Goal: Transaction & Acquisition: Book appointment/travel/reservation

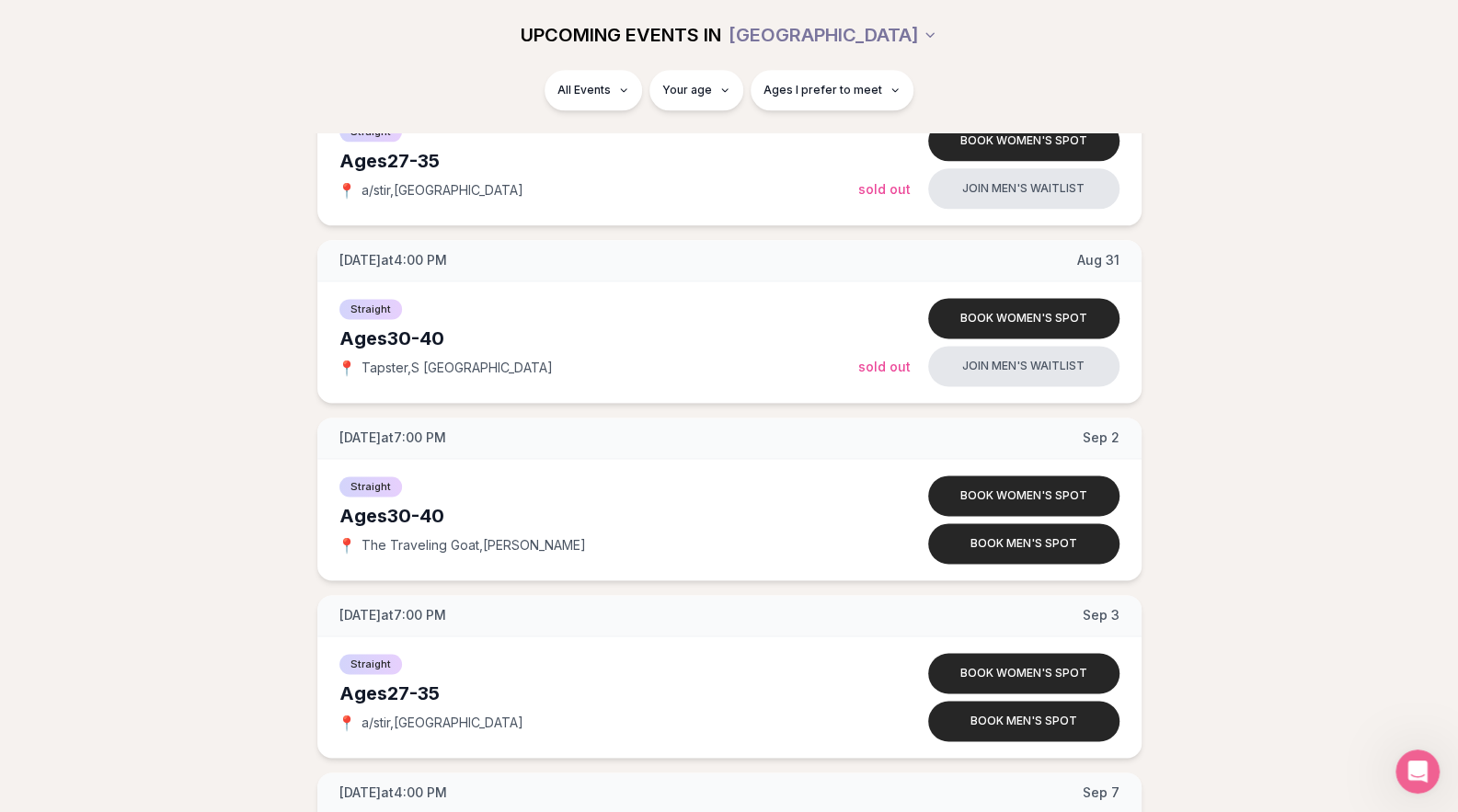
scroll to position [1388, 0]
click at [975, 537] on button "Book men's spot" at bounding box center [1024, 543] width 192 height 41
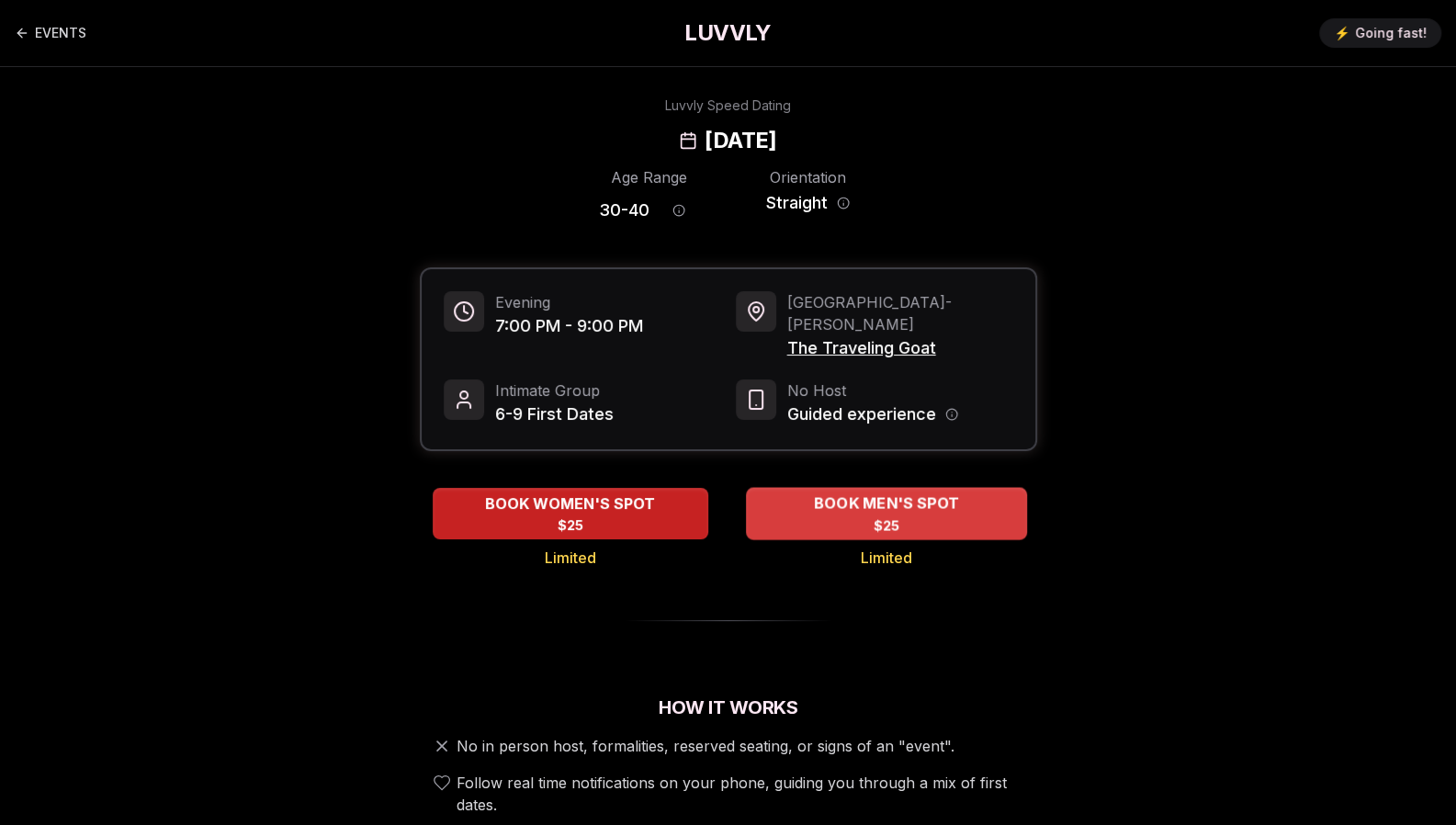
click at [858, 494] on div "BOOK MEN'S SPOT $25" at bounding box center [885, 513] width 281 height 51
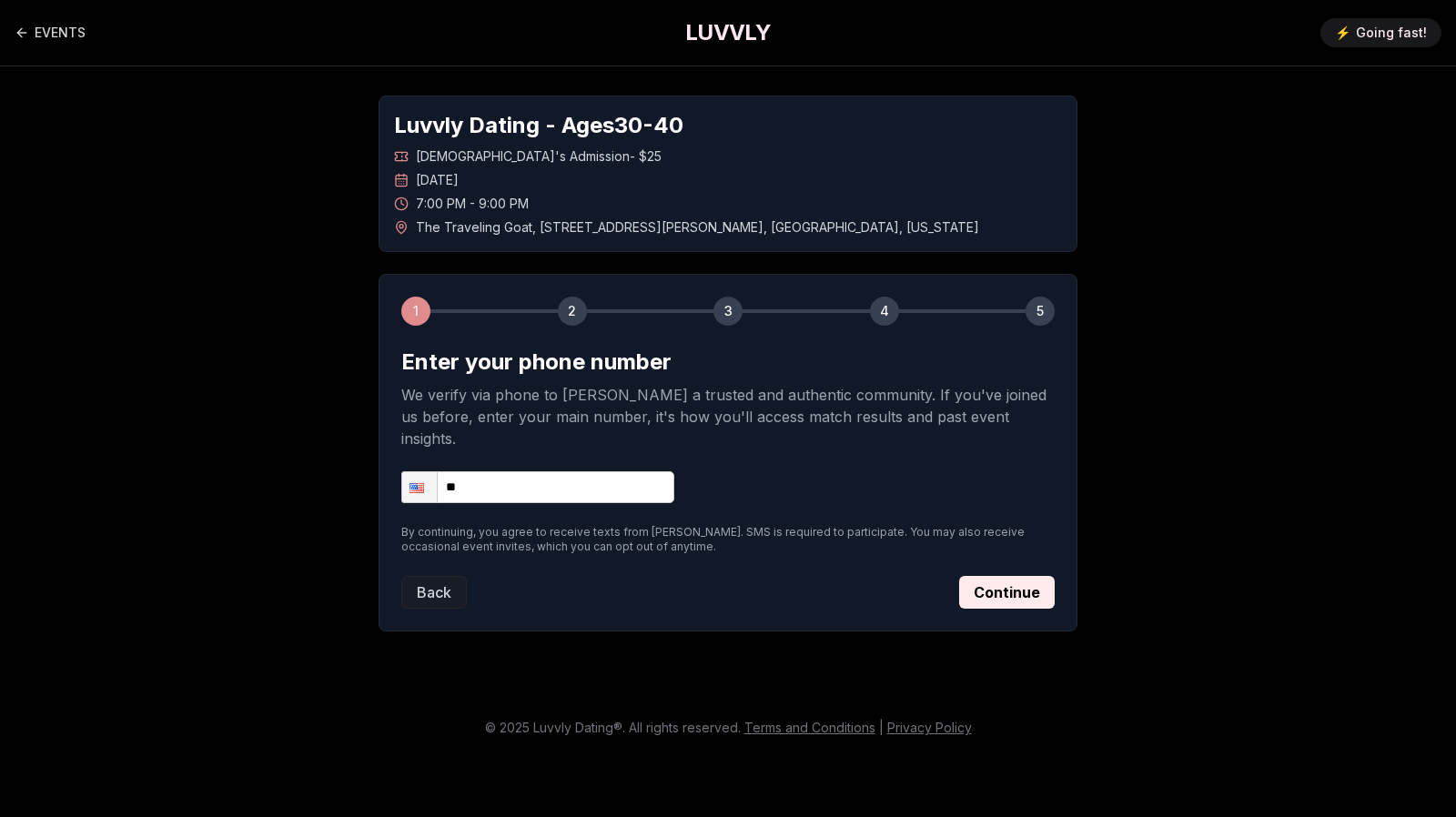
click at [614, 471] on input "**" at bounding box center [537, 487] width 273 height 32
type input "**********"
click at [1028, 576] on button "Continue" at bounding box center [1007, 593] width 96 height 33
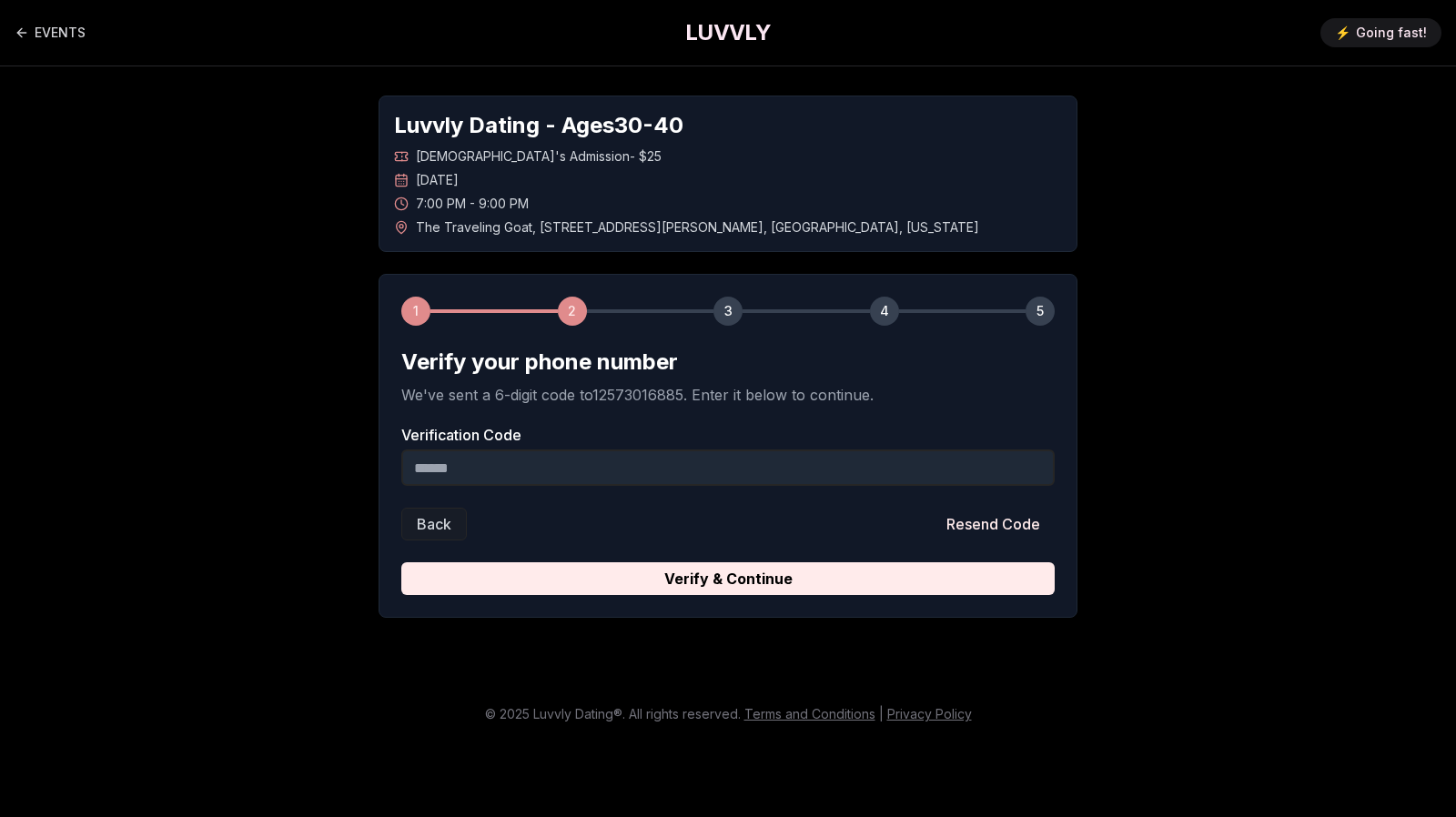
click at [712, 478] on input "Verification Code" at bounding box center [728, 468] width 653 height 36
click at [44, 28] on link "EVENTS" at bounding box center [50, 33] width 71 height 36
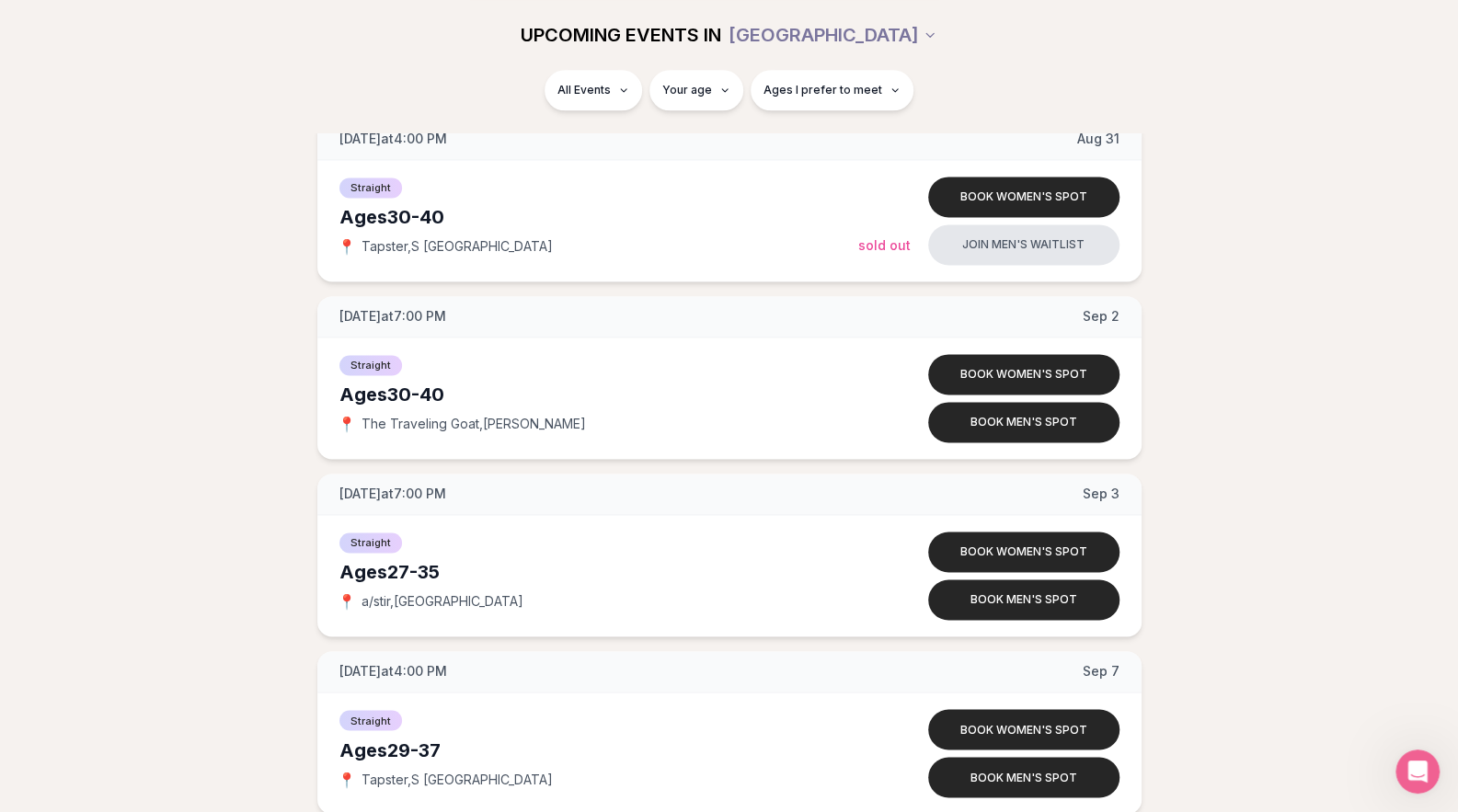
scroll to position [1511, 0]
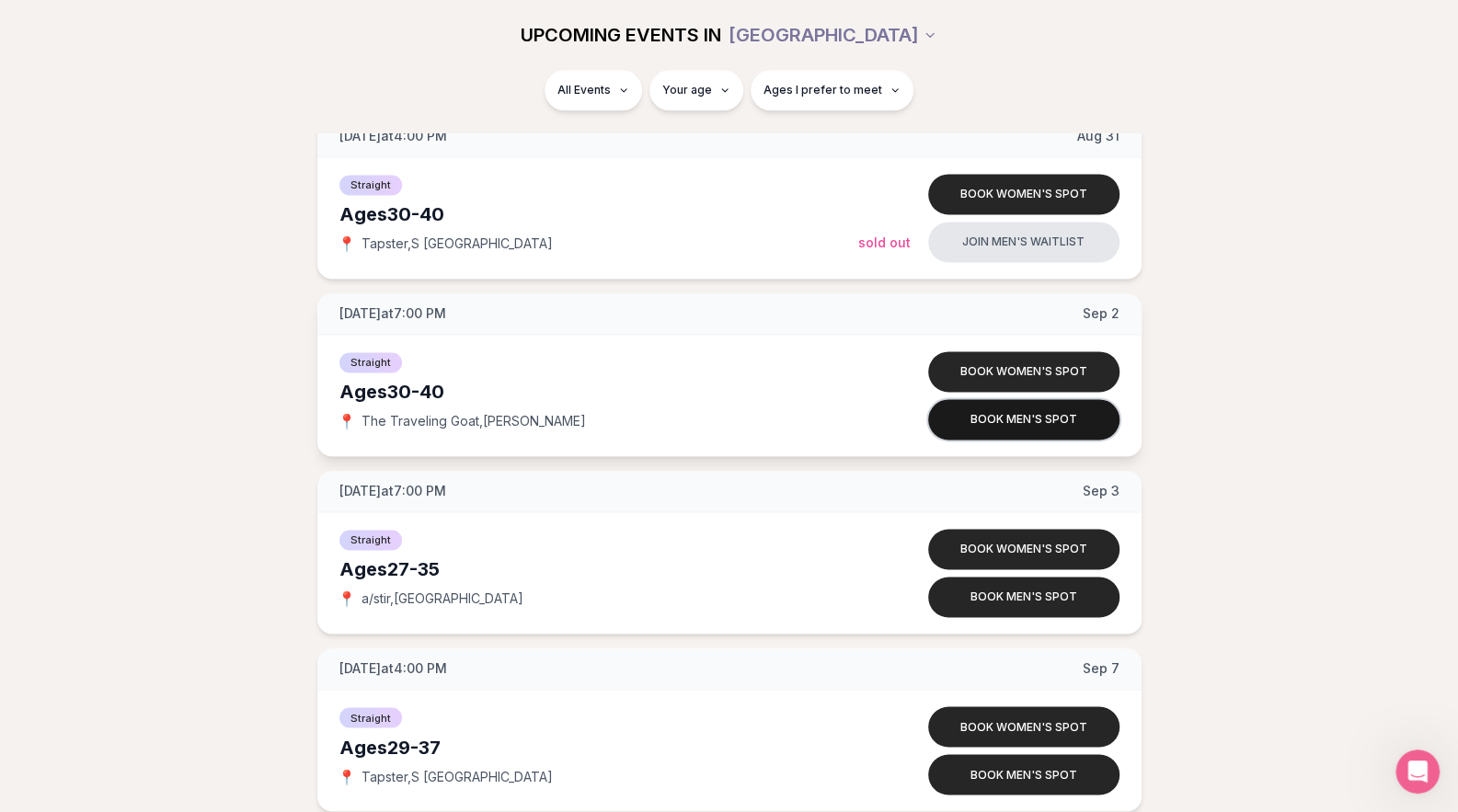
click at [999, 418] on button "Book men's spot" at bounding box center [1024, 419] width 192 height 41
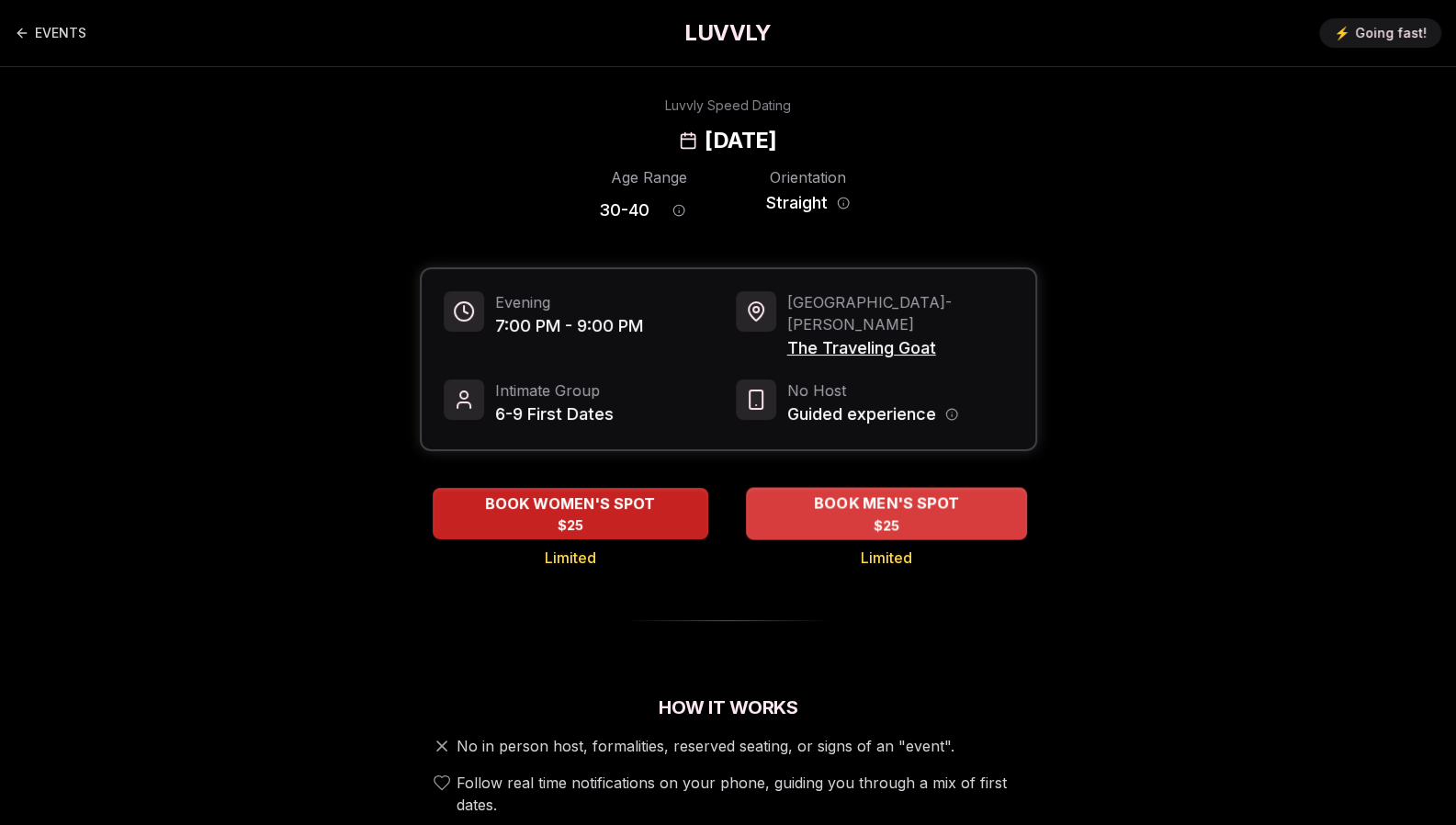
click at [881, 493] on span "BOOK MEN'S SPOT" at bounding box center [885, 504] width 153 height 22
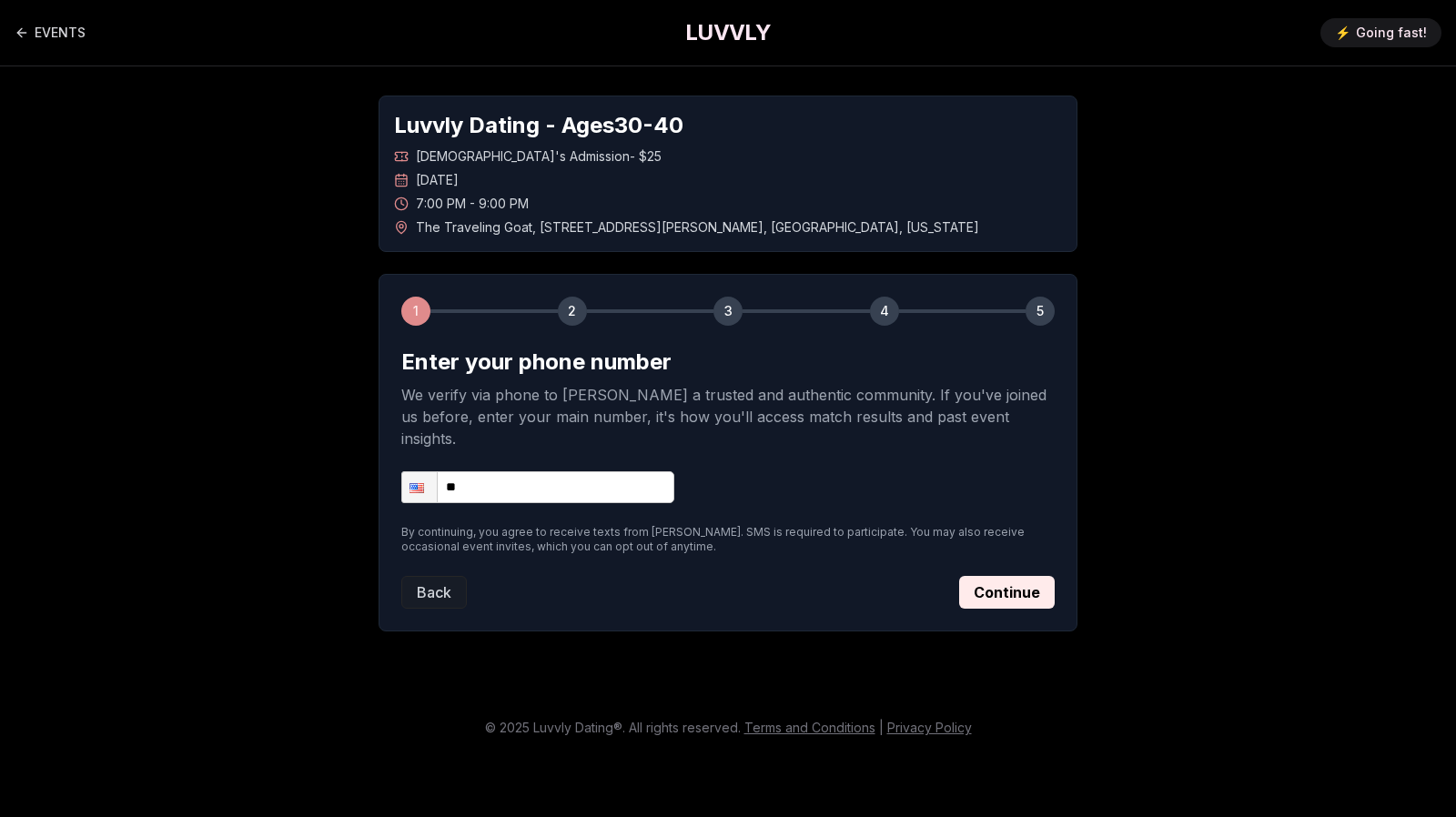
click at [555, 475] on input "**" at bounding box center [537, 487] width 273 height 32
type input "**********"
click at [1011, 578] on button "Continue" at bounding box center [1007, 593] width 96 height 33
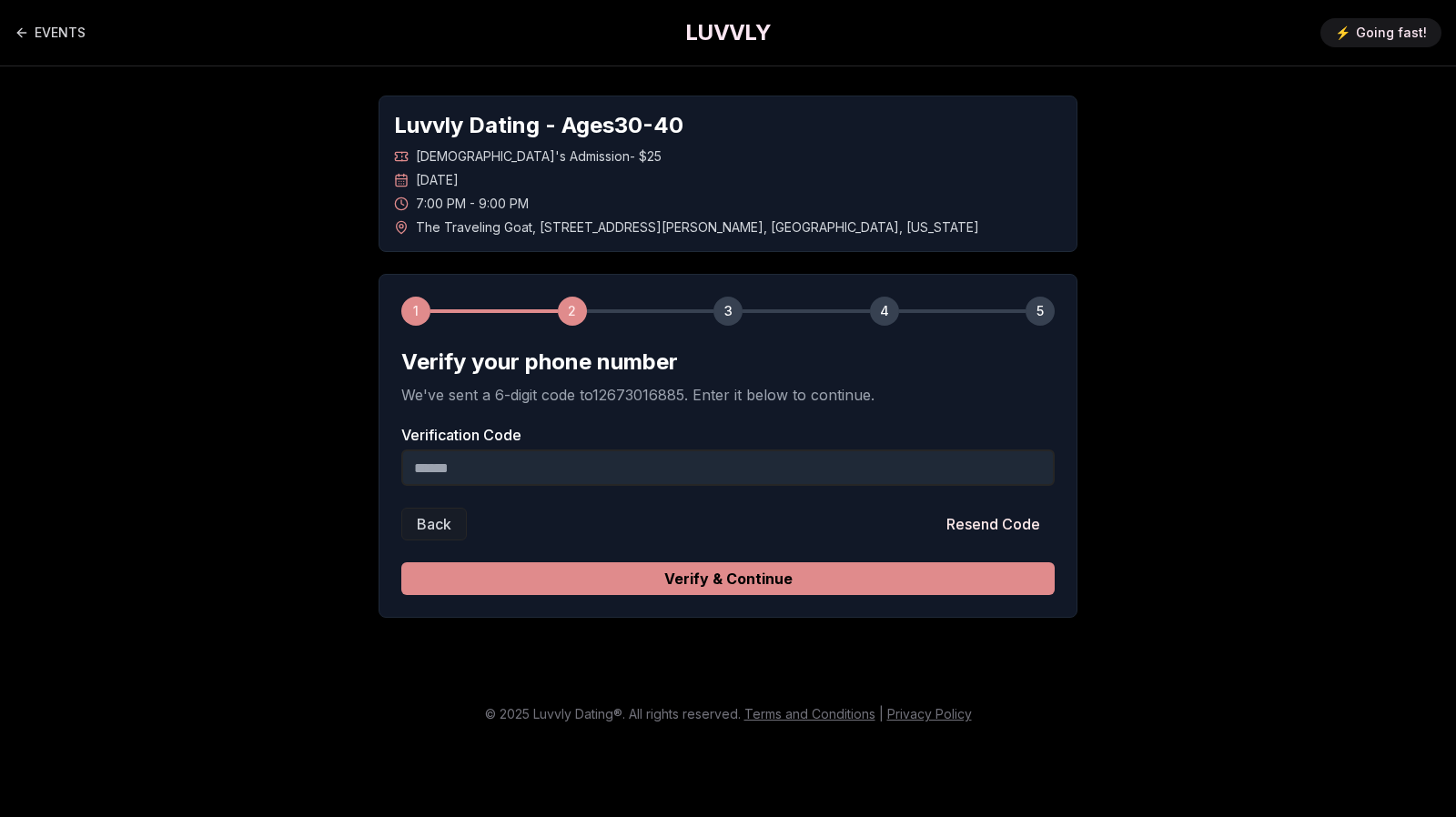
click at [724, 574] on button "Verify & Continue" at bounding box center [728, 579] width 653 height 33
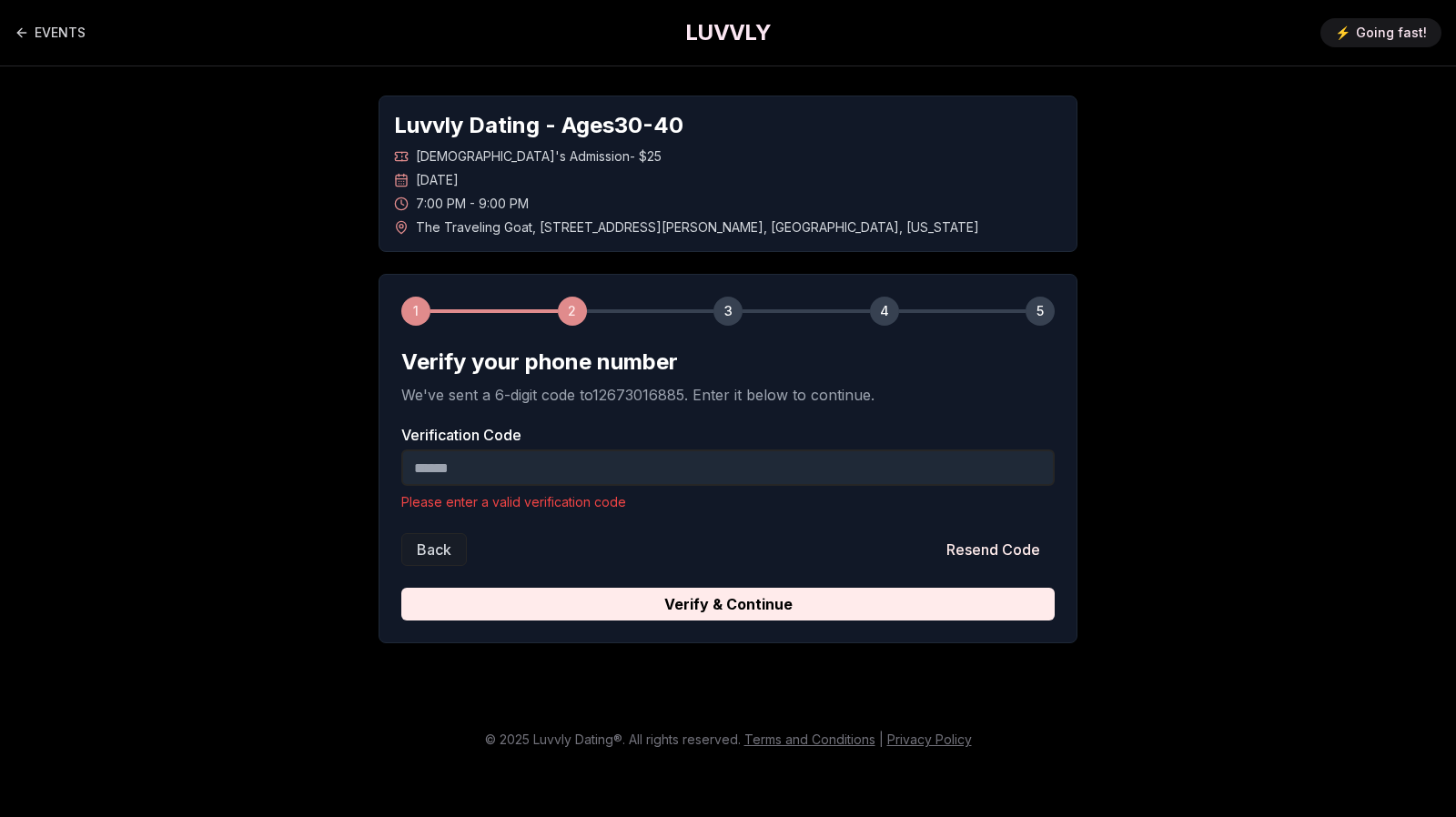
click at [635, 467] on input "Verification Code" at bounding box center [728, 468] width 653 height 36
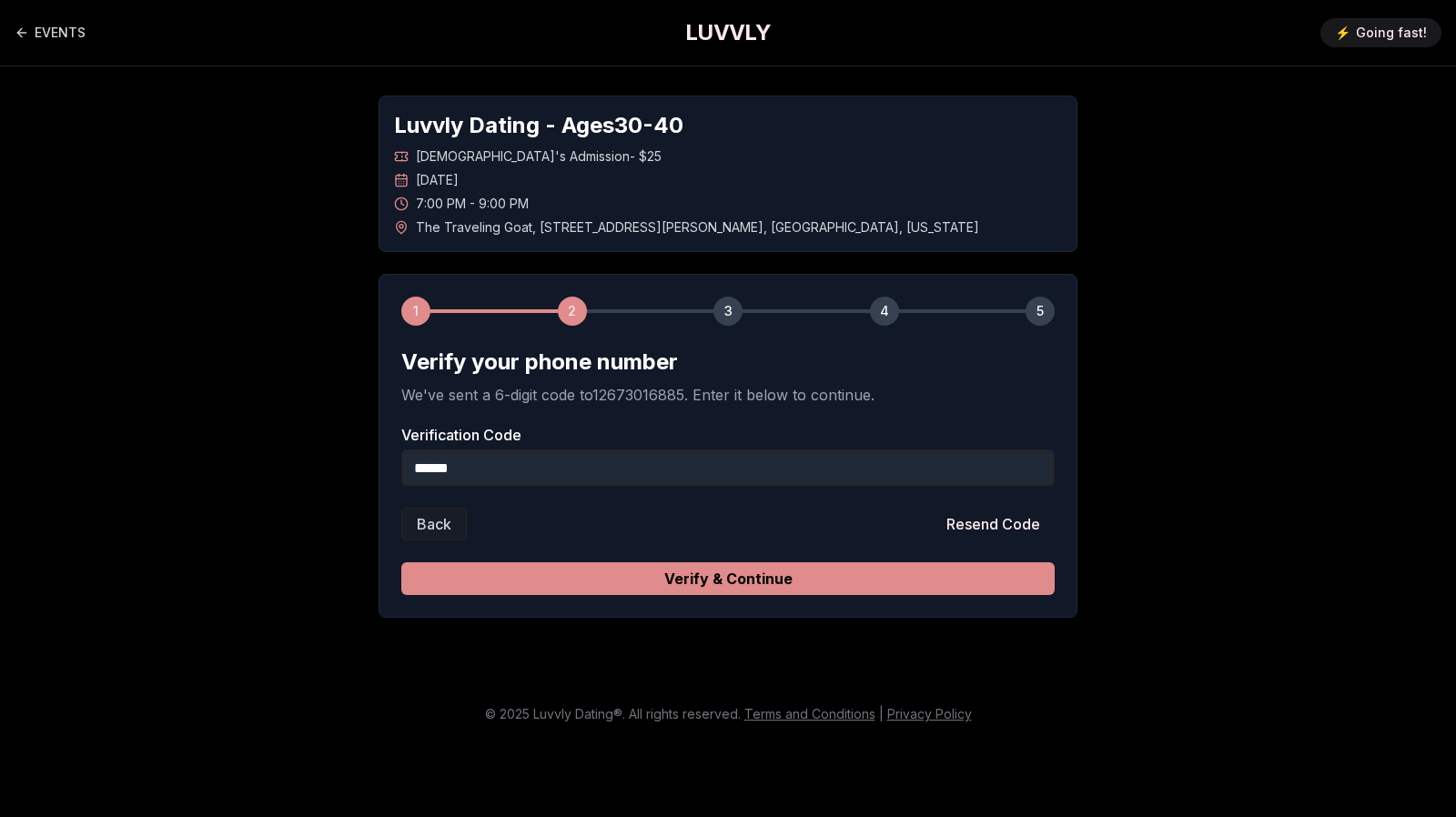
type input "******"
click at [718, 579] on button "Verify & Continue" at bounding box center [728, 579] width 653 height 33
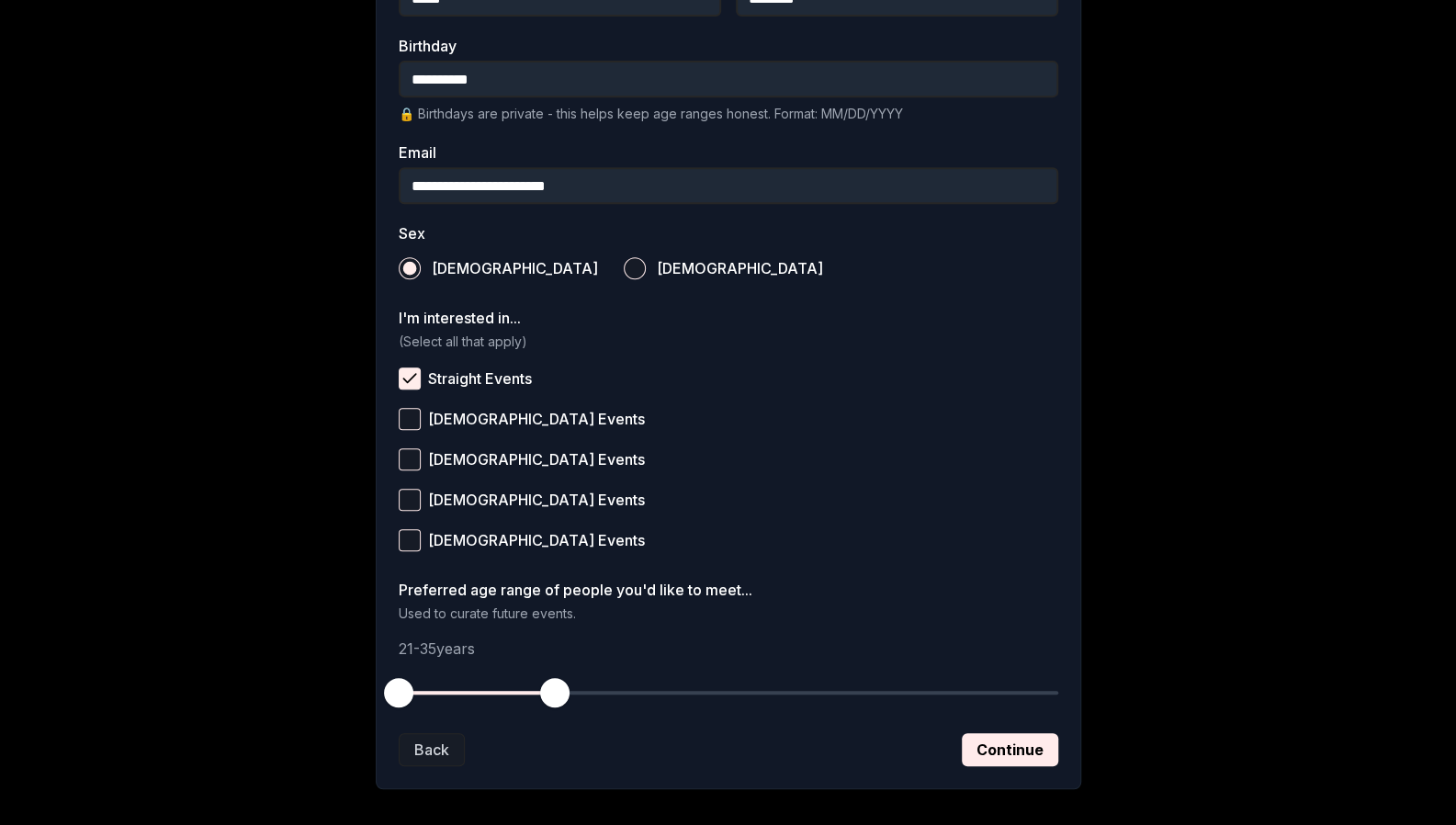
scroll to position [558, 0]
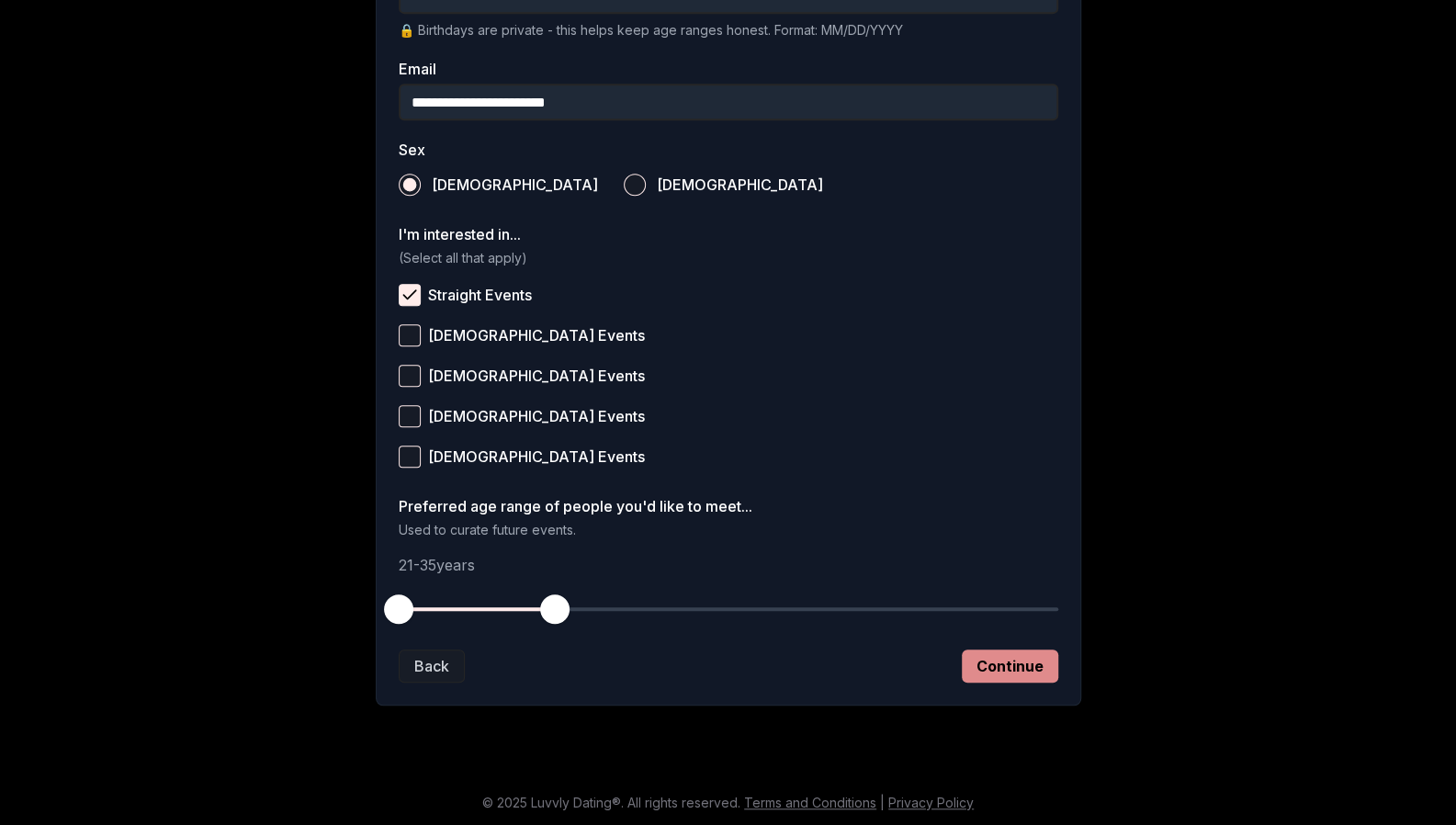
click at [1005, 673] on button "Continue" at bounding box center [1010, 666] width 97 height 33
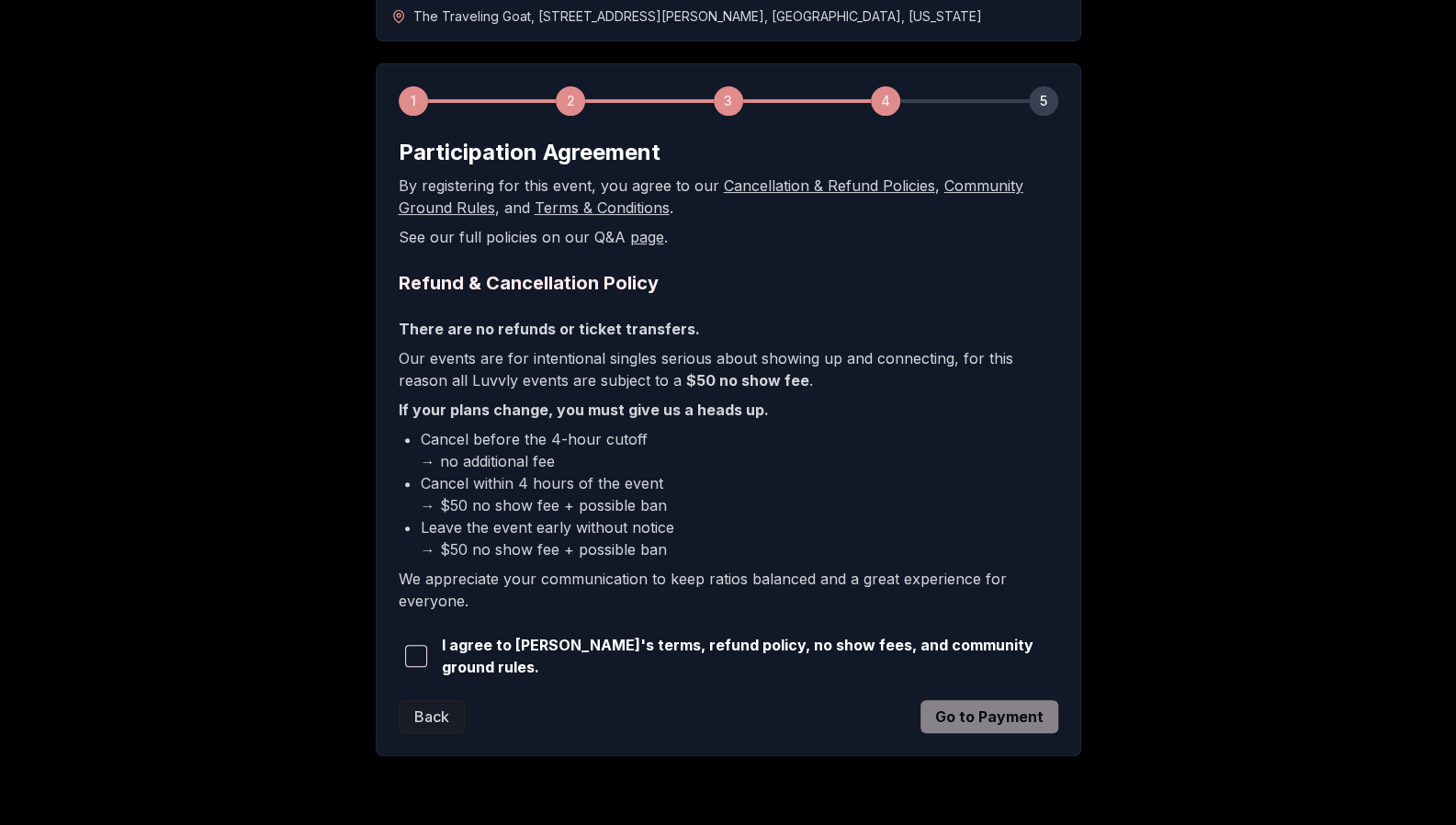
scroll to position [260, 0]
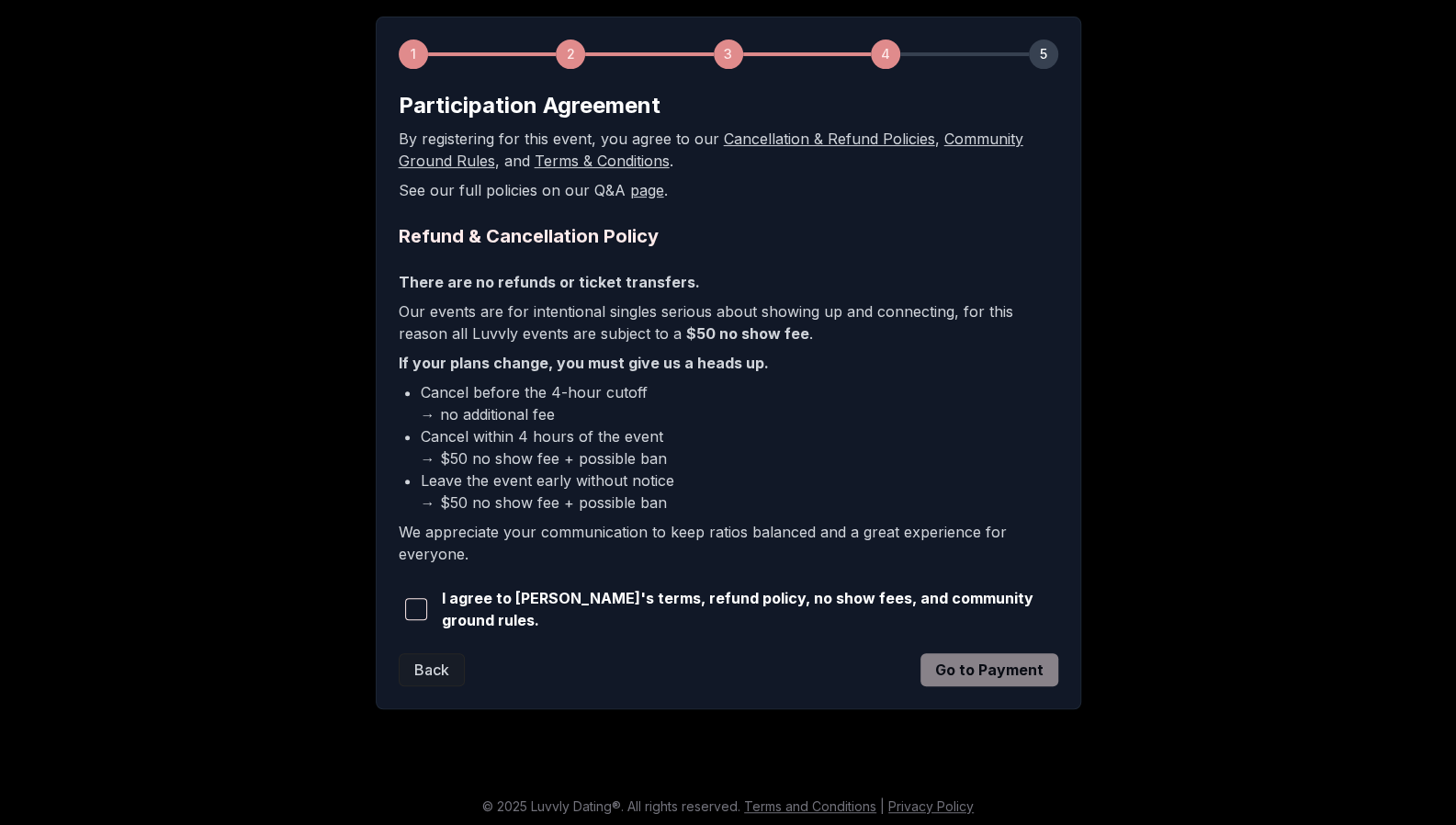
click at [411, 599] on span "button" at bounding box center [416, 610] width 22 height 22
click at [952, 657] on button "Go to Payment" at bounding box center [989, 669] width 138 height 33
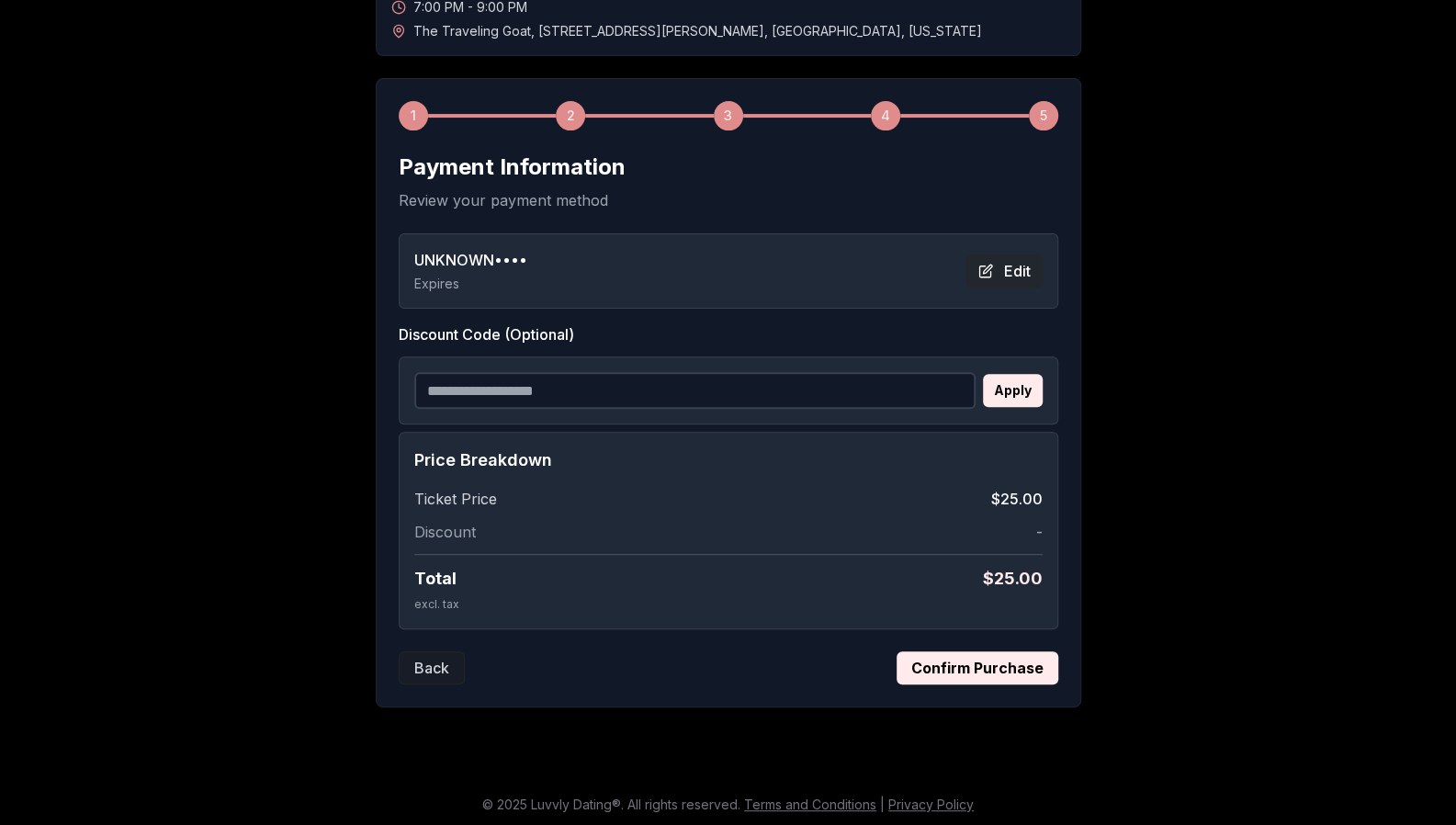
click at [1015, 267] on button "Edit" at bounding box center [1004, 271] width 76 height 33
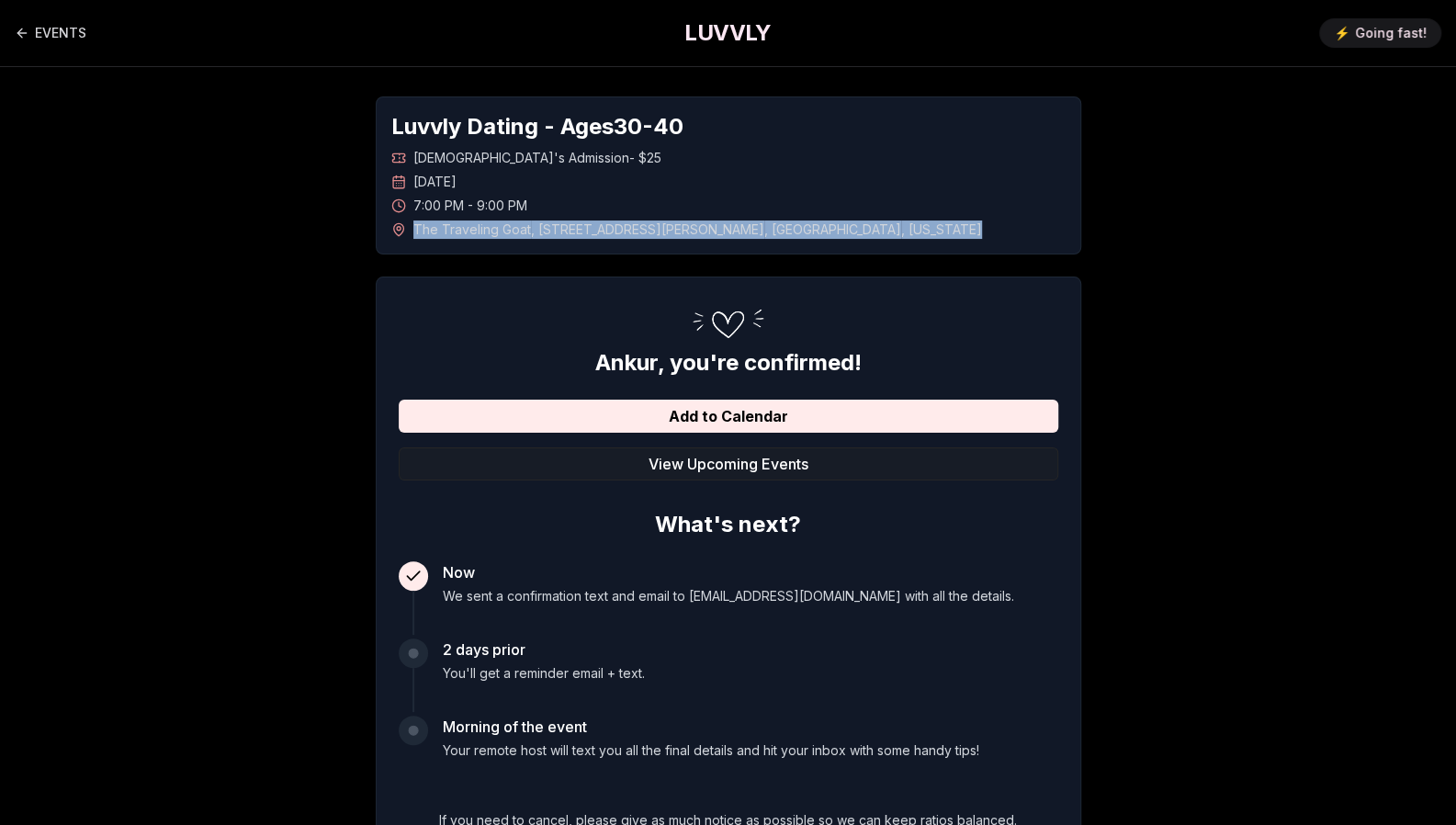
drag, startPoint x: 410, startPoint y: 226, endPoint x: 873, endPoint y: 234, distance: 463.1
click at [873, 234] on div "The Traveling Goat , 621 1/2 Queen Anne Avenue North , Seattle , Washington" at bounding box center [728, 229] width 674 height 18
copy span "The Traveling Goat , 621 1/2 Queen Anne Avenue North , Seattle , Washington"
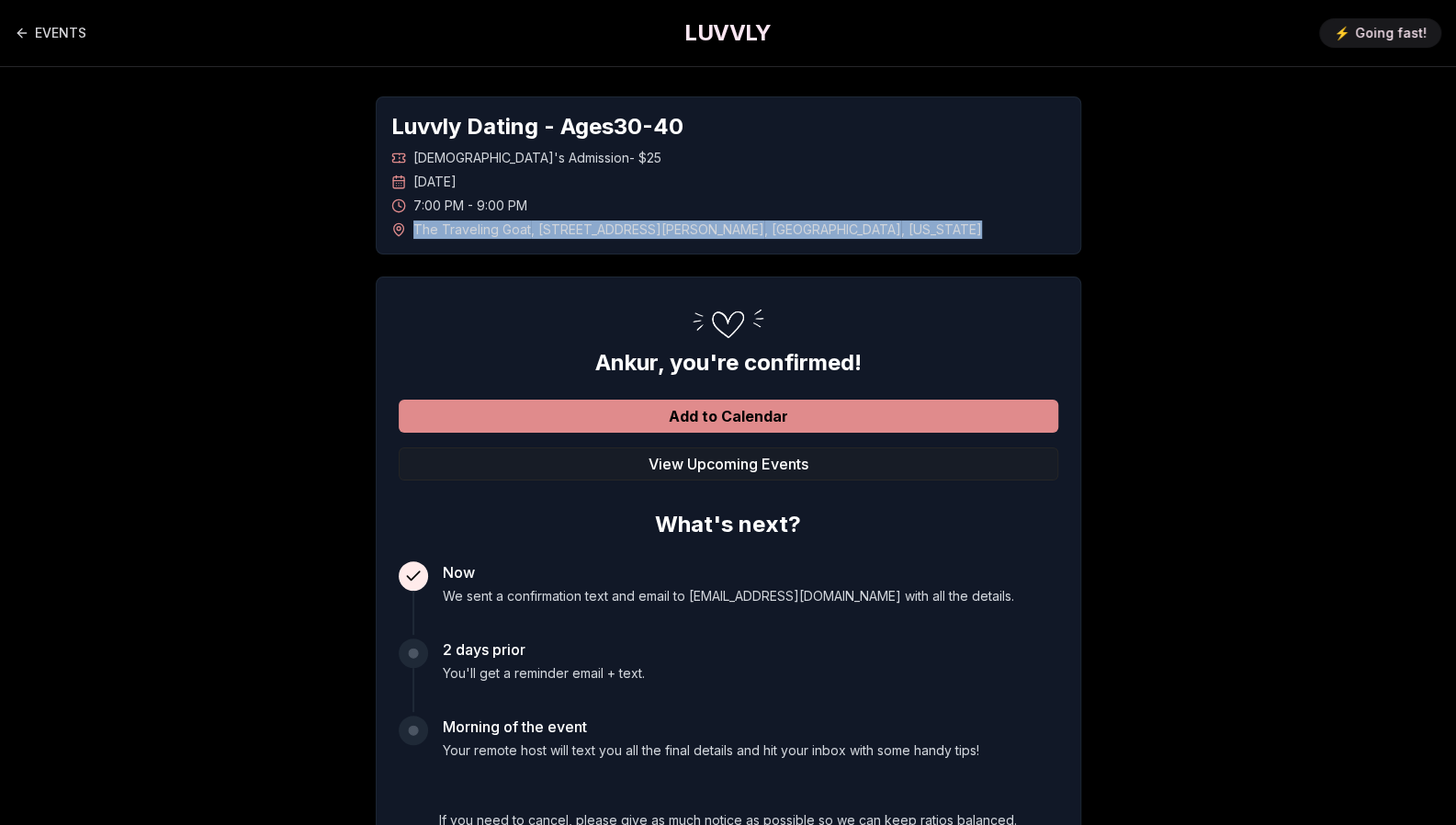
click at [711, 406] on button "Add to Calendar" at bounding box center [728, 416] width 659 height 33
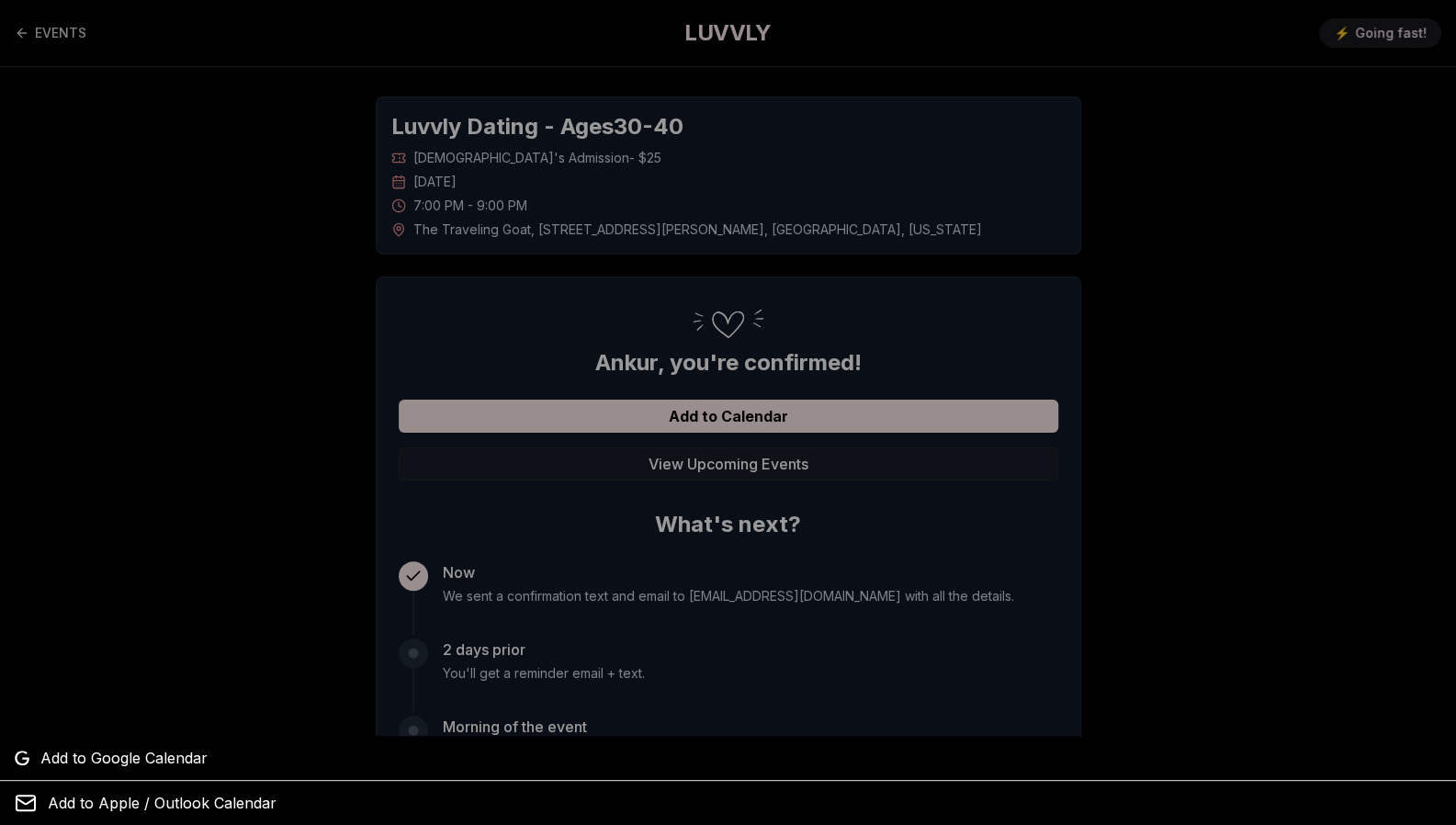
click at [388, 366] on div at bounding box center [728, 412] width 1456 height 825
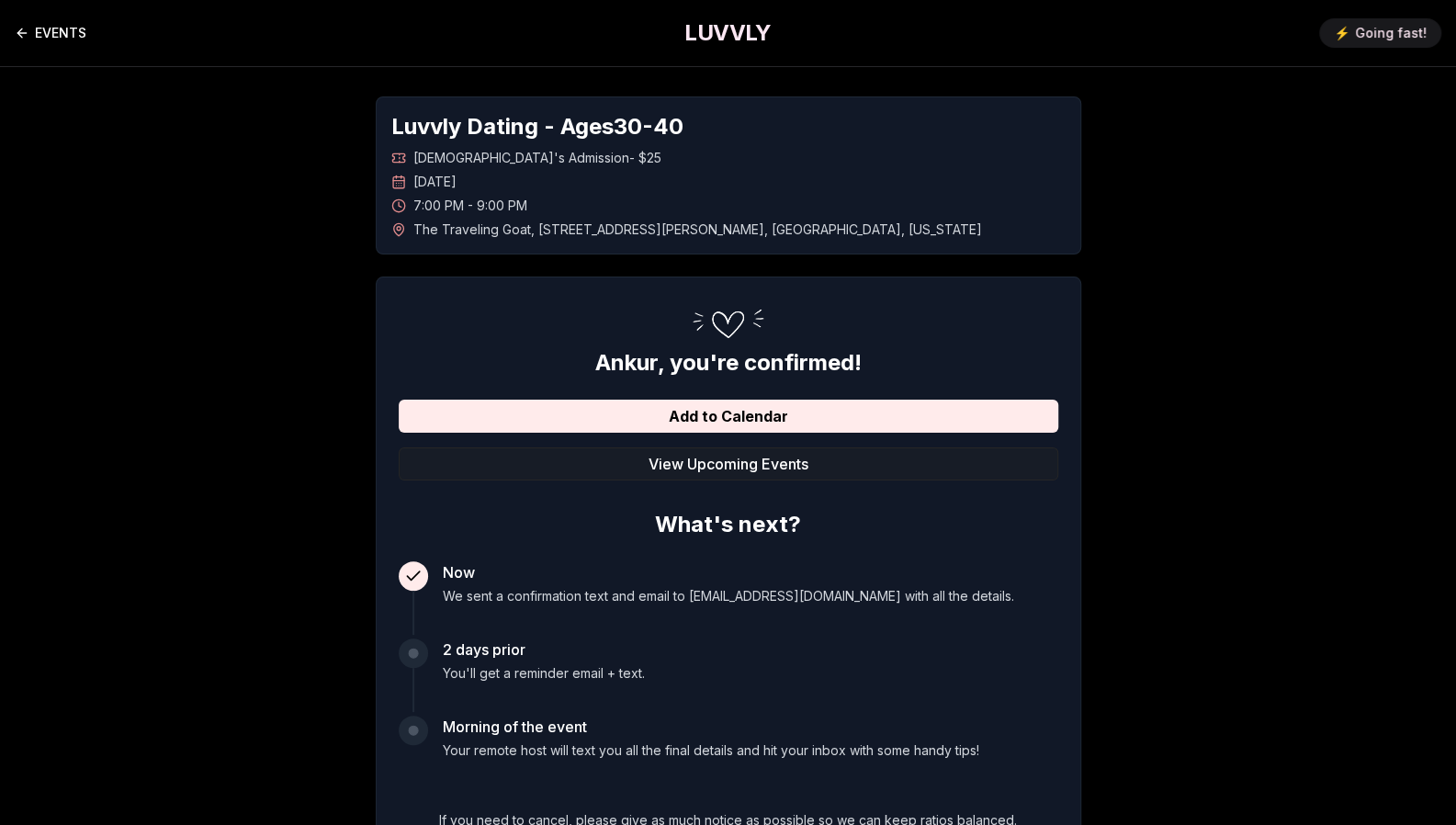
click at [36, 25] on link "EVENTS" at bounding box center [51, 33] width 72 height 37
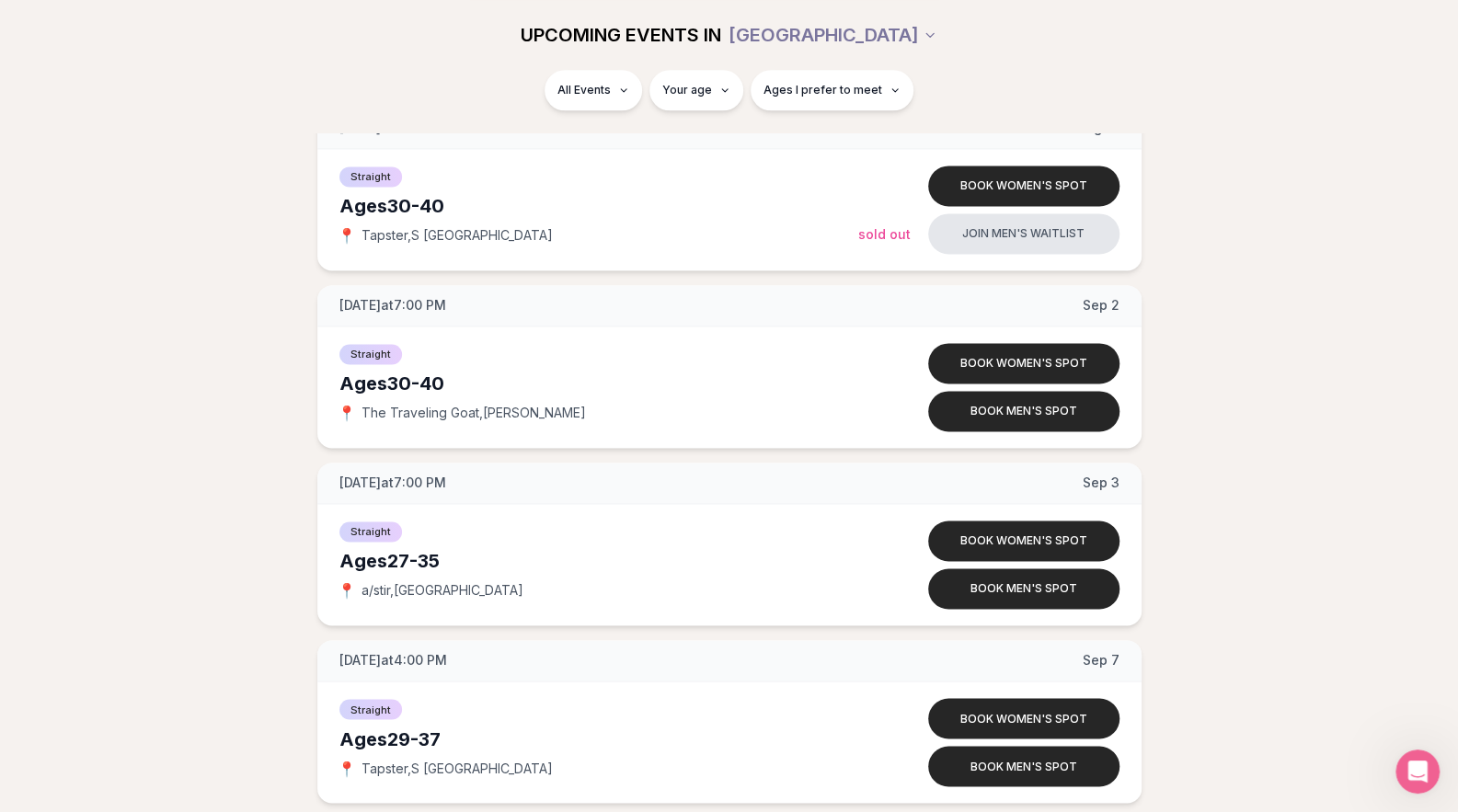
scroll to position [1520, 7]
click at [1045, 580] on button "Book men's spot" at bounding box center [1024, 588] width 192 height 41
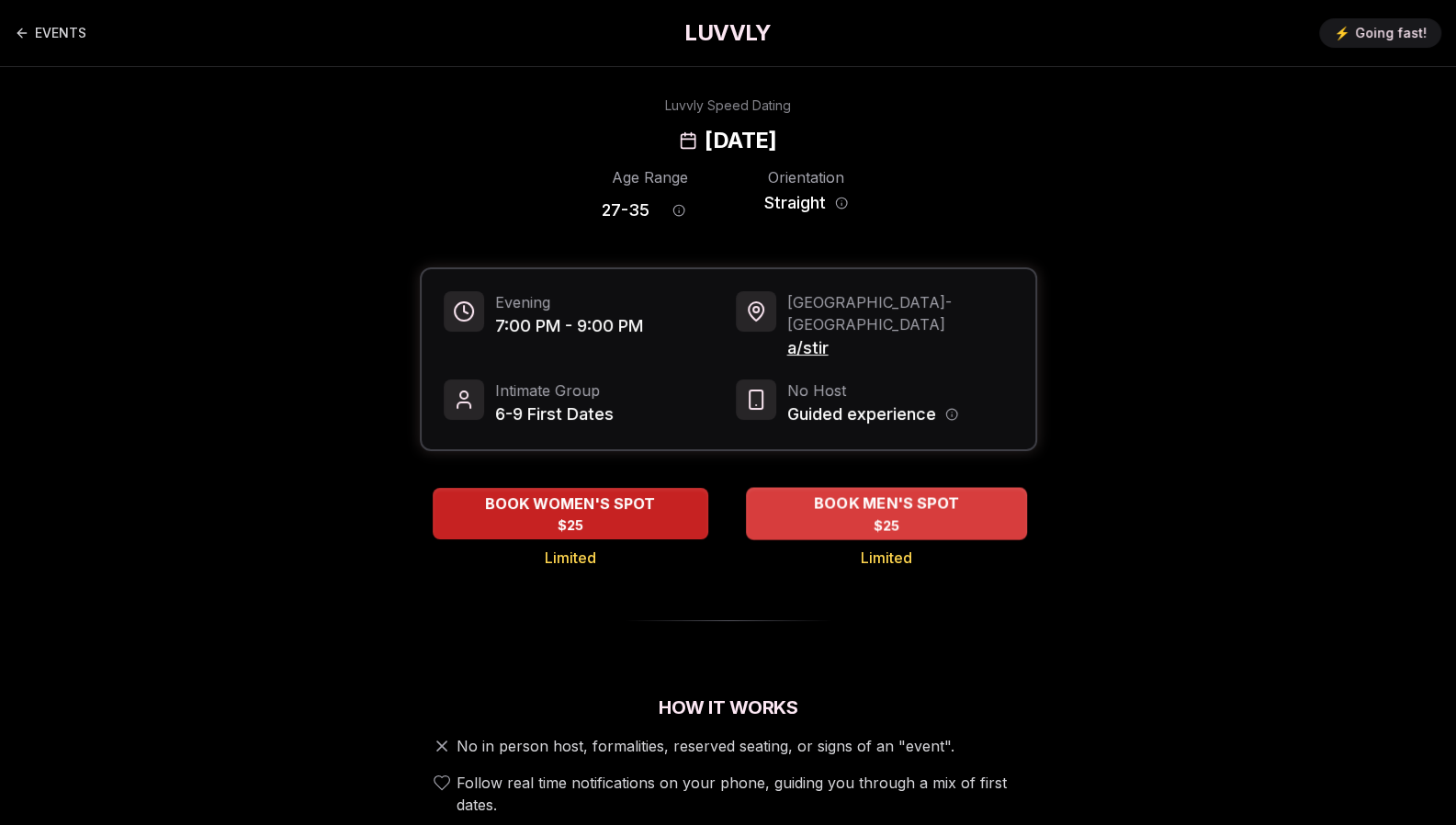
click at [904, 493] on span "BOOK MEN'S SPOT" at bounding box center [885, 504] width 153 height 22
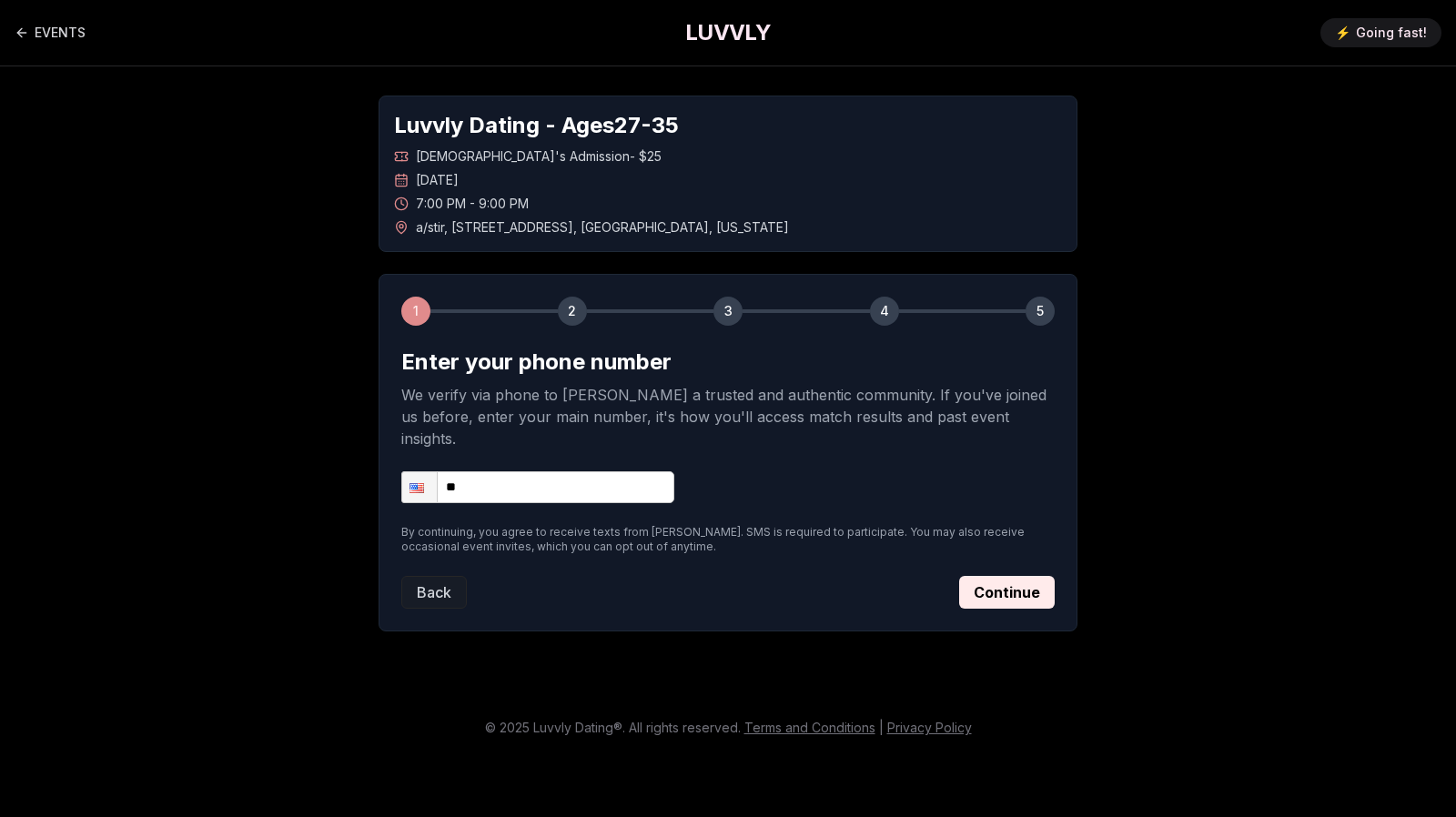
click at [586, 471] on input "**" at bounding box center [537, 487] width 273 height 32
type input "**********"
click at [985, 576] on button "Continue" at bounding box center [1007, 593] width 96 height 33
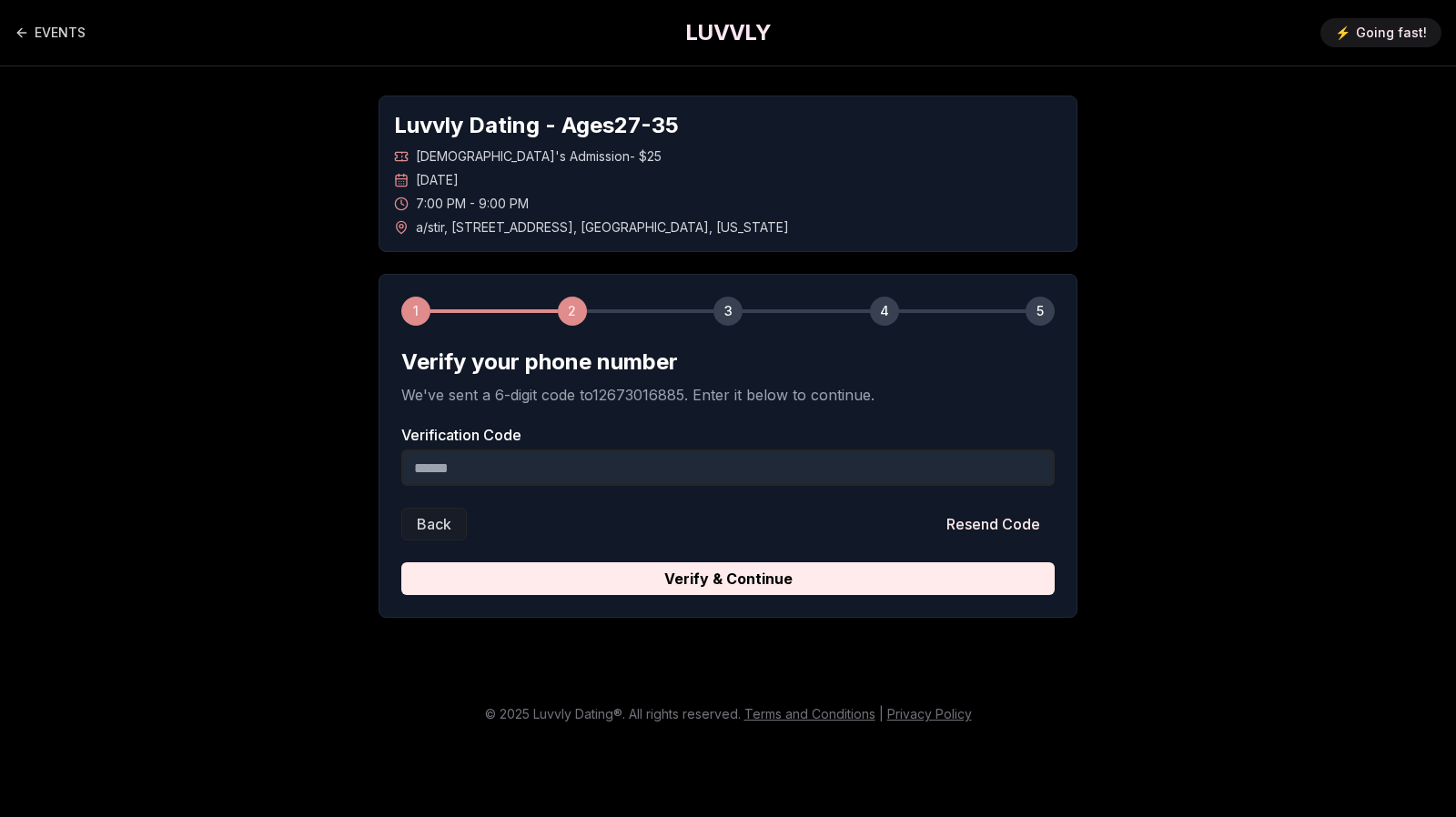
click at [784, 485] on form "Verify your phone number We've sent a 6-digit code to 12673016885 . Enter it be…" at bounding box center [728, 471] width 653 height 247
click at [696, 476] on input "Verification Code" at bounding box center [728, 468] width 653 height 36
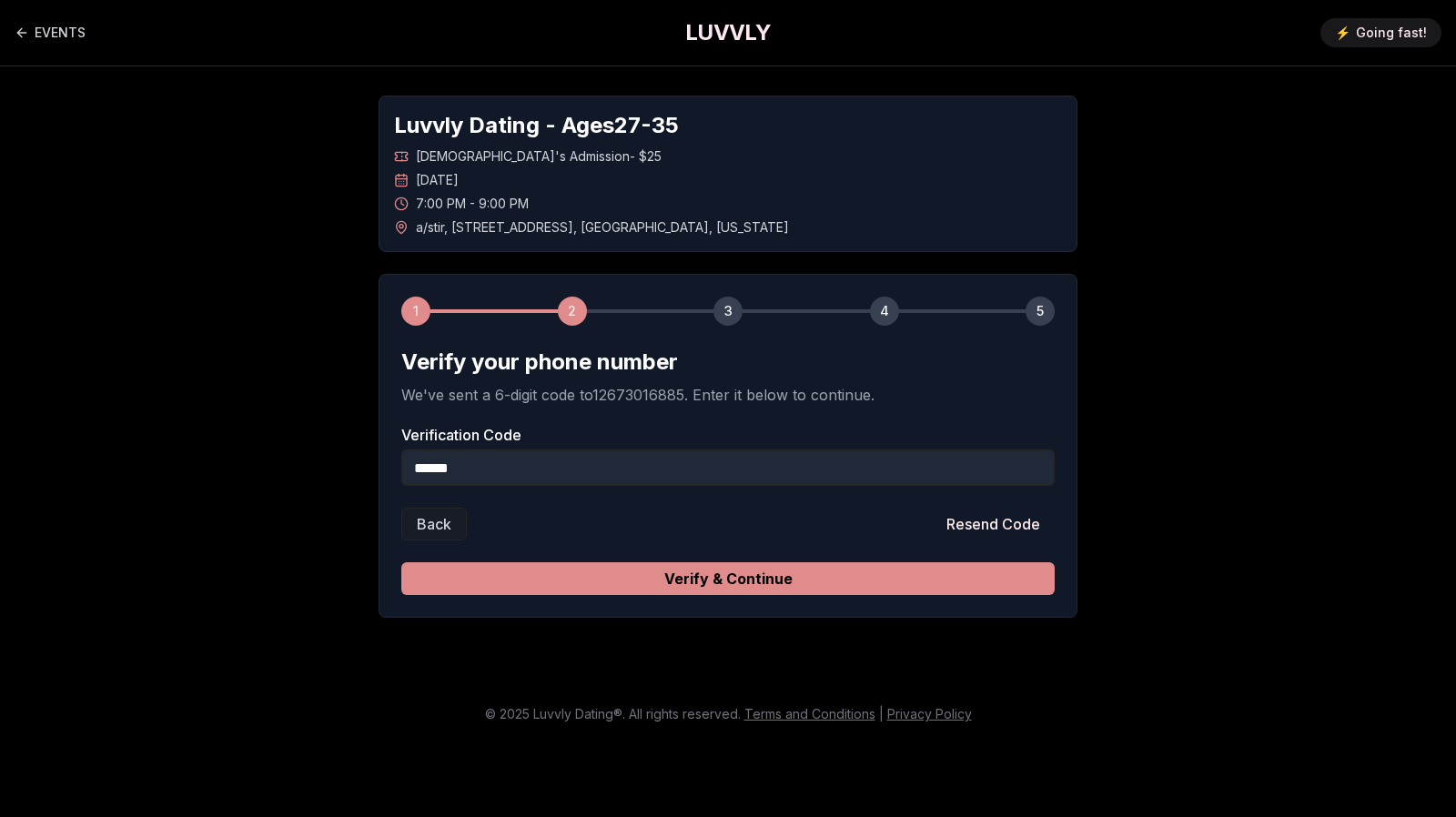
type input "******"
click at [753, 584] on button "Verify & Continue" at bounding box center [728, 579] width 653 height 33
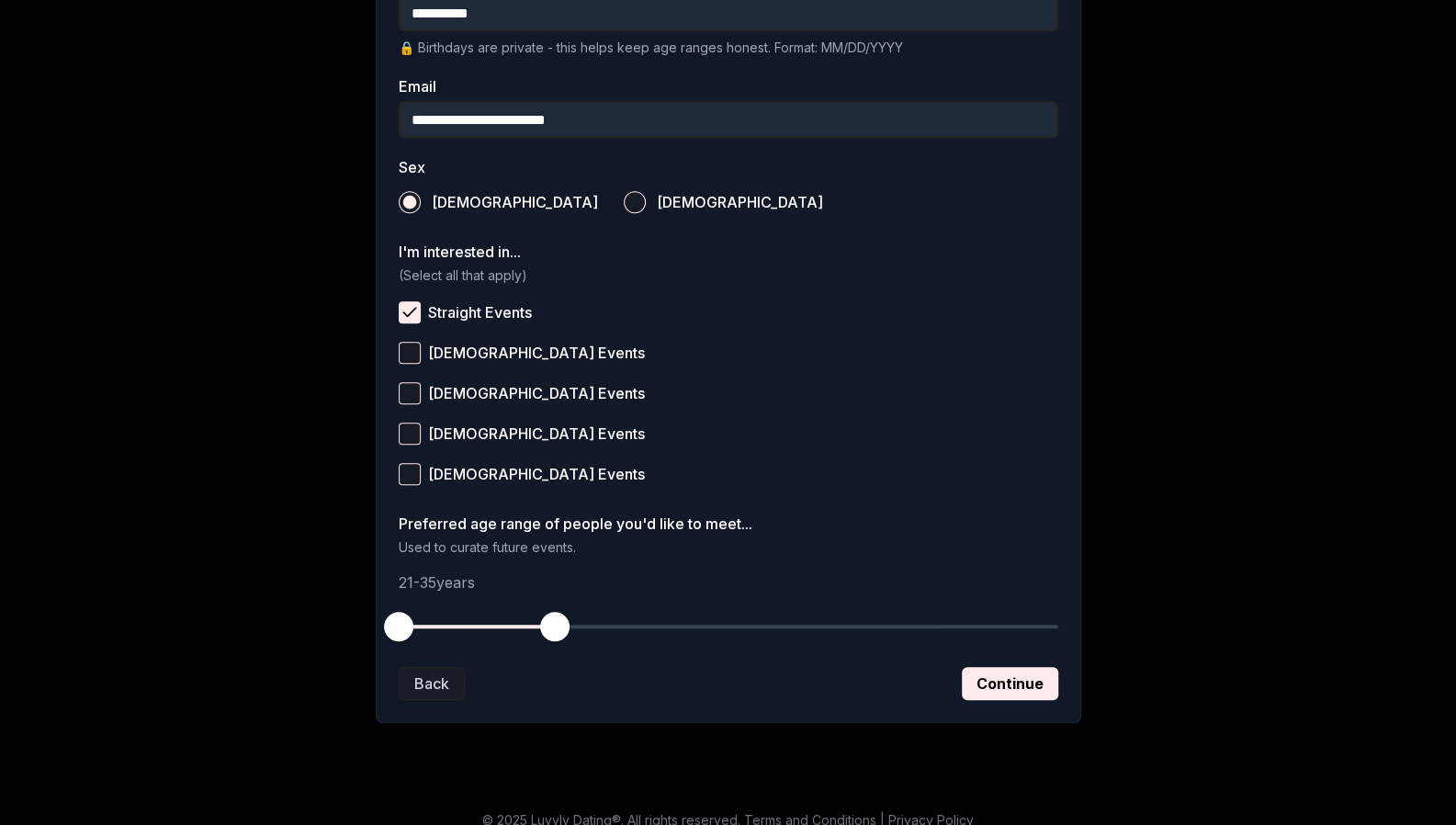
scroll to position [558, 0]
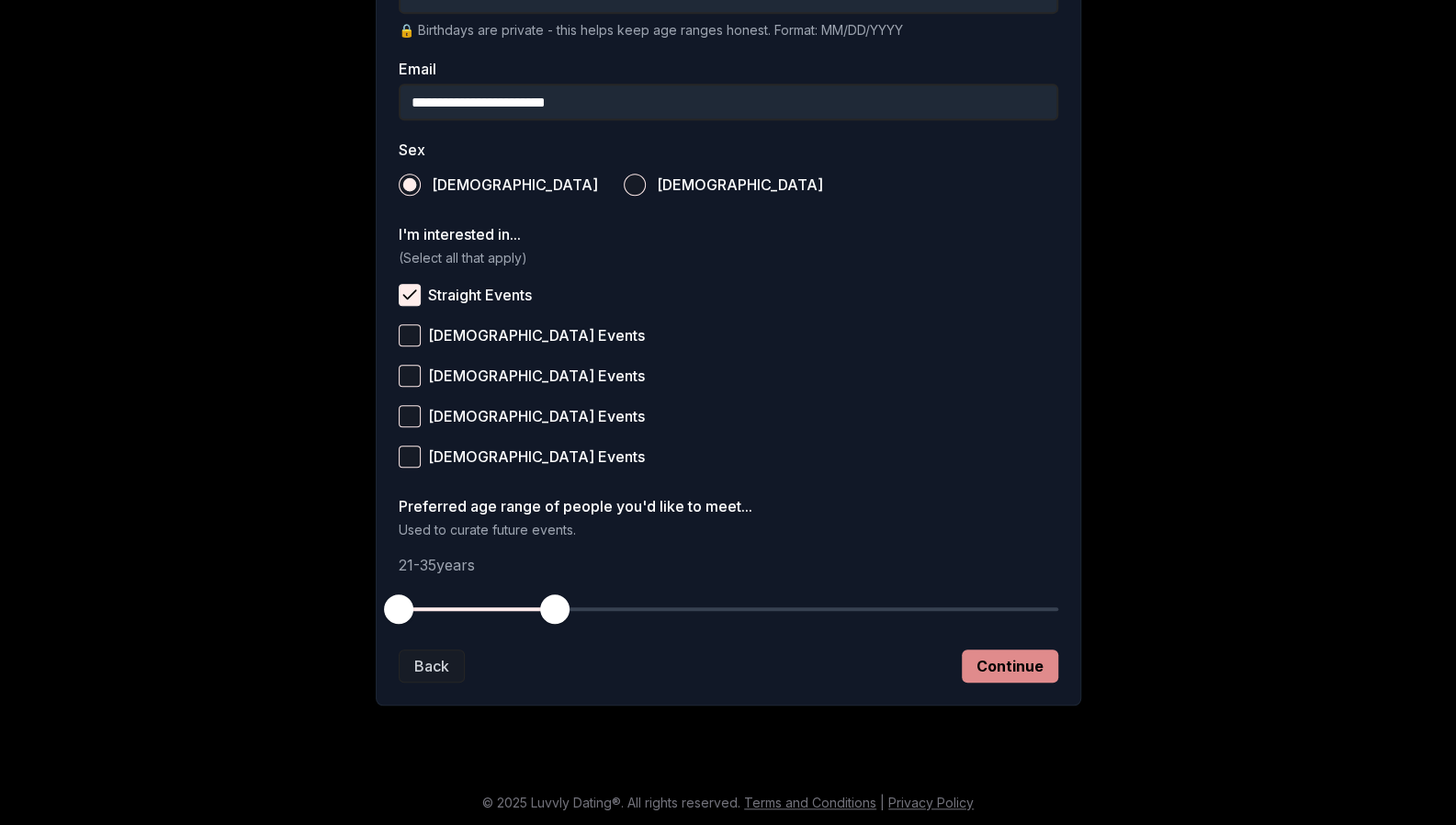
click at [1056, 665] on button "Continue" at bounding box center [1010, 666] width 97 height 33
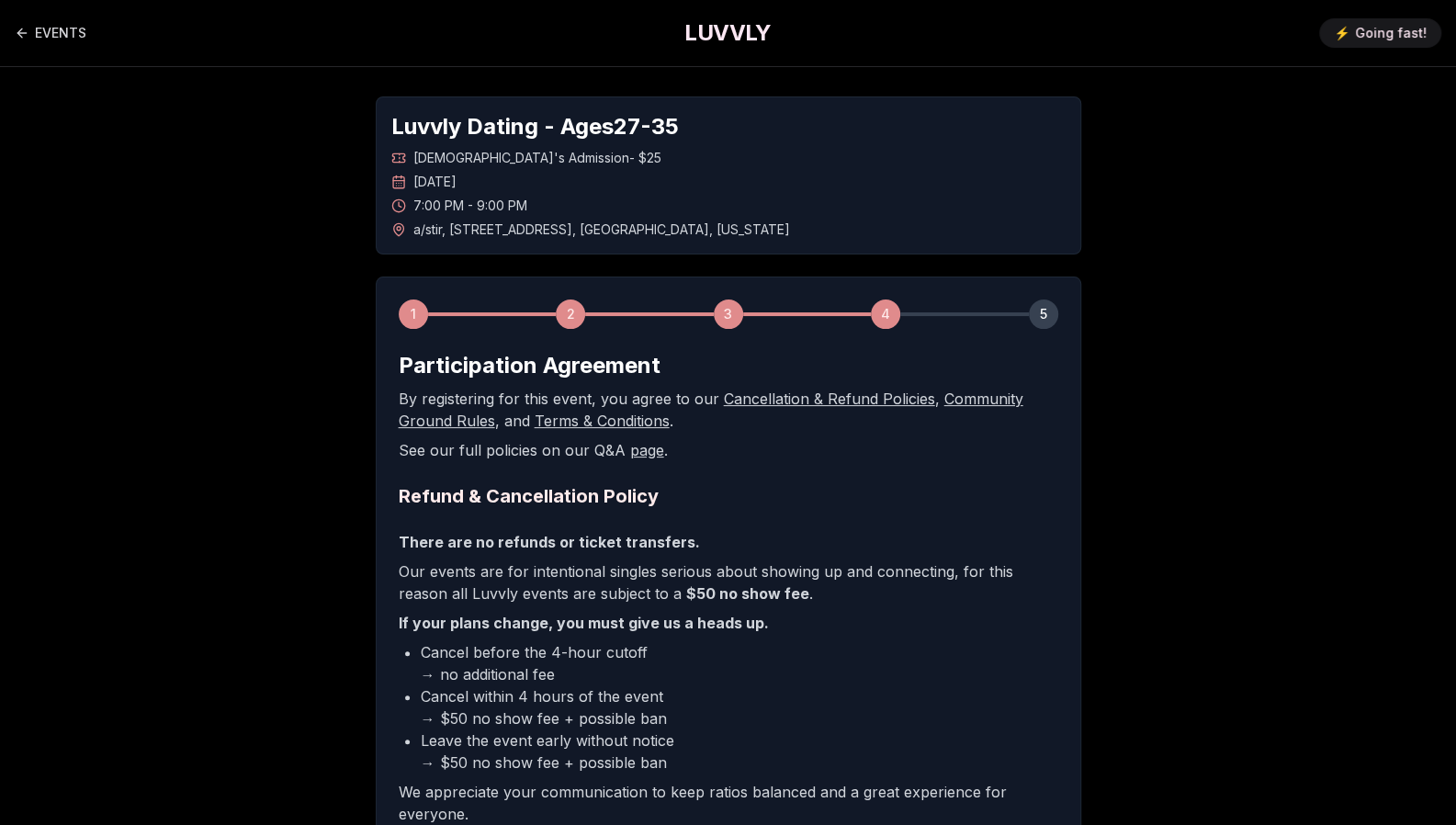
scroll to position [260, 0]
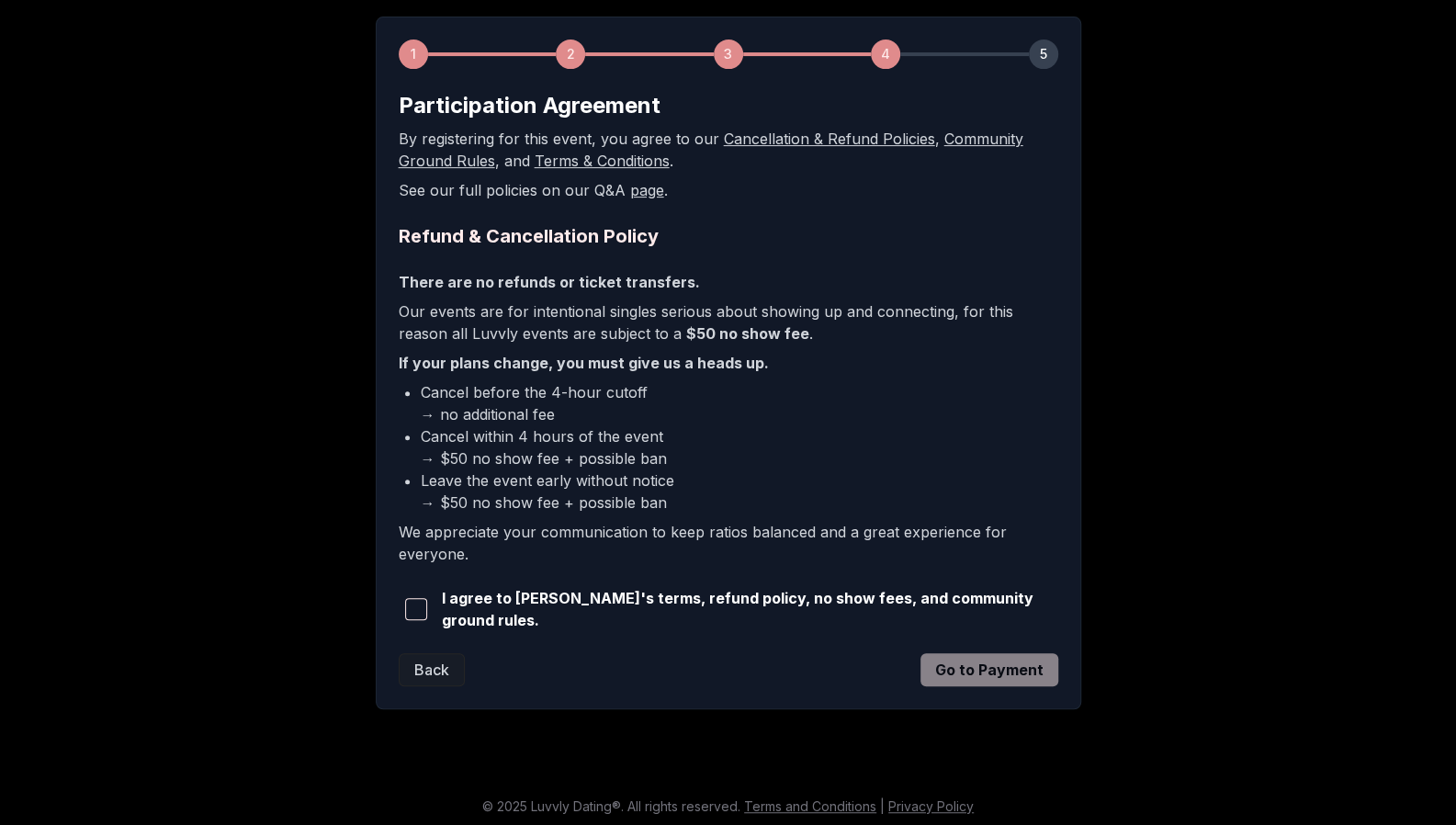
click at [687, 621] on div "I agree to [PERSON_NAME]'s terms, refund policy, no show fees, and community gr…" at bounding box center [728, 610] width 659 height 44
click at [630, 609] on span "I agree to [PERSON_NAME]'s terms, refund policy, no show fees, and community gr…" at bounding box center [750, 610] width 617 height 44
click at [422, 604] on span "button" at bounding box center [416, 610] width 22 height 22
click at [979, 673] on button "Go to Payment" at bounding box center [989, 669] width 138 height 33
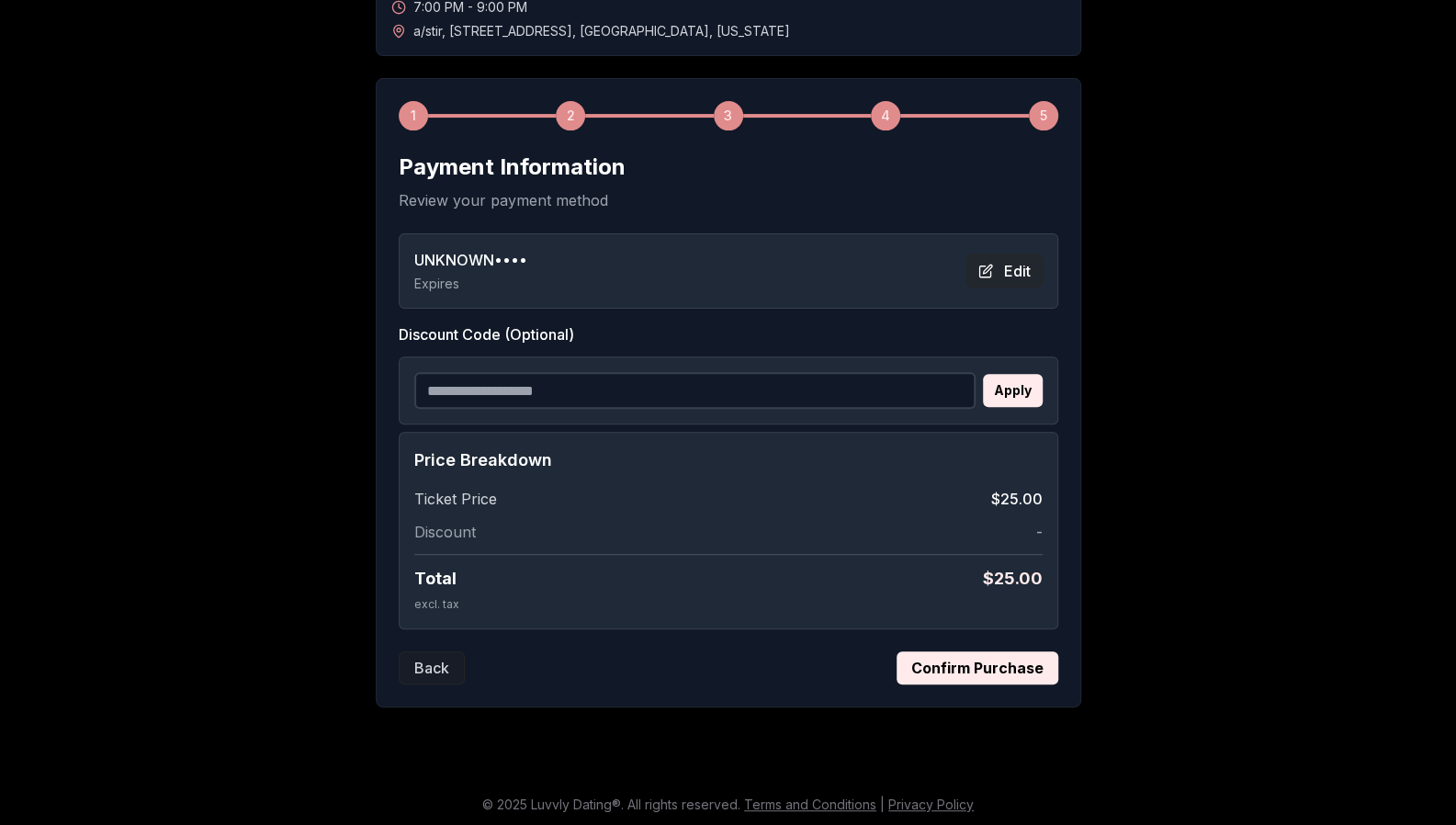
click at [1006, 266] on button "Edit" at bounding box center [1004, 271] width 76 height 33
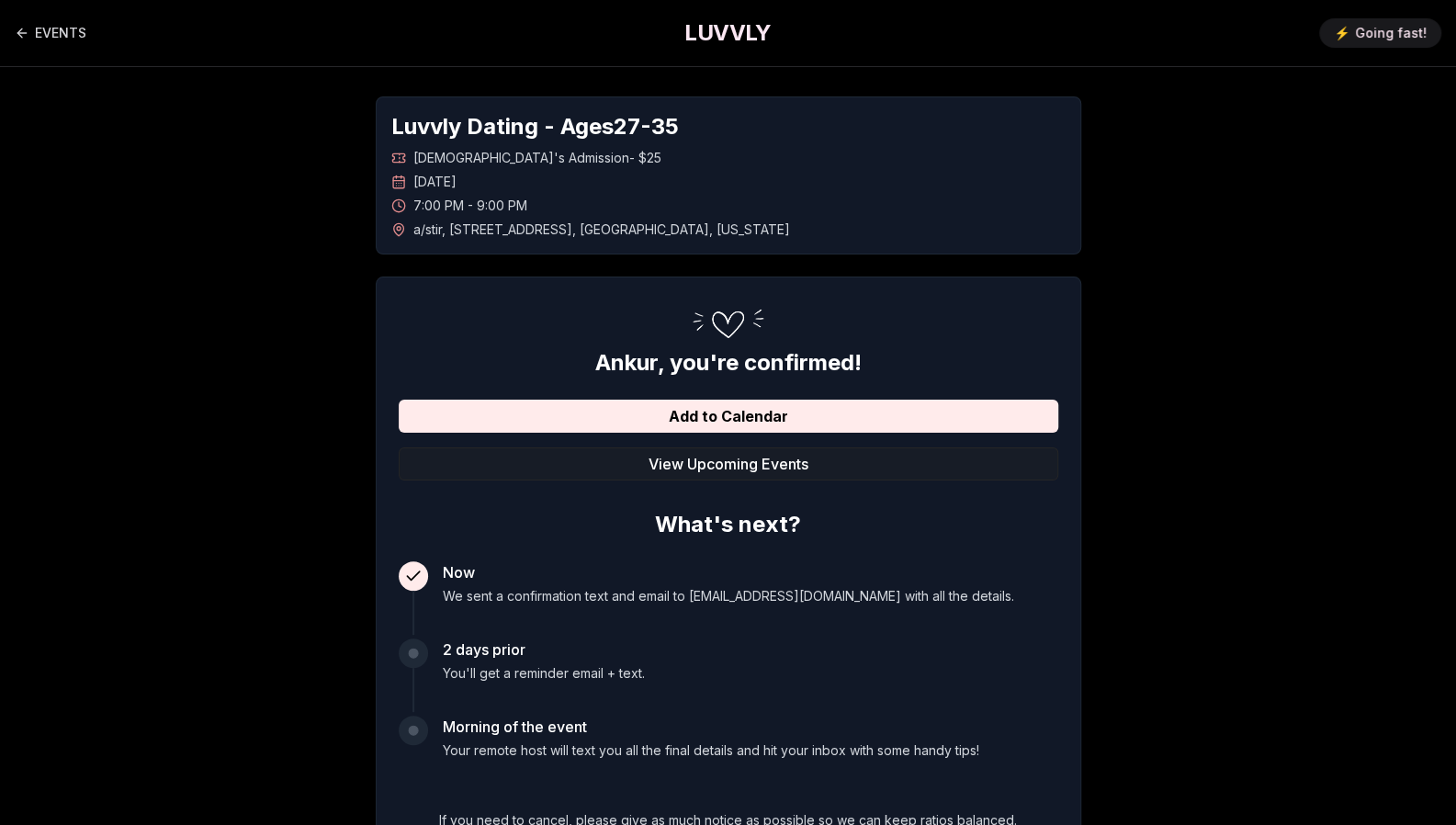
scroll to position [199, 0]
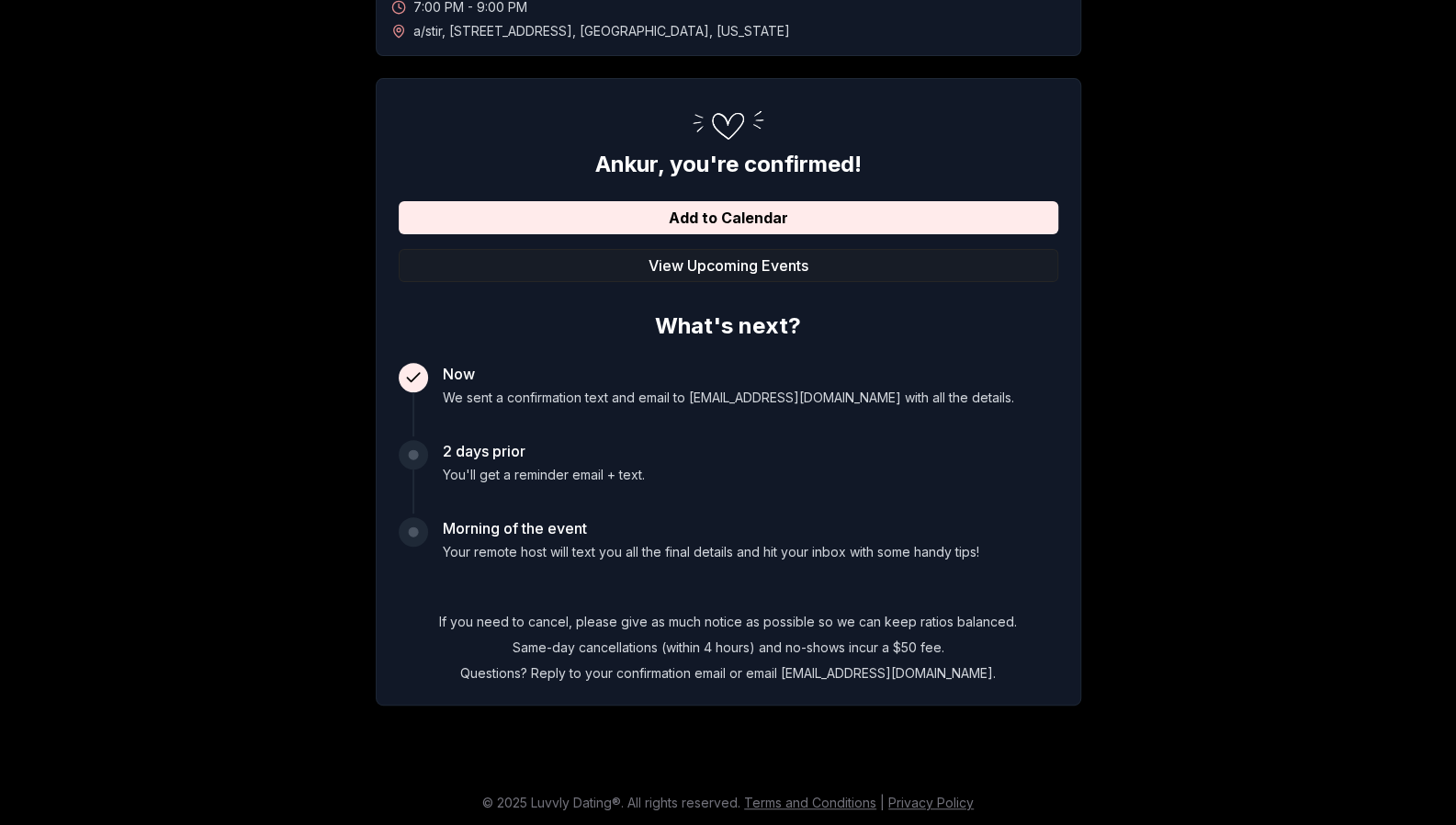
click at [249, 150] on div "Luvvly Dating - Ages [DEMOGRAPHIC_DATA] [DEMOGRAPHIC_DATA]'s Admission - $25 [D…" at bounding box center [728, 301] width 1286 height 866
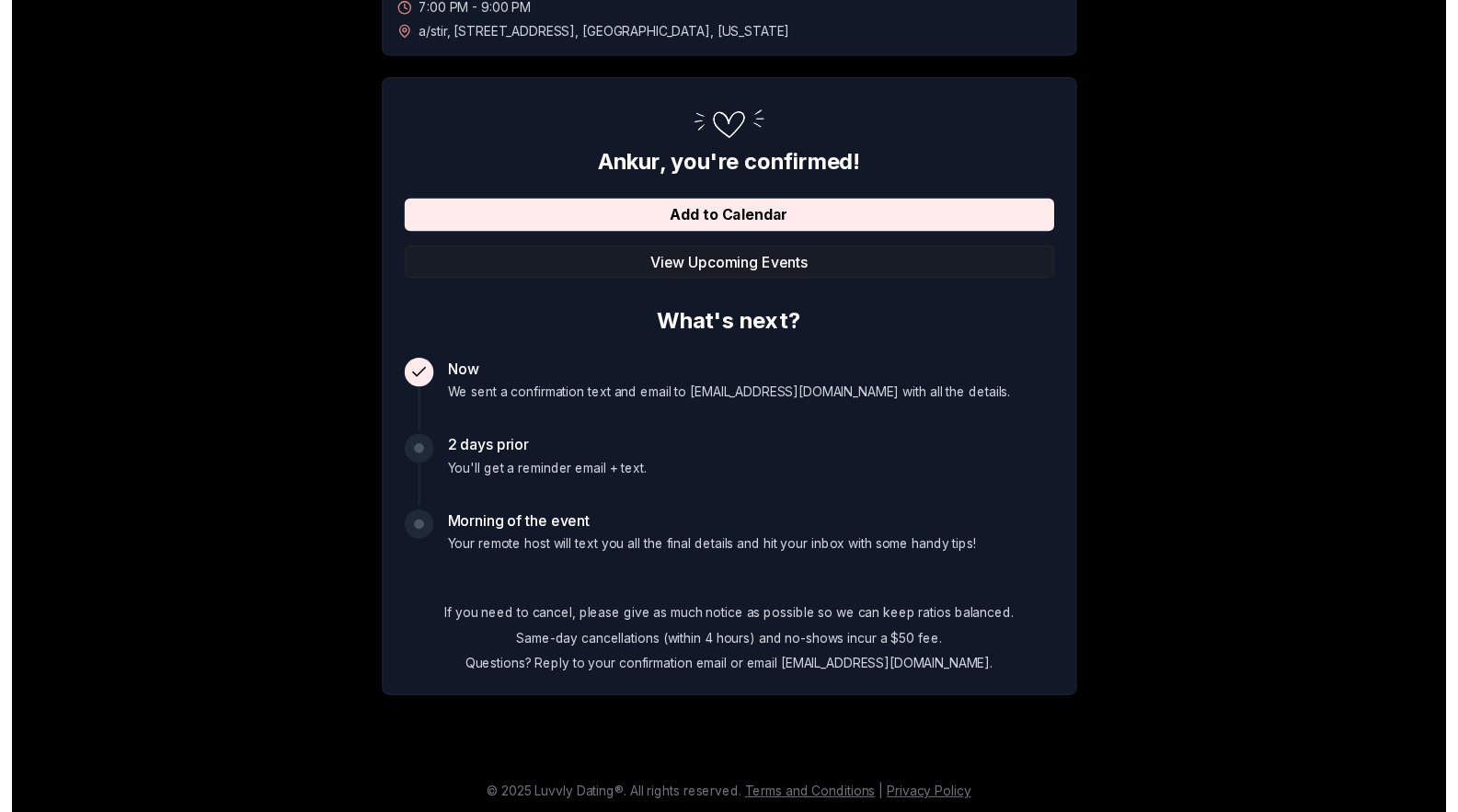
scroll to position [0, 0]
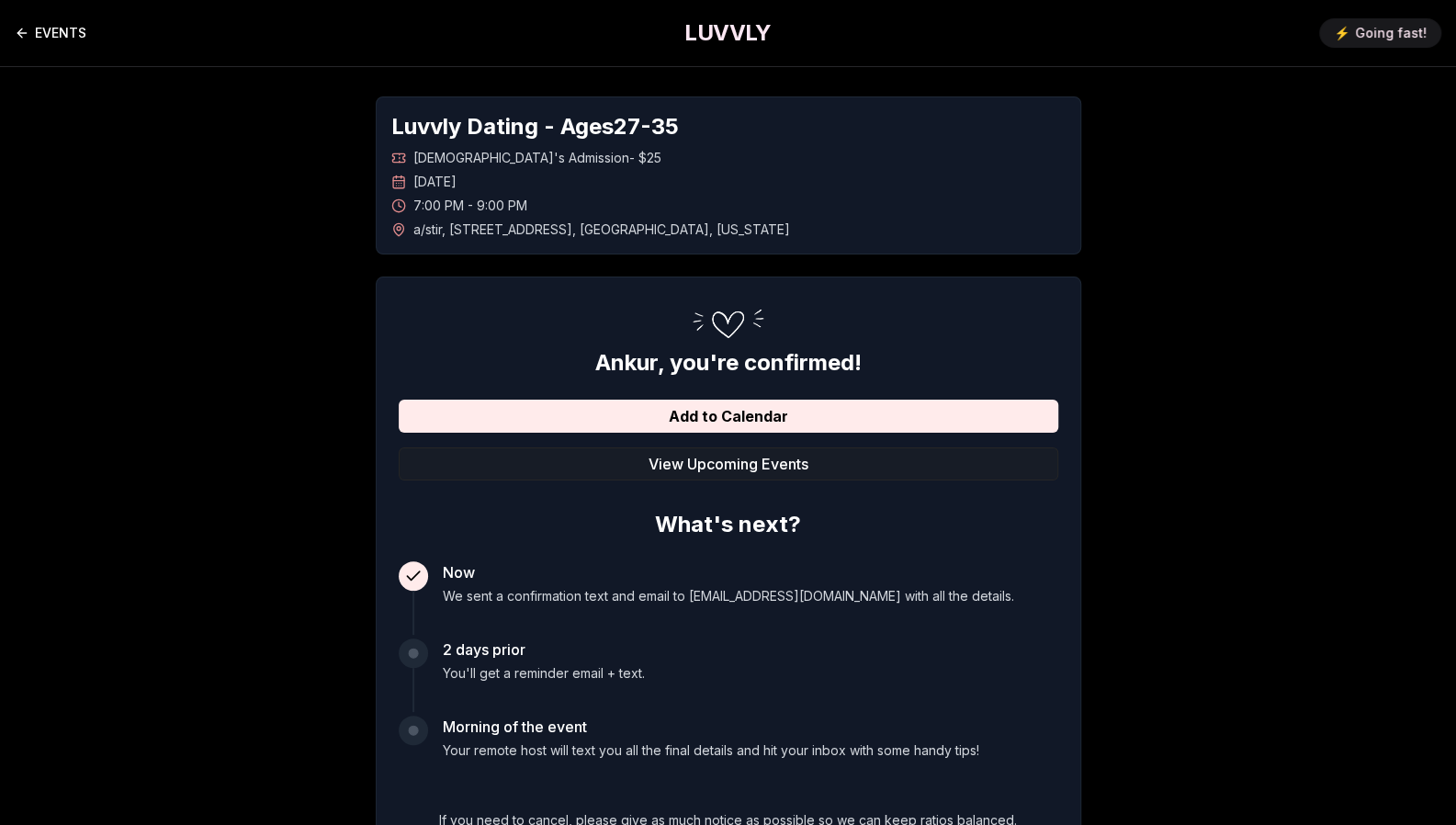
click at [80, 29] on link "EVENTS" at bounding box center [51, 33] width 72 height 37
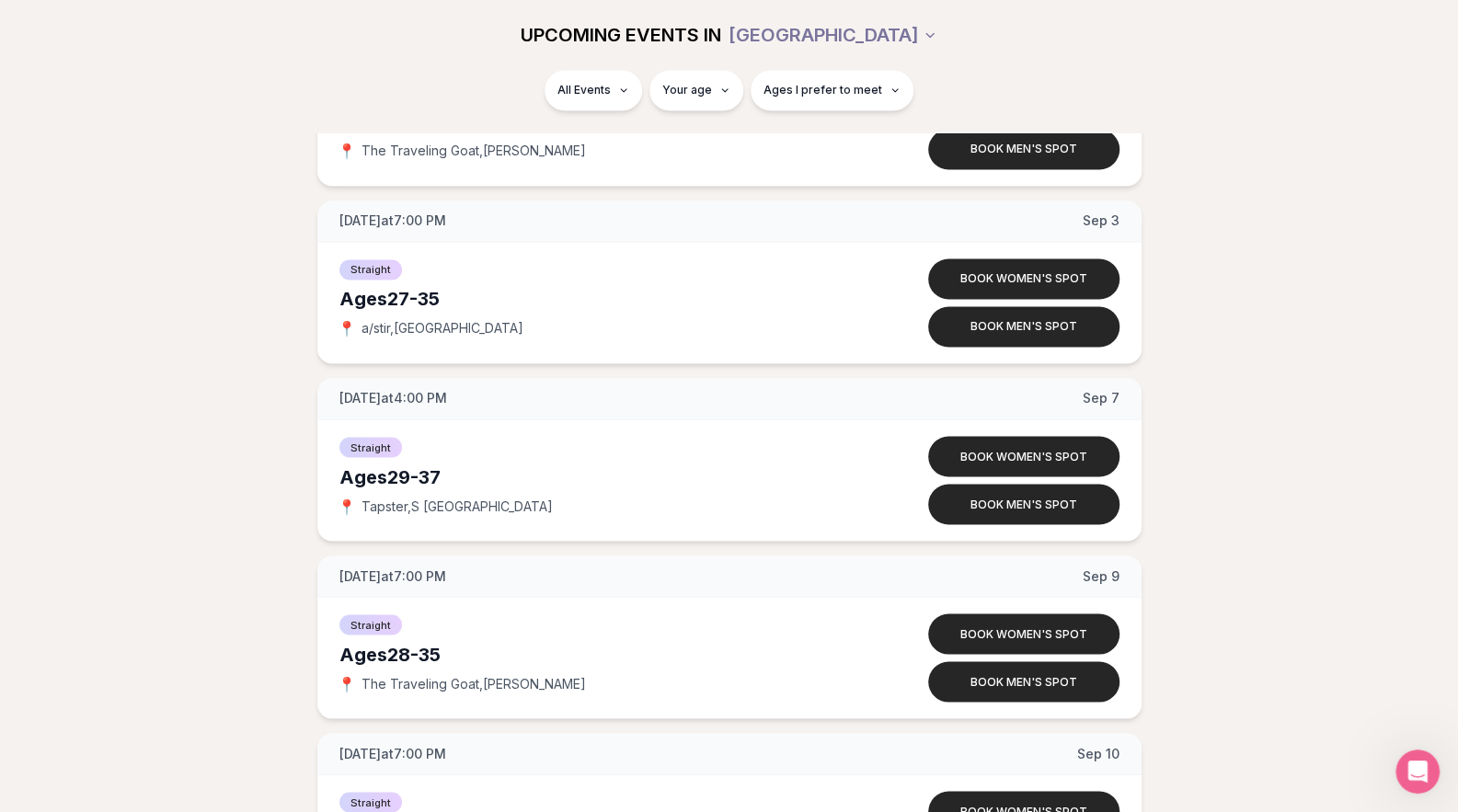
scroll to position [1784, 0]
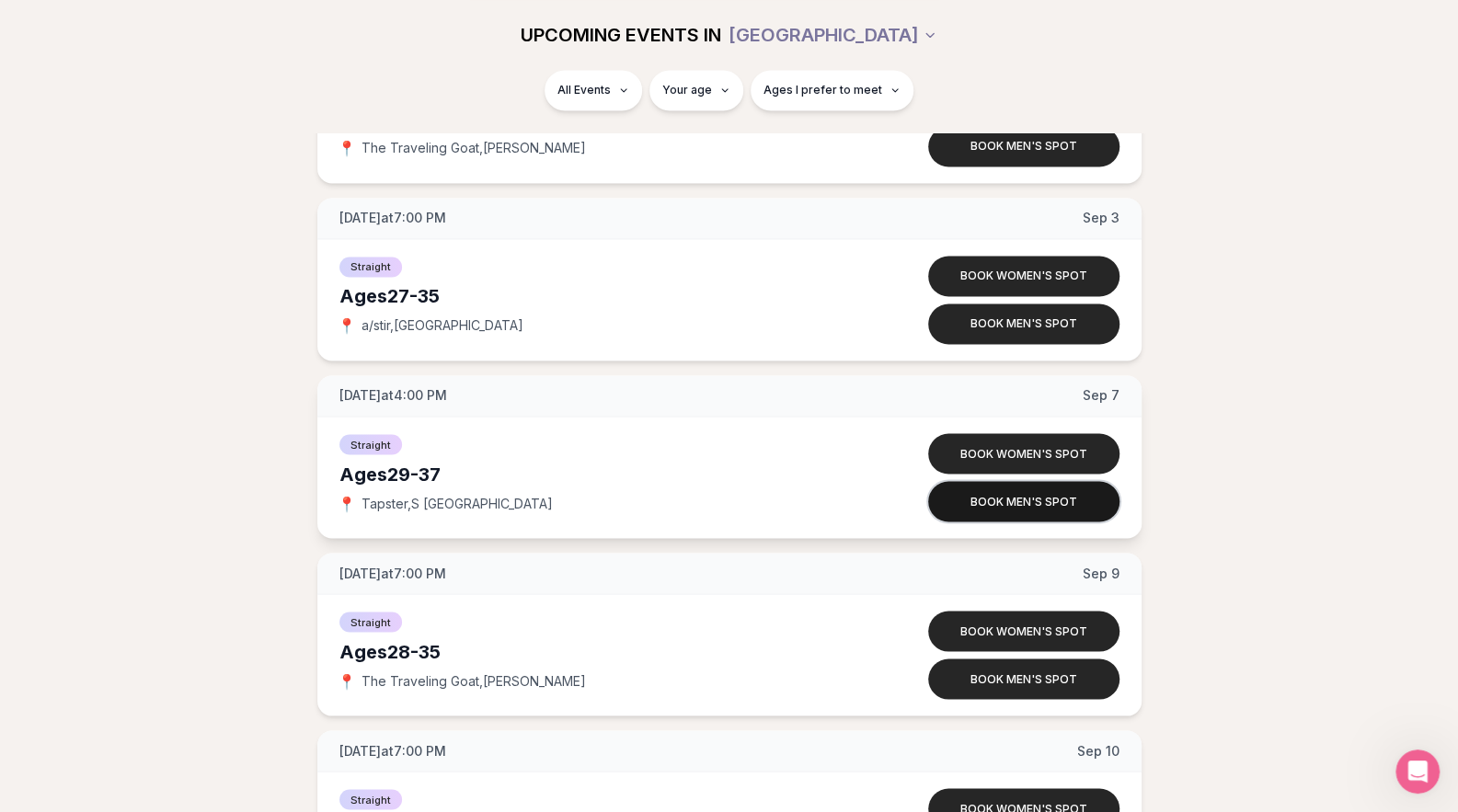
click at [991, 490] on button "Book men's spot" at bounding box center [1024, 501] width 192 height 41
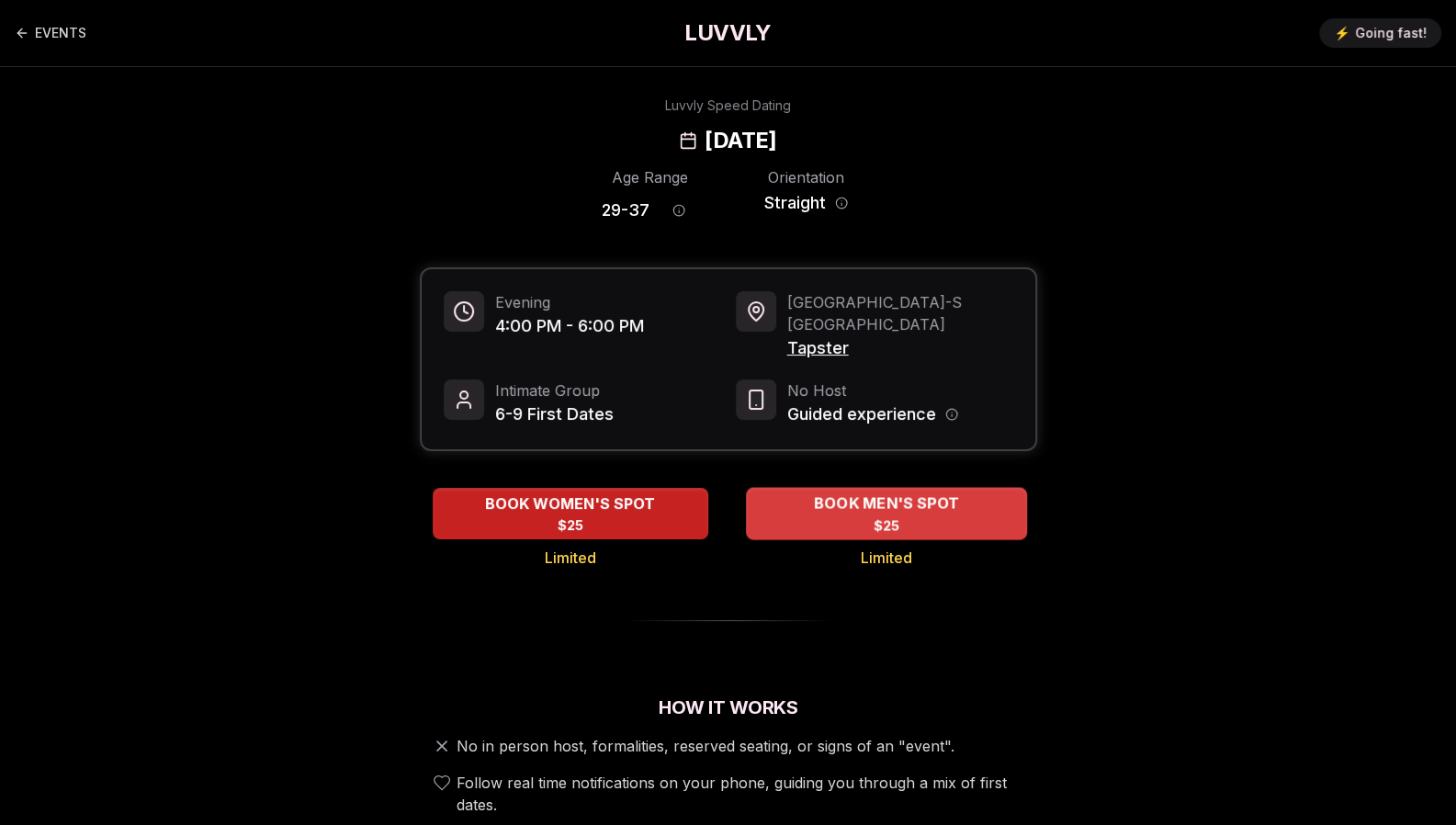
click at [881, 493] on span "BOOK MEN'S SPOT" at bounding box center [885, 504] width 153 height 22
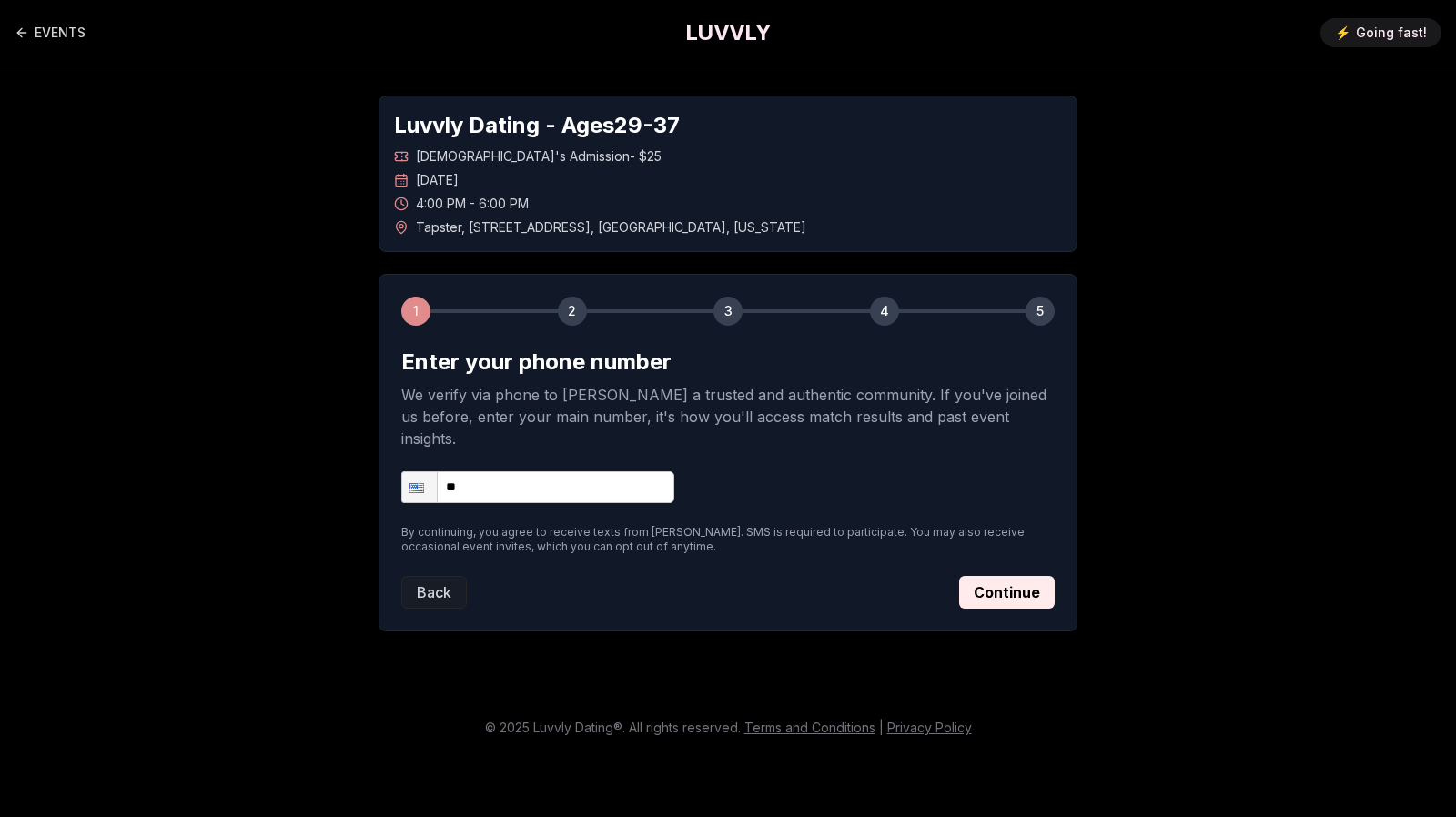
click at [552, 471] on input "**" at bounding box center [537, 487] width 273 height 32
type input "**********"
click at [992, 576] on button "Continue" at bounding box center [1007, 593] width 96 height 33
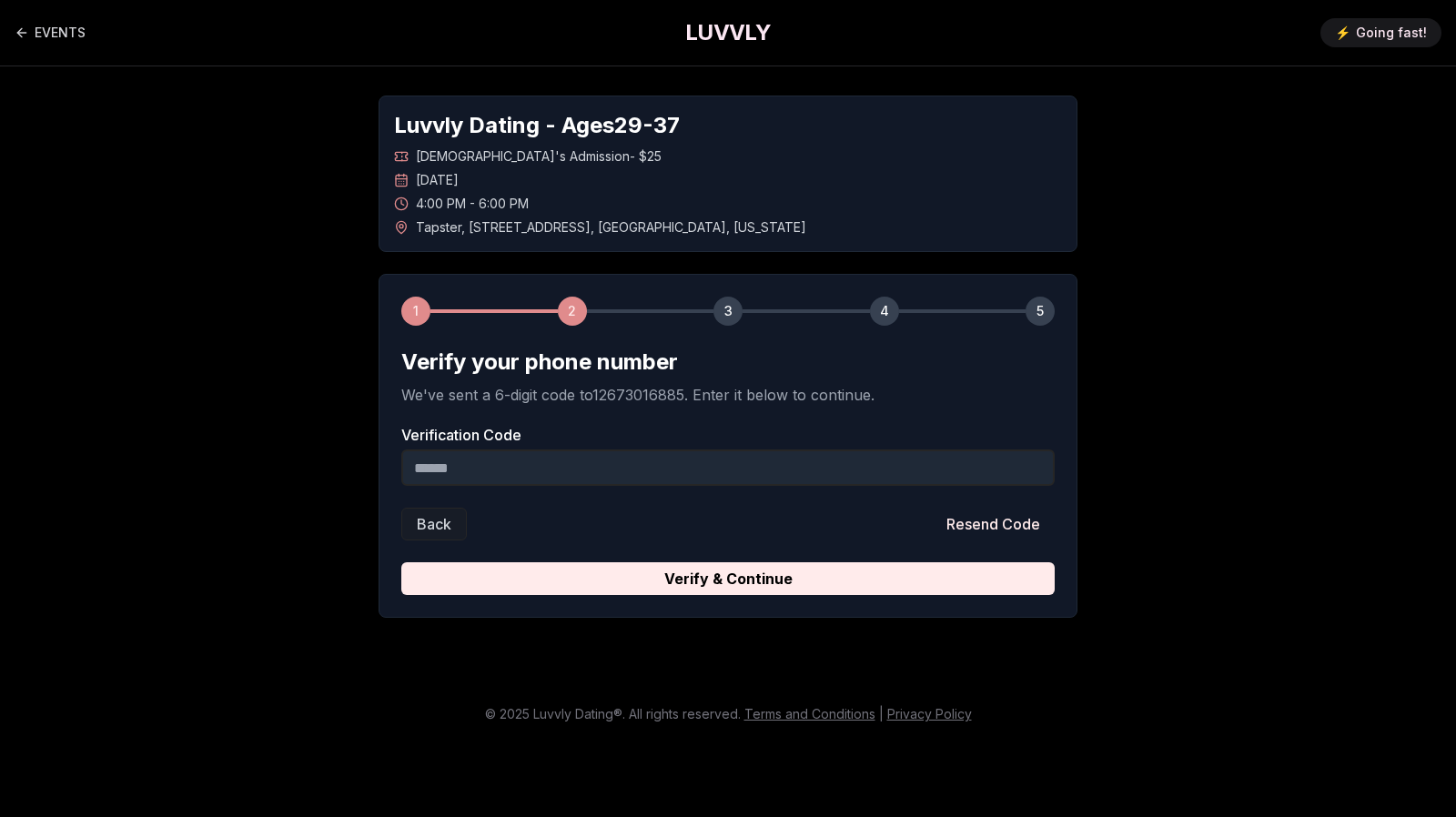
click at [676, 468] on input "Verification Code" at bounding box center [728, 468] width 653 height 36
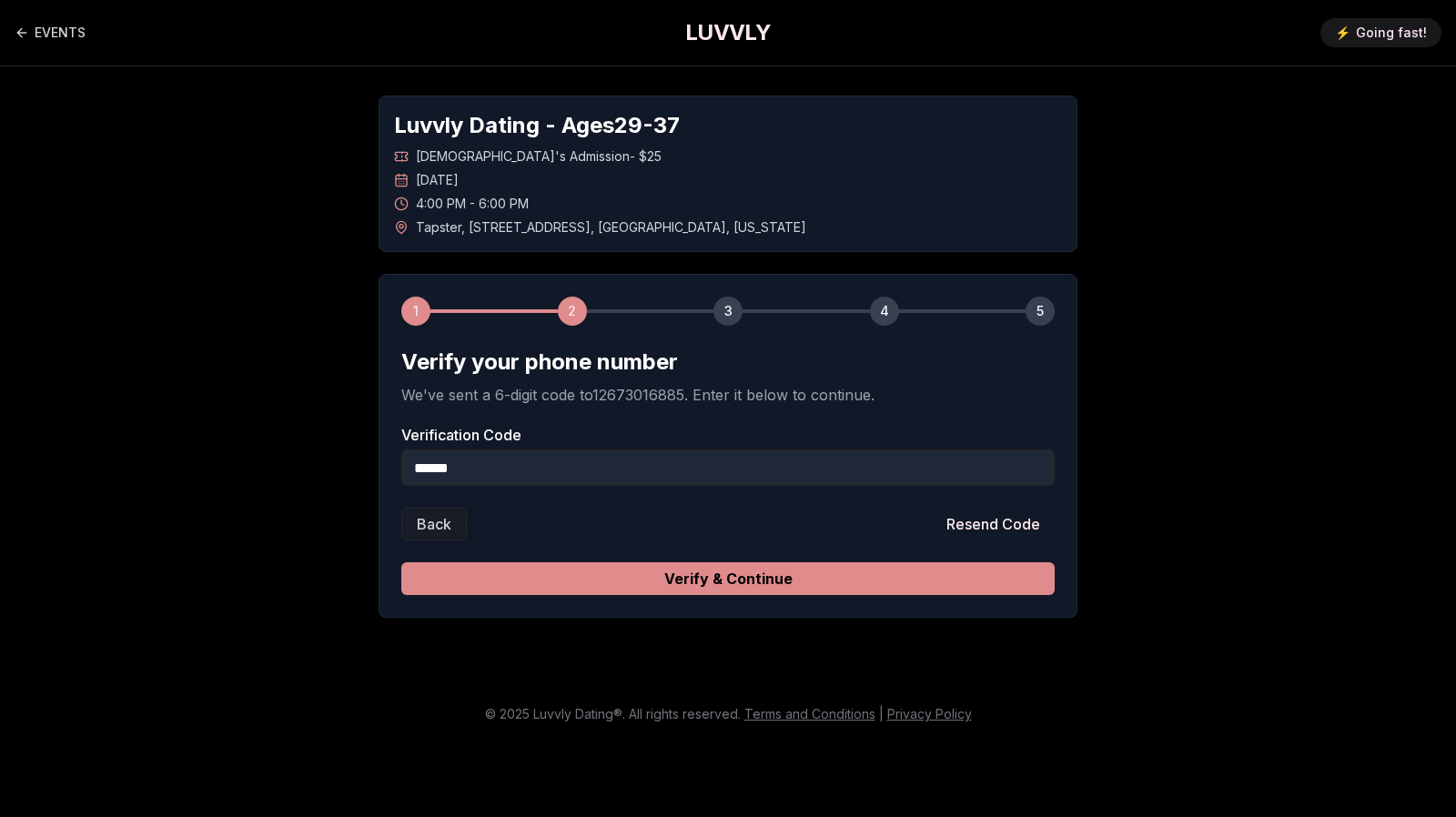
type input "******"
click at [771, 580] on button "Verify & Continue" at bounding box center [728, 579] width 653 height 33
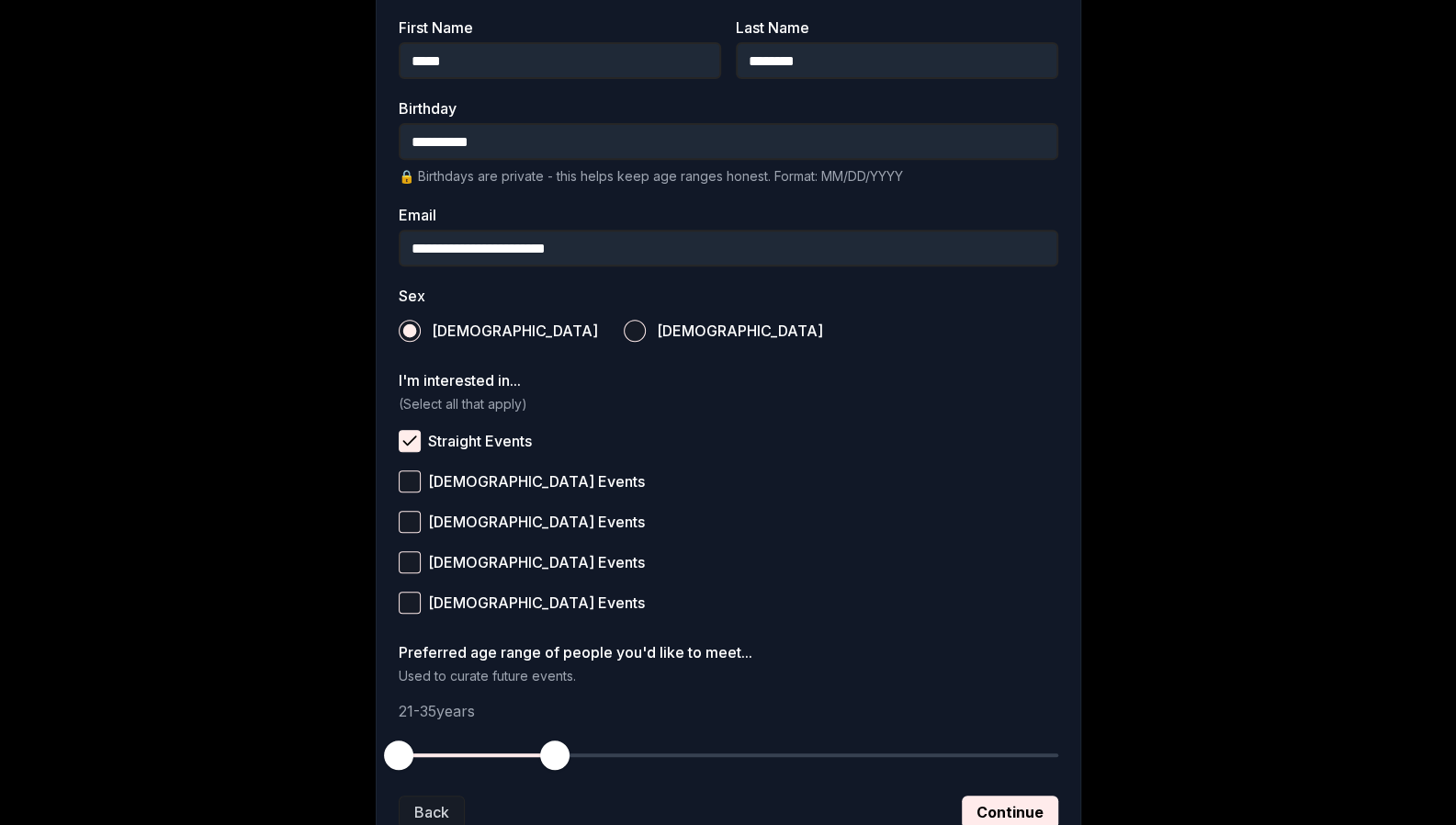
scroll to position [558, 0]
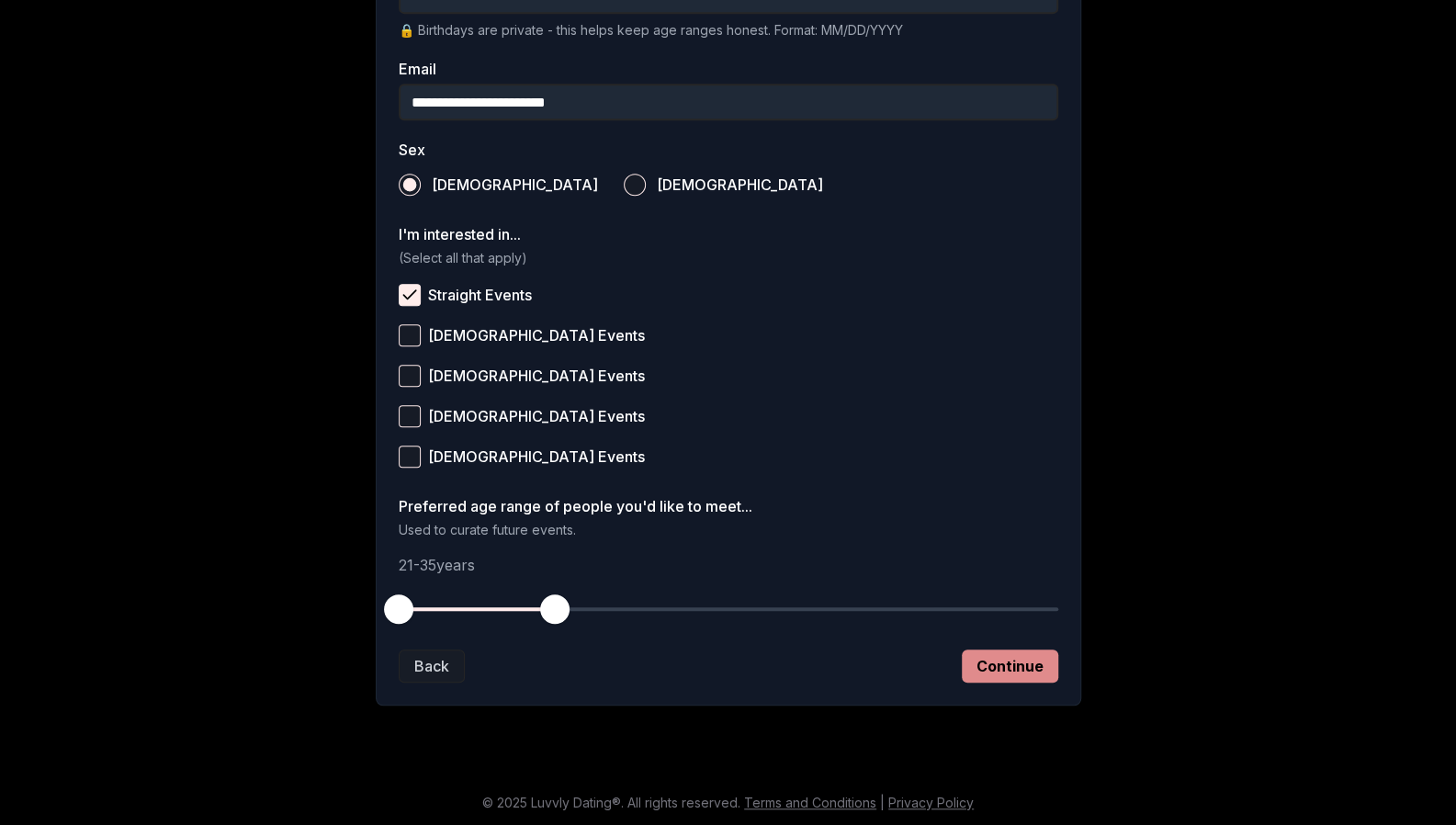
click at [1028, 670] on button "Continue" at bounding box center [1010, 666] width 97 height 33
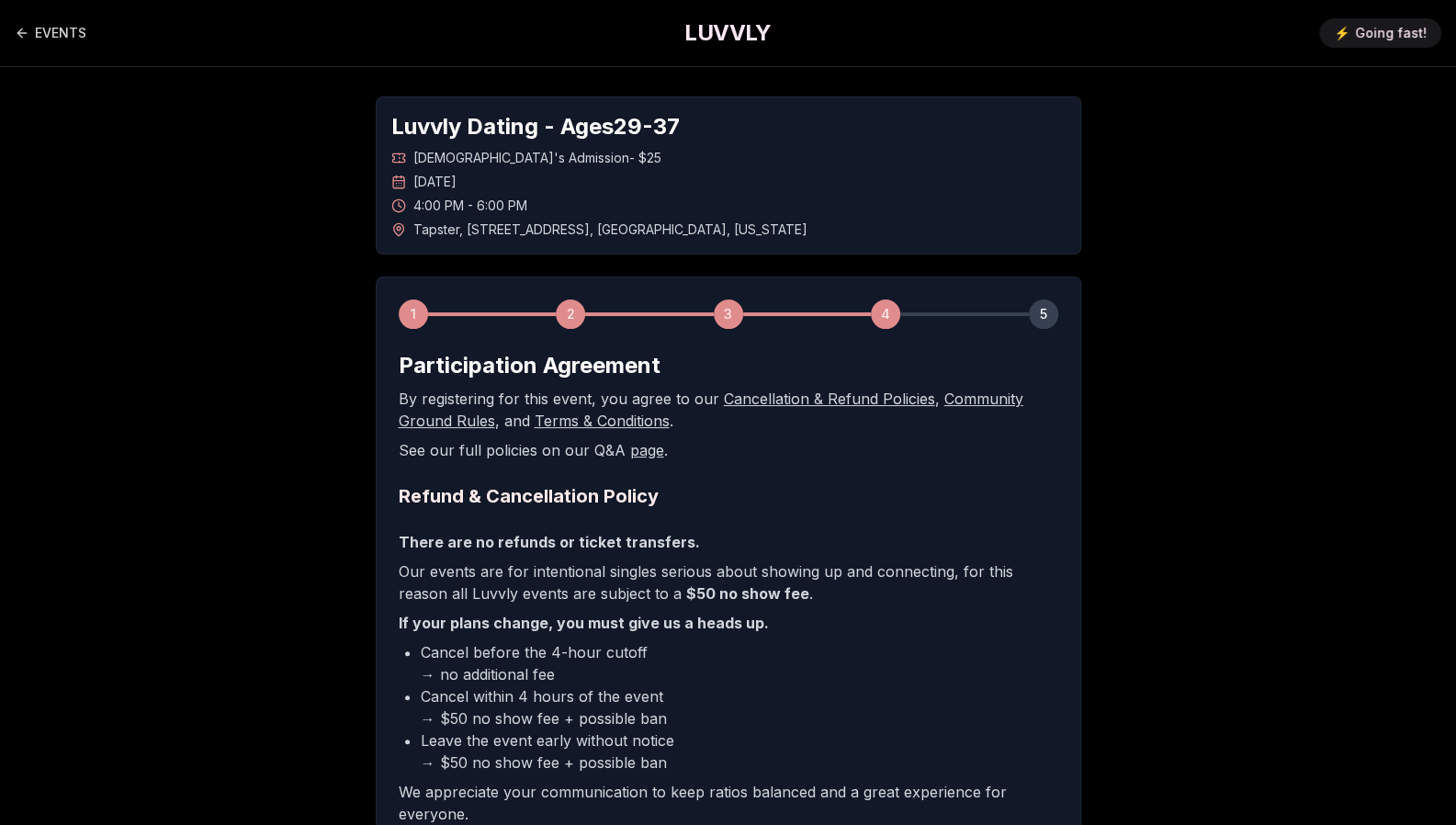
scroll to position [260, 0]
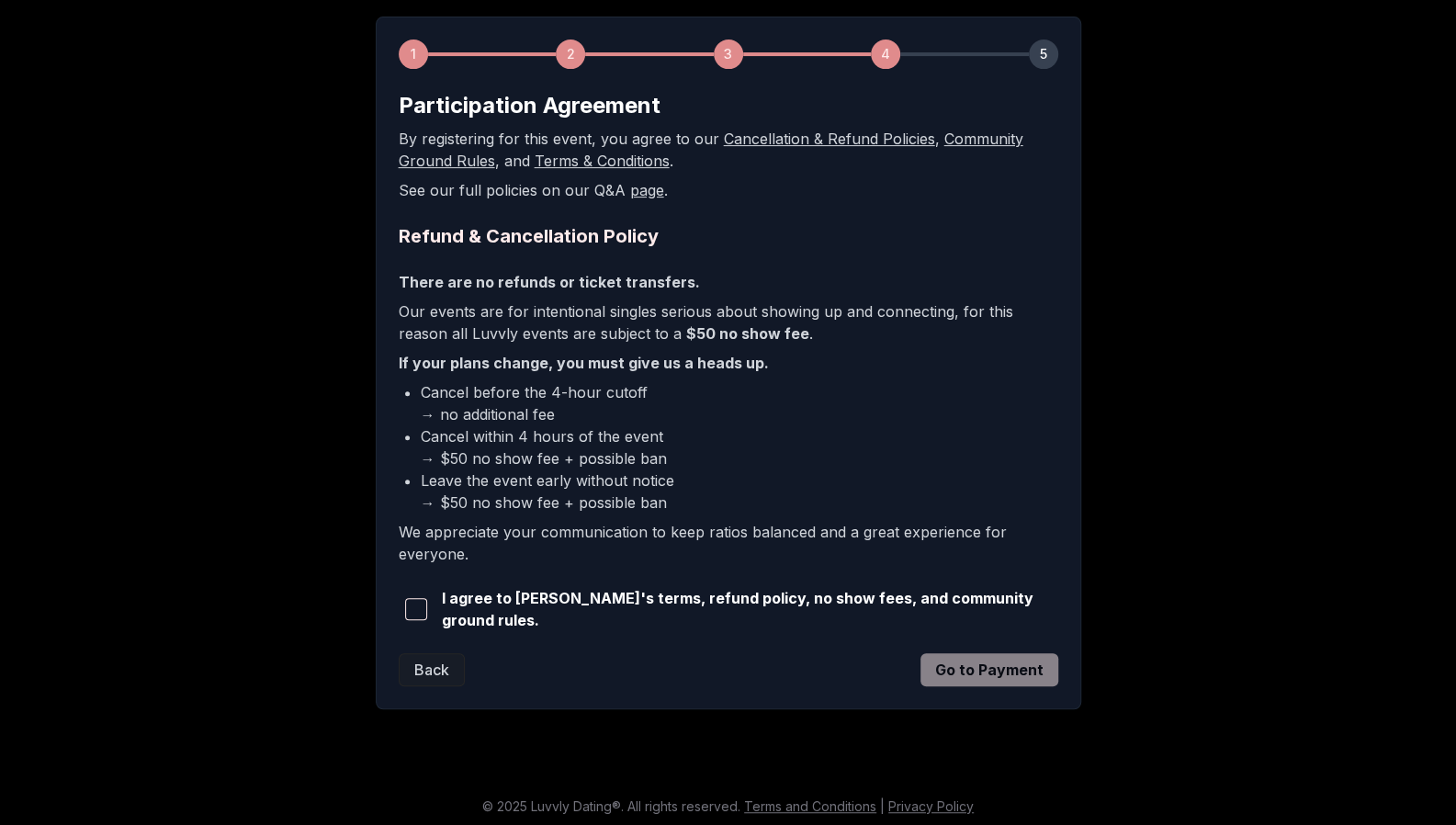
click at [418, 611] on span "button" at bounding box center [416, 610] width 22 height 22
click at [968, 688] on div "1 2 3 4 5 Participation Agreement By registering for this event, you agree to o…" at bounding box center [728, 363] width 705 height 692
click at [991, 669] on button "Go to Payment" at bounding box center [989, 669] width 138 height 33
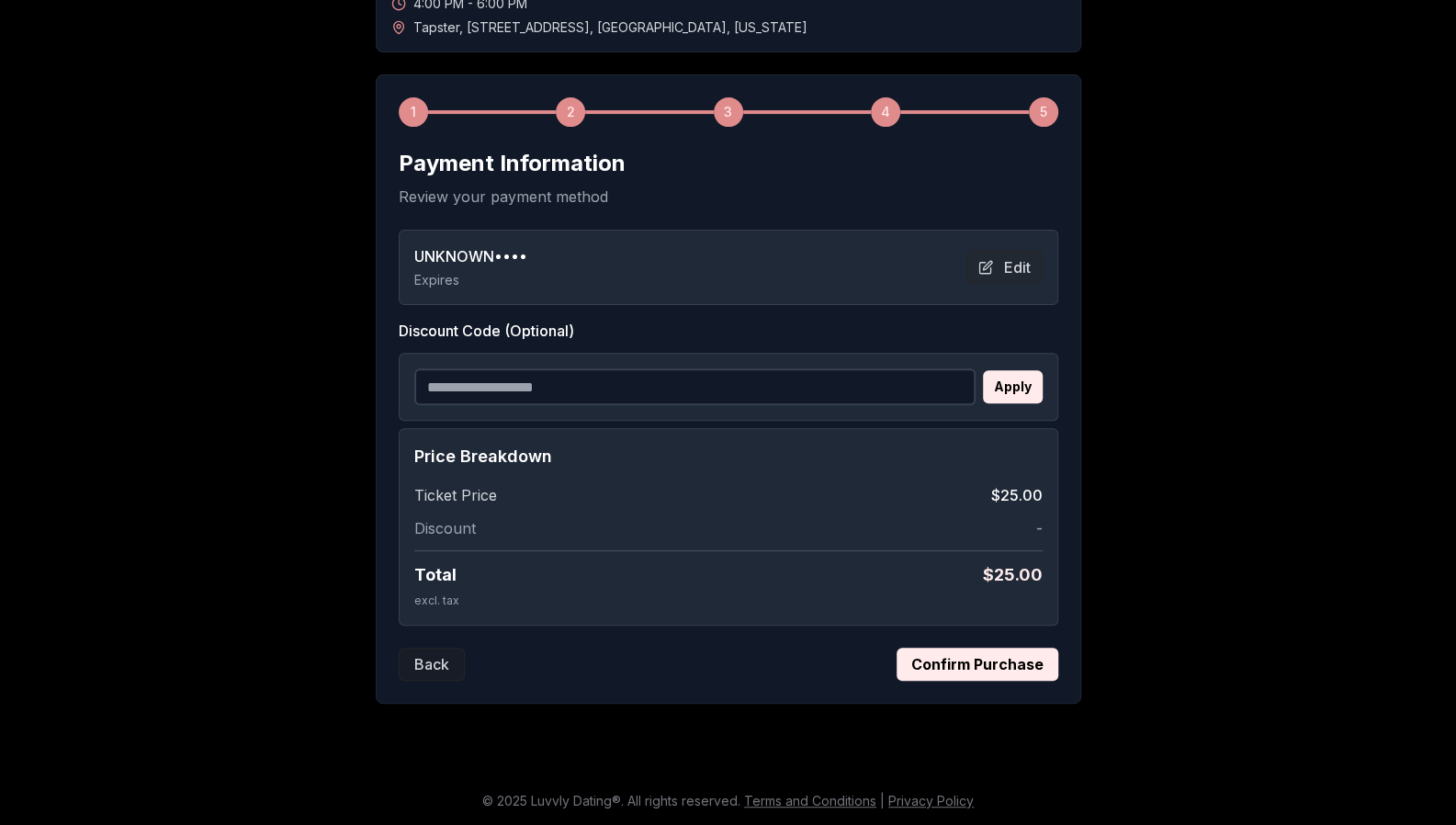
scroll to position [199, 0]
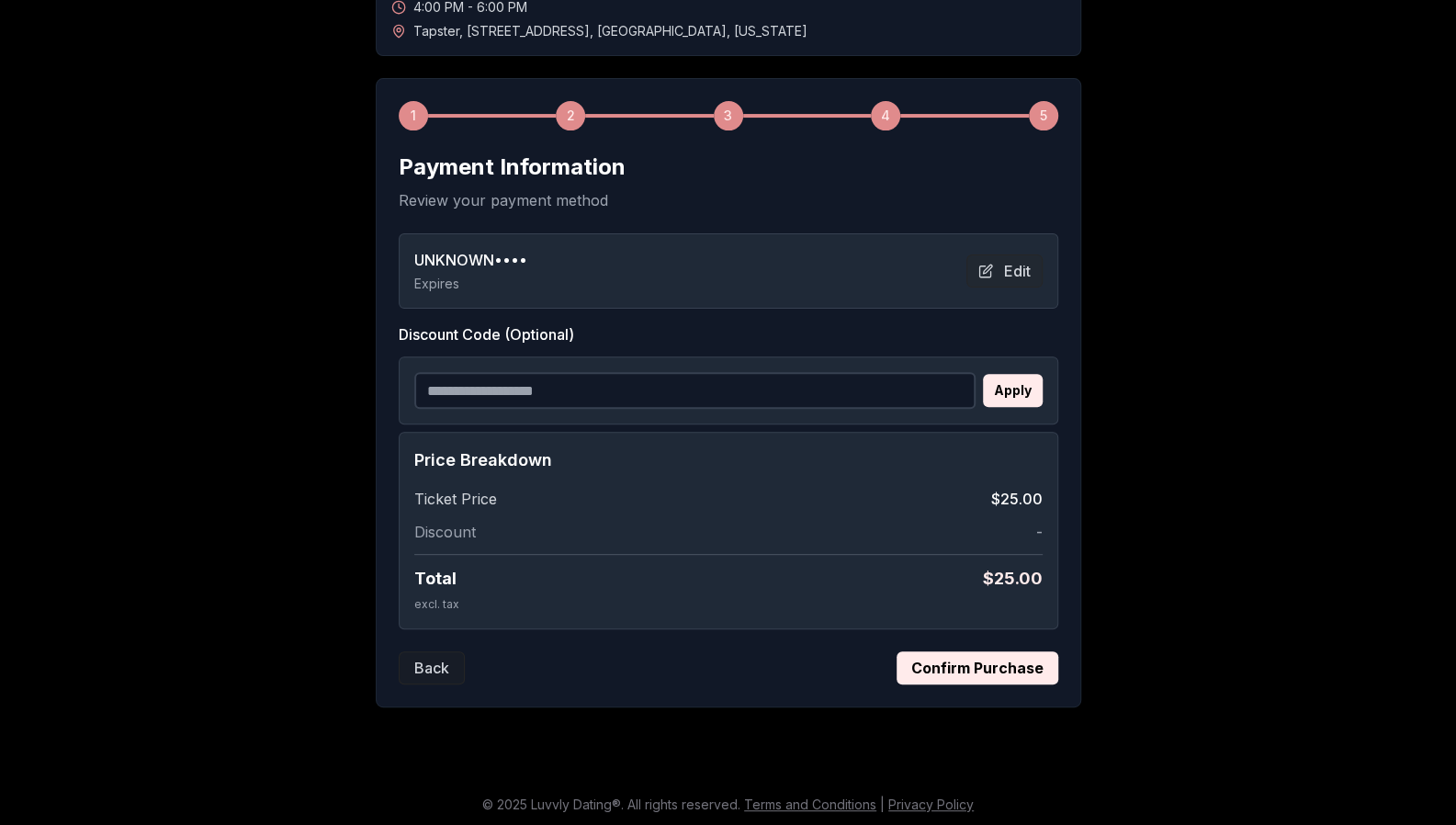
click at [954, 664] on button "Confirm Purchase" at bounding box center [977, 668] width 162 height 33
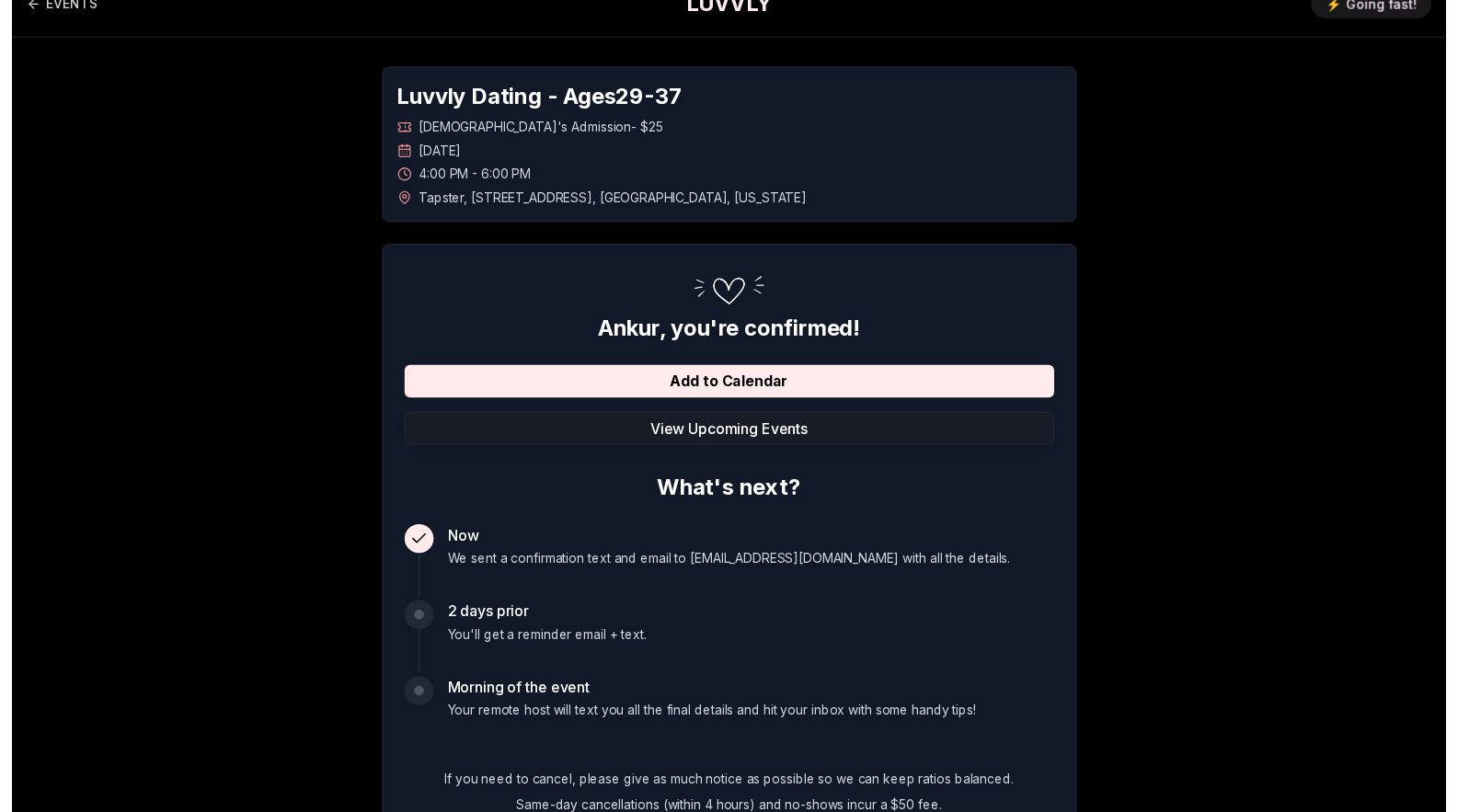
scroll to position [0, 0]
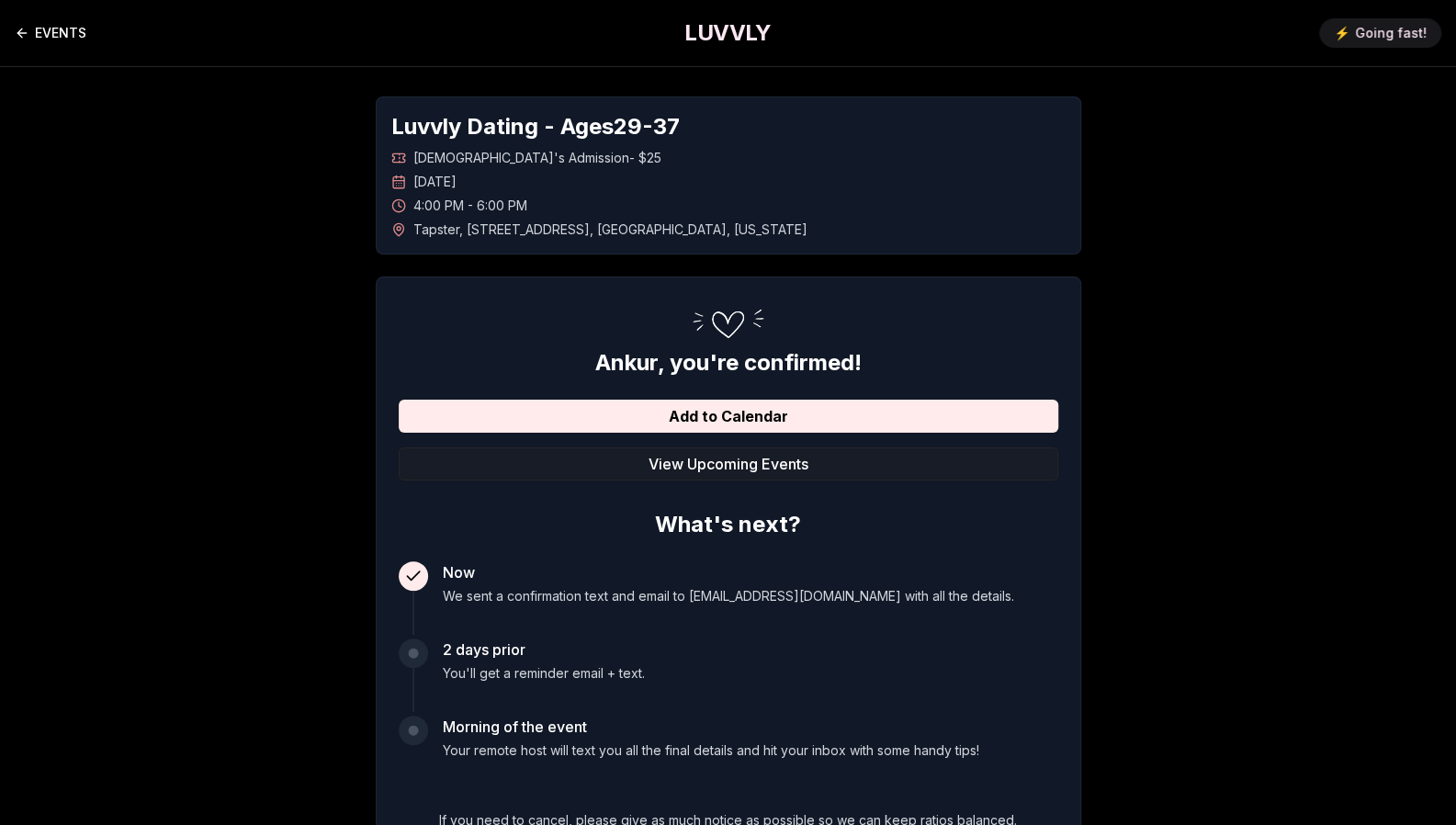
click at [50, 28] on link "EVENTS" at bounding box center [51, 33] width 72 height 37
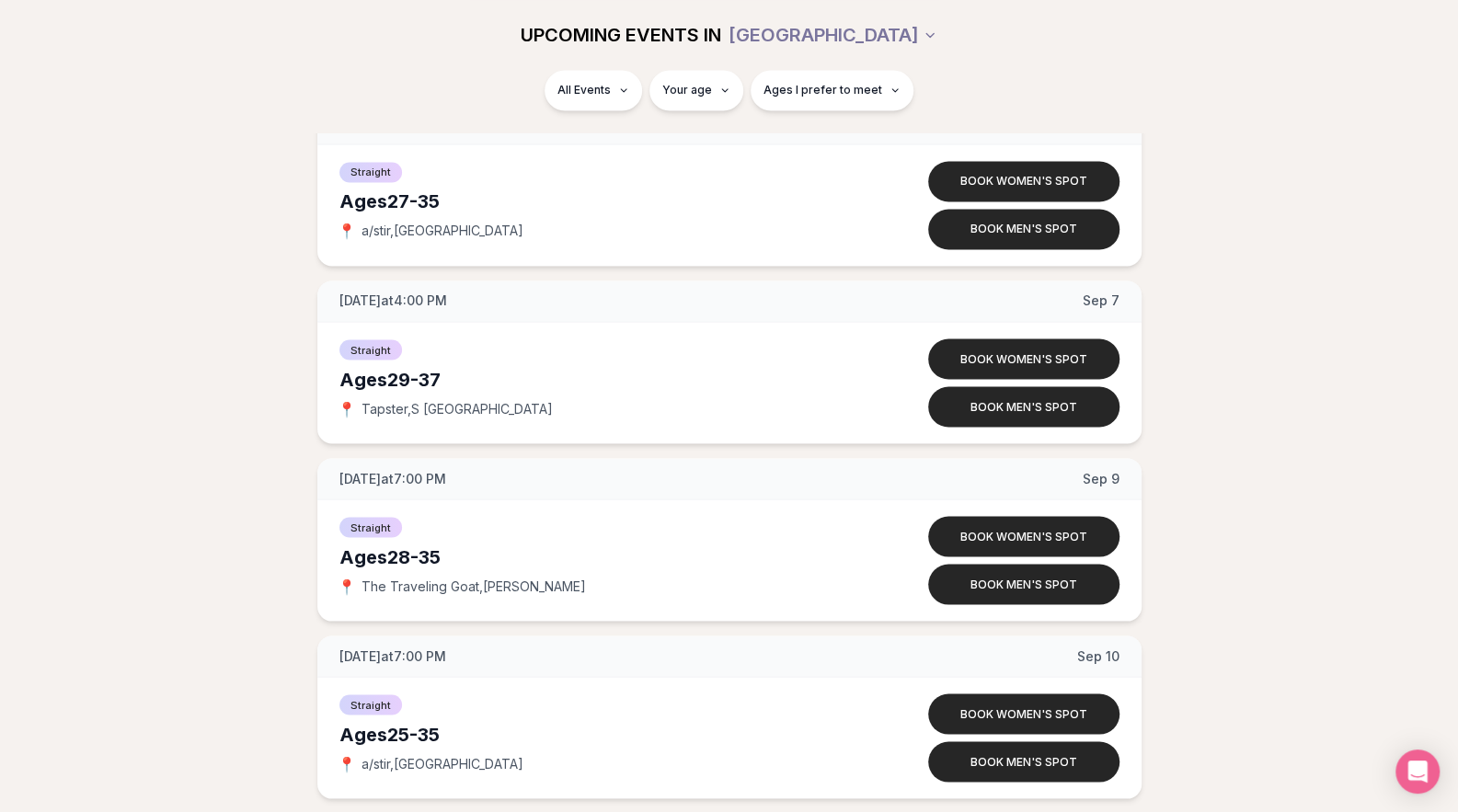
scroll to position [1881, 0]
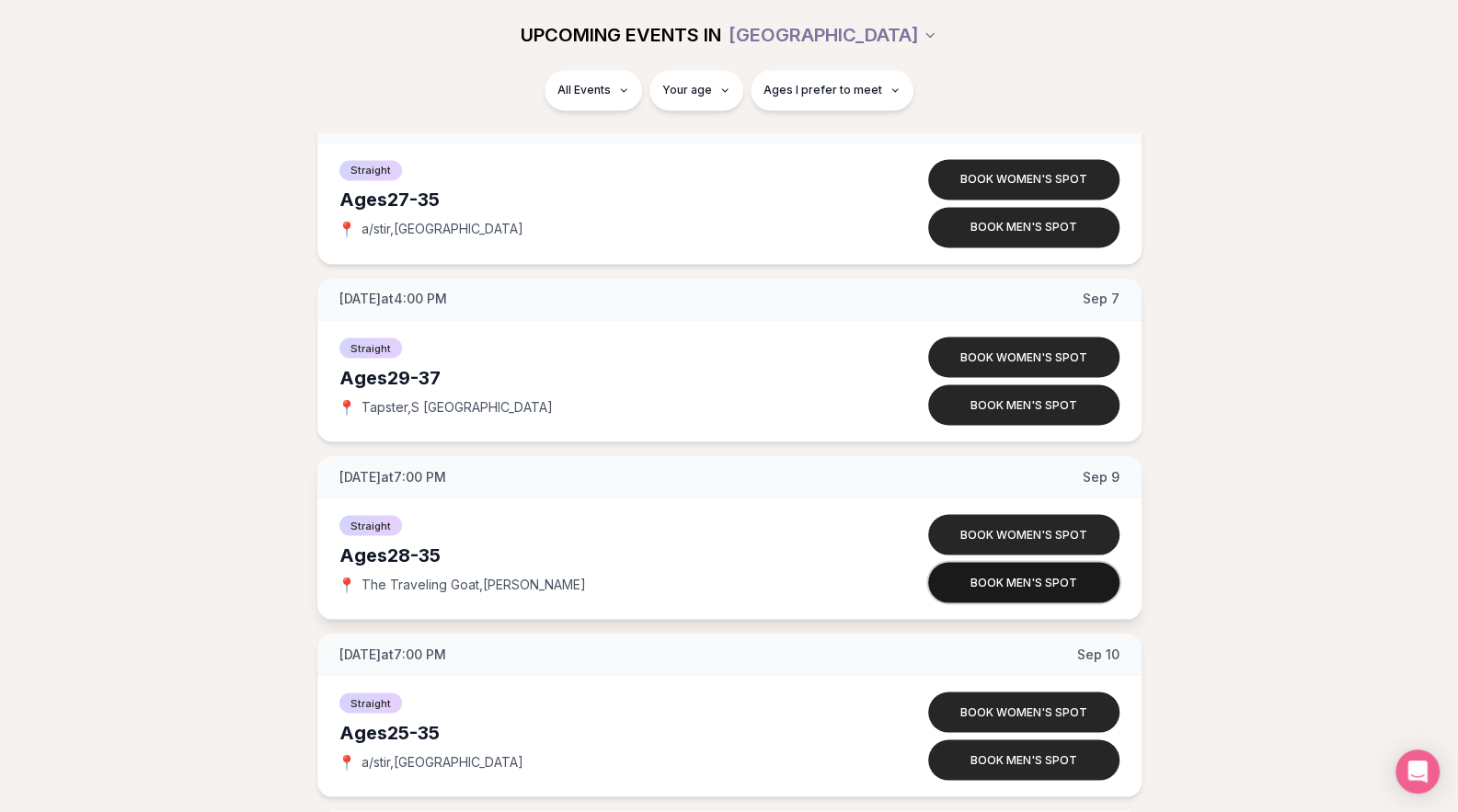
click at [1047, 577] on button "Book men's spot" at bounding box center [1024, 583] width 192 height 41
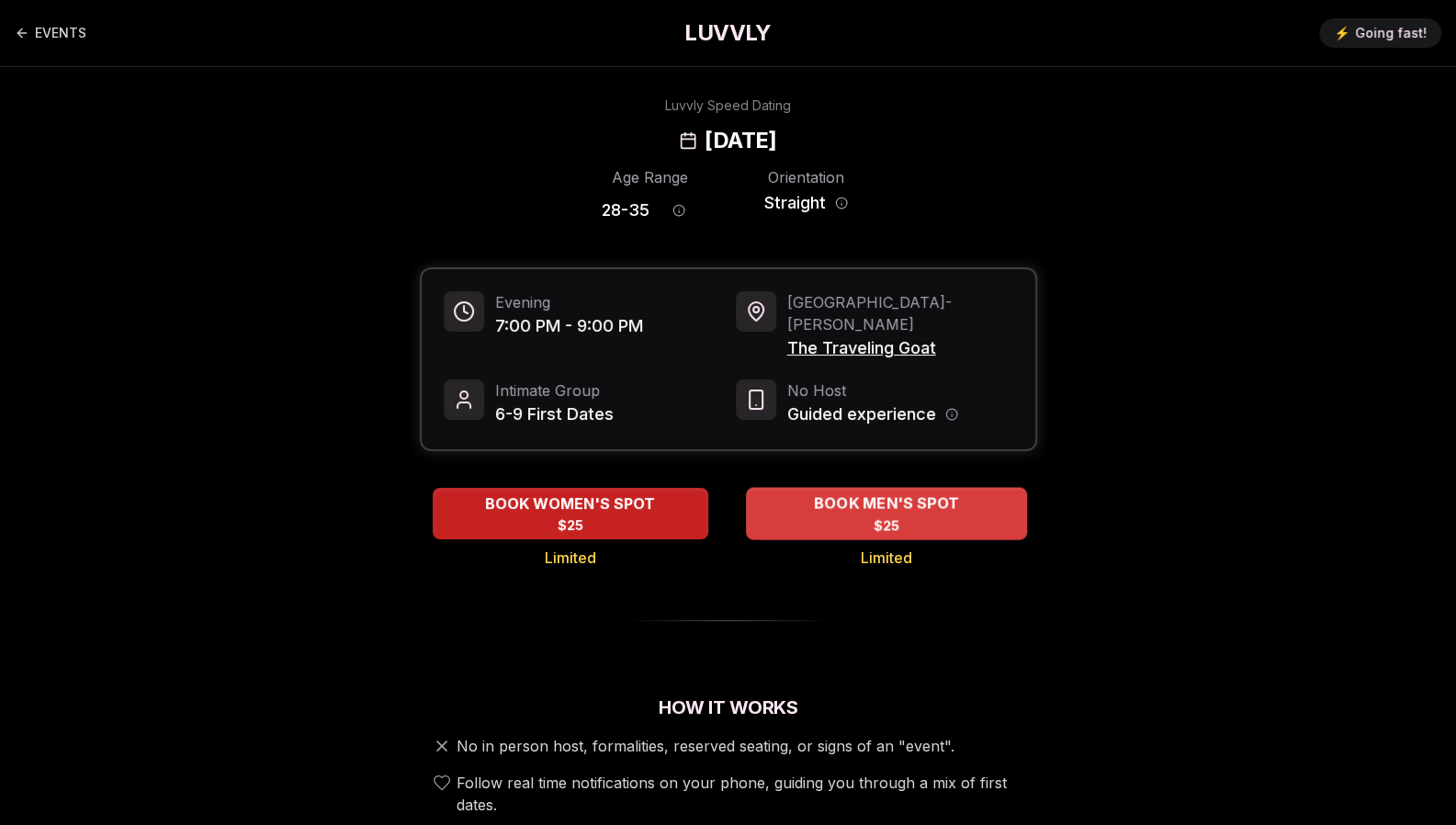
click at [913, 493] on span "BOOK MEN'S SPOT" at bounding box center [885, 504] width 153 height 22
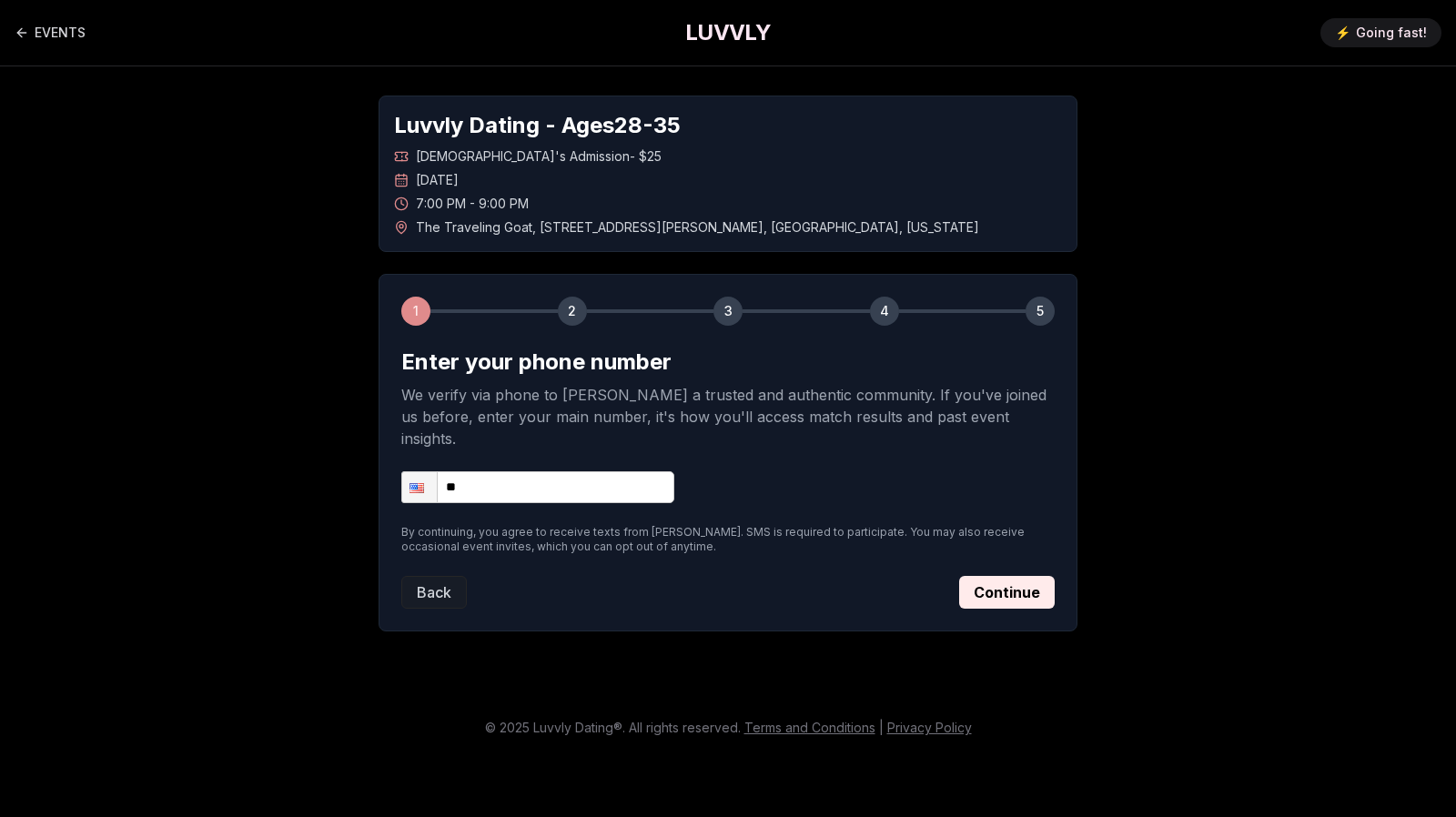
click at [553, 471] on input "**" at bounding box center [537, 487] width 273 height 32
type input "**********"
click at [1010, 576] on button "Continue" at bounding box center [1007, 593] width 96 height 33
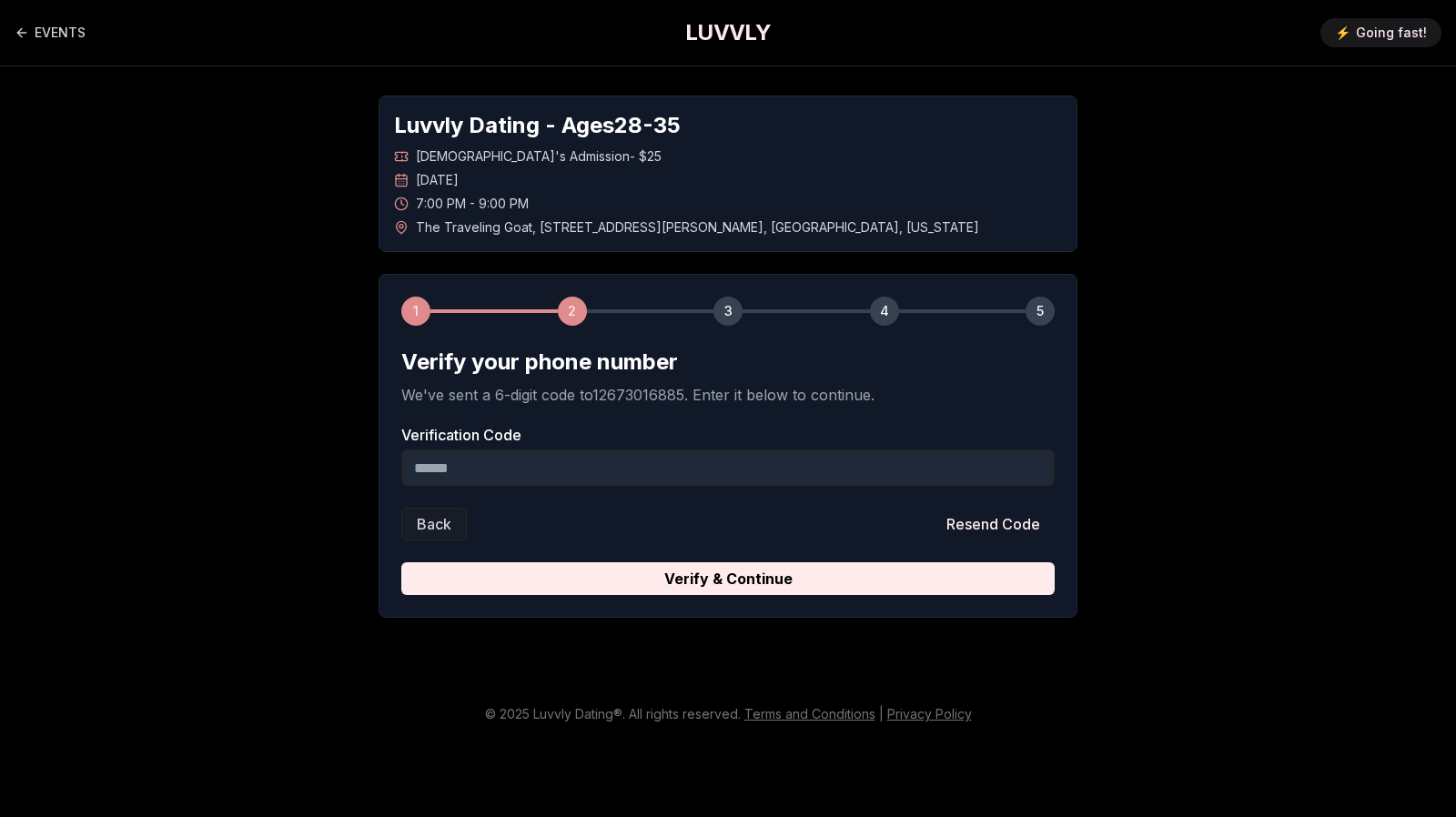
click at [679, 464] on input "Verification Code" at bounding box center [728, 468] width 653 height 36
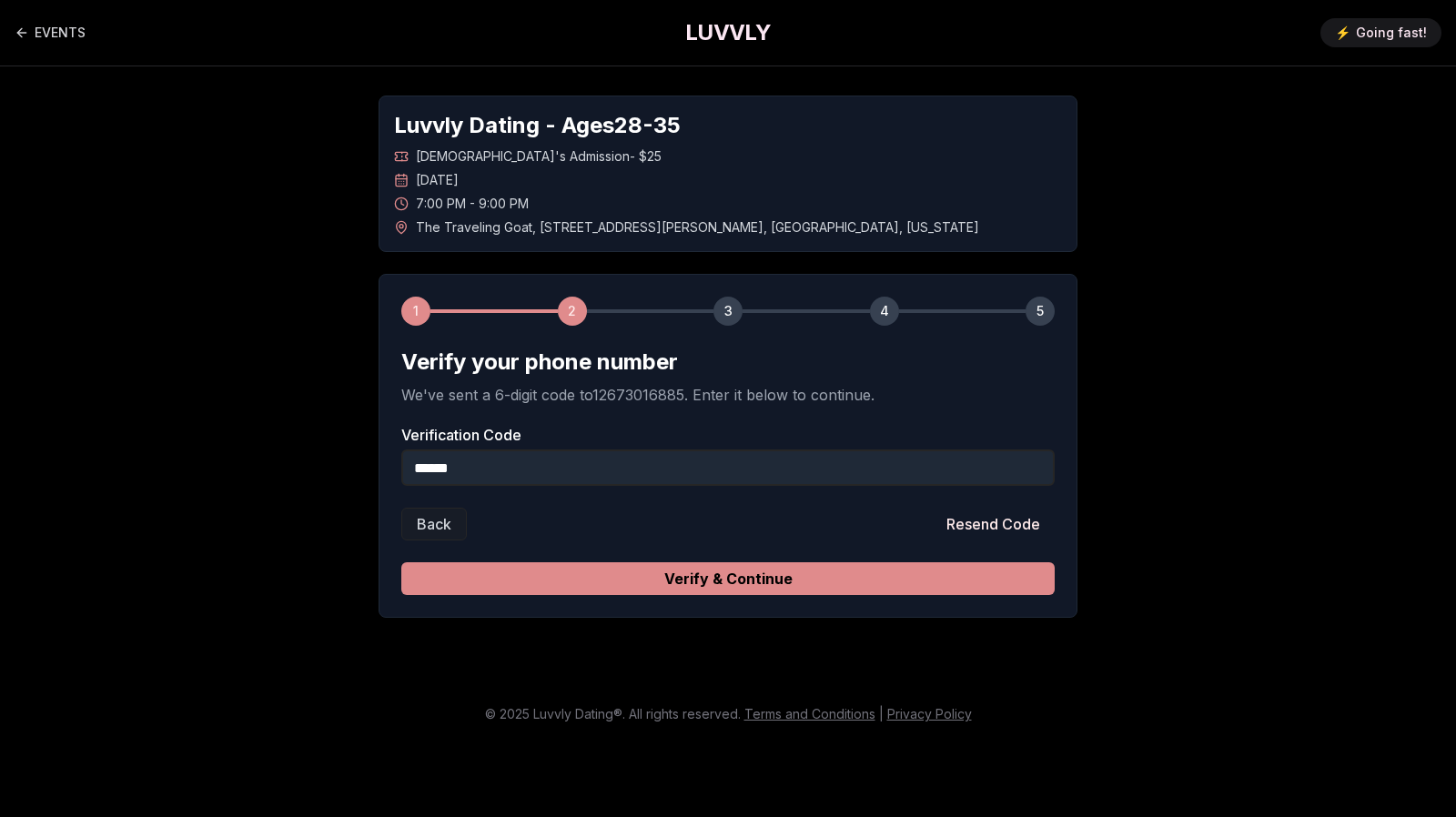
type input "******"
click at [782, 569] on button "Verify & Continue" at bounding box center [728, 579] width 653 height 33
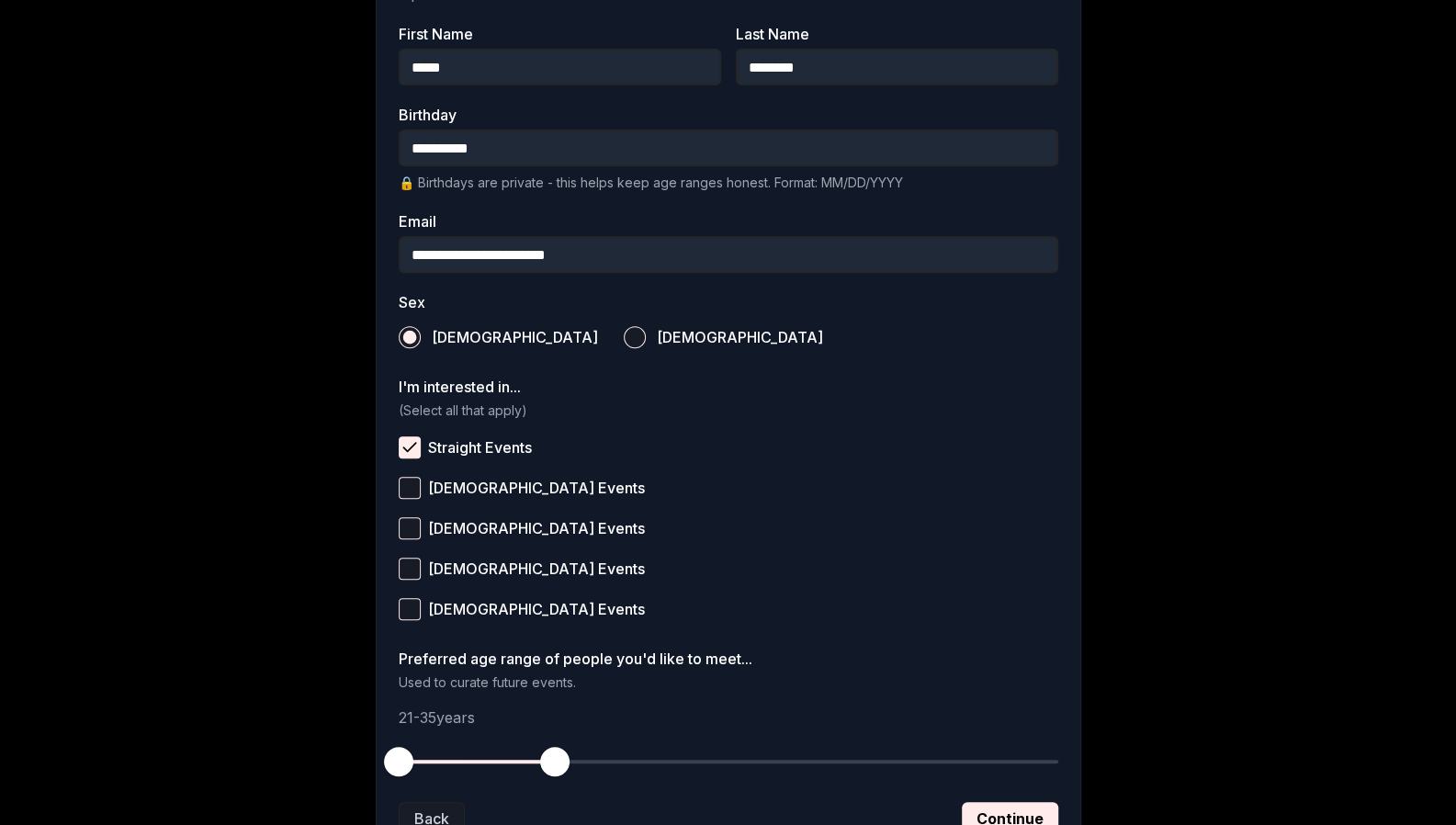
scroll to position [558, 0]
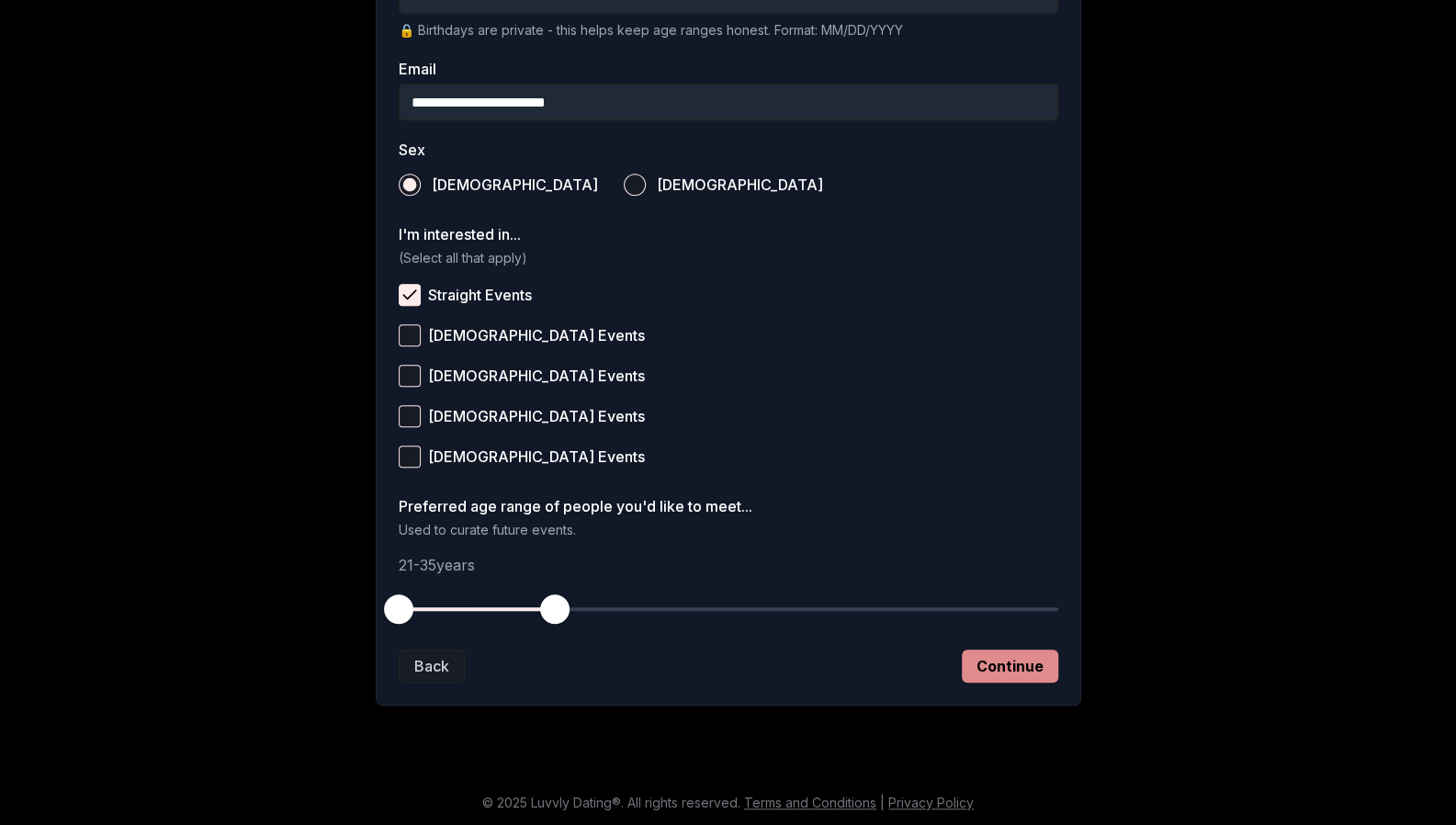
click at [1011, 664] on button "Continue" at bounding box center [1010, 666] width 97 height 33
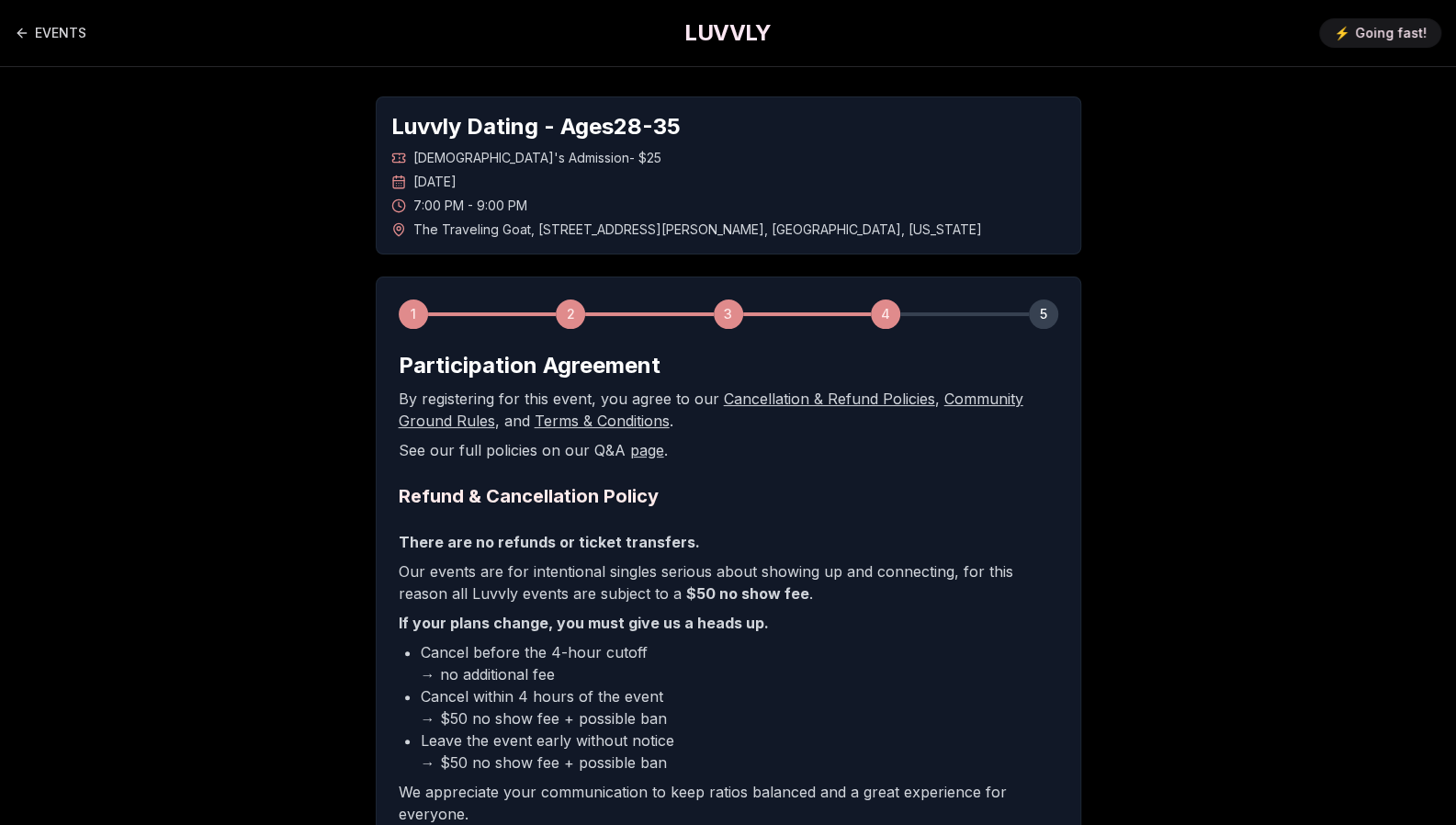
scroll to position [260, 0]
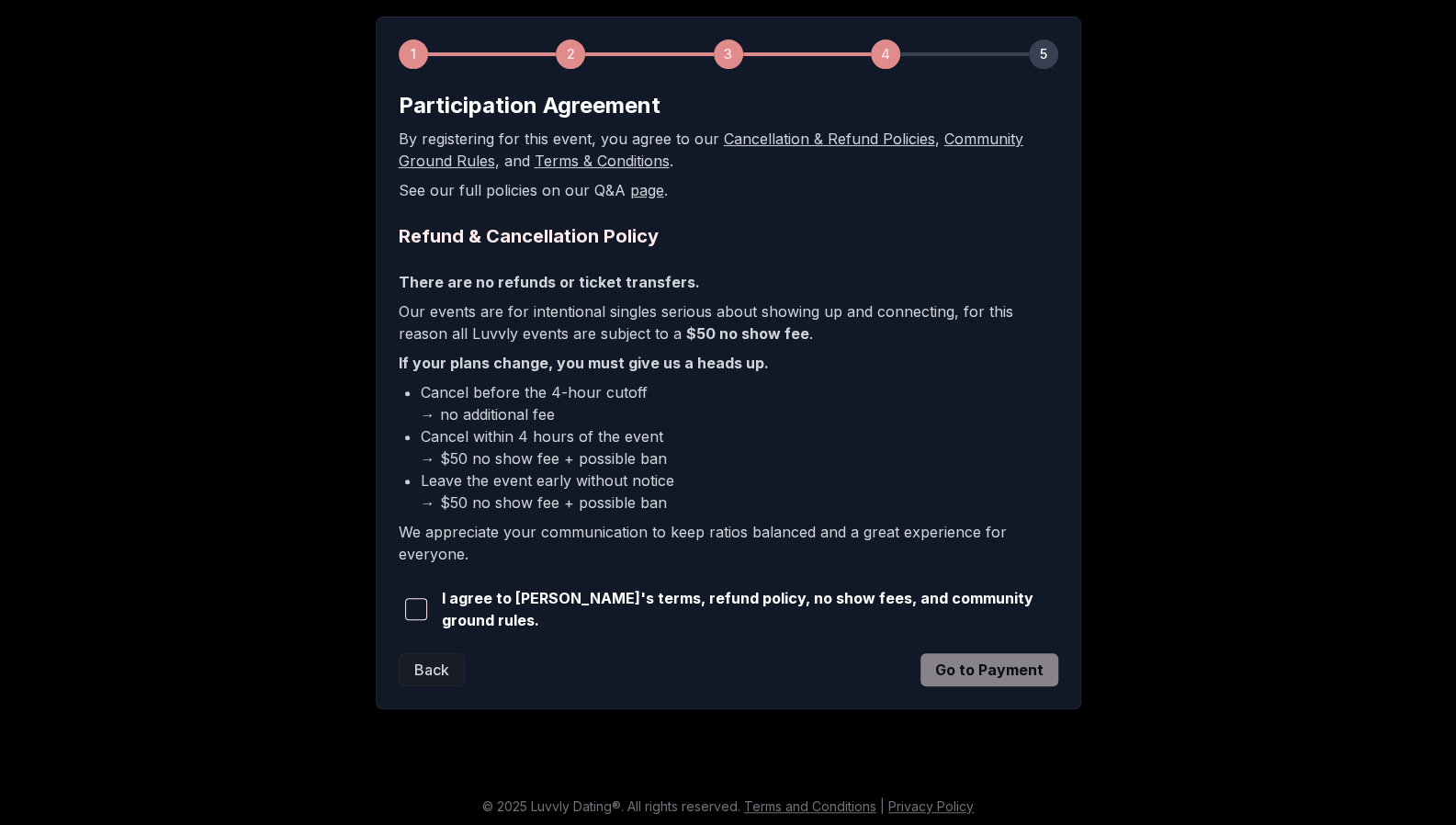
click at [422, 610] on span "button" at bounding box center [416, 610] width 22 height 22
click at [966, 655] on button "Go to Payment" at bounding box center [989, 669] width 138 height 33
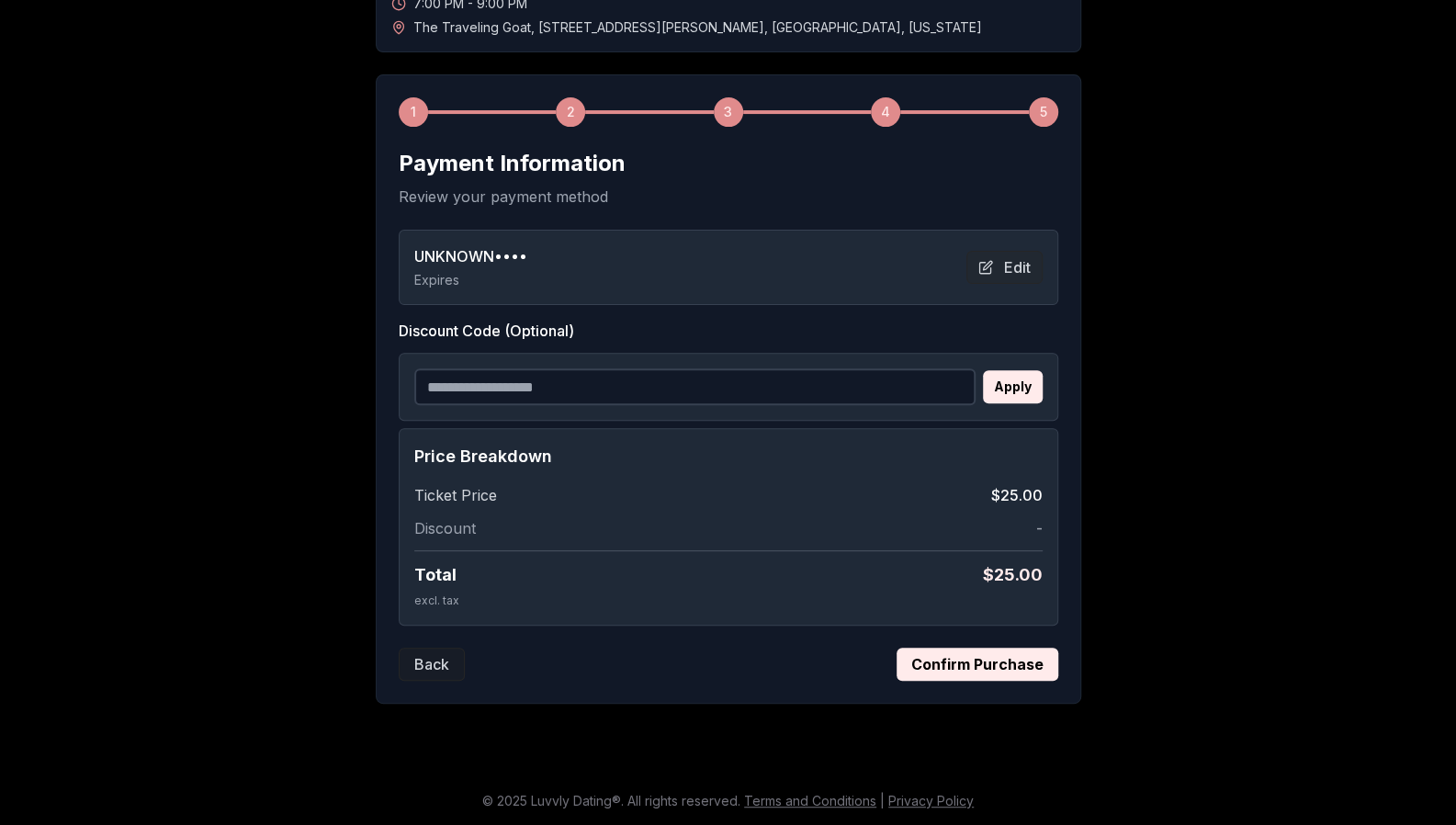
scroll to position [199, 0]
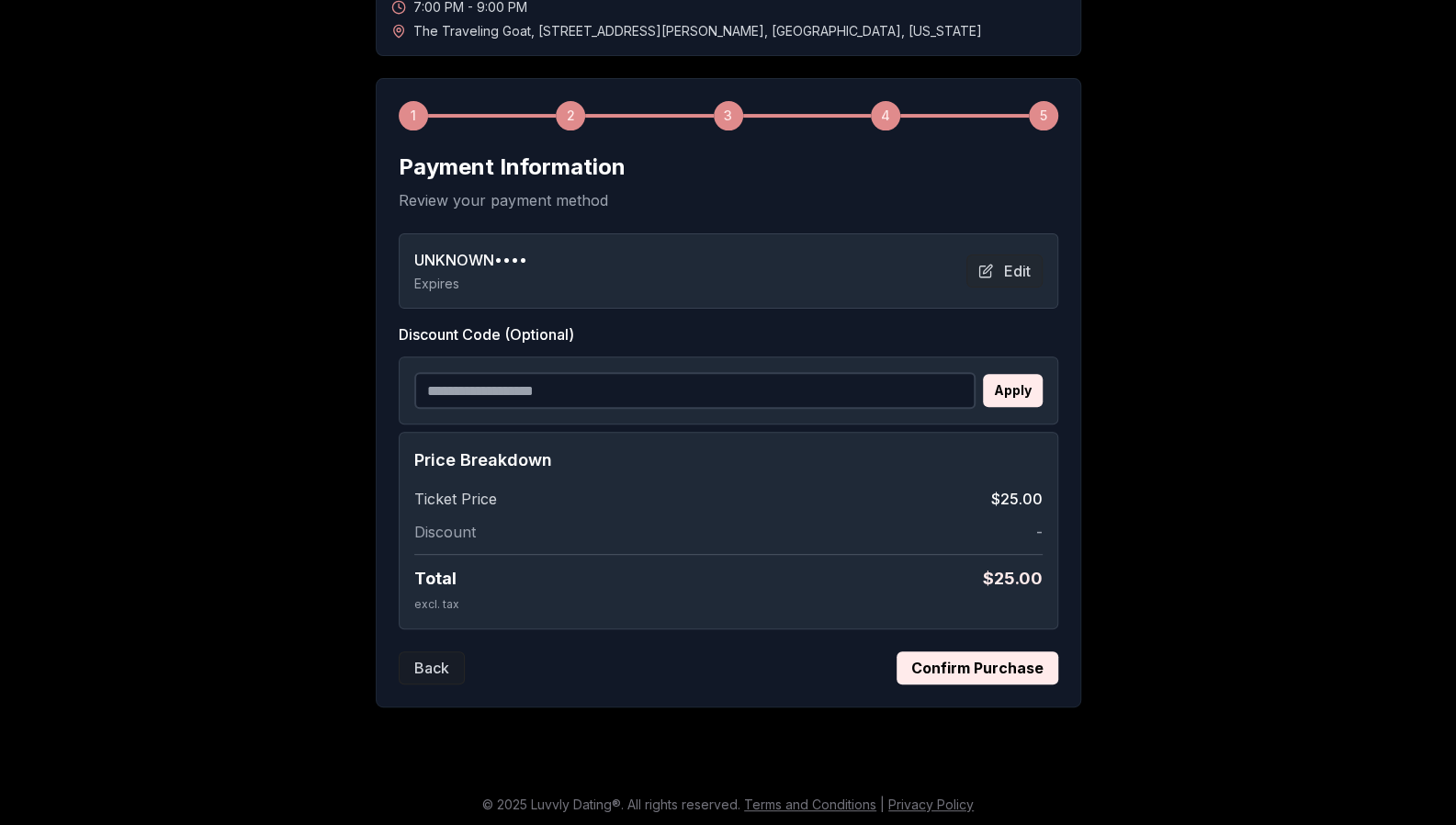
click at [981, 661] on button "Confirm Purchase" at bounding box center [977, 668] width 162 height 33
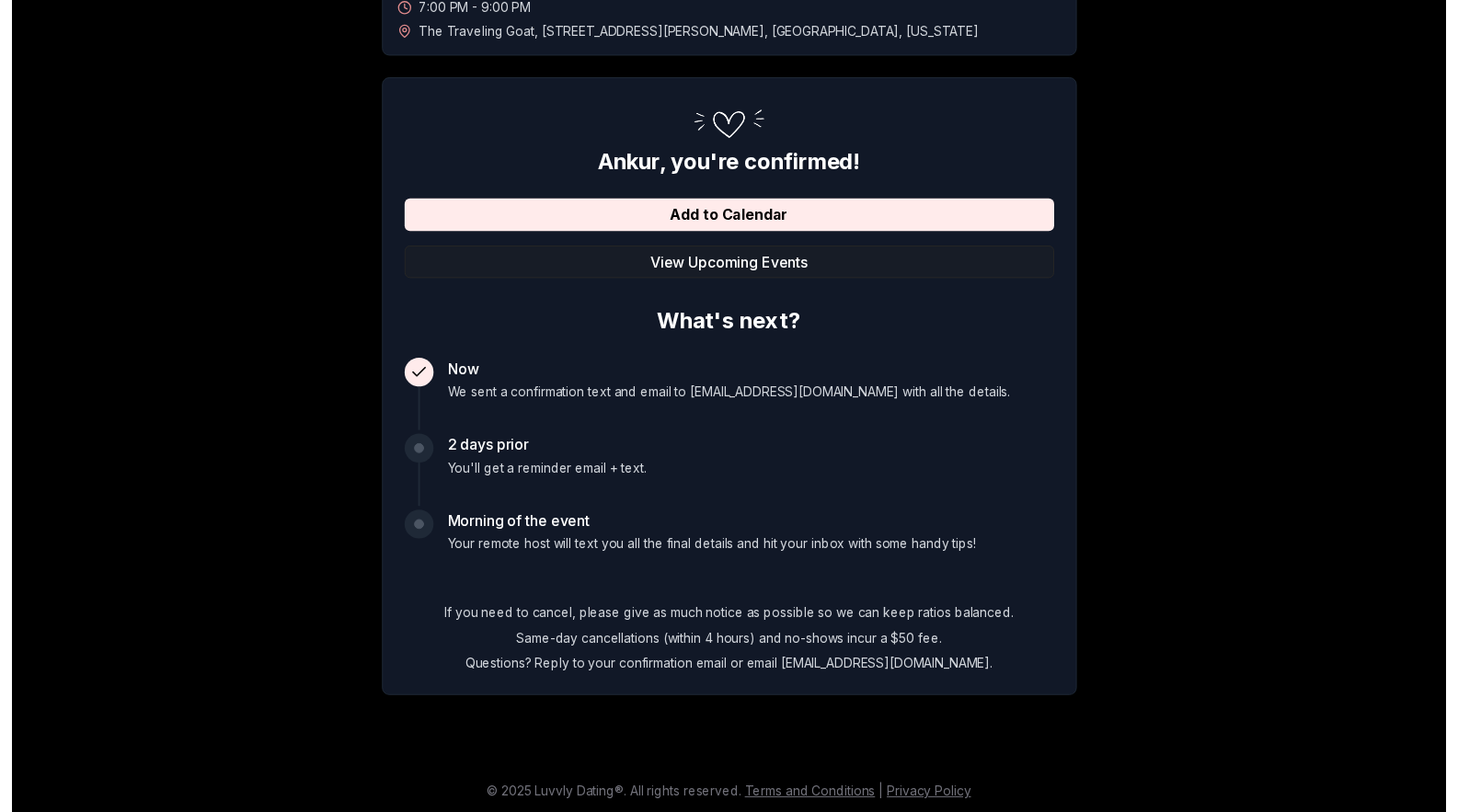
scroll to position [0, 0]
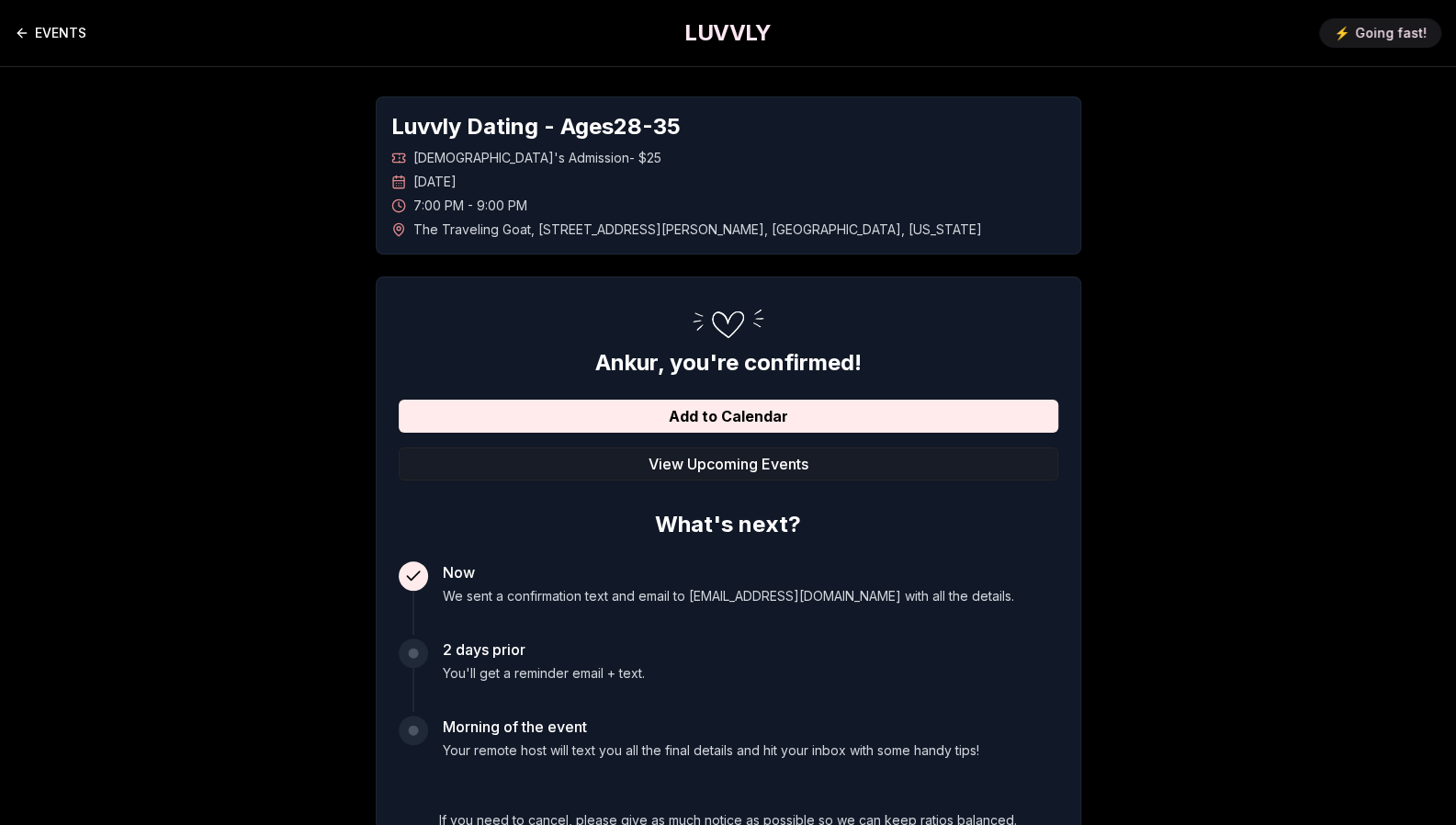
click at [68, 25] on link "EVENTS" at bounding box center [51, 33] width 72 height 37
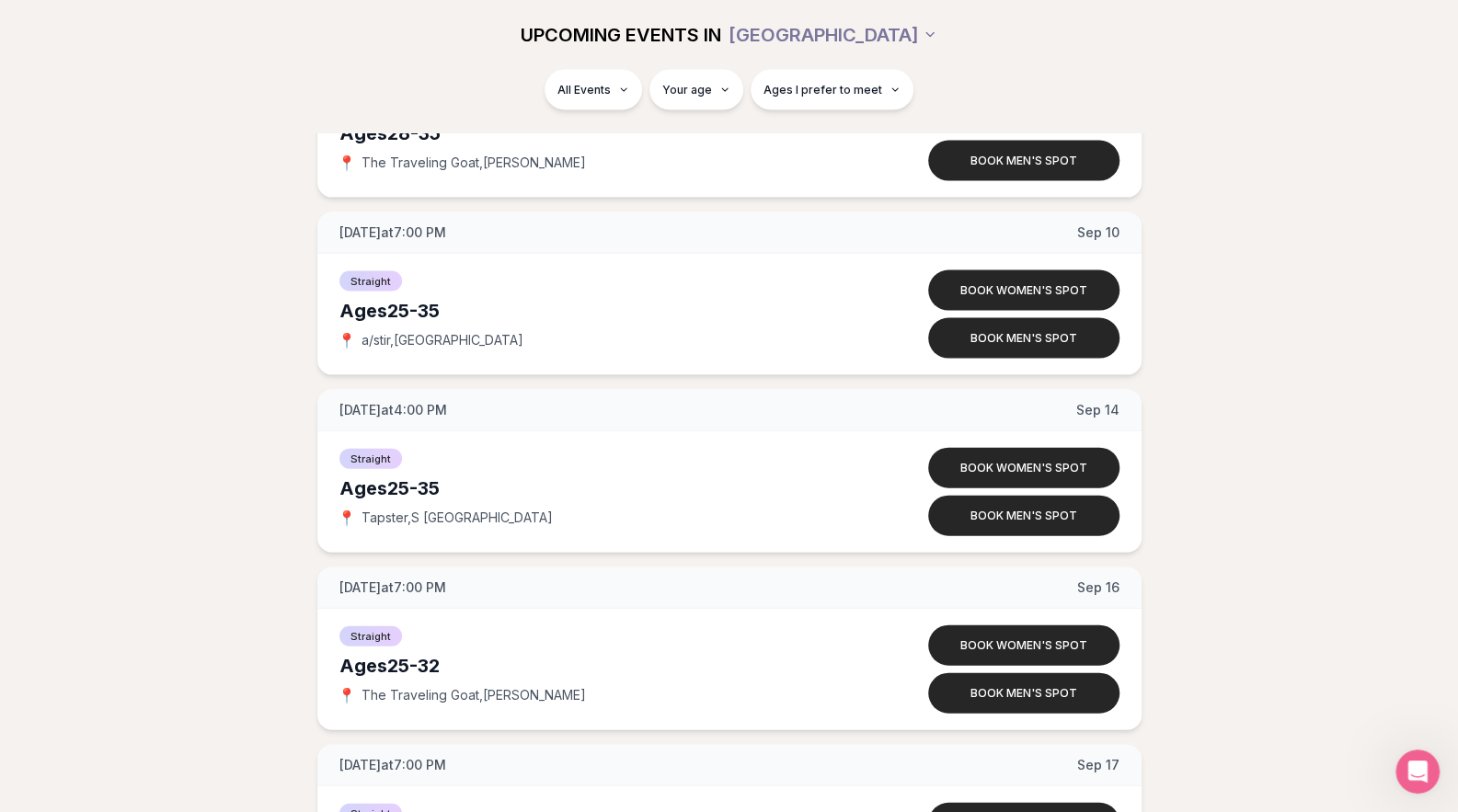
scroll to position [2306, 0]
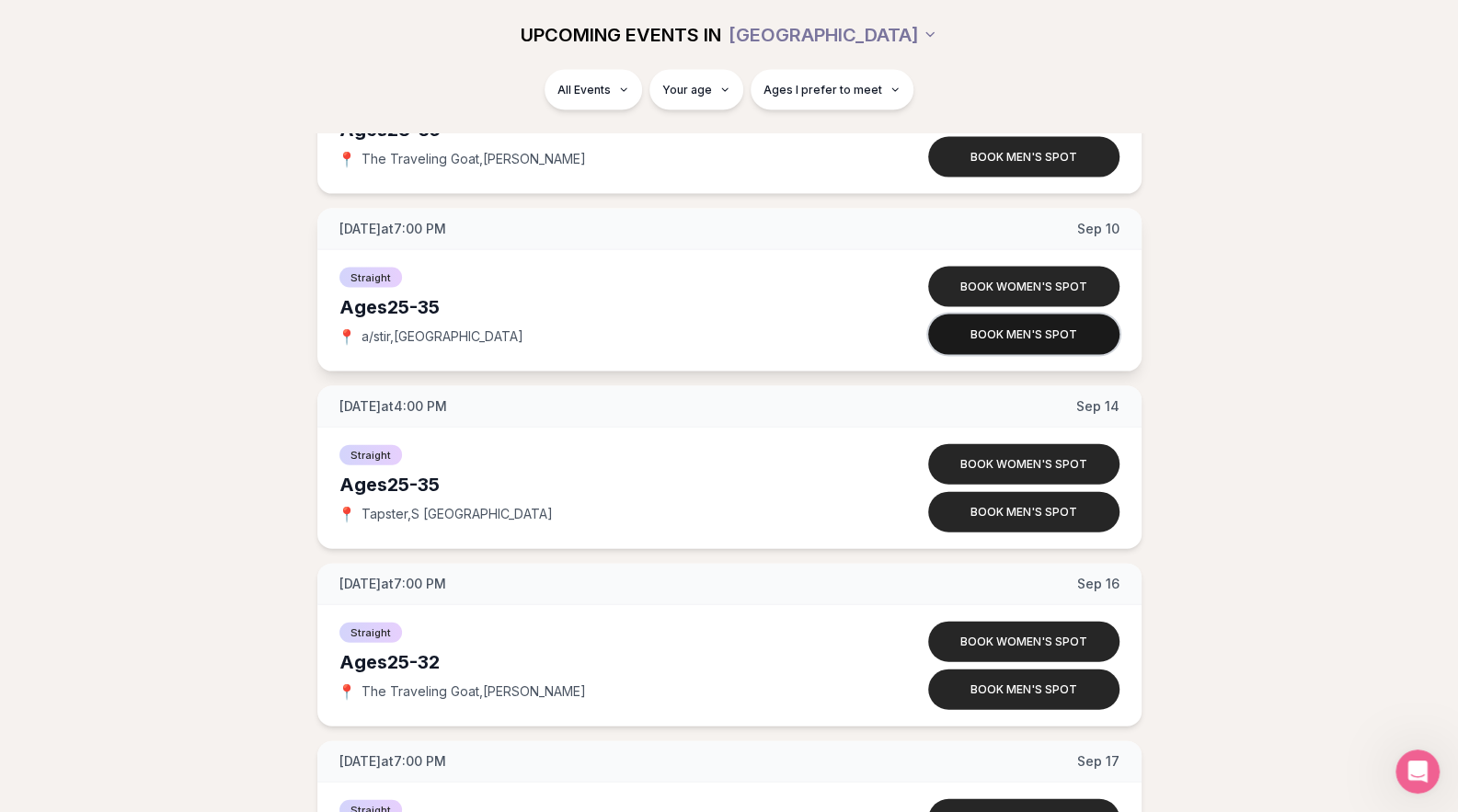
click at [1029, 335] on button "Book men's spot" at bounding box center [1024, 335] width 192 height 41
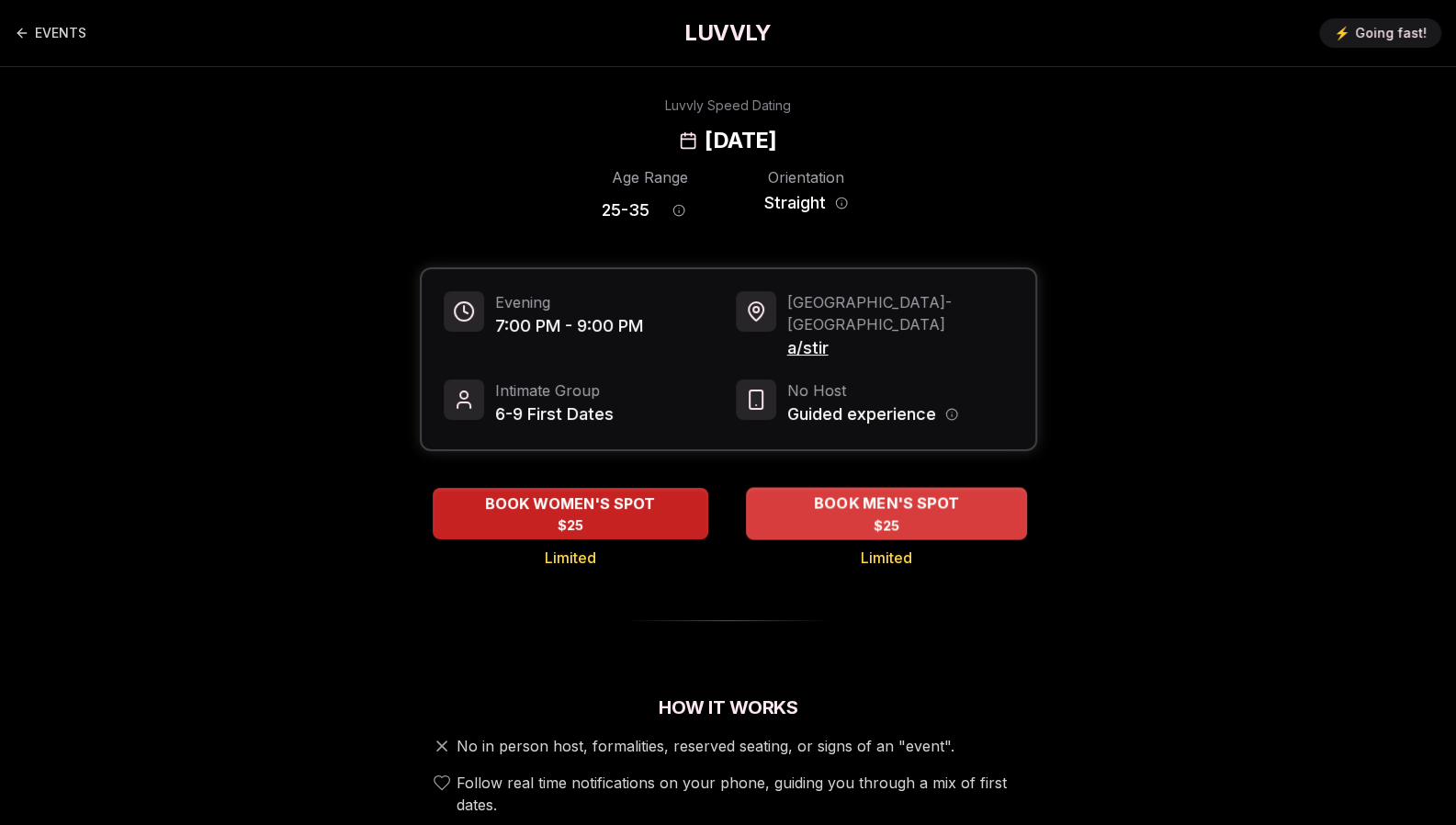
click at [875, 493] on span "BOOK MEN'S SPOT" at bounding box center [885, 504] width 153 height 22
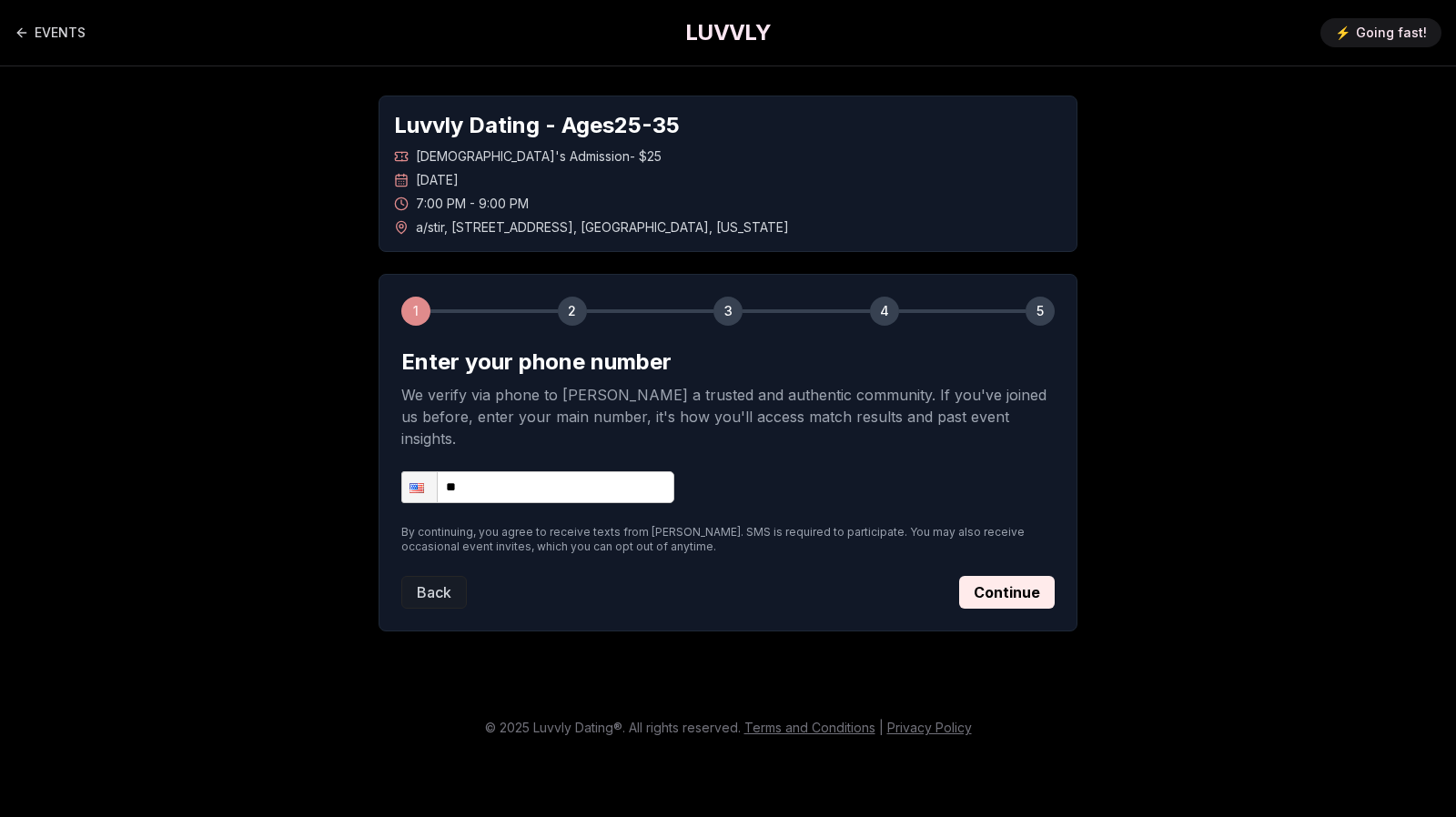
click at [564, 471] on input "**" at bounding box center [537, 487] width 273 height 32
type input "**********"
click at [1009, 576] on button "Continue" at bounding box center [1007, 593] width 96 height 33
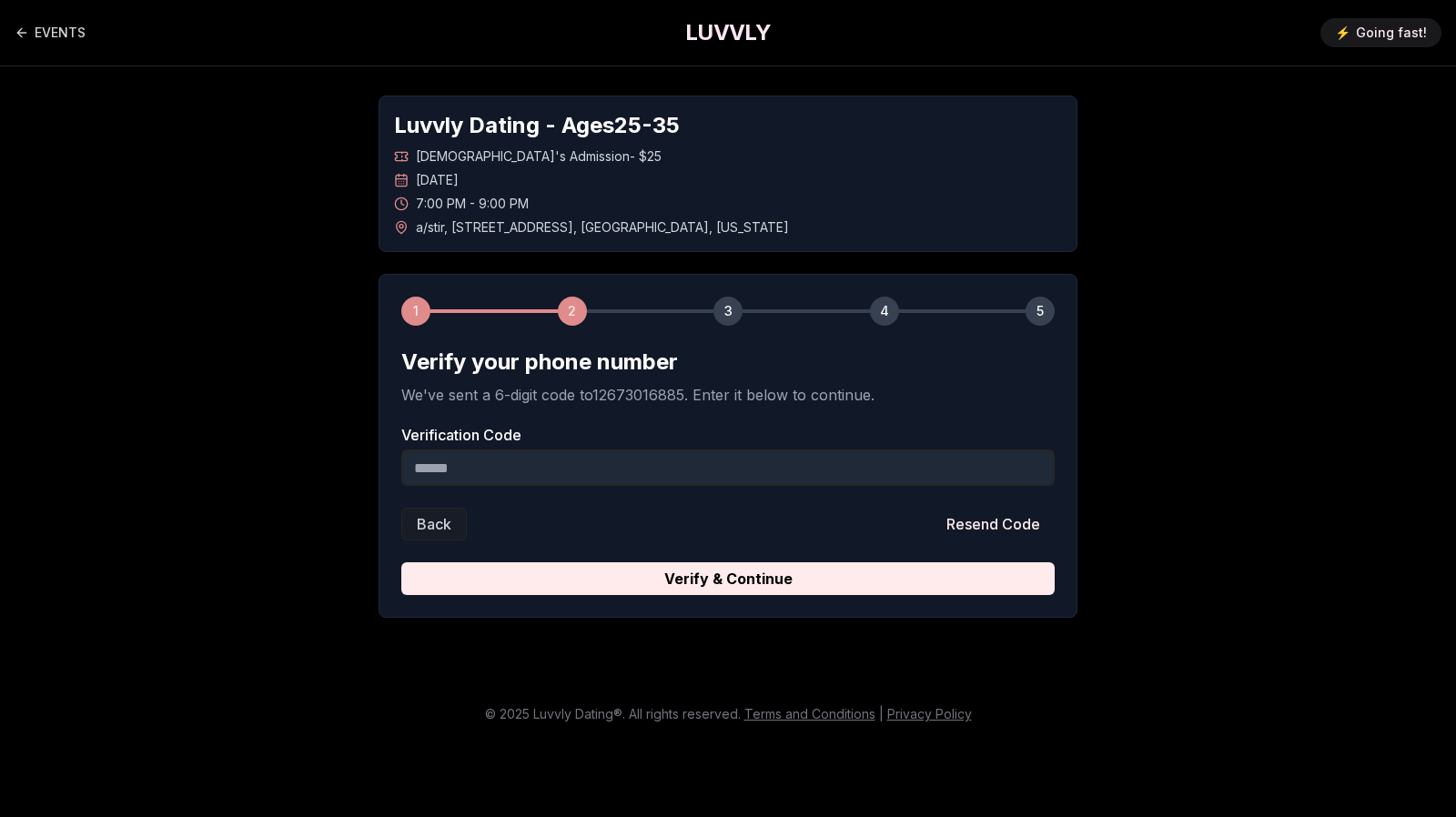
click at [588, 455] on input "Verification Code" at bounding box center [728, 468] width 653 height 36
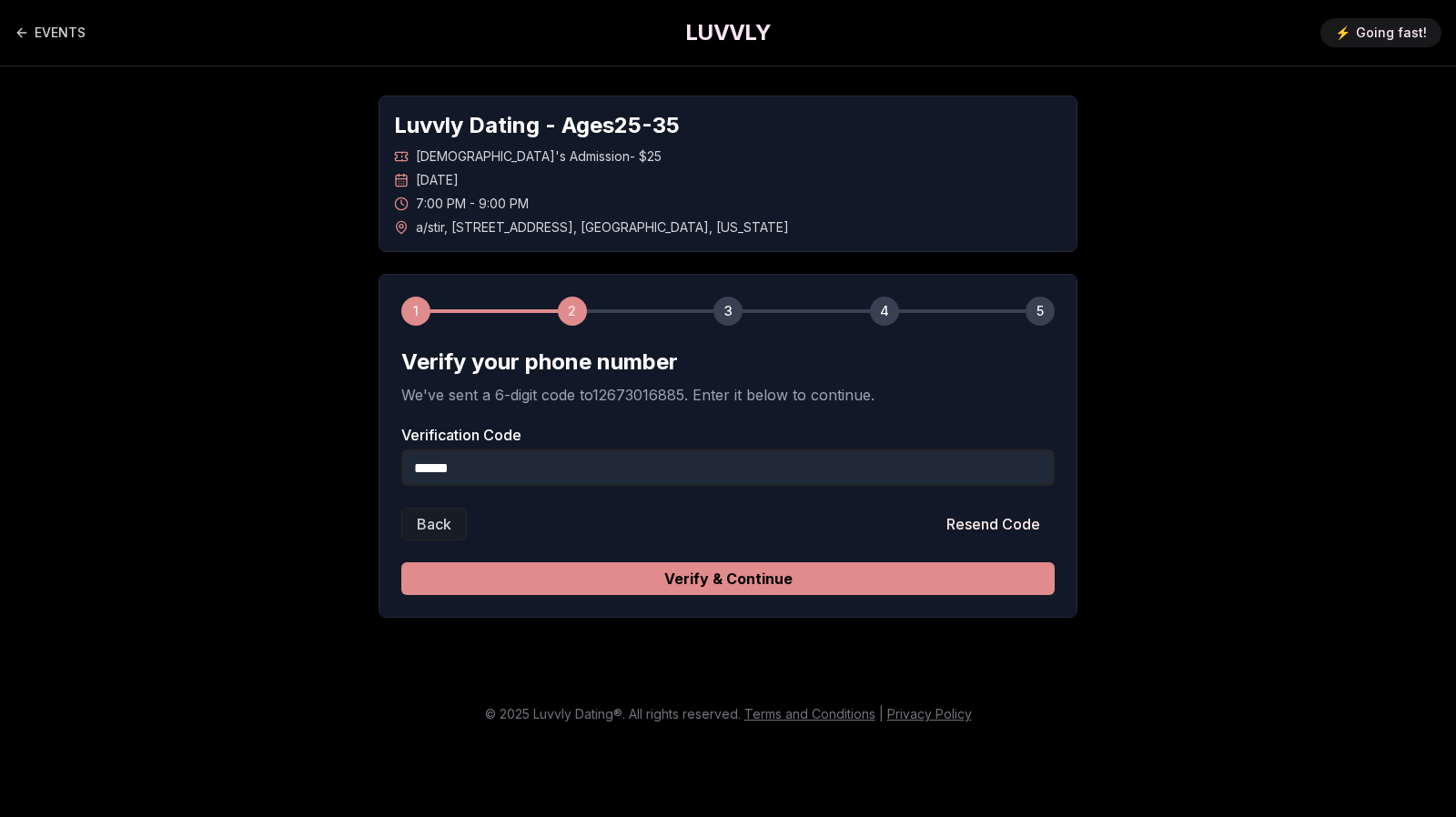
type input "******"
click at [707, 585] on button "Verify & Continue" at bounding box center [728, 579] width 653 height 33
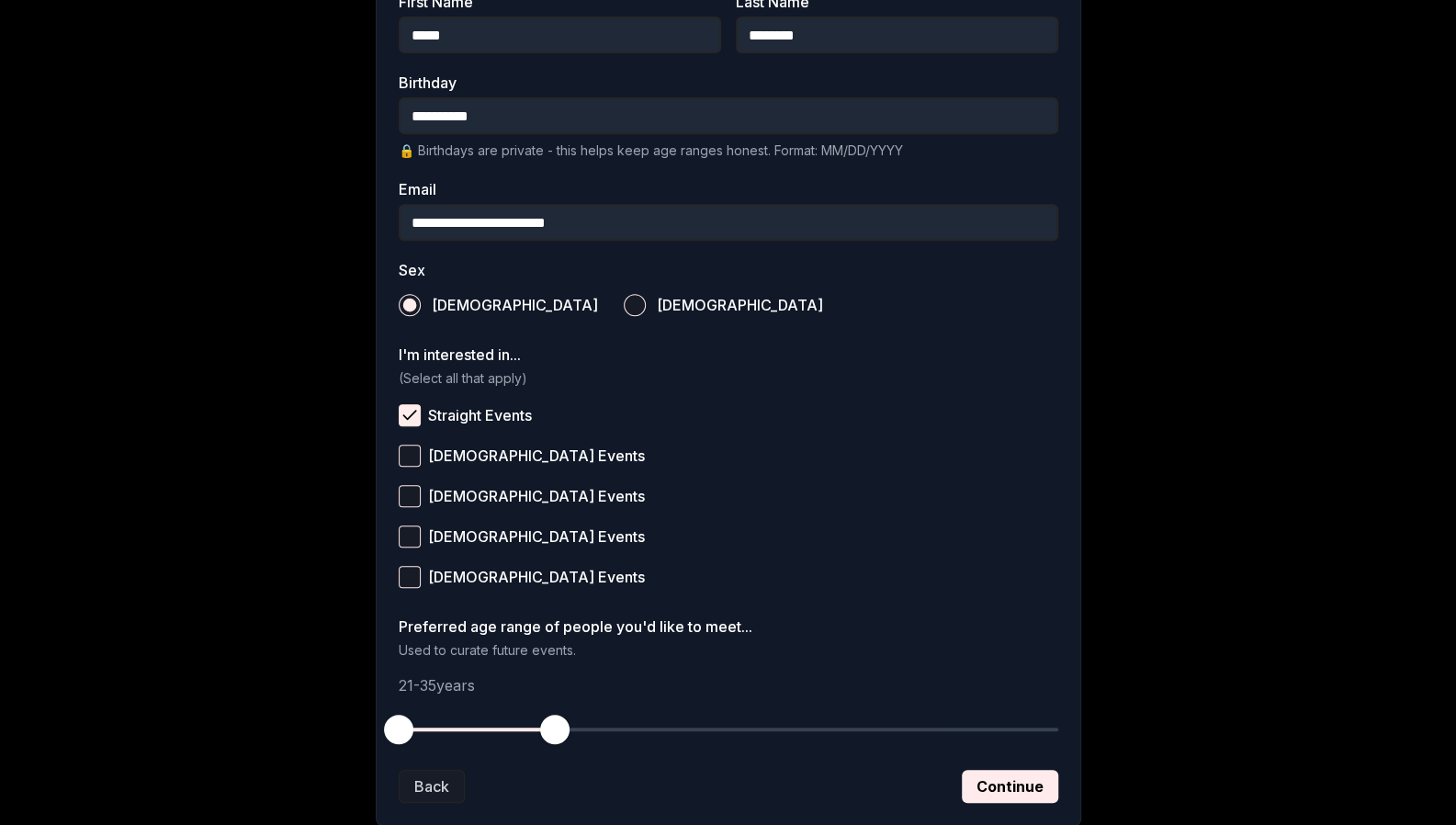
scroll to position [558, 0]
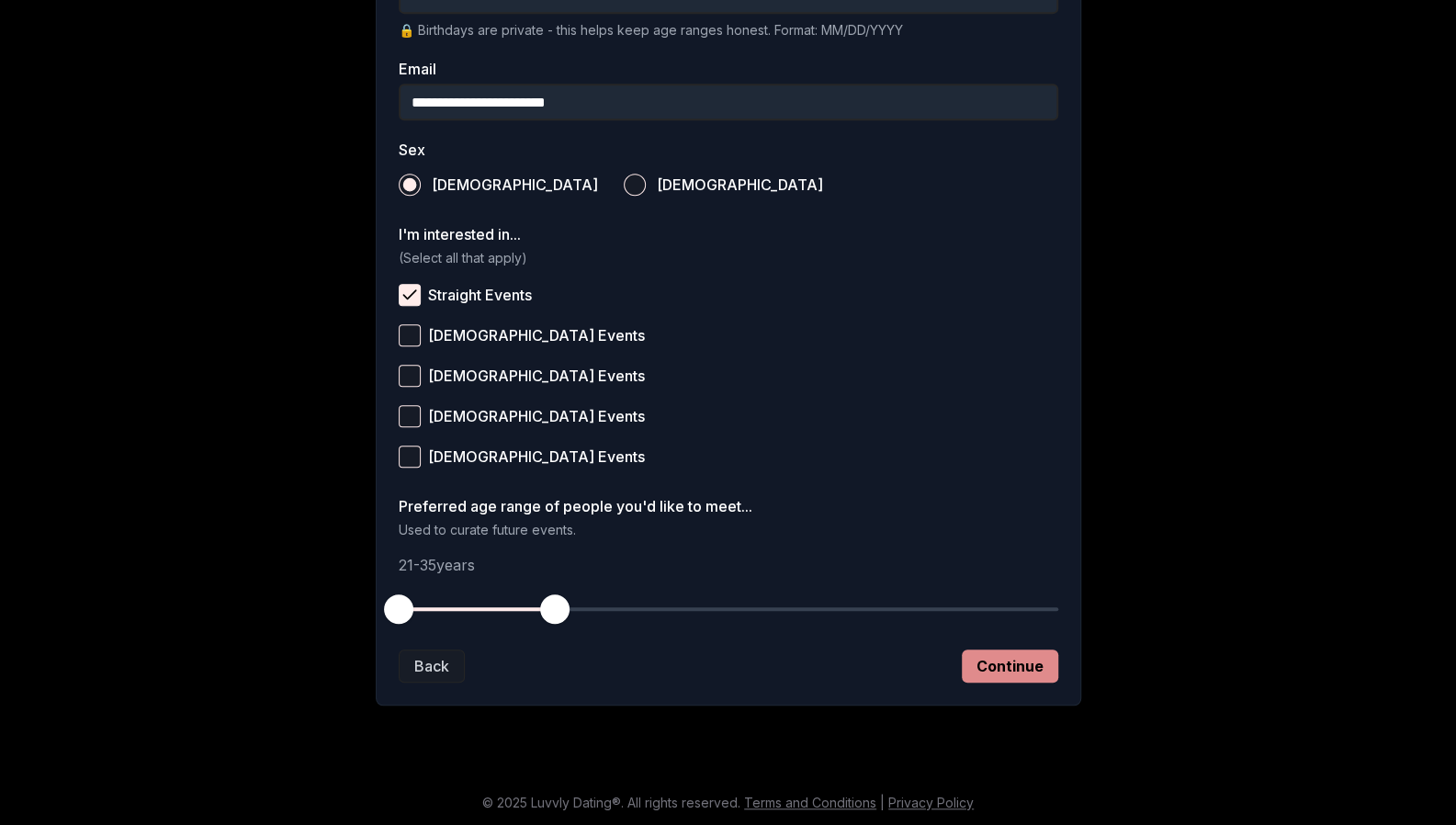
click at [1015, 662] on button "Continue" at bounding box center [1010, 666] width 97 height 33
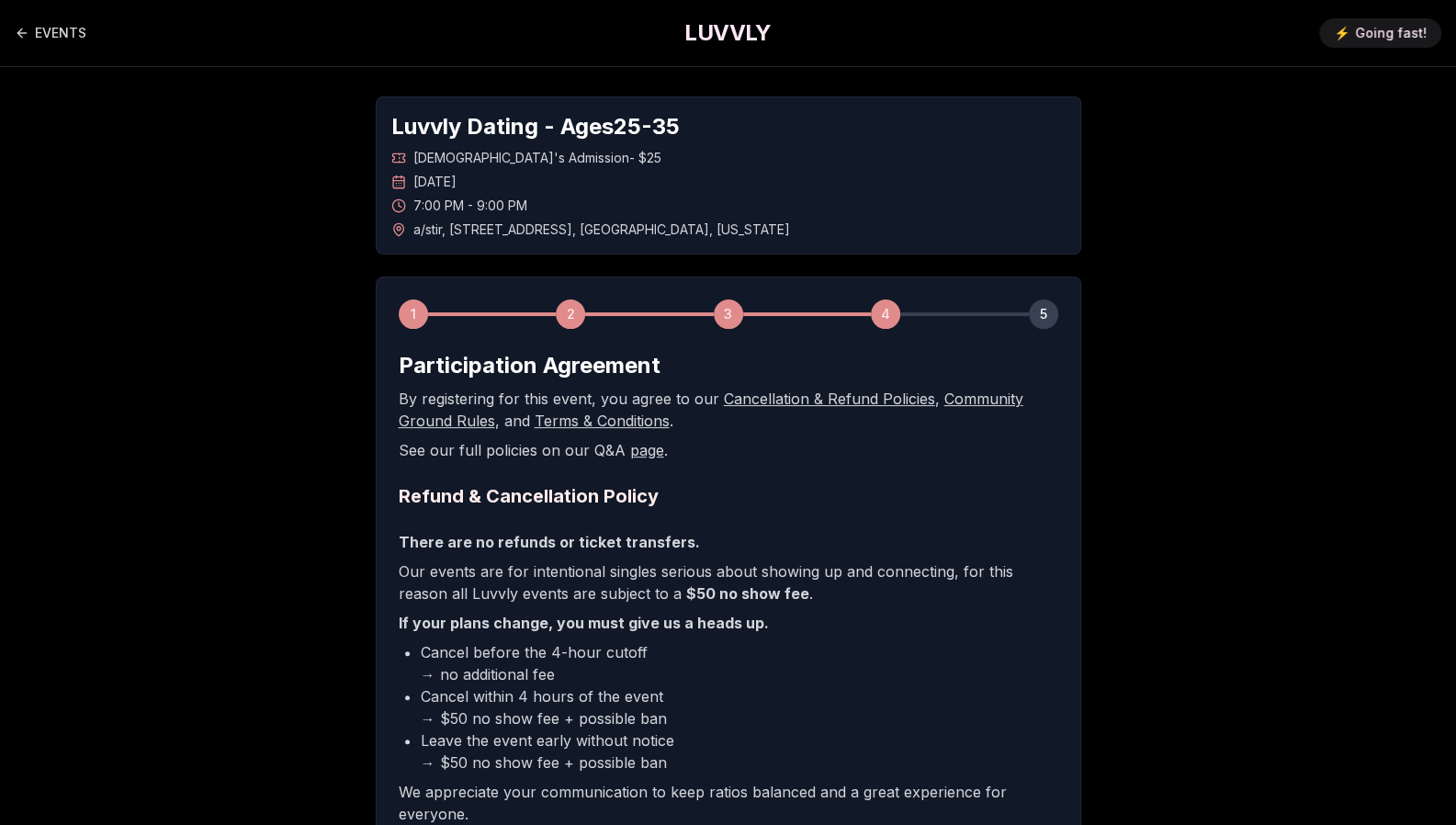
scroll to position [260, 0]
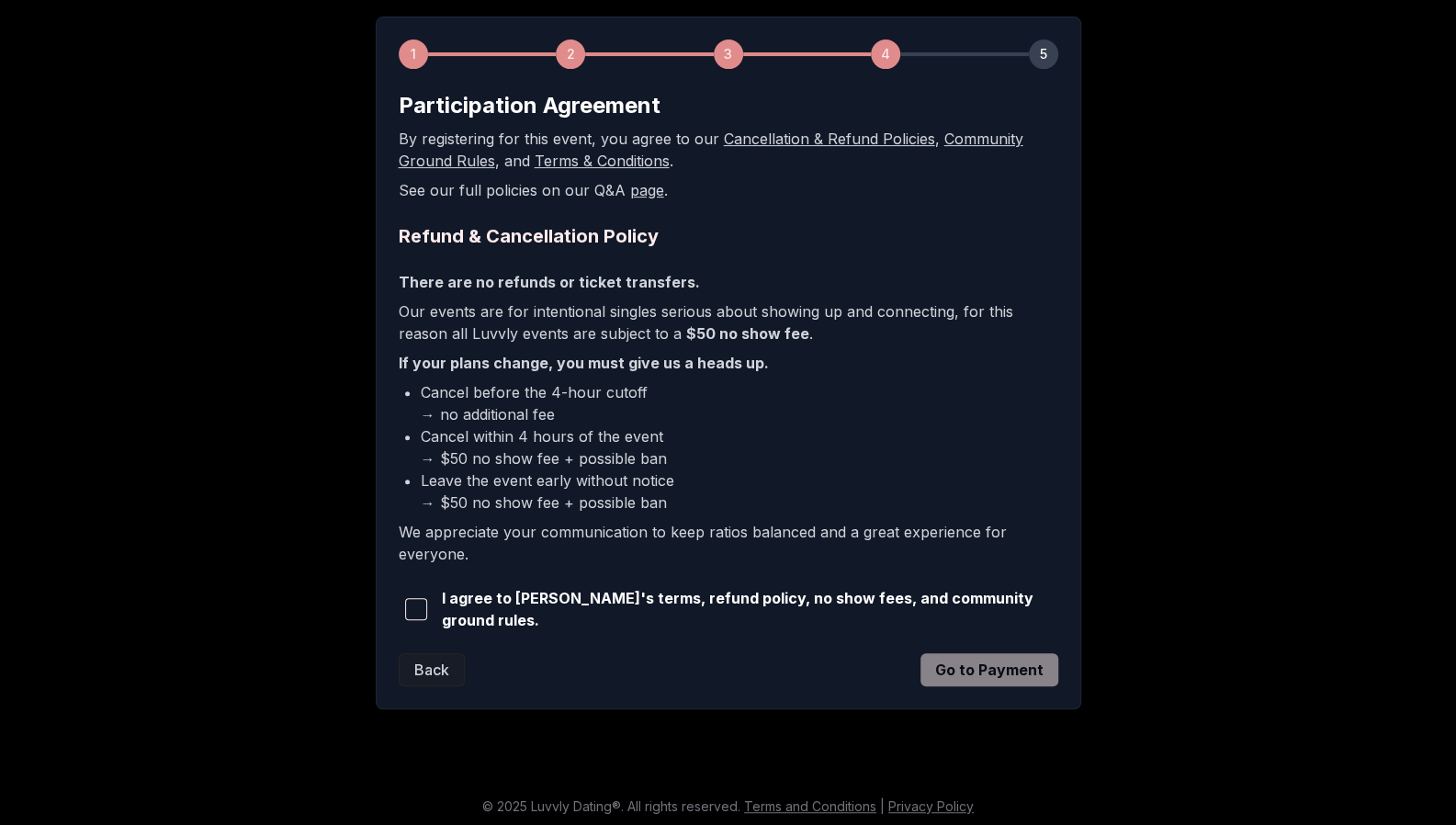
click at [415, 605] on span "button" at bounding box center [416, 610] width 22 height 22
click at [969, 669] on button "Go to Payment" at bounding box center [989, 669] width 138 height 33
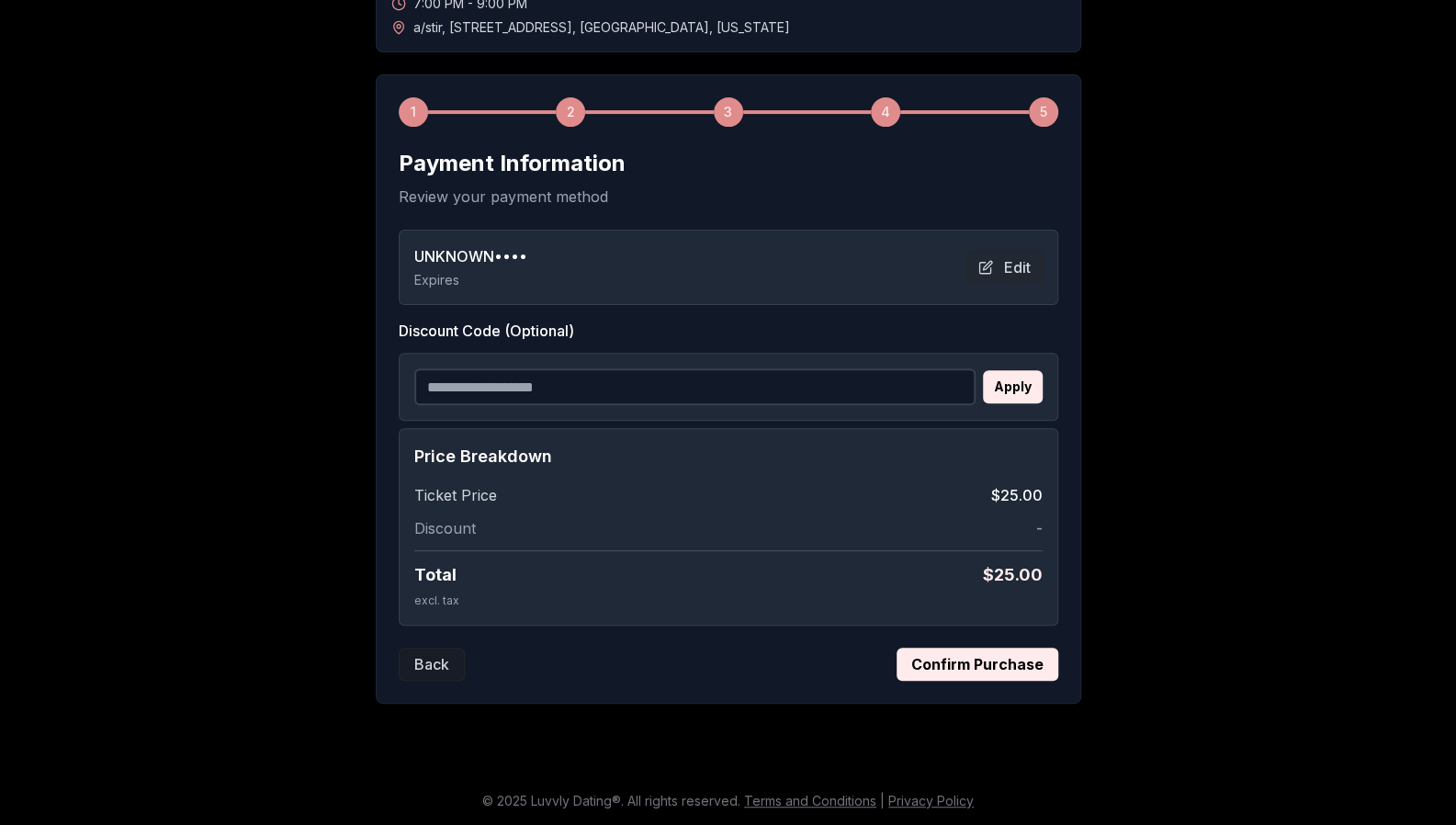
scroll to position [199, 0]
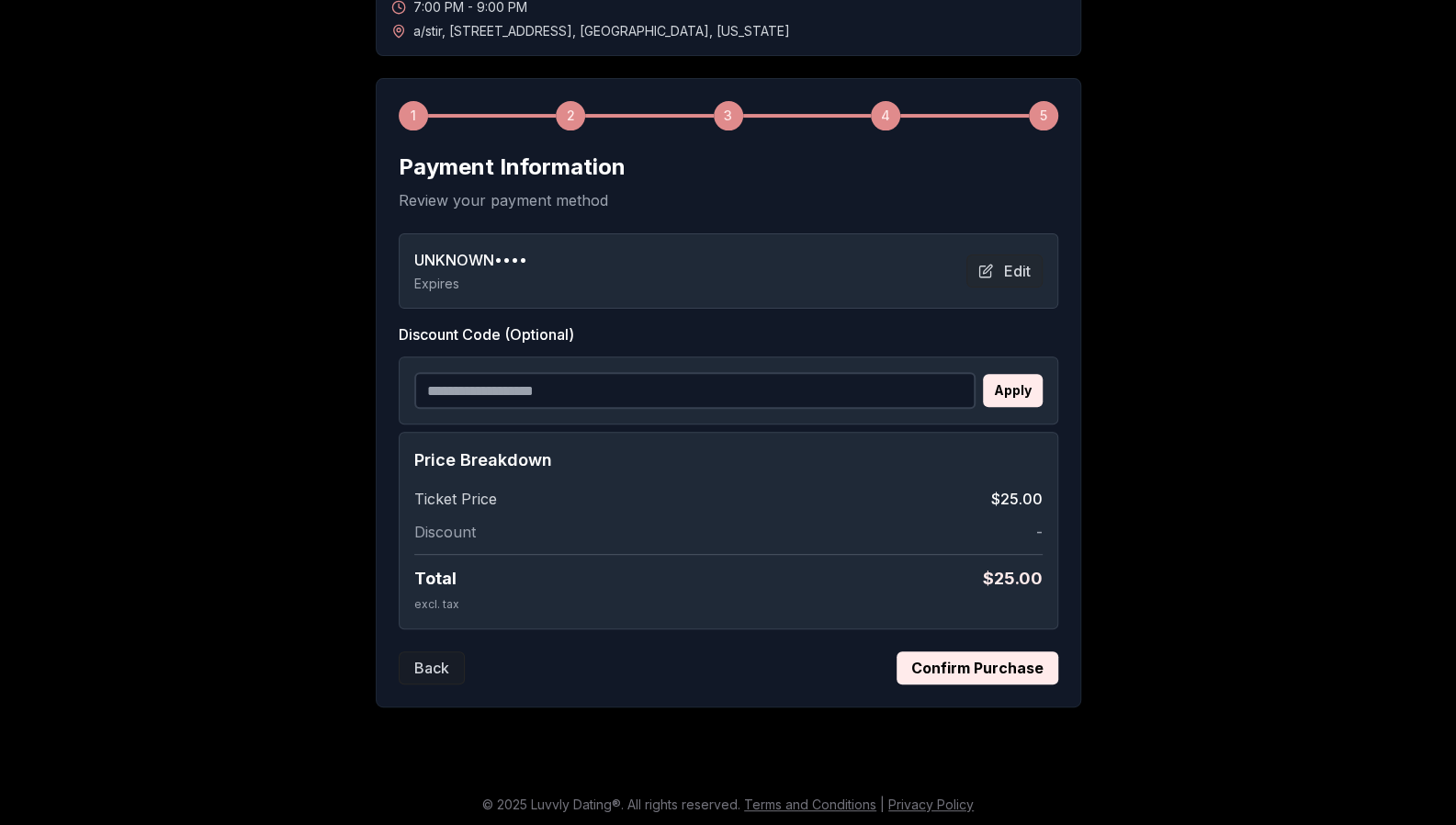
click at [966, 655] on button "Confirm Purchase" at bounding box center [977, 668] width 162 height 33
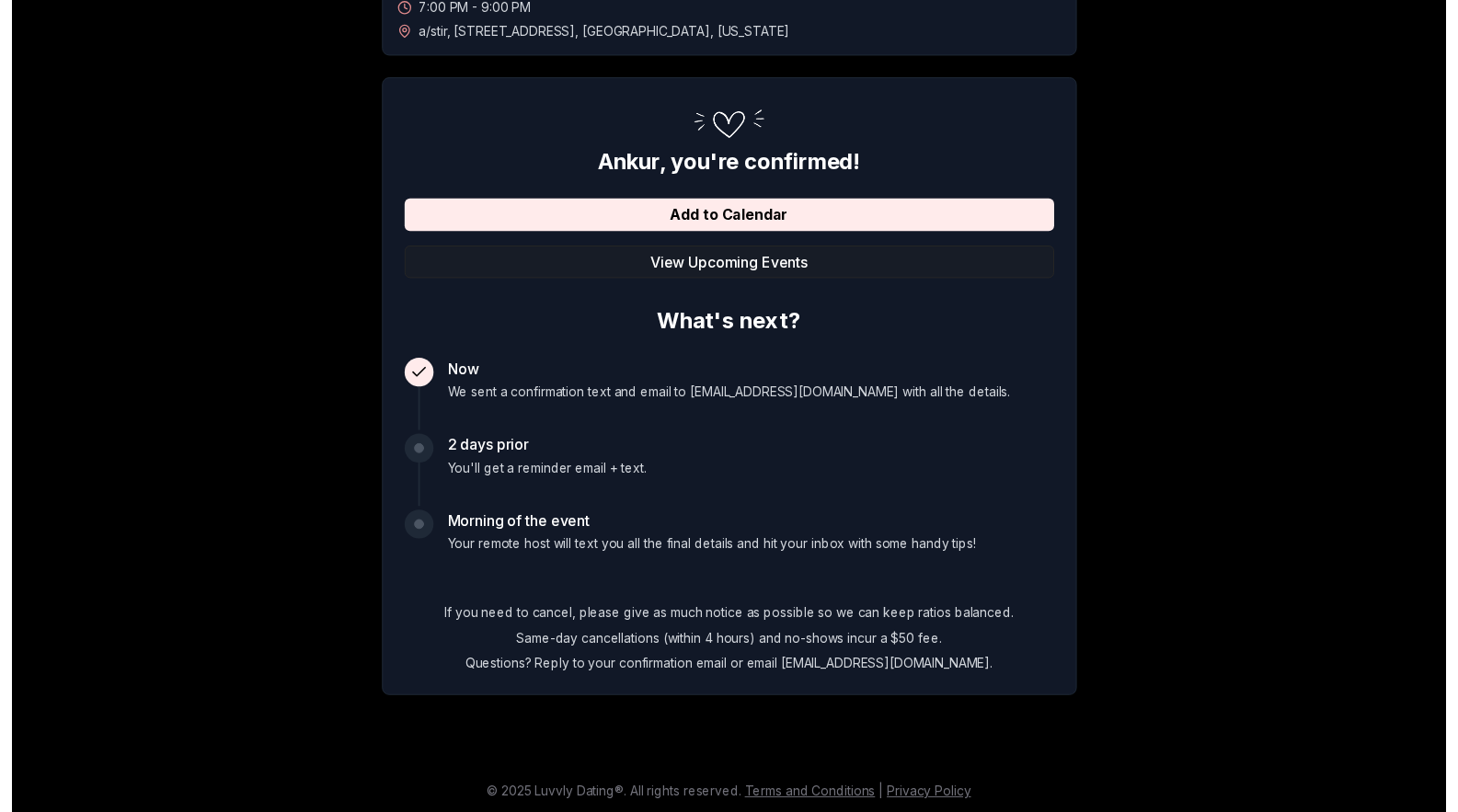
scroll to position [0, 0]
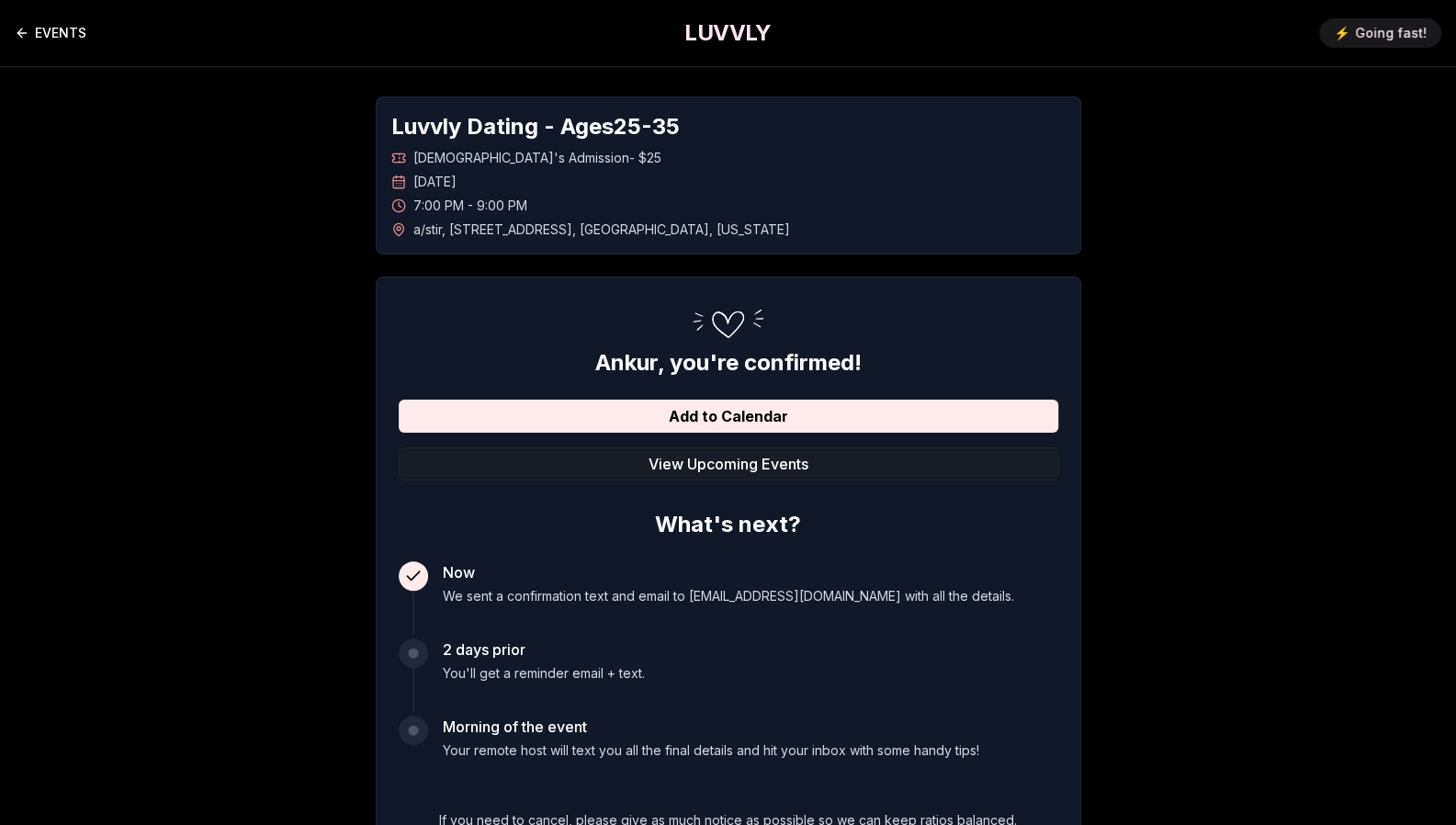
click at [53, 28] on link "EVENTS" at bounding box center [51, 33] width 72 height 37
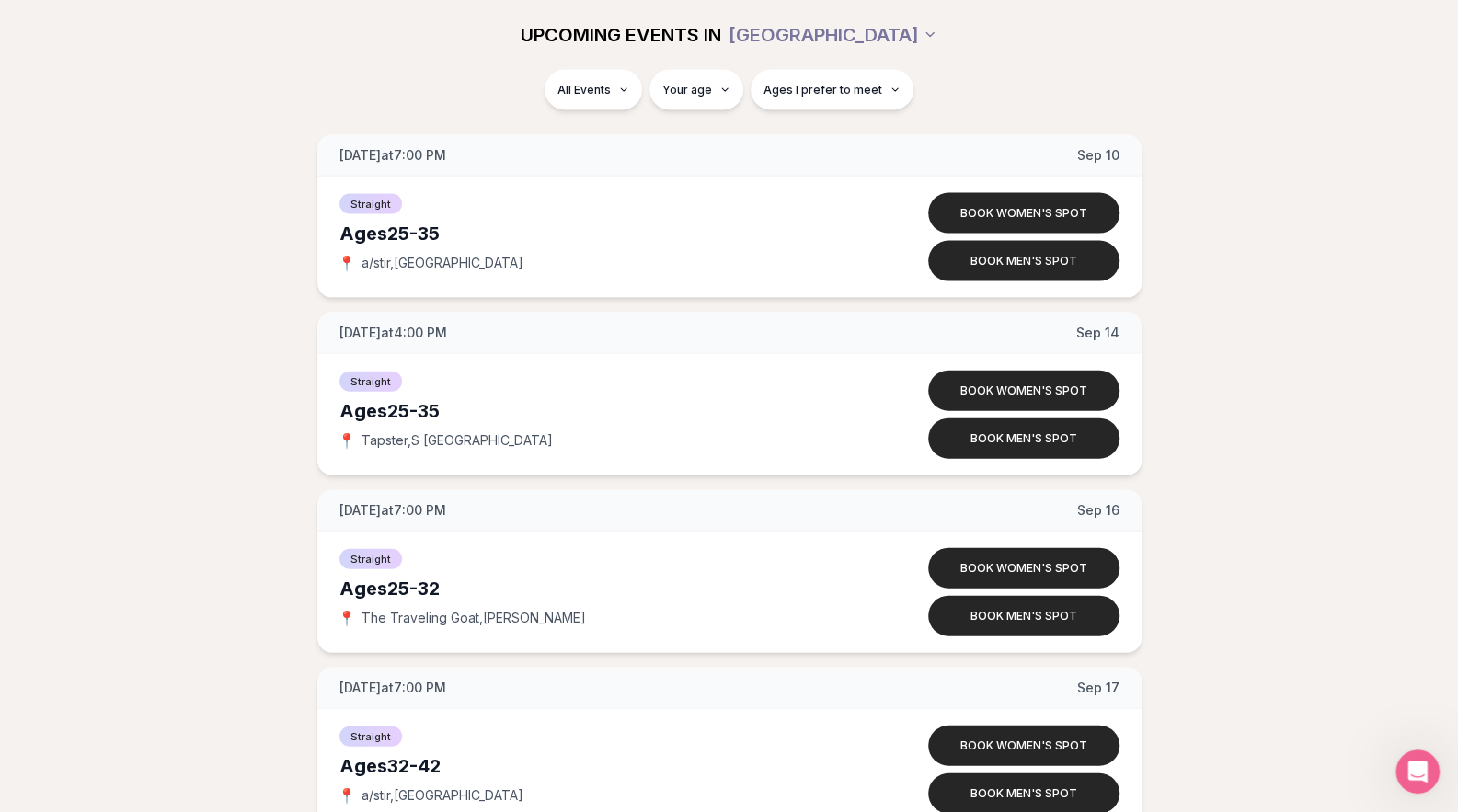
scroll to position [2414, 0]
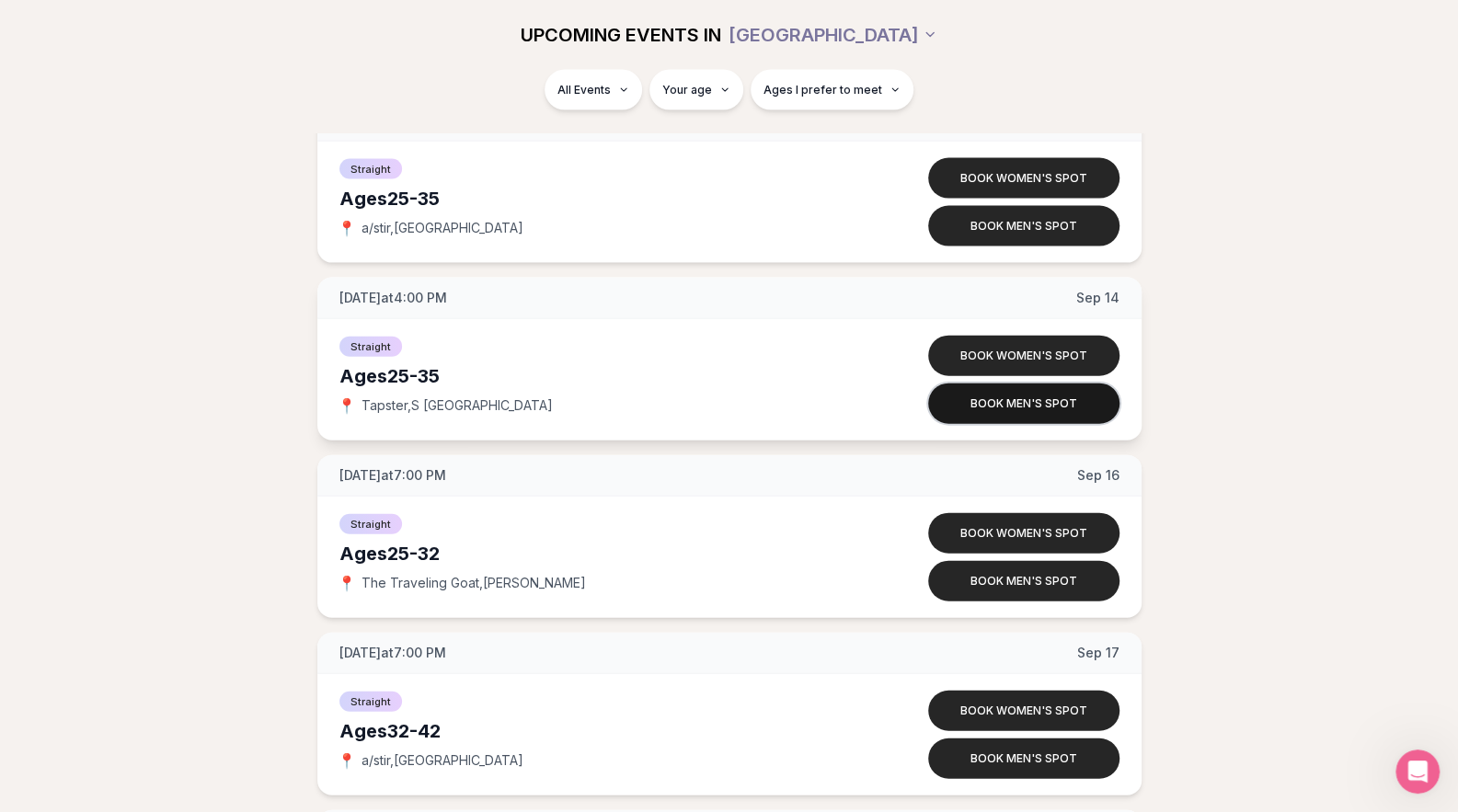
click at [1044, 393] on button "Book men's spot" at bounding box center [1024, 404] width 192 height 41
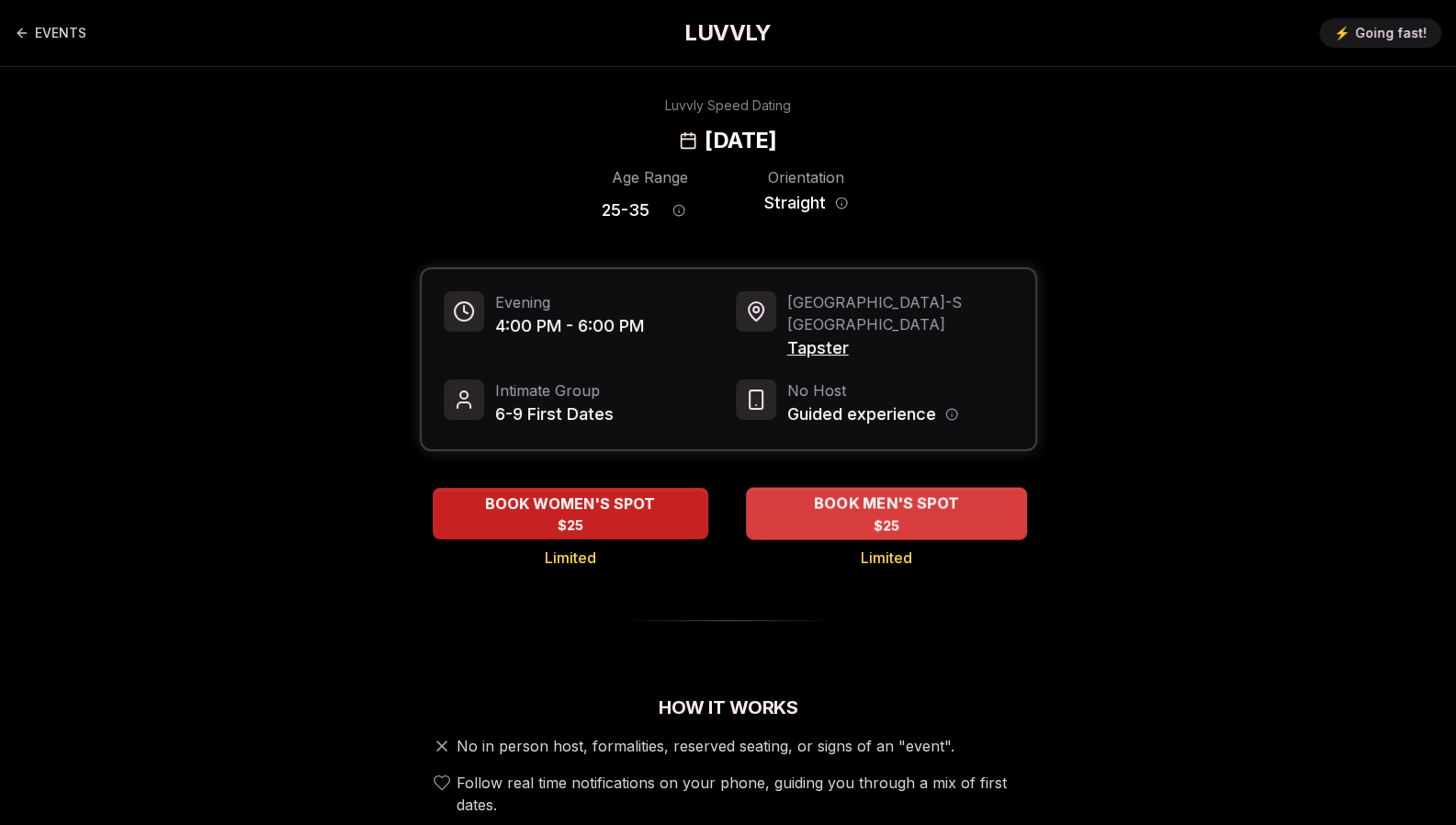
click at [849, 493] on span "BOOK MEN'S SPOT" at bounding box center [885, 504] width 153 height 22
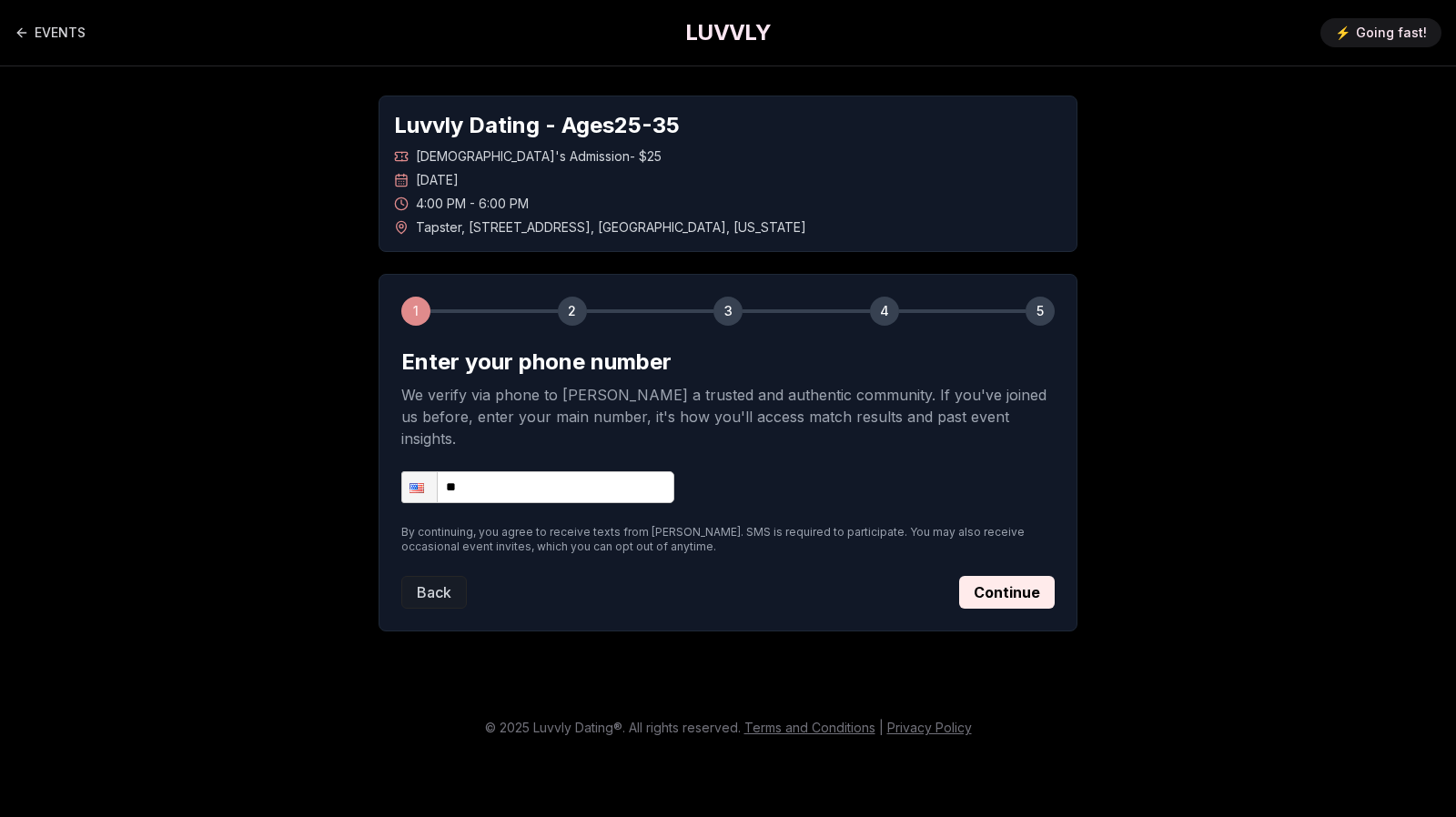
click at [542, 471] on input "**" at bounding box center [537, 487] width 273 height 32
type input "**********"
click at [986, 576] on button "Continue" at bounding box center [1007, 593] width 96 height 33
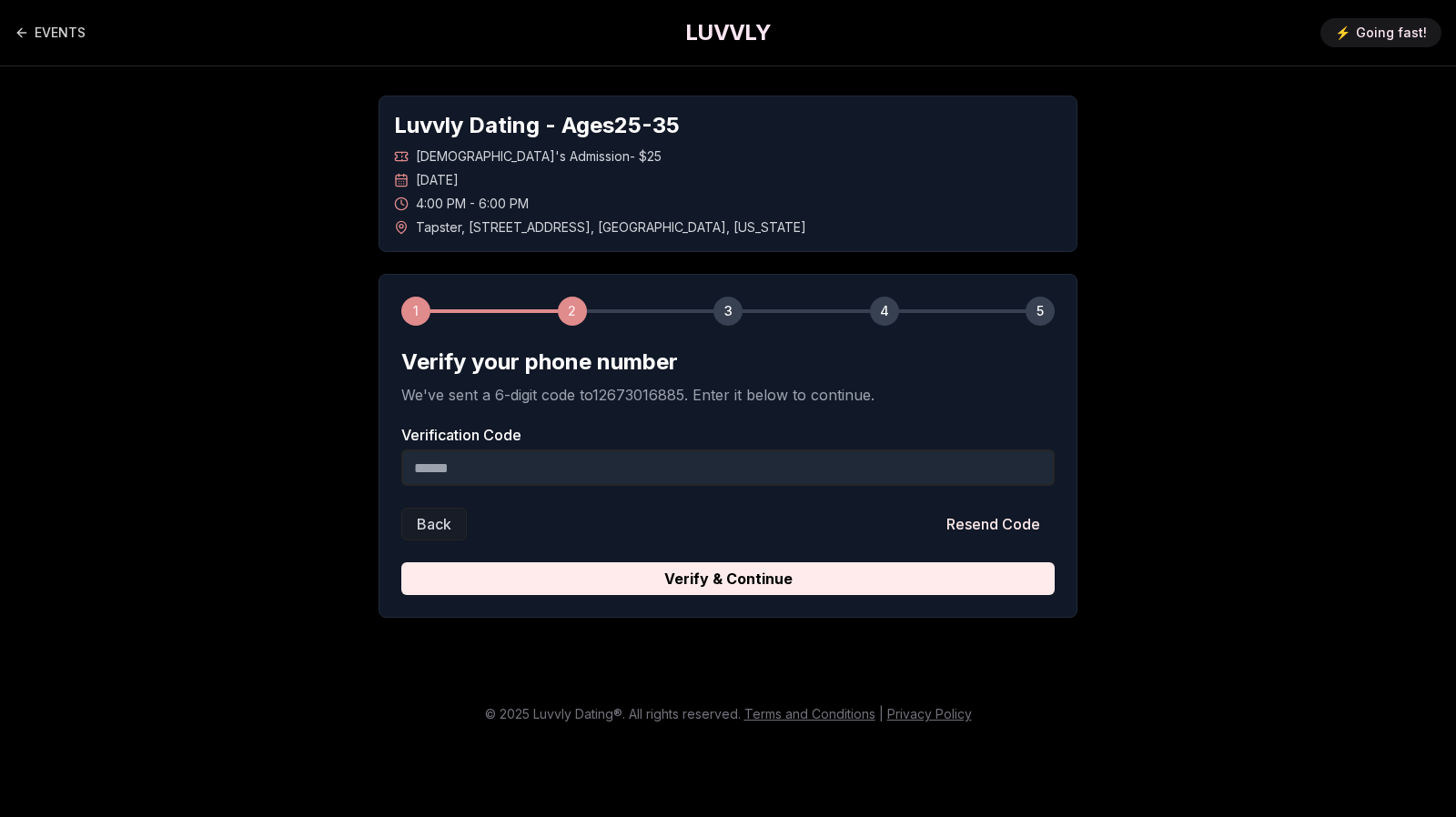
click at [580, 461] on input "Verification Code" at bounding box center [728, 468] width 653 height 36
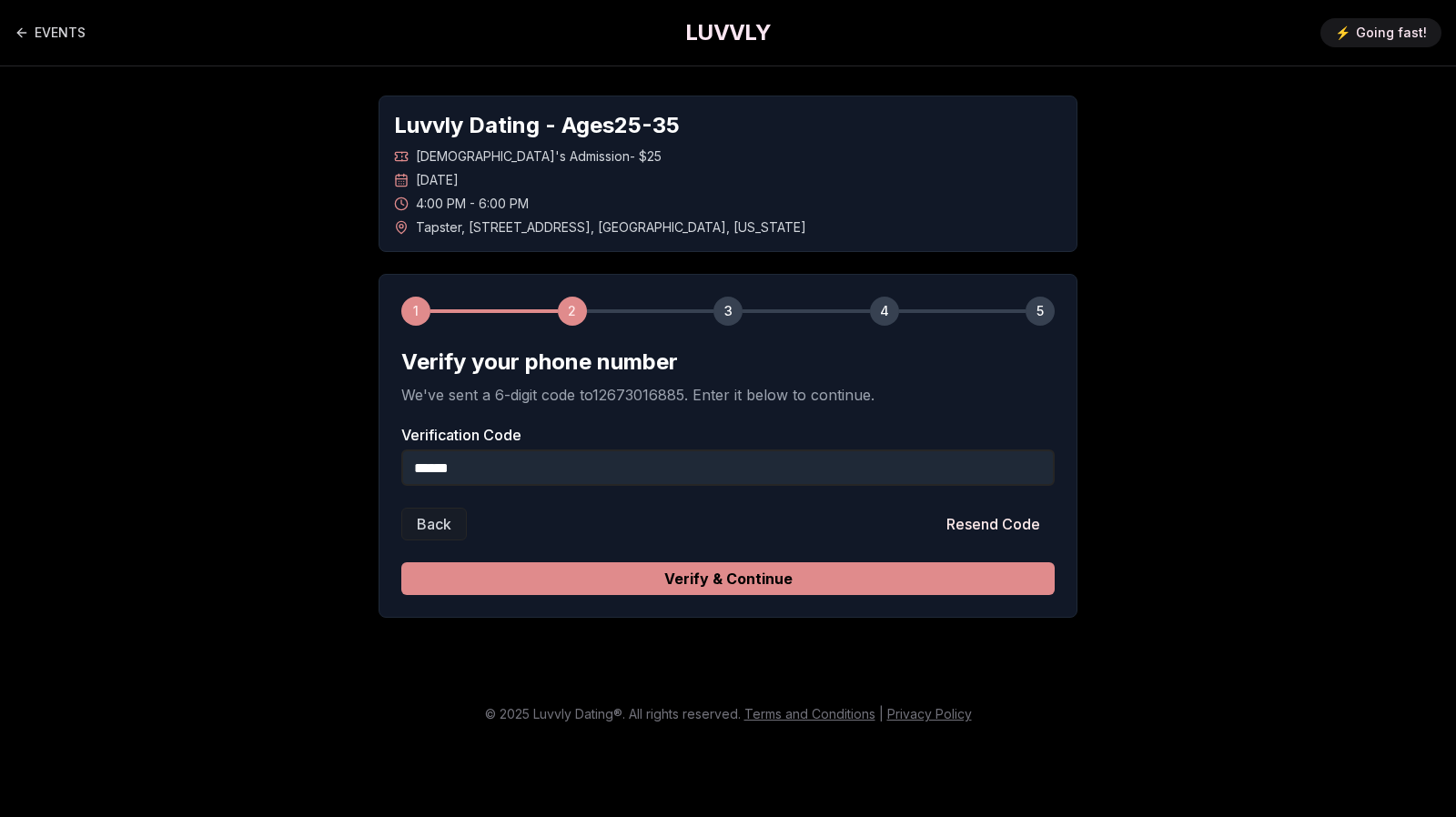
type input "******"
click at [675, 571] on button "Verify & Continue" at bounding box center [728, 579] width 653 height 33
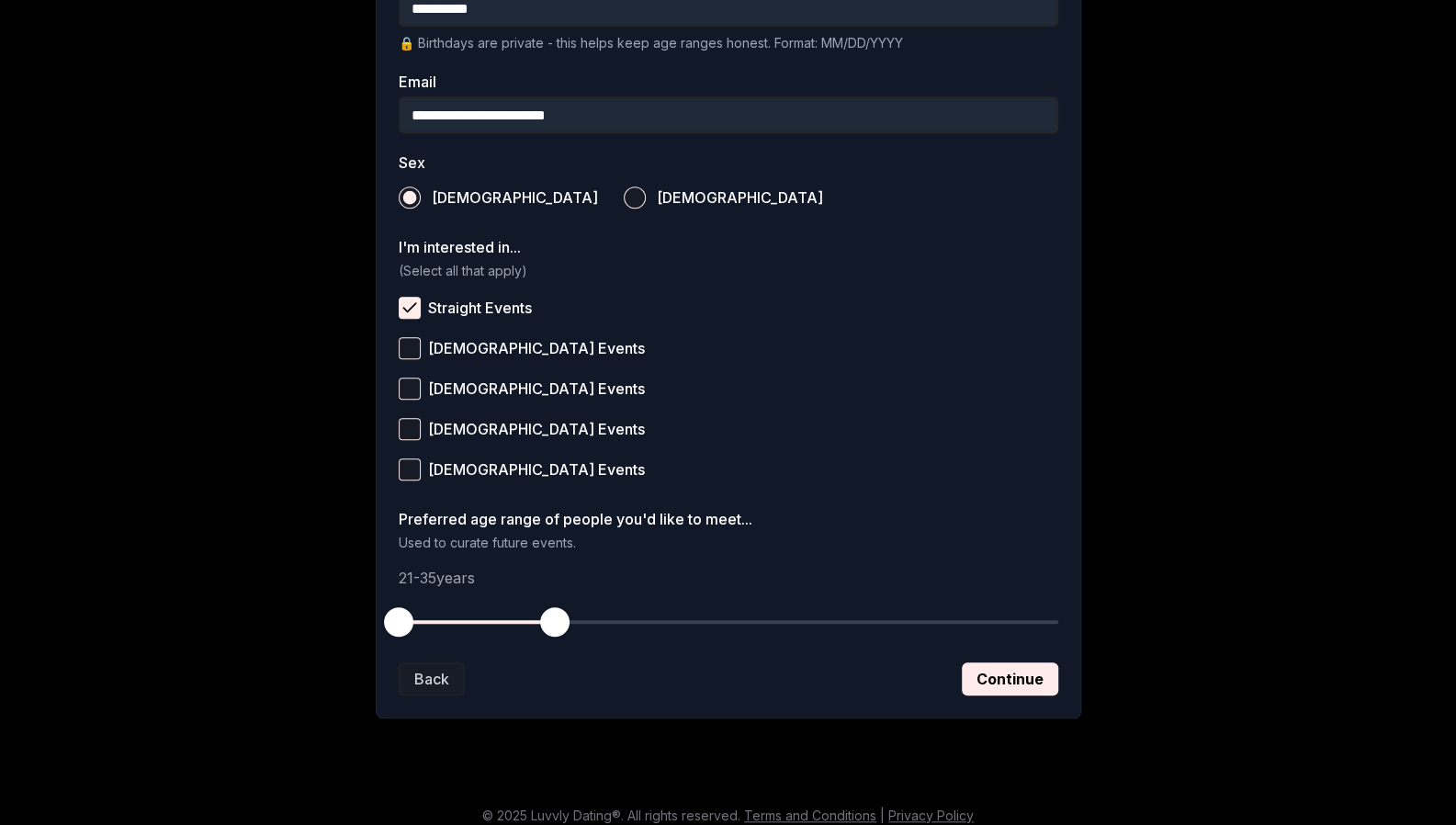
scroll to position [558, 0]
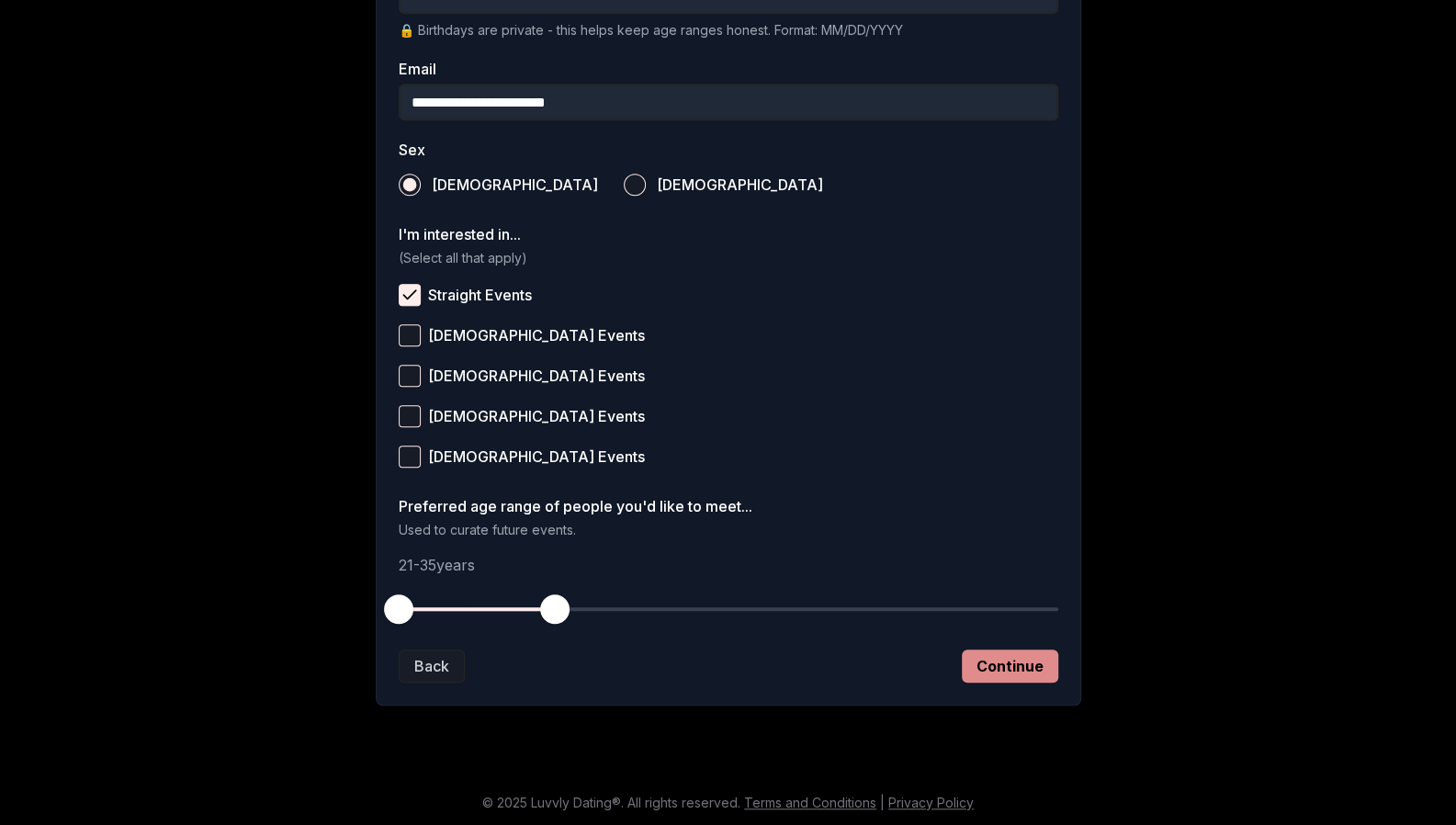
click at [1042, 666] on button "Continue" at bounding box center [1010, 666] width 97 height 33
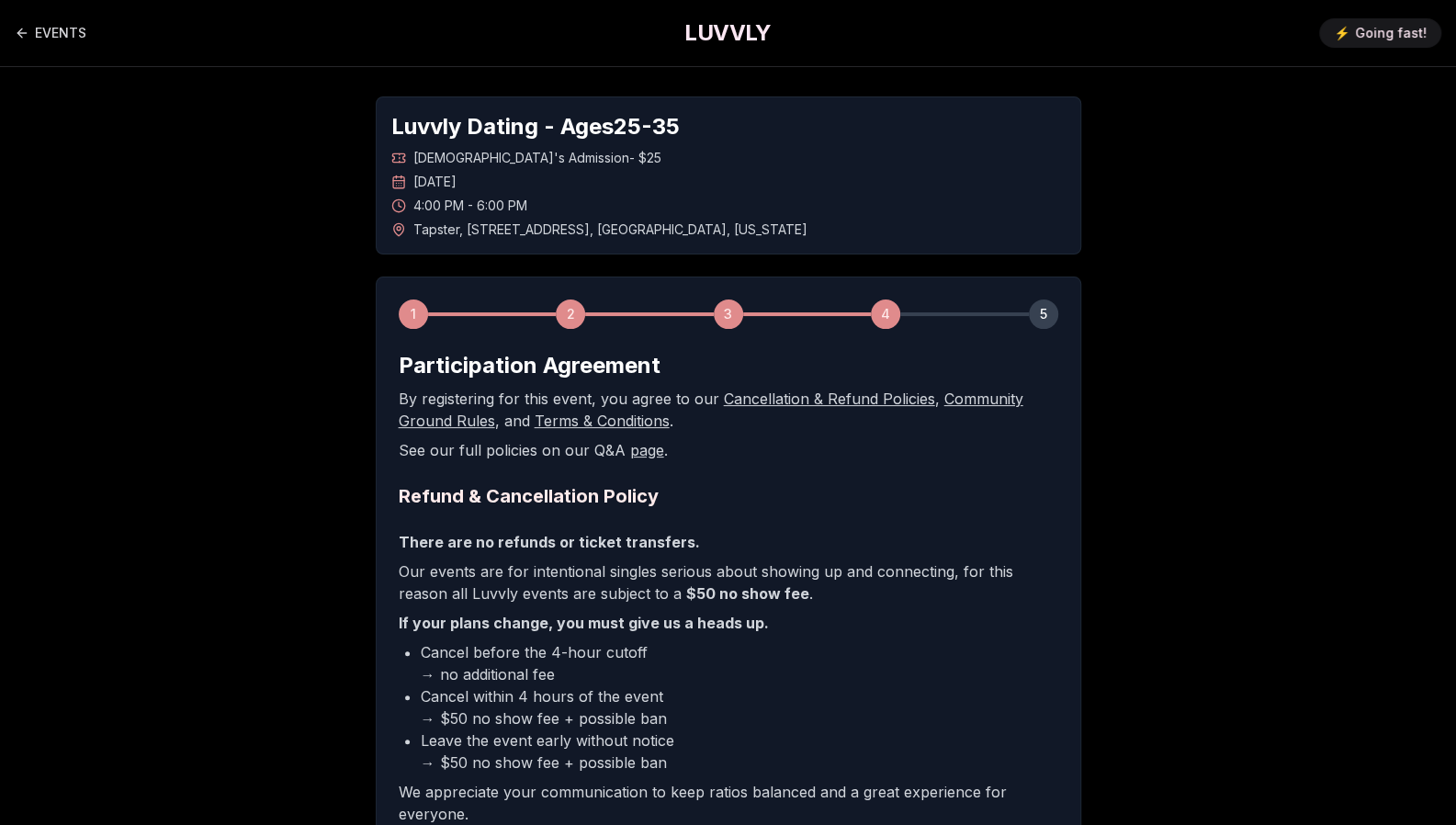
scroll to position [260, 0]
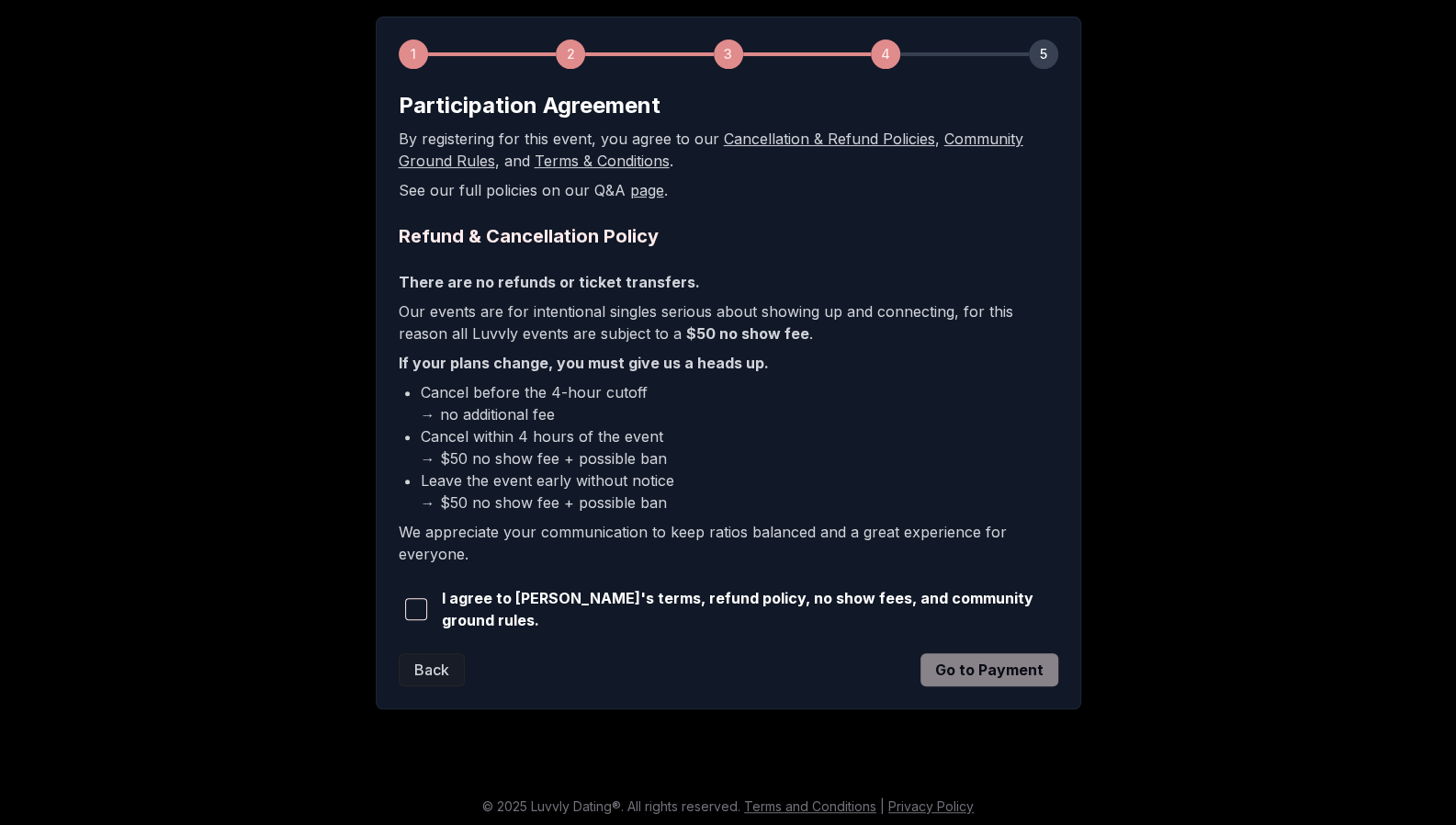
click at [422, 606] on span "button" at bounding box center [416, 610] width 22 height 22
click at [1023, 664] on button "Go to Payment" at bounding box center [989, 669] width 138 height 33
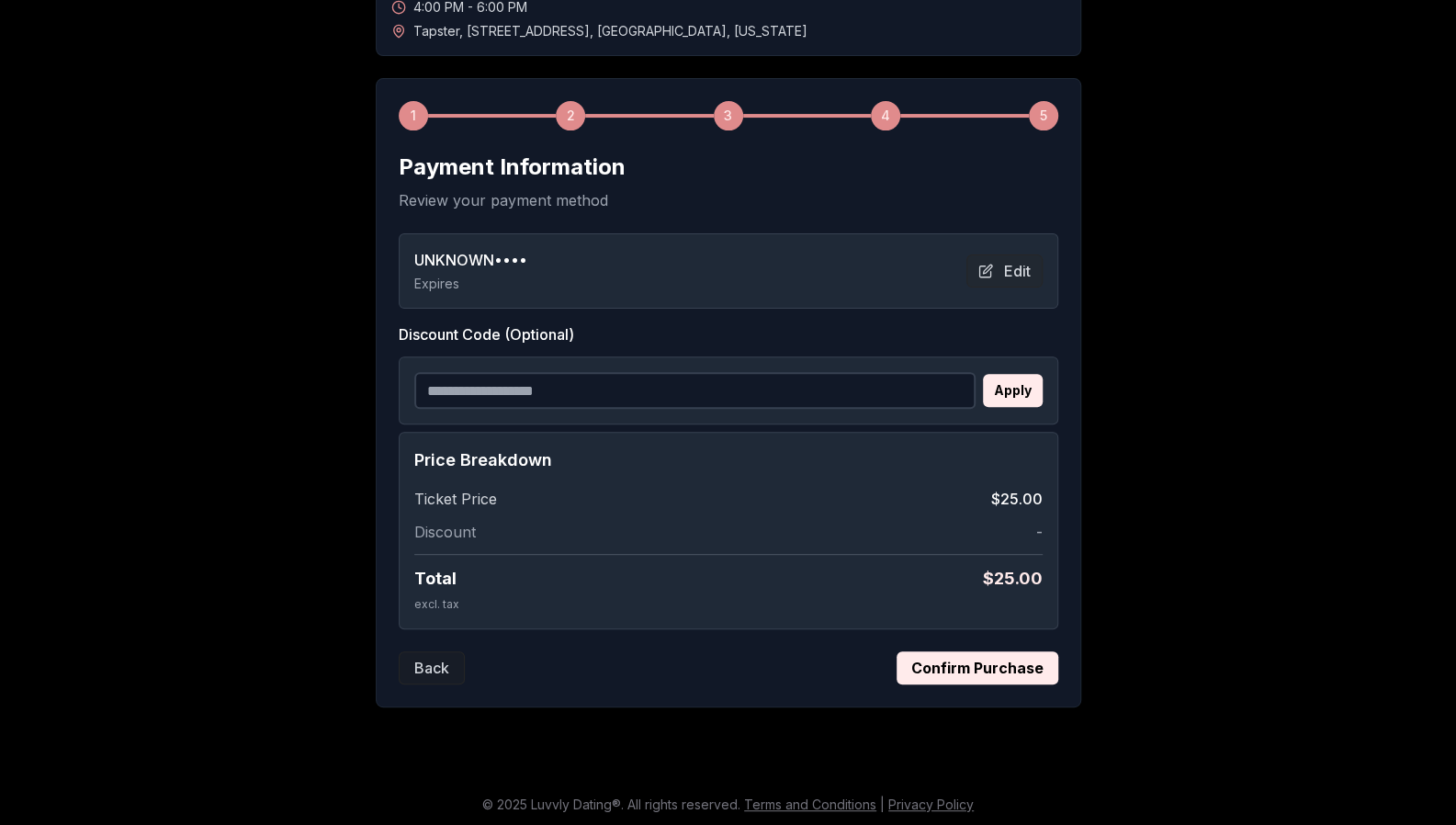
click at [976, 655] on button "Confirm Purchase" at bounding box center [977, 668] width 162 height 33
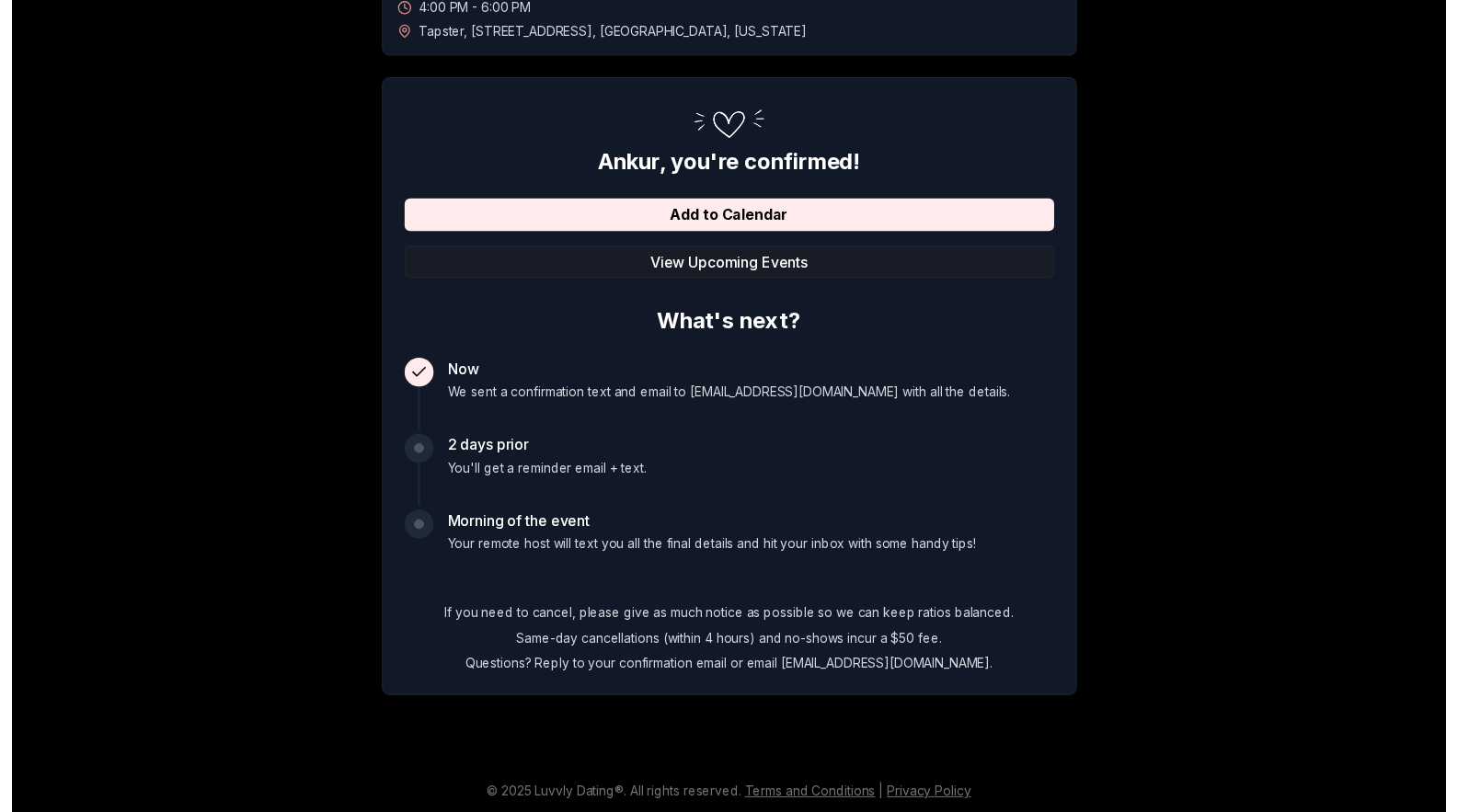
scroll to position [0, 0]
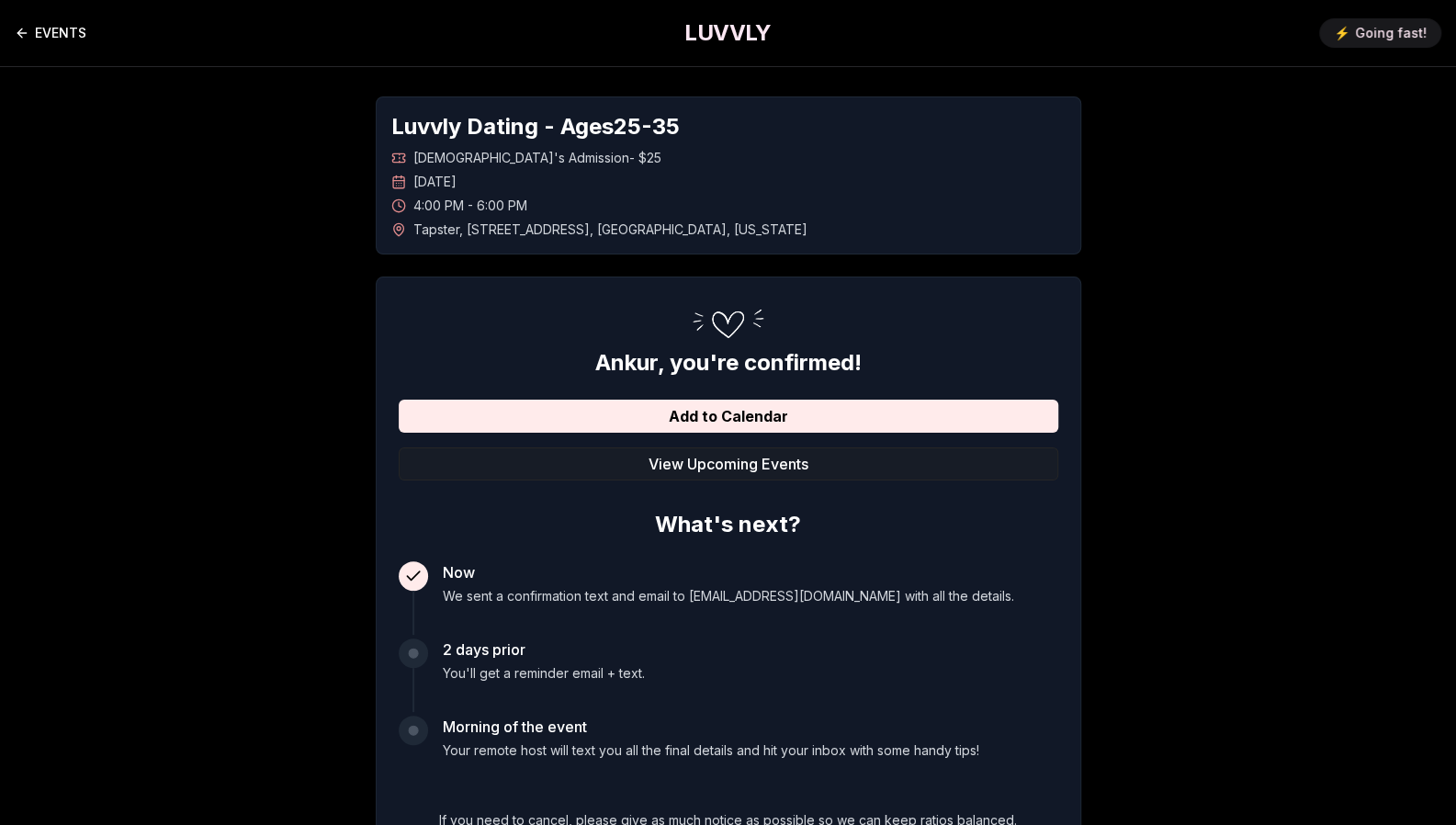
click at [50, 31] on link "EVENTS" at bounding box center [51, 33] width 72 height 37
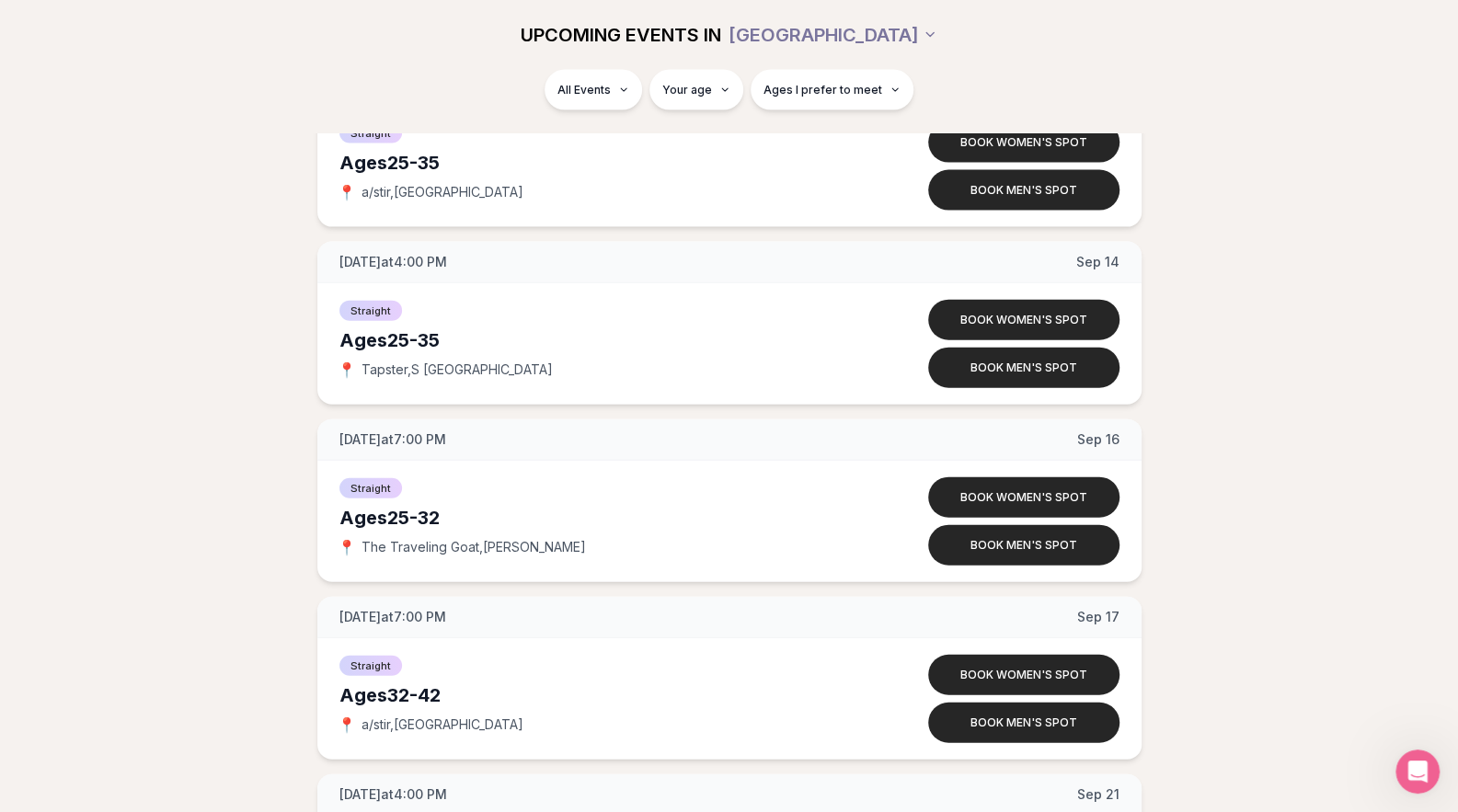
scroll to position [2452, 0]
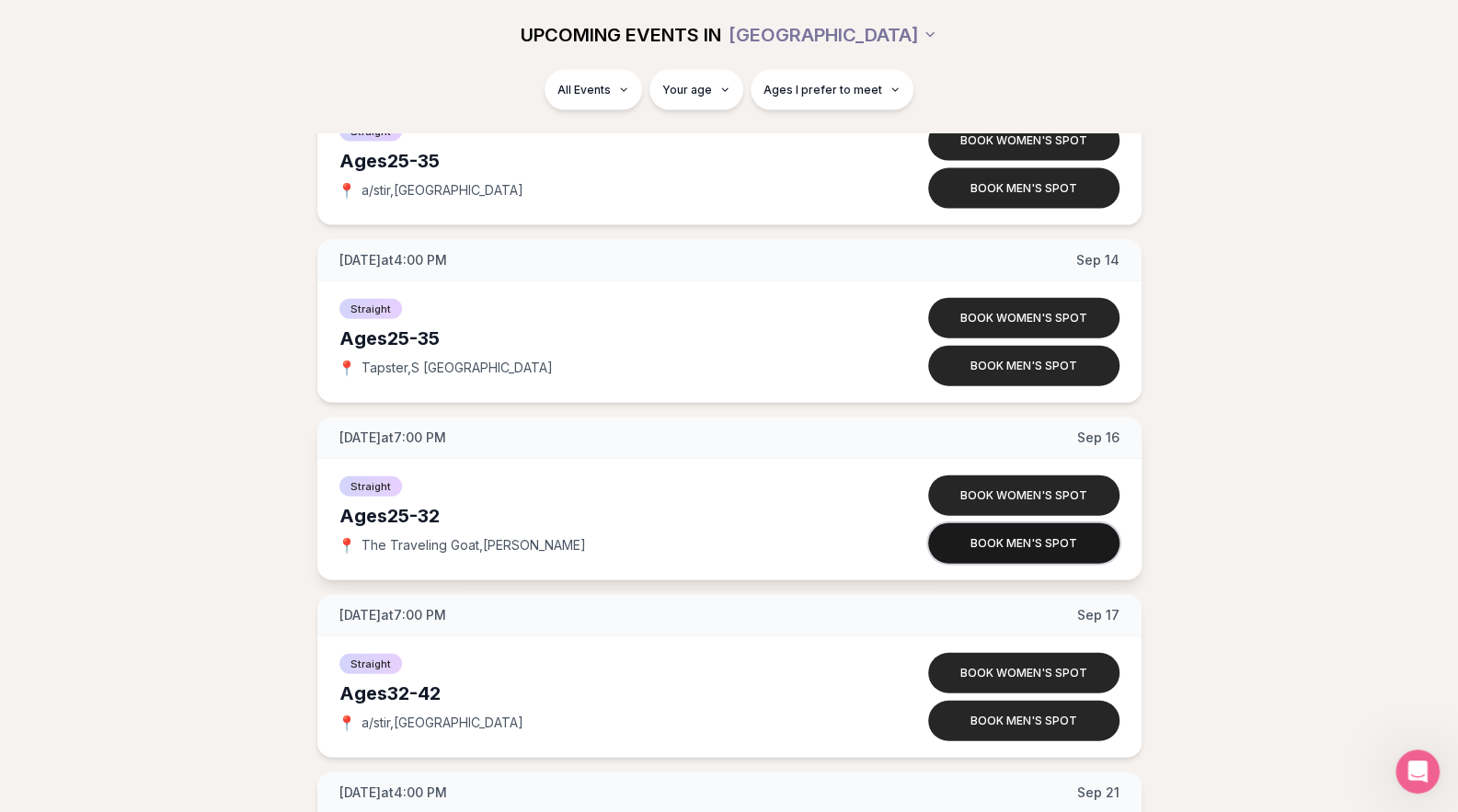
click at [1003, 541] on button "Book men's spot" at bounding box center [1024, 544] width 192 height 41
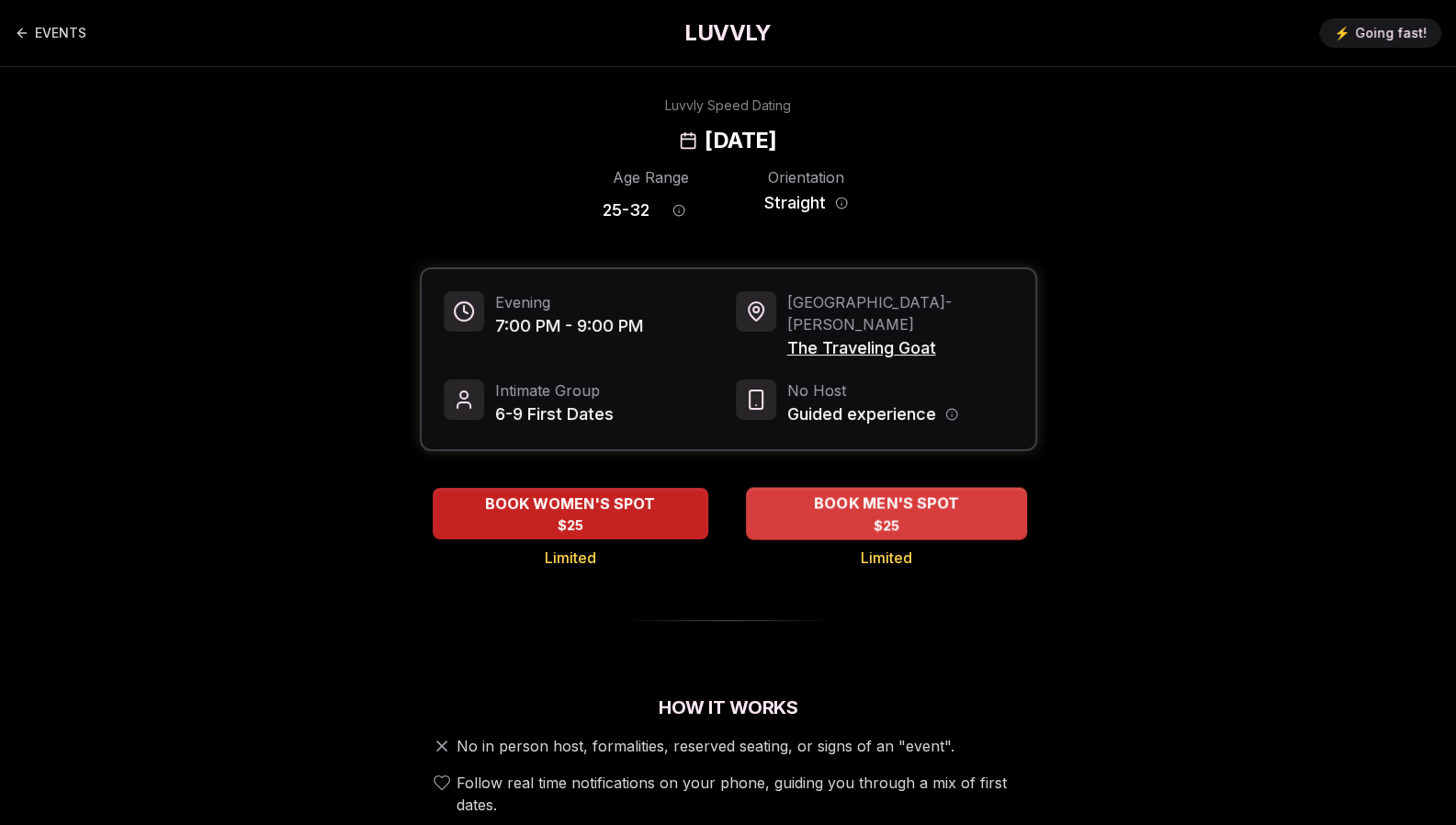
click at [887, 493] on span "BOOK MEN'S SPOT" at bounding box center [885, 504] width 153 height 22
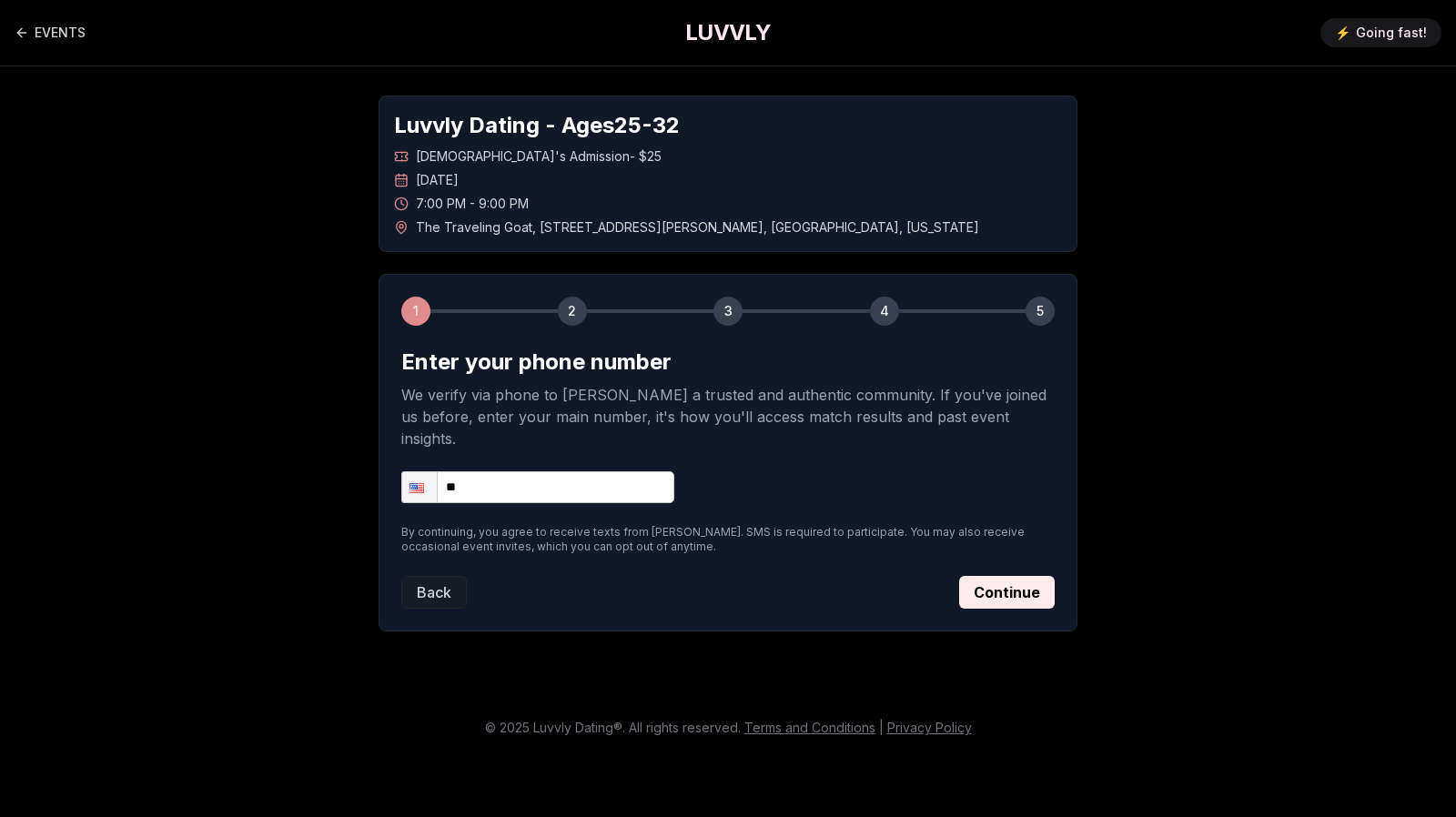
click at [553, 471] on input "**" at bounding box center [537, 487] width 273 height 32
type input "**********"
click at [1012, 590] on div "**********" at bounding box center [728, 452] width 698 height 357
click at [999, 576] on button "Continue" at bounding box center [1007, 593] width 96 height 33
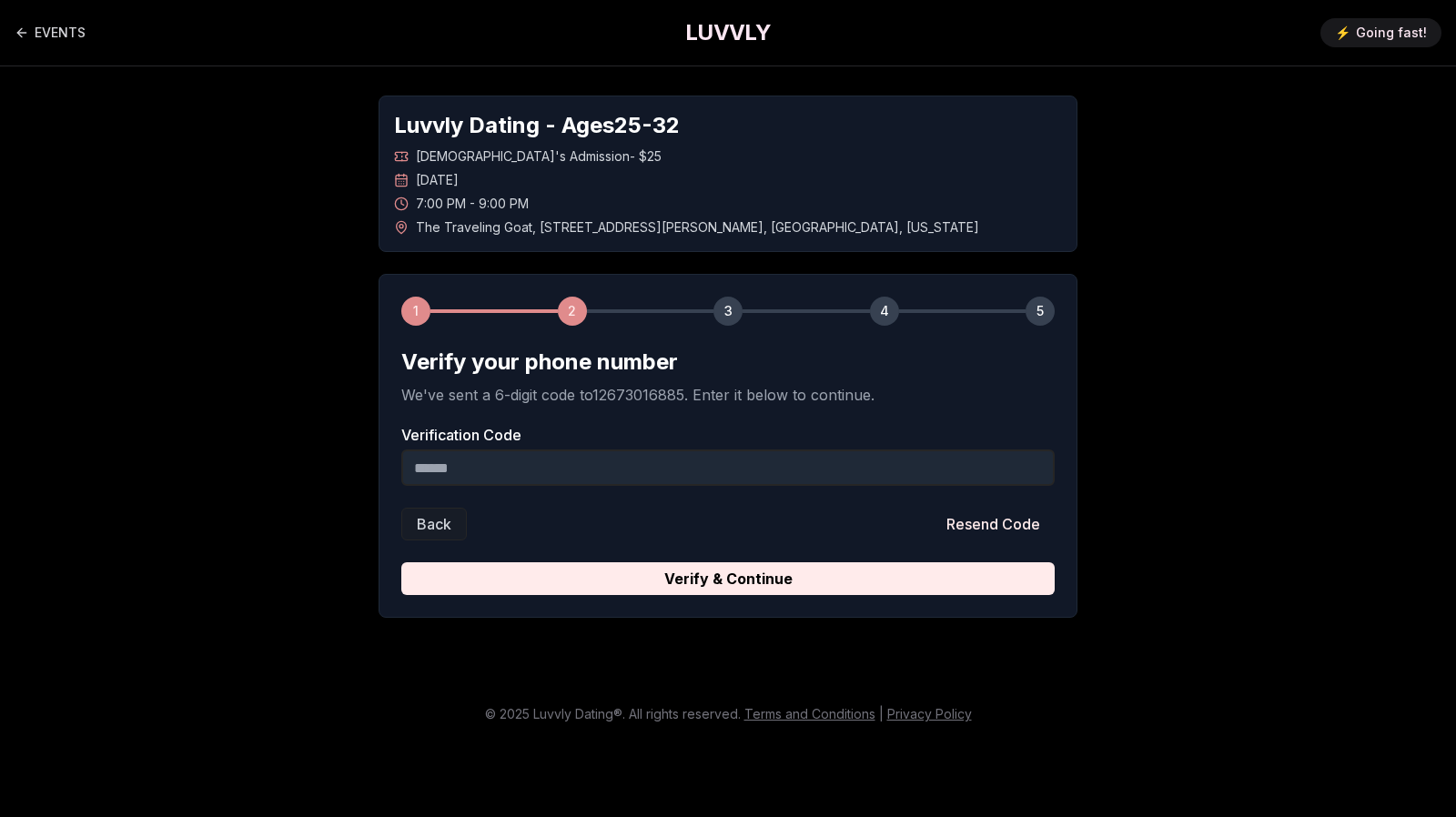
click at [625, 471] on input "Verification Code" at bounding box center [728, 468] width 653 height 36
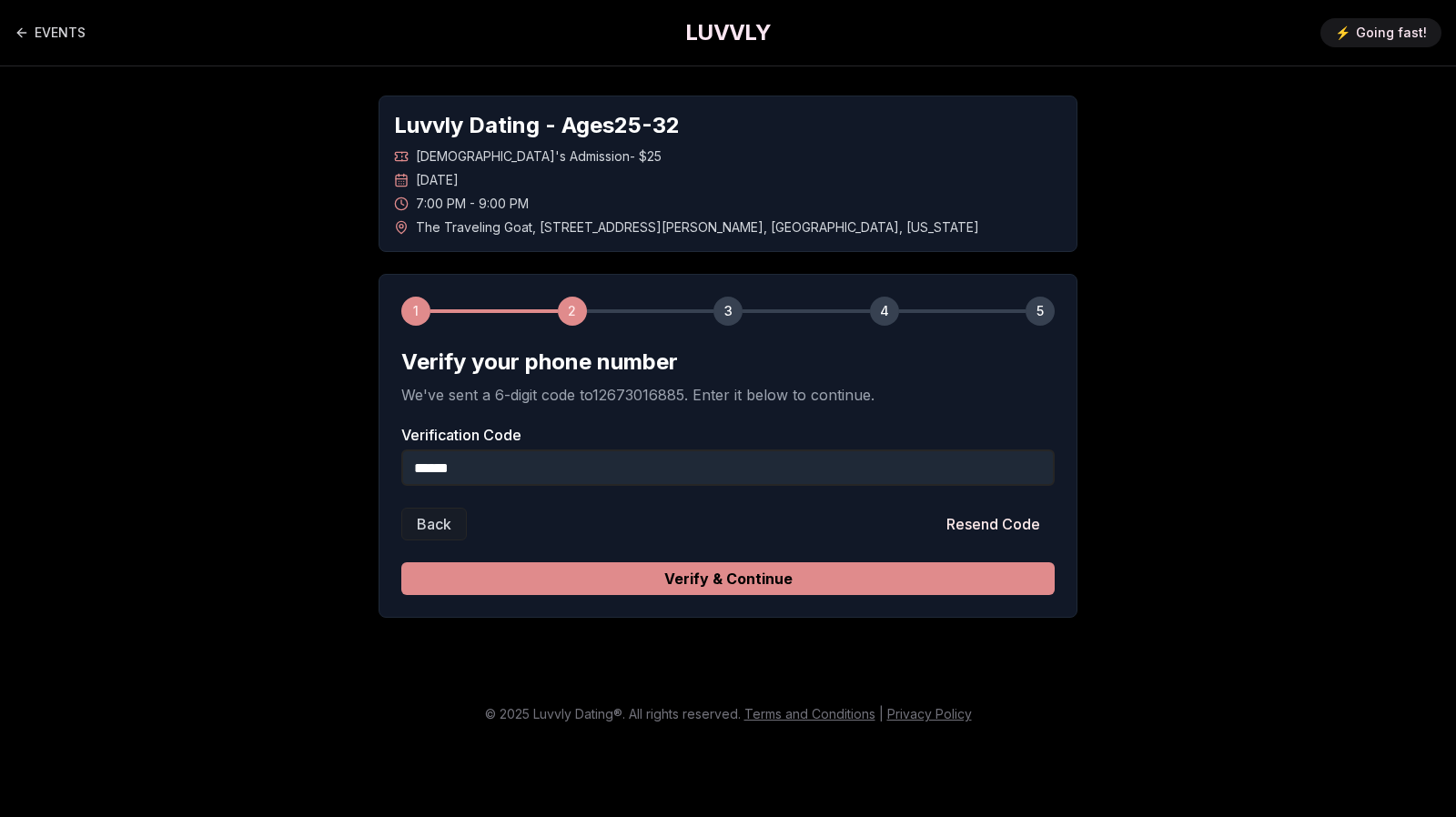
type input "******"
click at [706, 580] on button "Verify & Continue" at bounding box center [728, 579] width 653 height 33
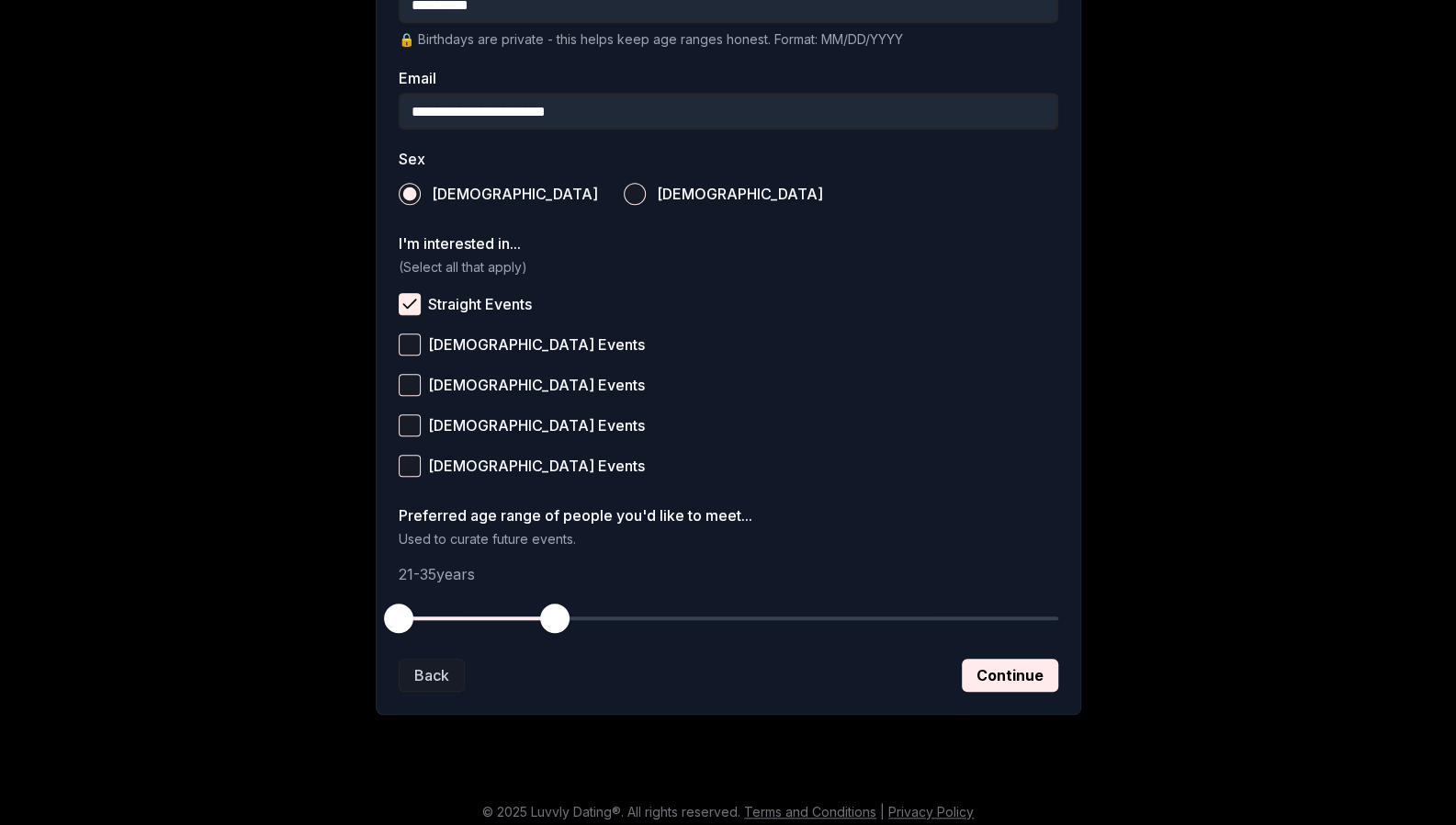
scroll to position [558, 0]
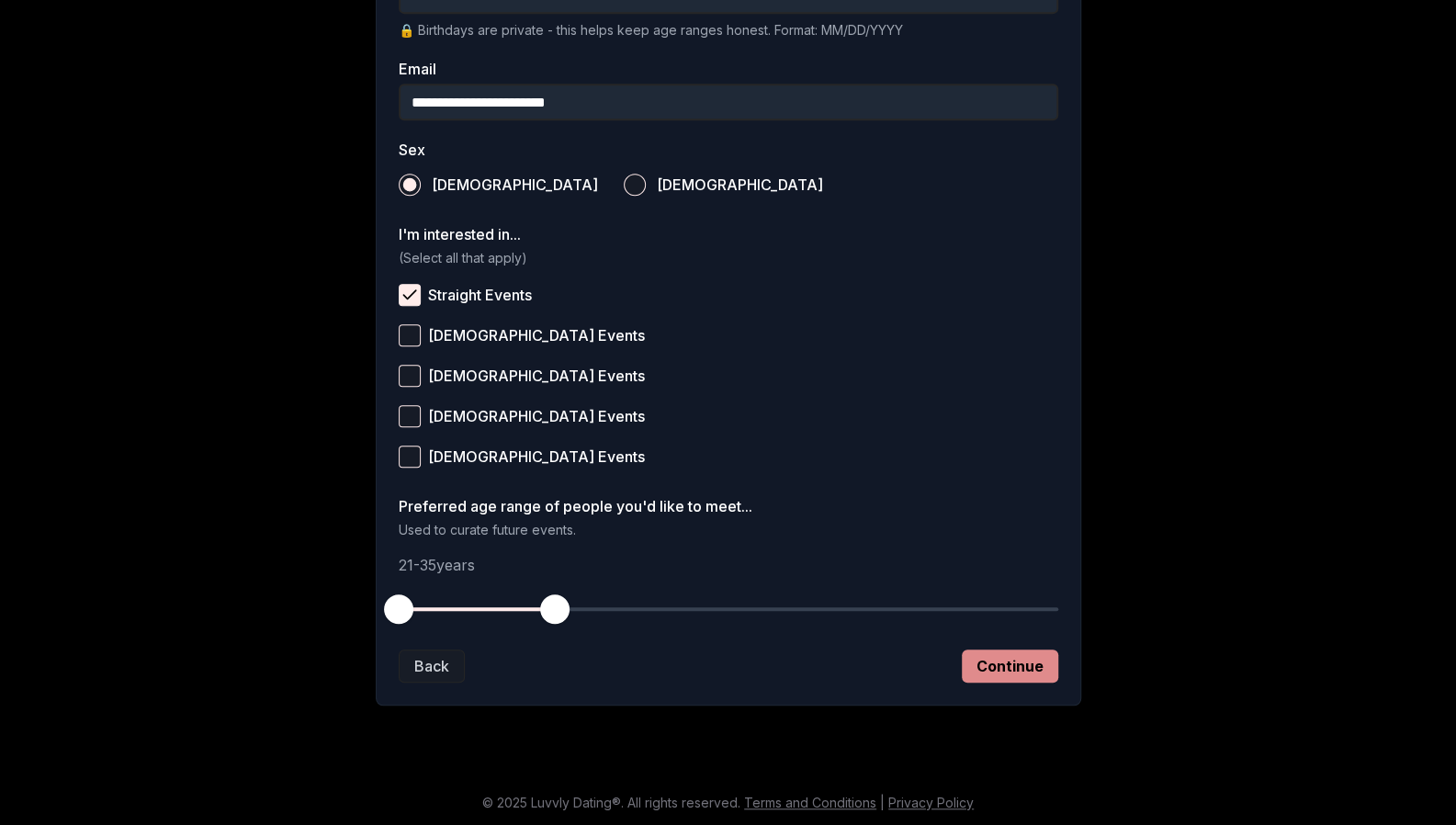
click at [1009, 669] on button "Continue" at bounding box center [1010, 666] width 97 height 33
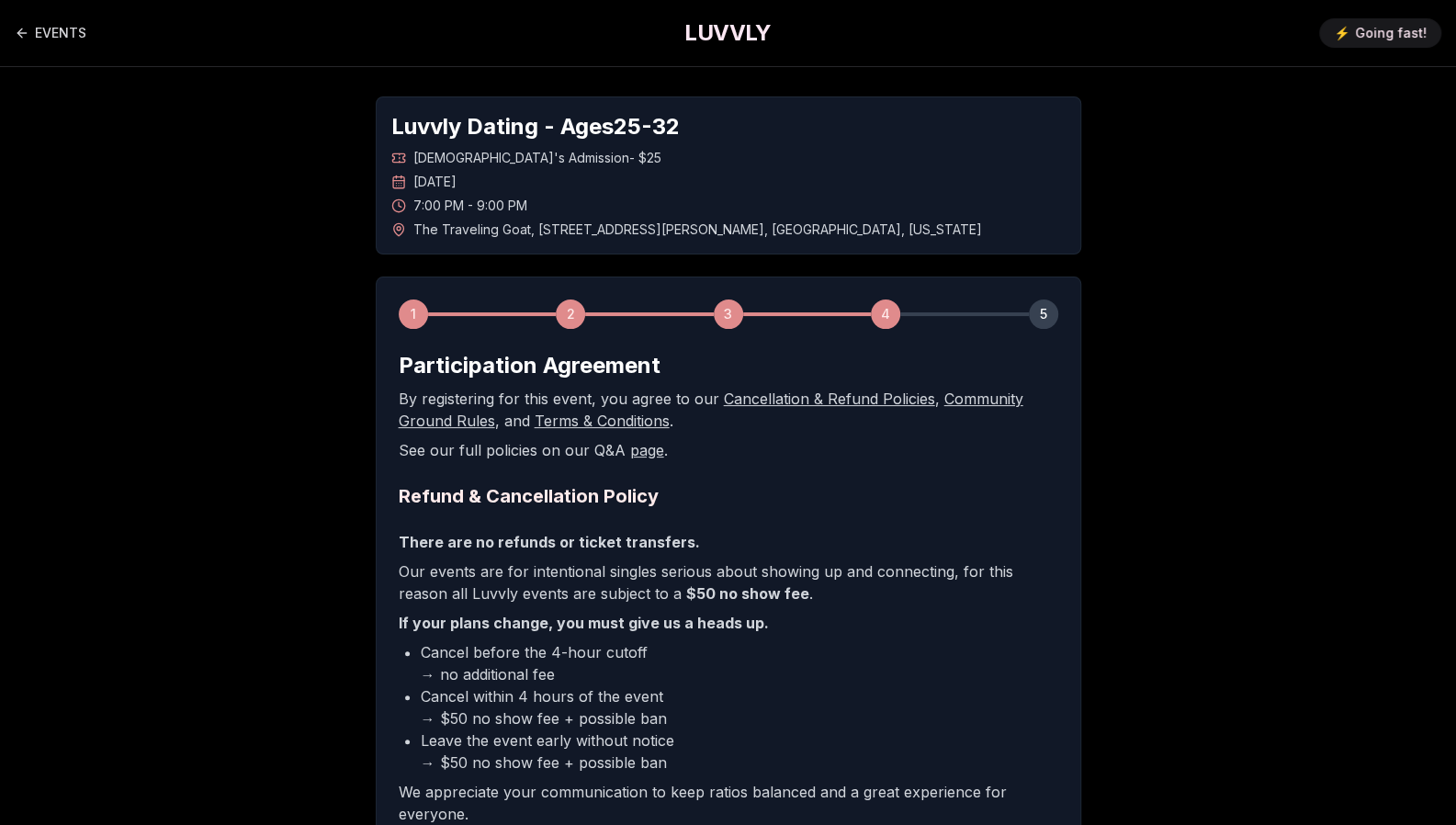
scroll to position [260, 0]
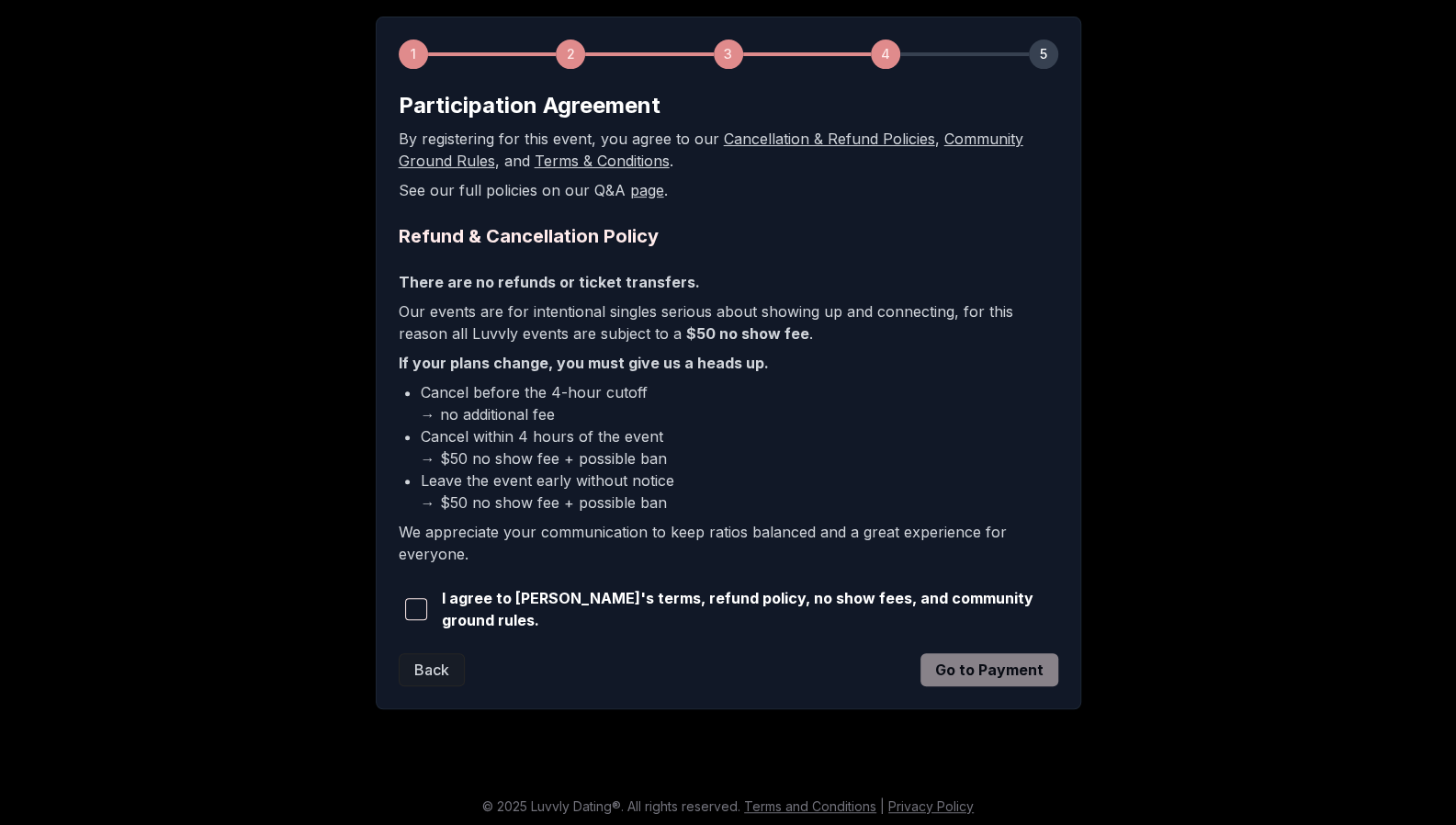
click at [419, 607] on span "button" at bounding box center [416, 610] width 22 height 22
click at [983, 666] on button "Go to Payment" at bounding box center [989, 669] width 138 height 33
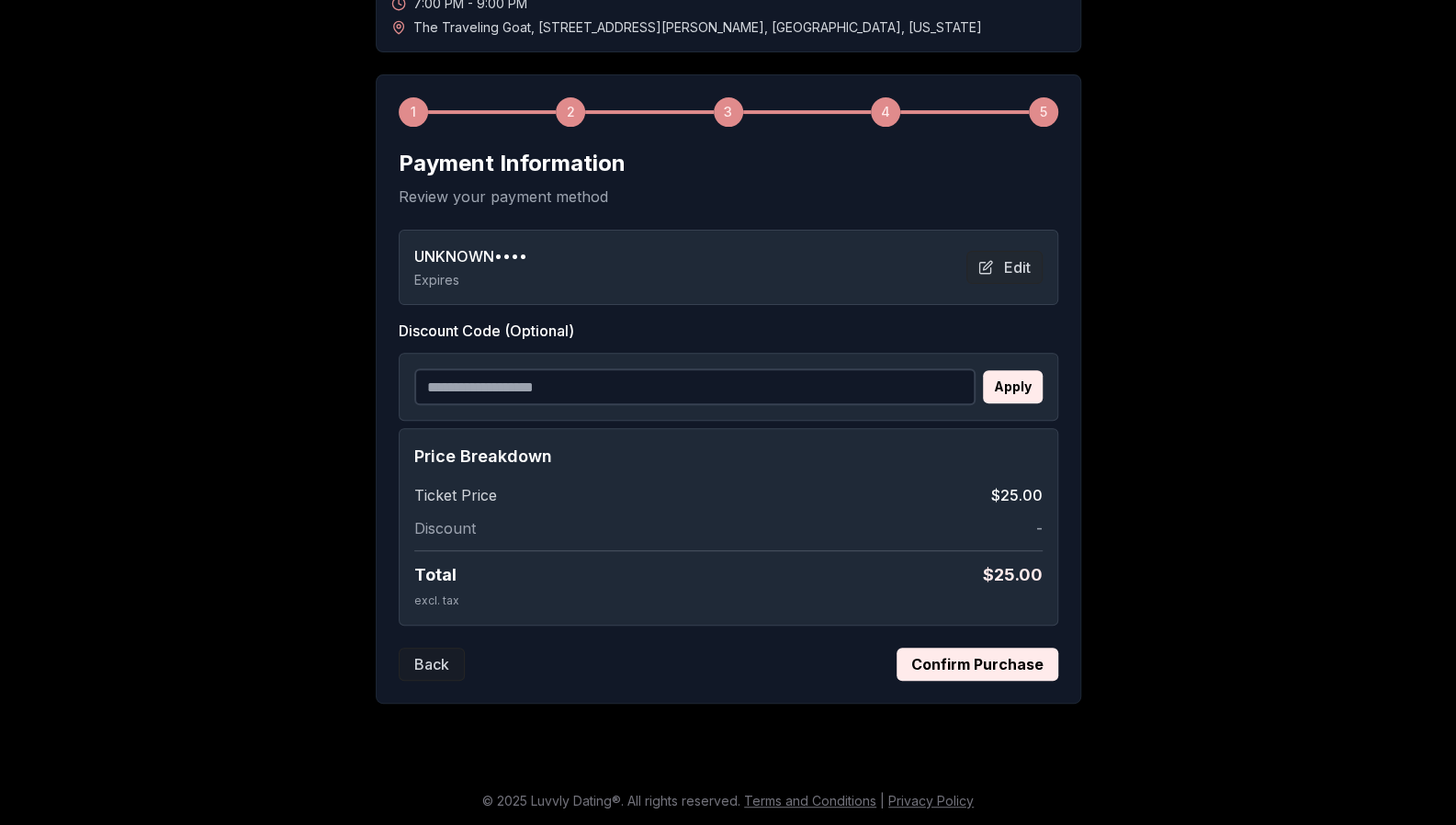
scroll to position [199, 0]
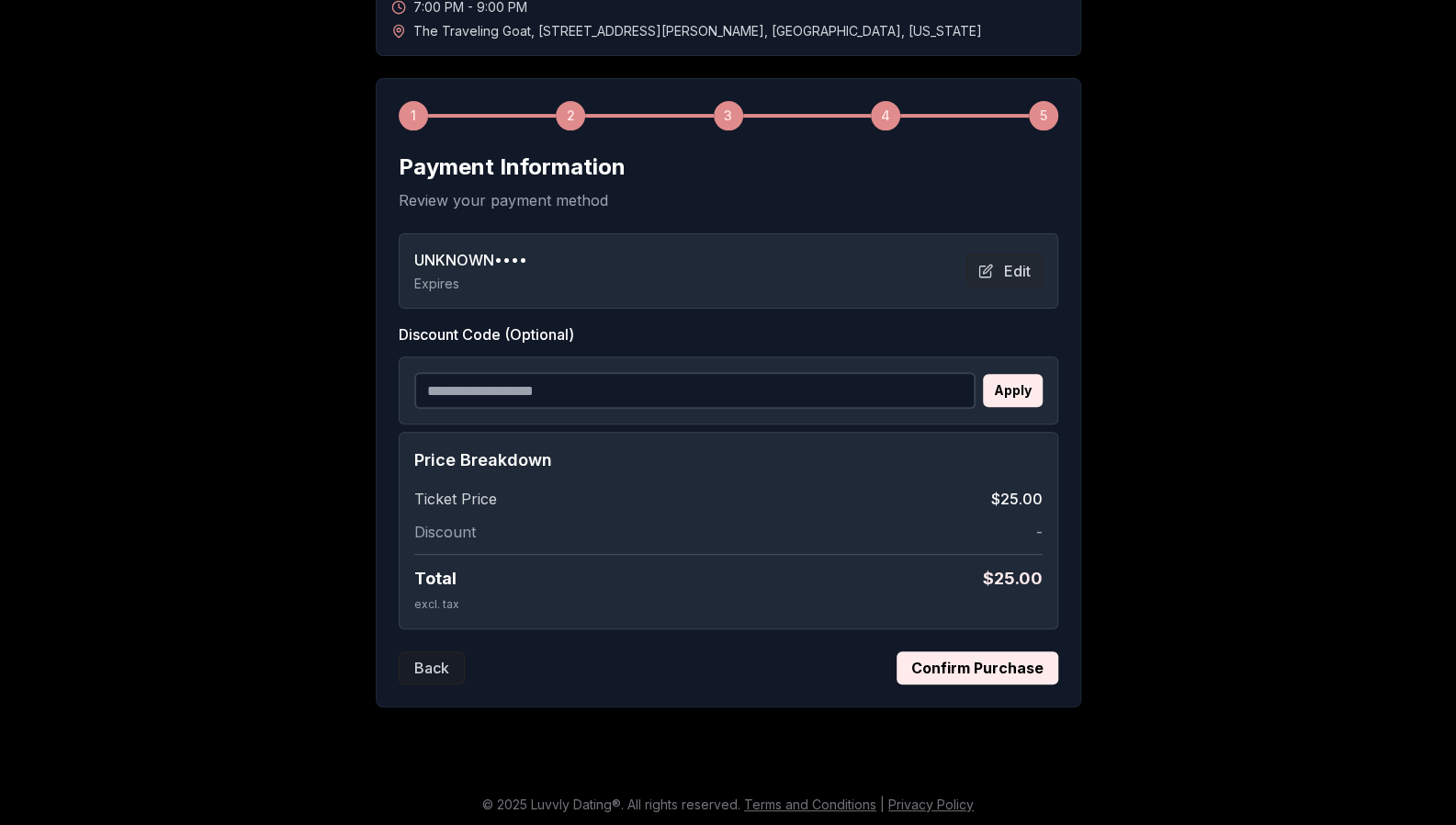
click at [987, 676] on button "Confirm Purchase" at bounding box center [977, 668] width 162 height 33
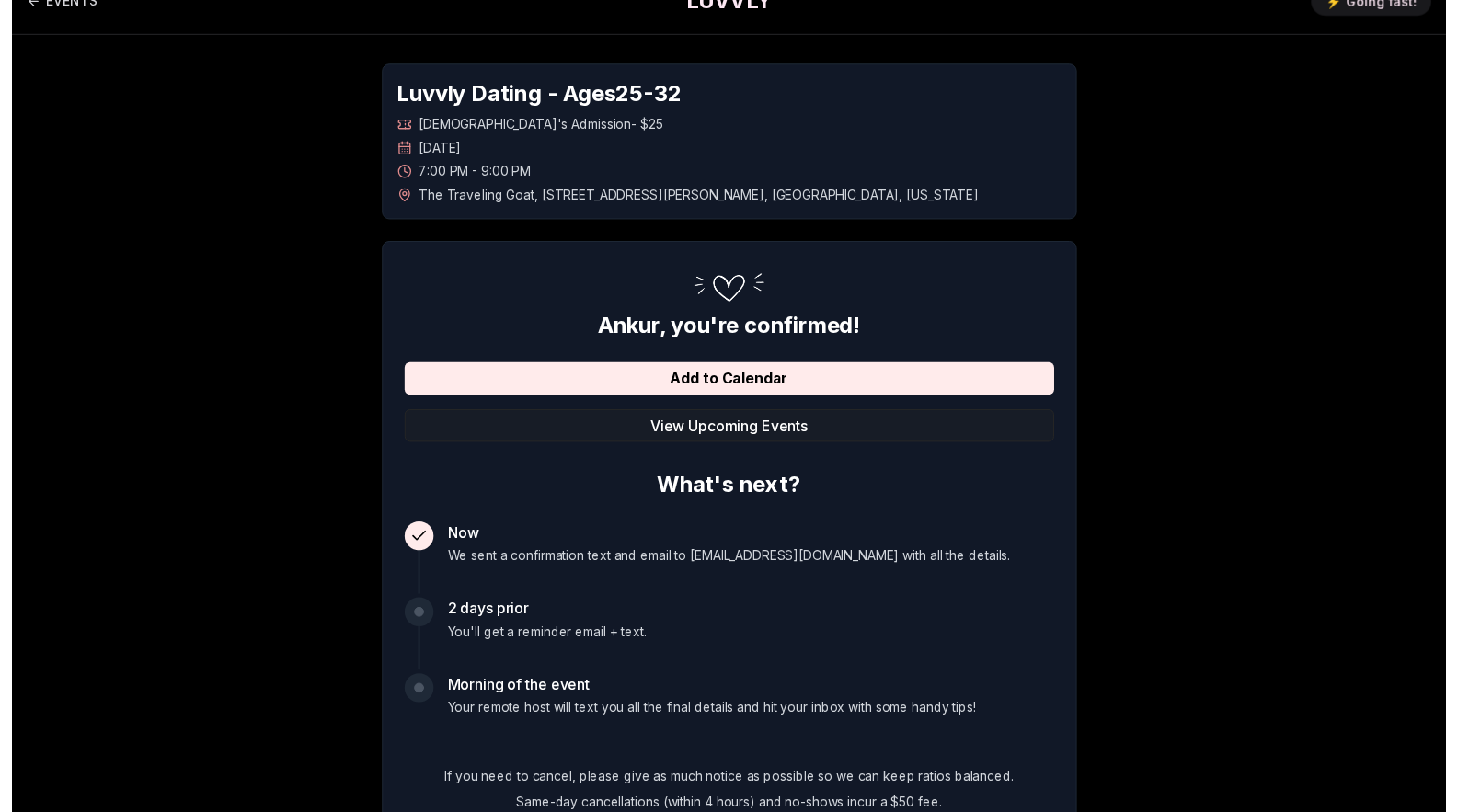
scroll to position [0, 0]
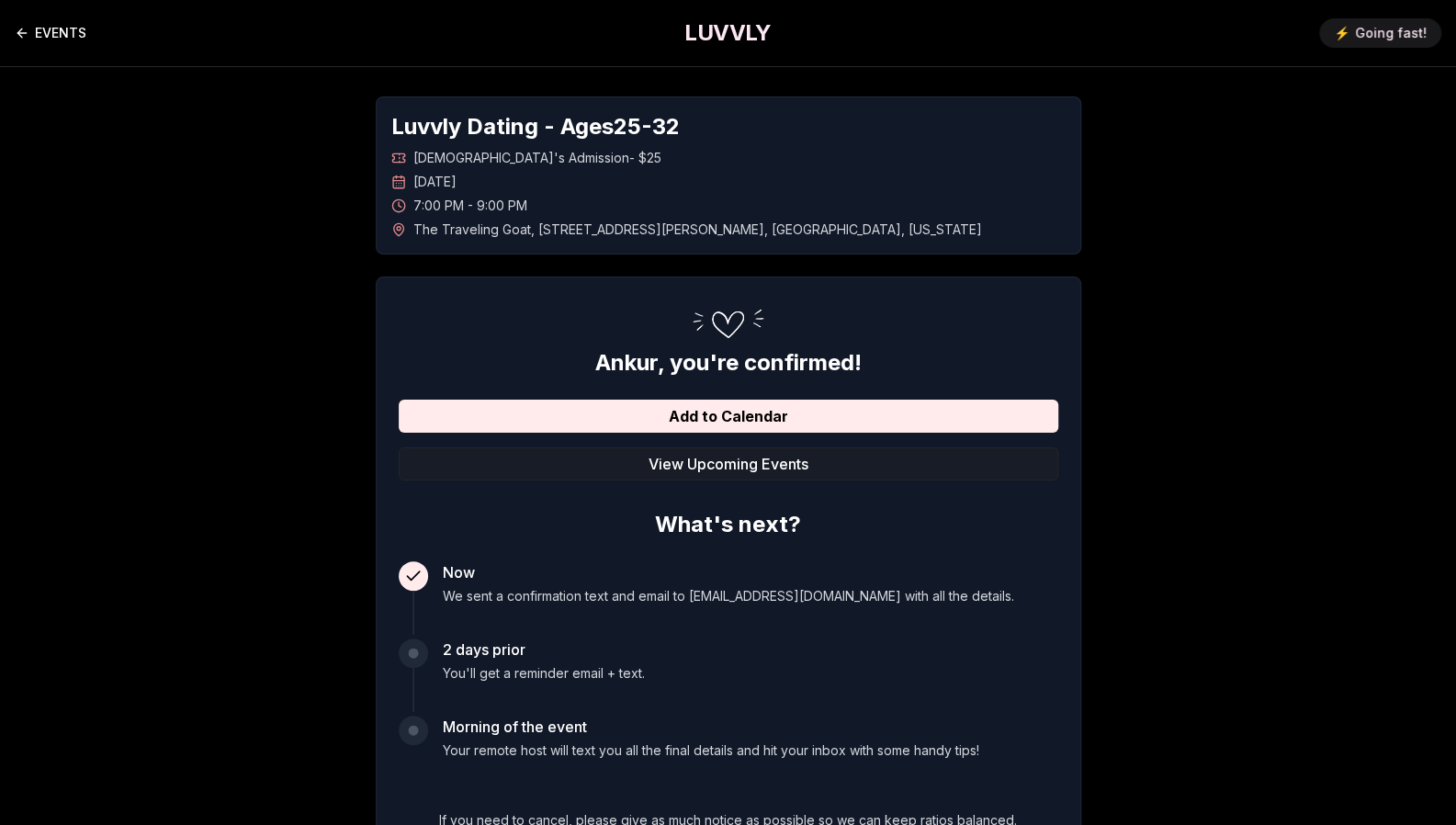
click at [70, 31] on link "EVENTS" at bounding box center [51, 33] width 72 height 37
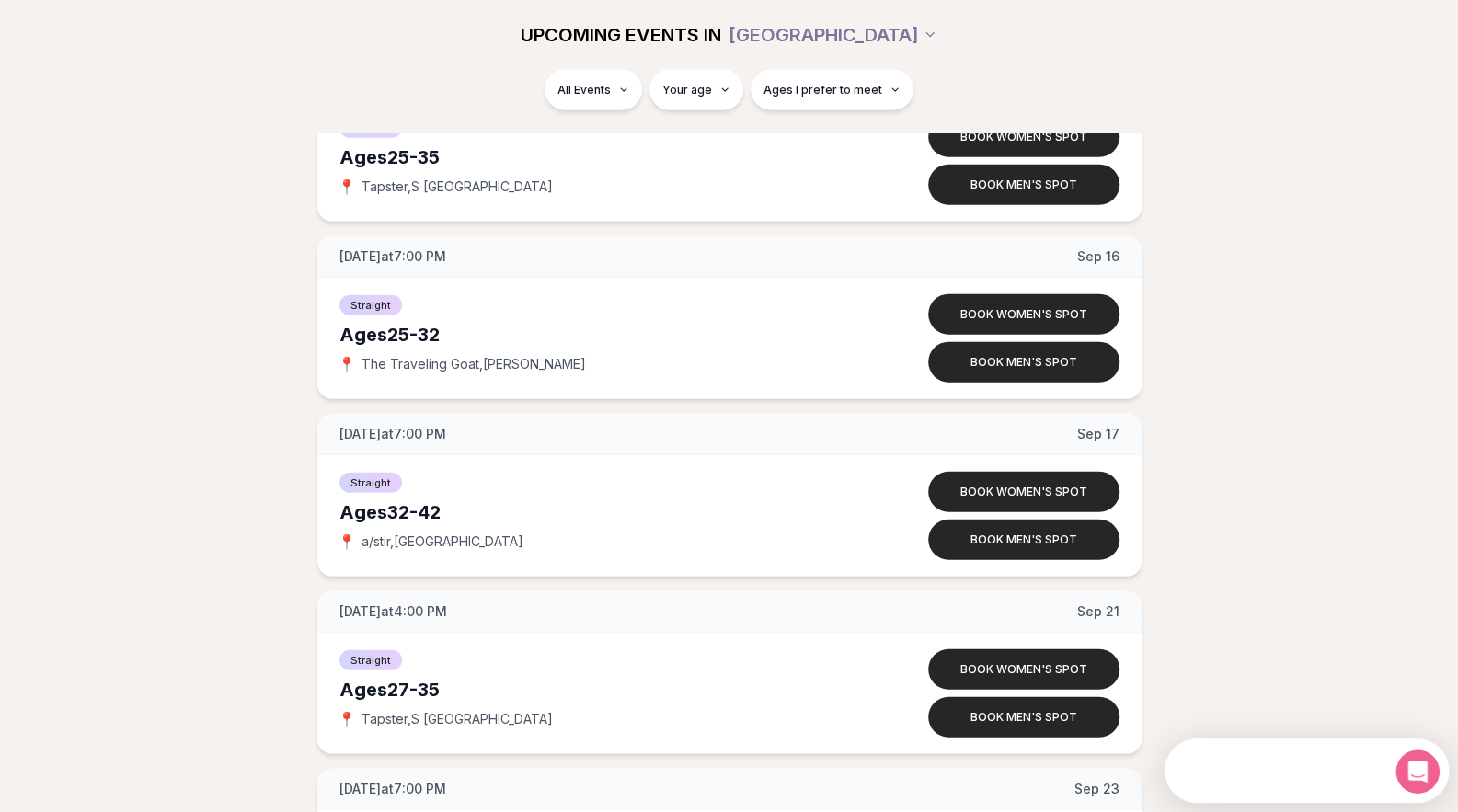
scroll to position [2778, 0]
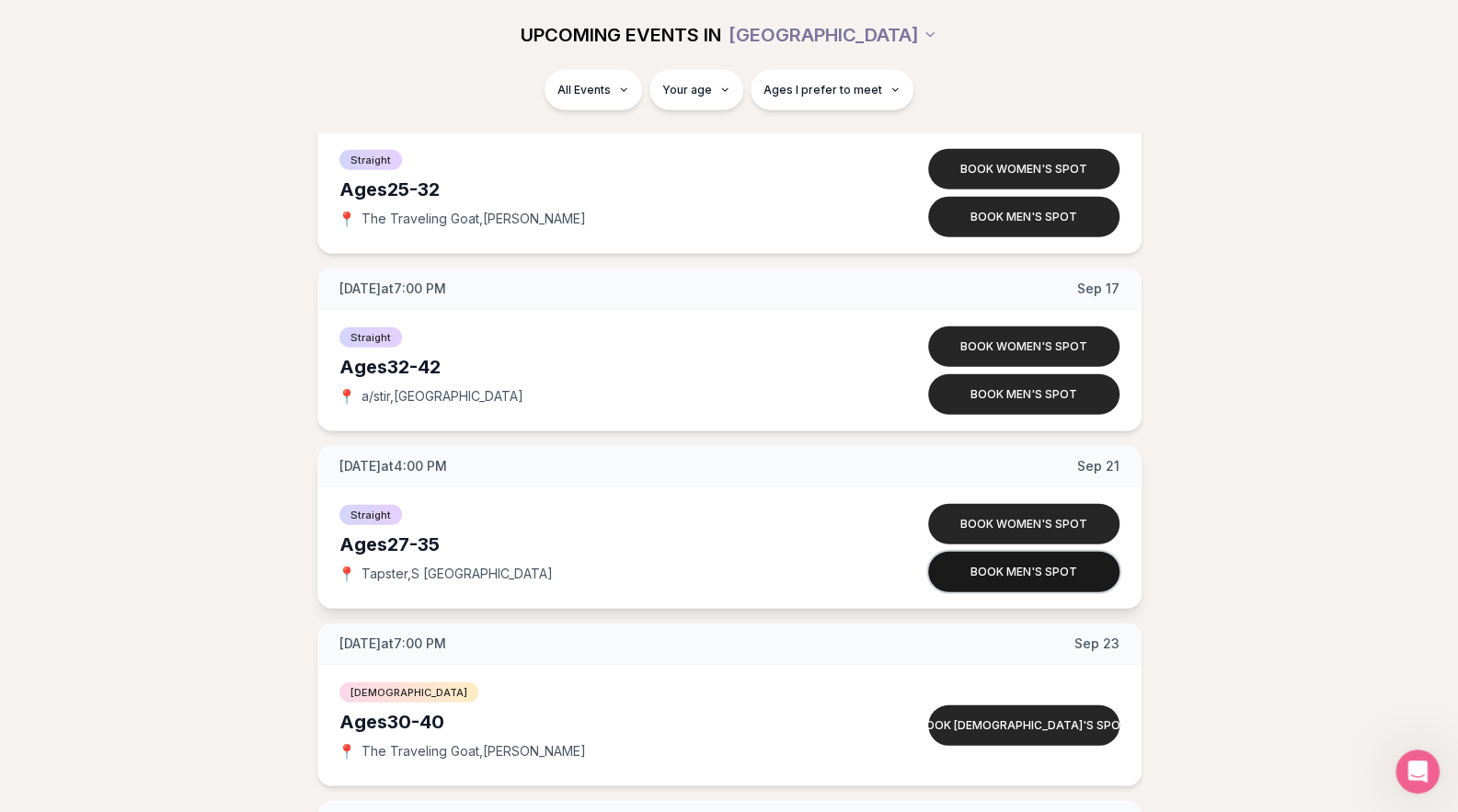
click at [1045, 568] on button "Book men's spot" at bounding box center [1024, 572] width 192 height 41
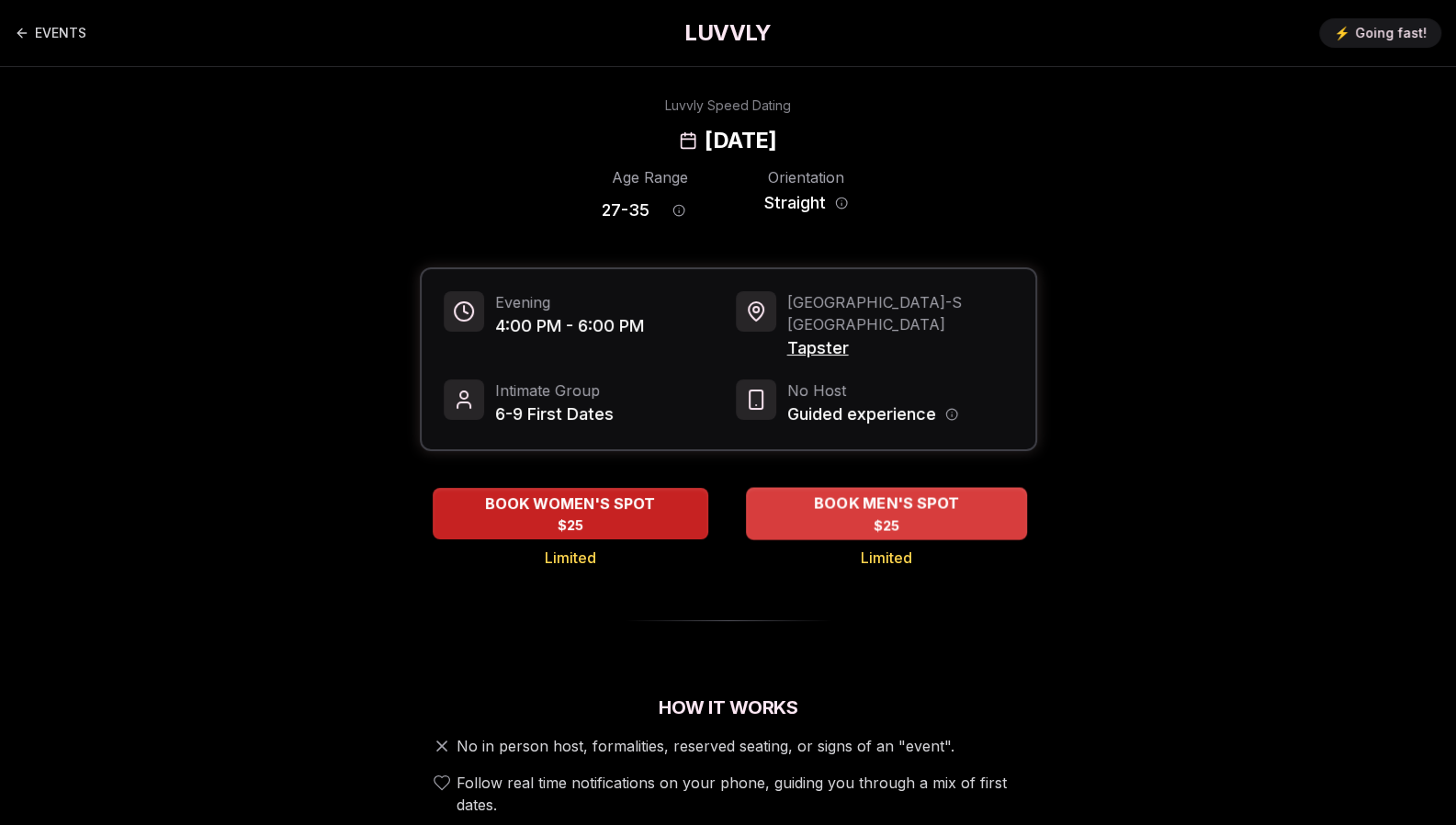
click at [894, 493] on span "BOOK MEN'S SPOT" at bounding box center [885, 504] width 153 height 22
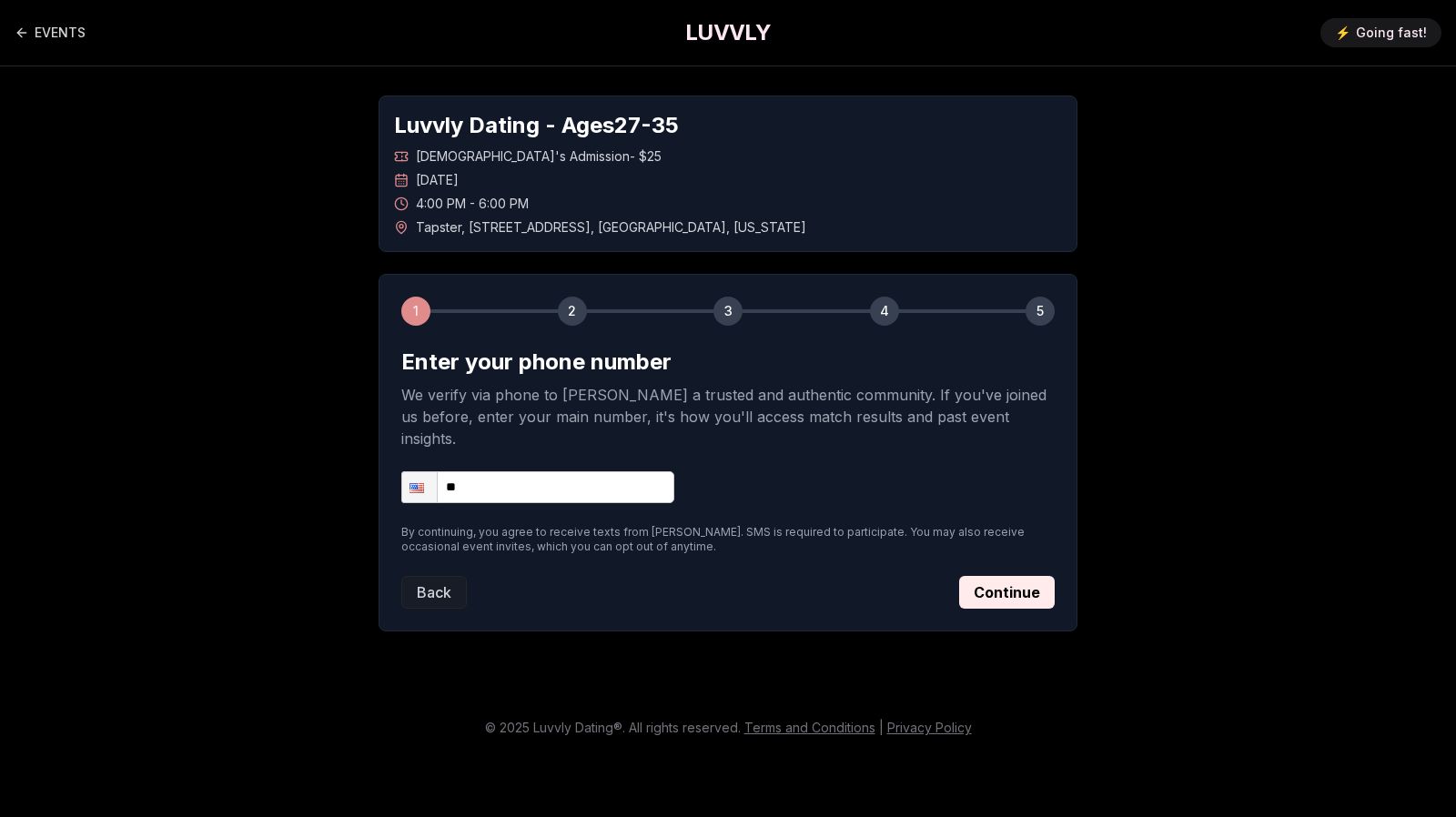
click at [542, 471] on input "**" at bounding box center [537, 487] width 273 height 32
type input "**********"
click at [1019, 578] on button "Continue" at bounding box center [1007, 593] width 96 height 33
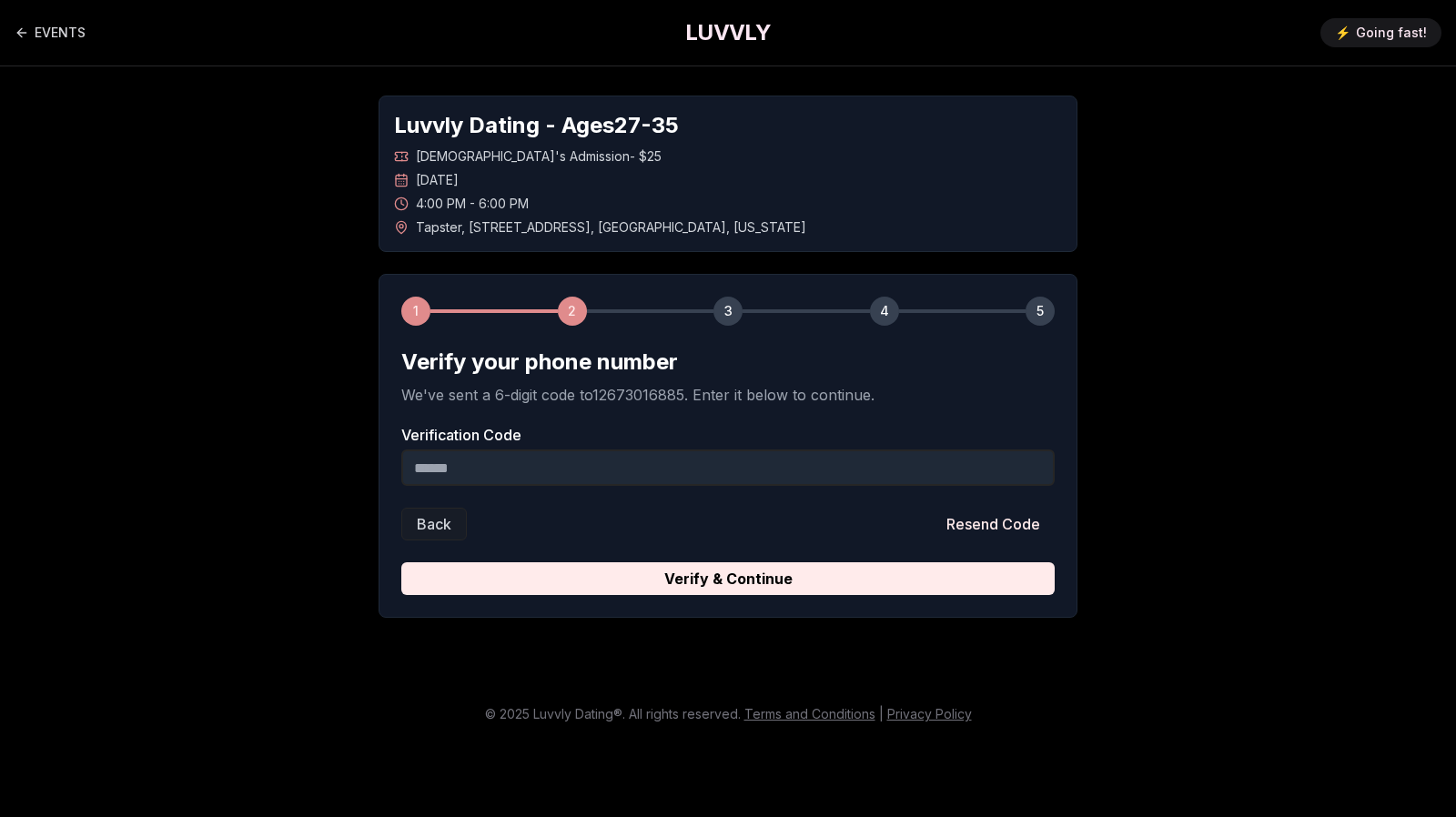
click at [640, 463] on input "Verification Code" at bounding box center [728, 468] width 653 height 36
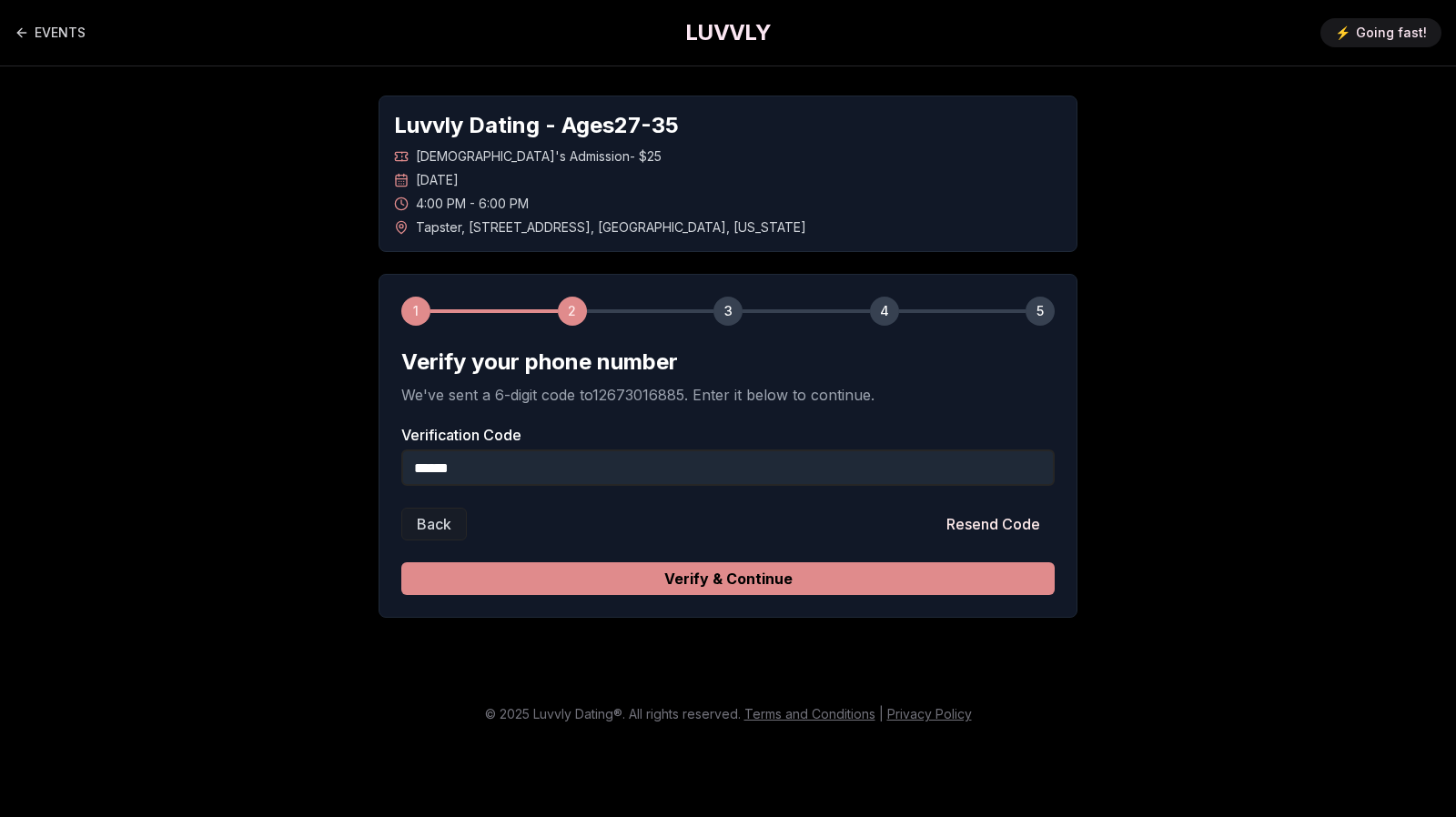
type input "******"
click at [769, 576] on button "Verify & Continue" at bounding box center [728, 579] width 653 height 33
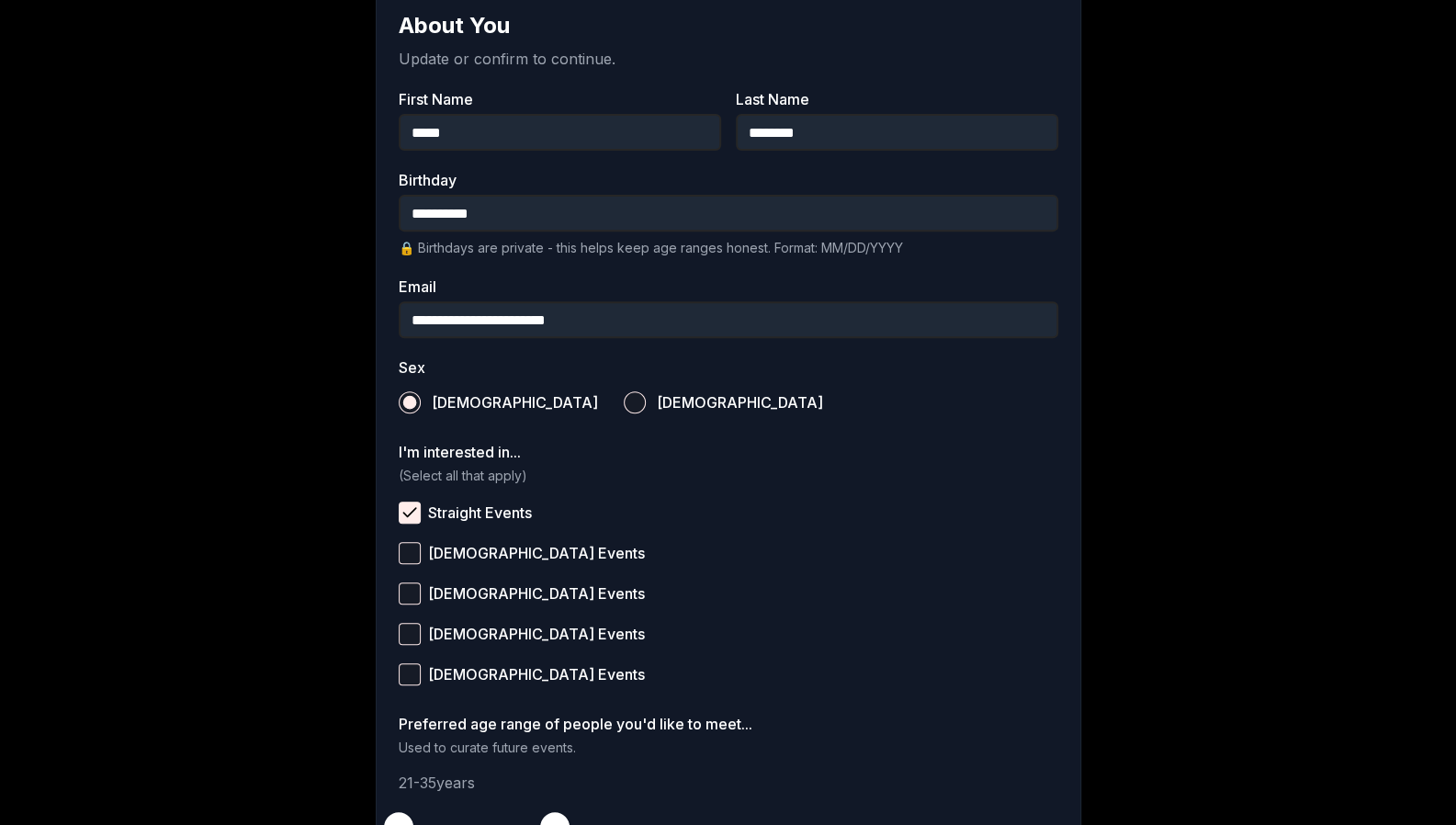
scroll to position [558, 0]
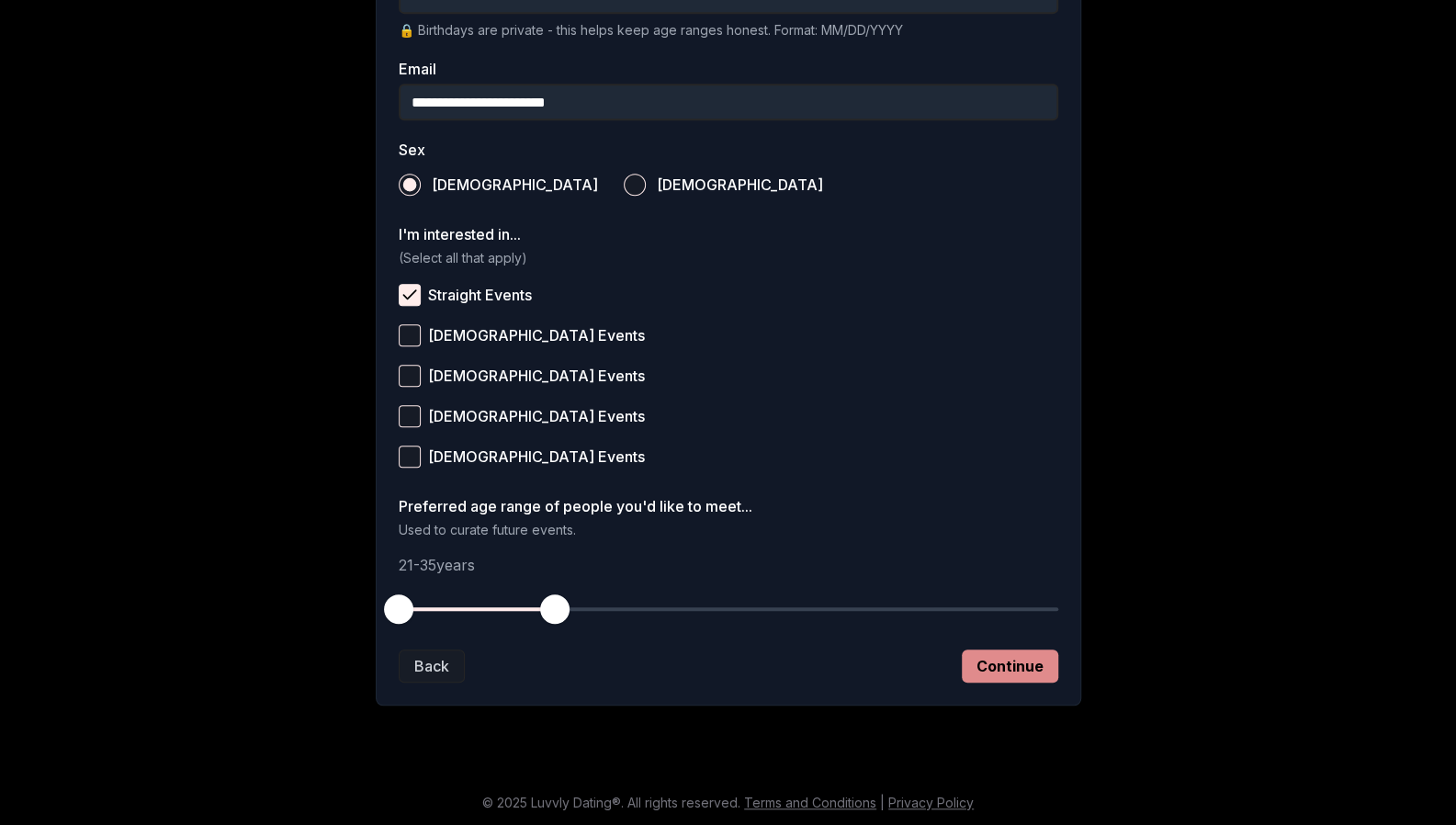
click at [1005, 677] on button "Continue" at bounding box center [1010, 666] width 97 height 33
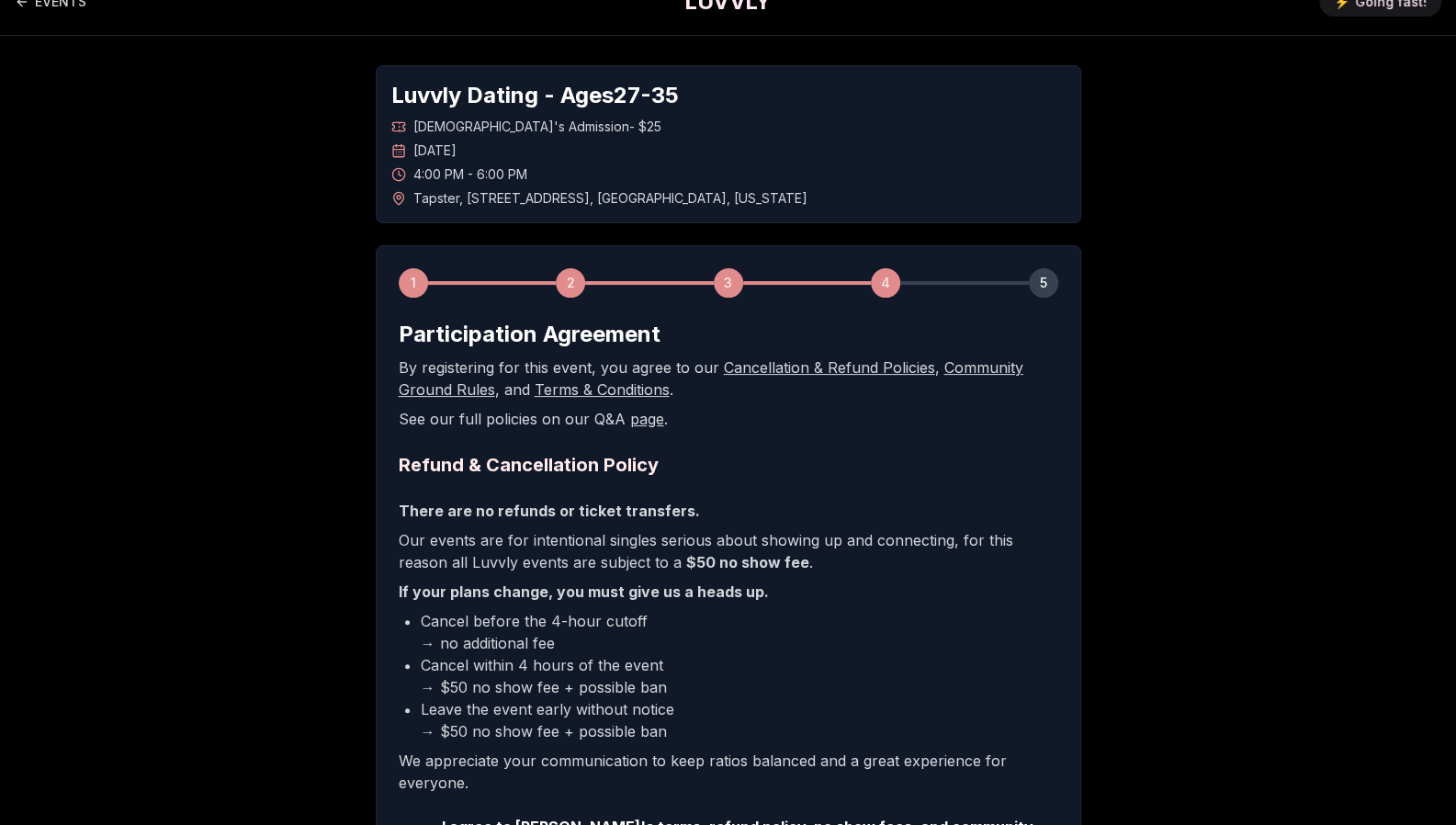
scroll to position [260, 0]
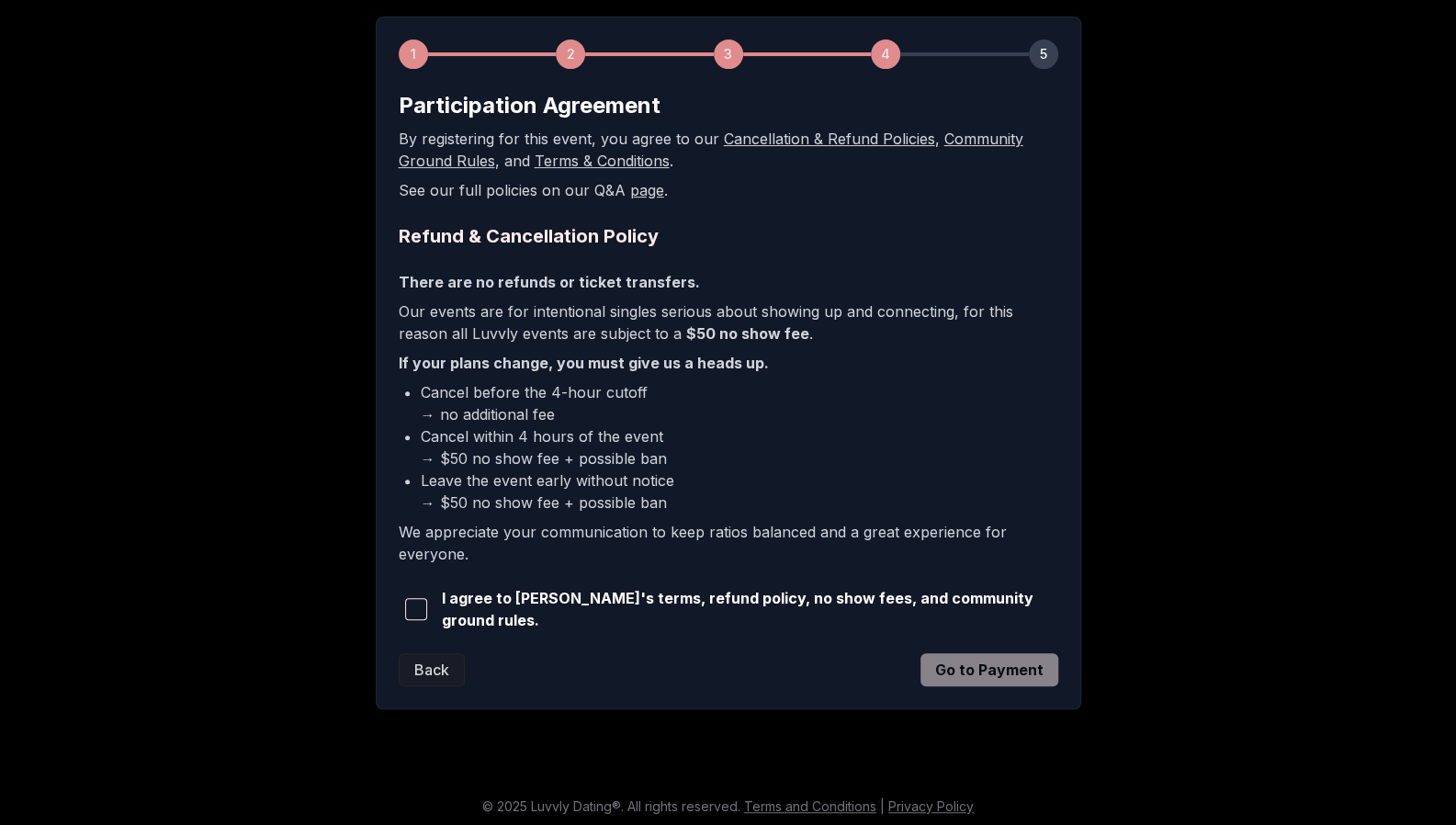
click at [423, 602] on span "button" at bounding box center [416, 610] width 22 height 22
click at [1004, 662] on button "Go to Payment" at bounding box center [989, 669] width 138 height 33
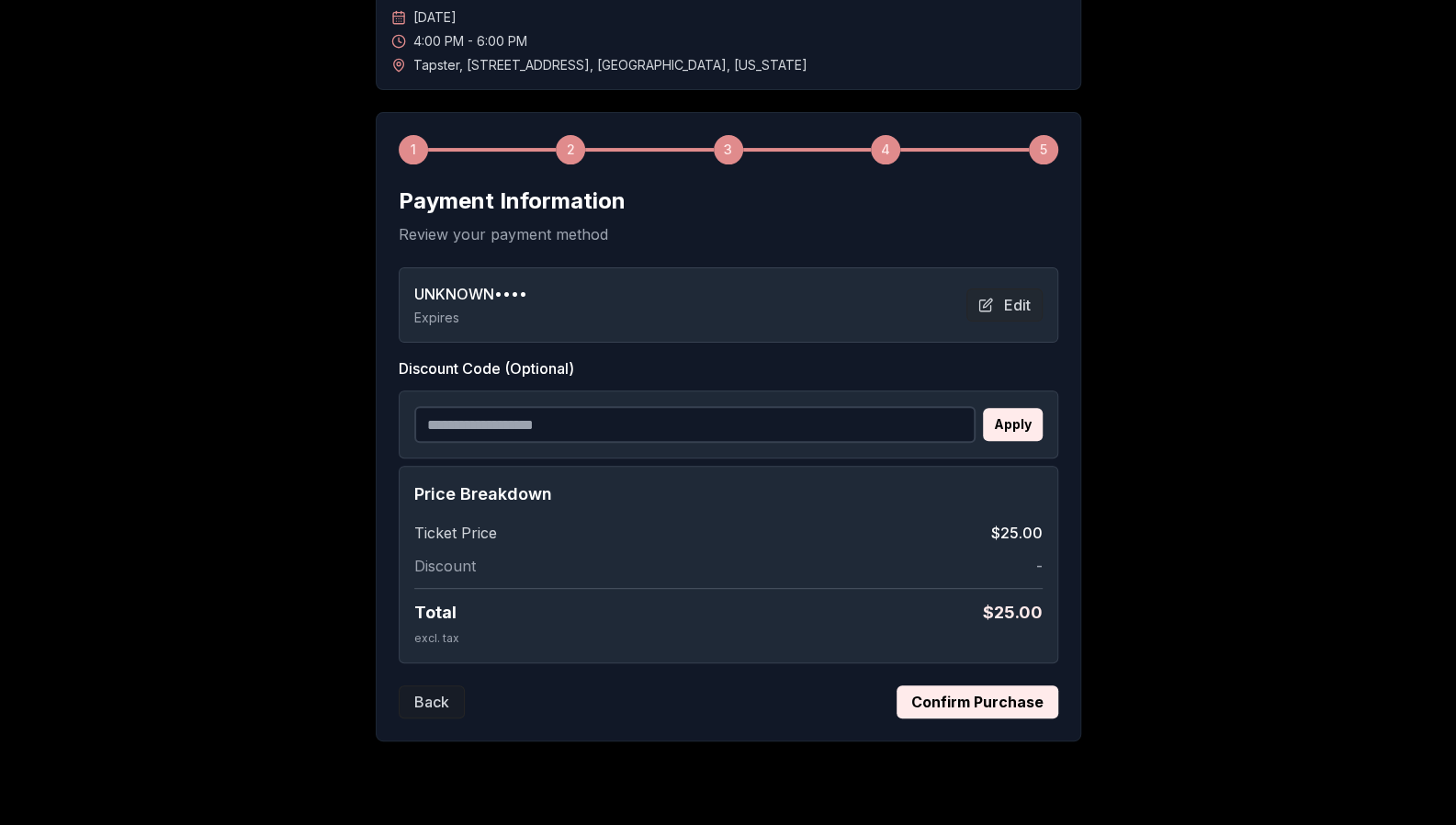
scroll to position [199, 0]
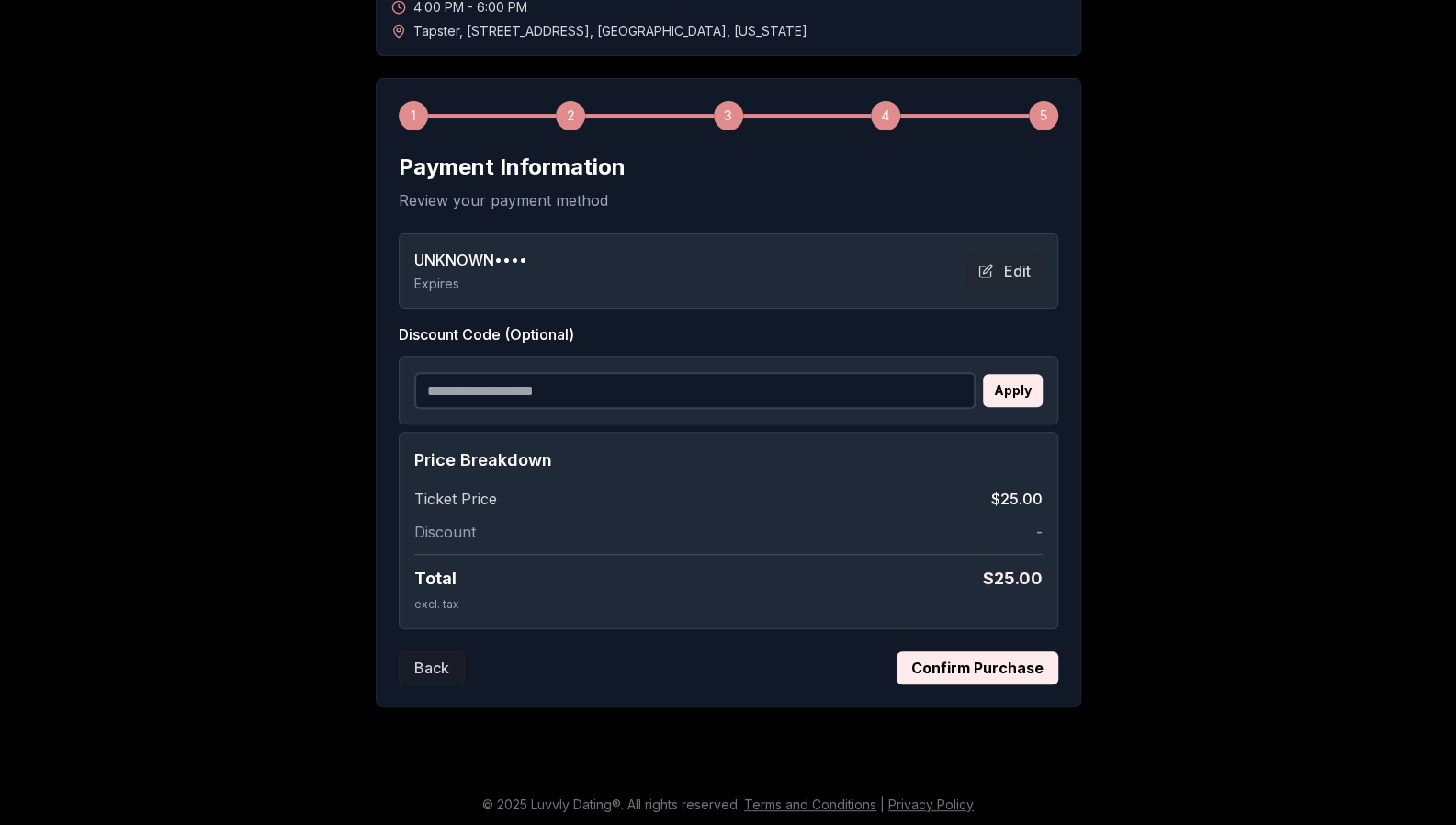
click at [962, 667] on button "Confirm Purchase" at bounding box center [977, 668] width 162 height 33
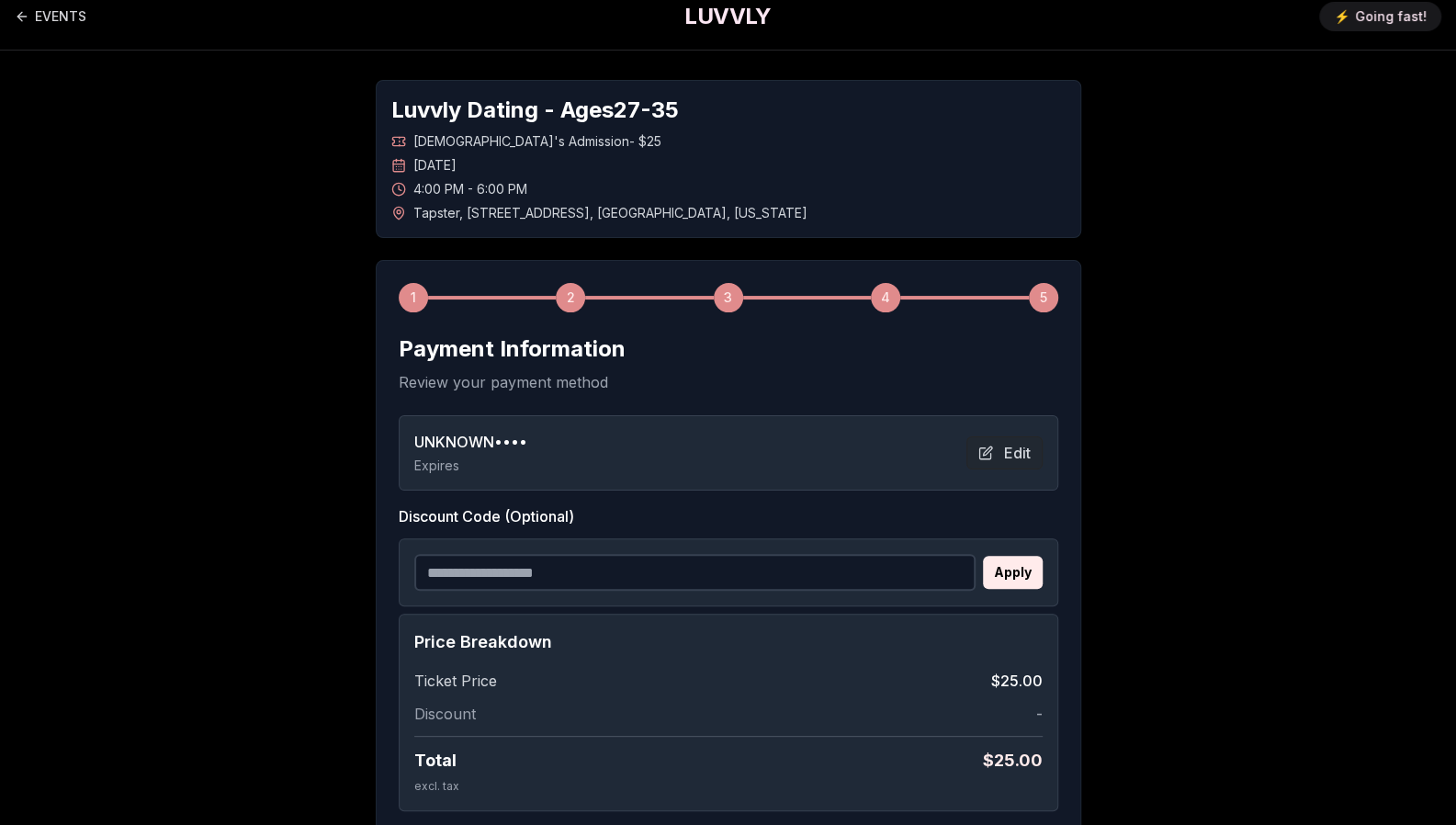
scroll to position [16, 0]
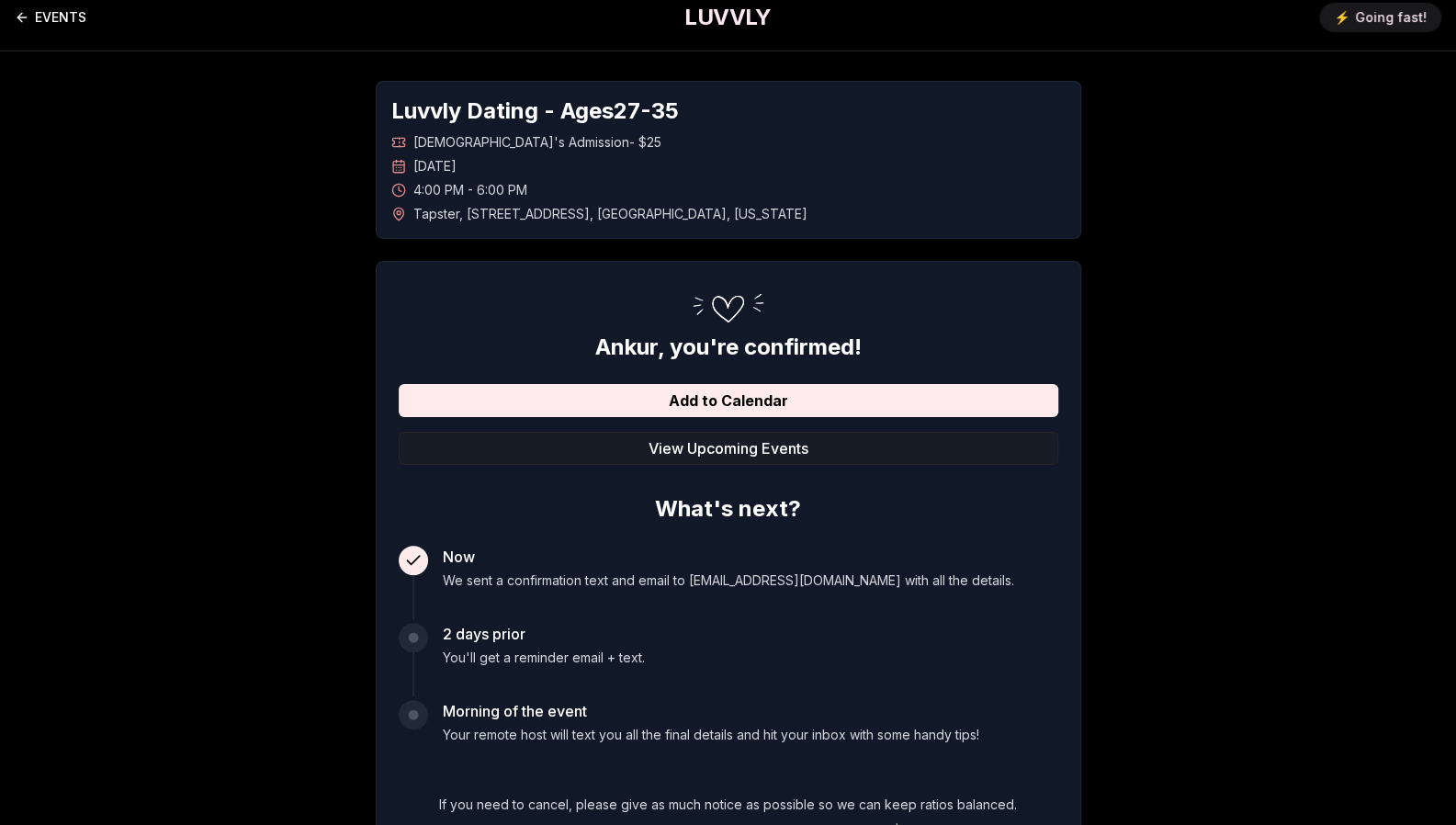
click at [57, 14] on link "EVENTS" at bounding box center [51, 17] width 72 height 37
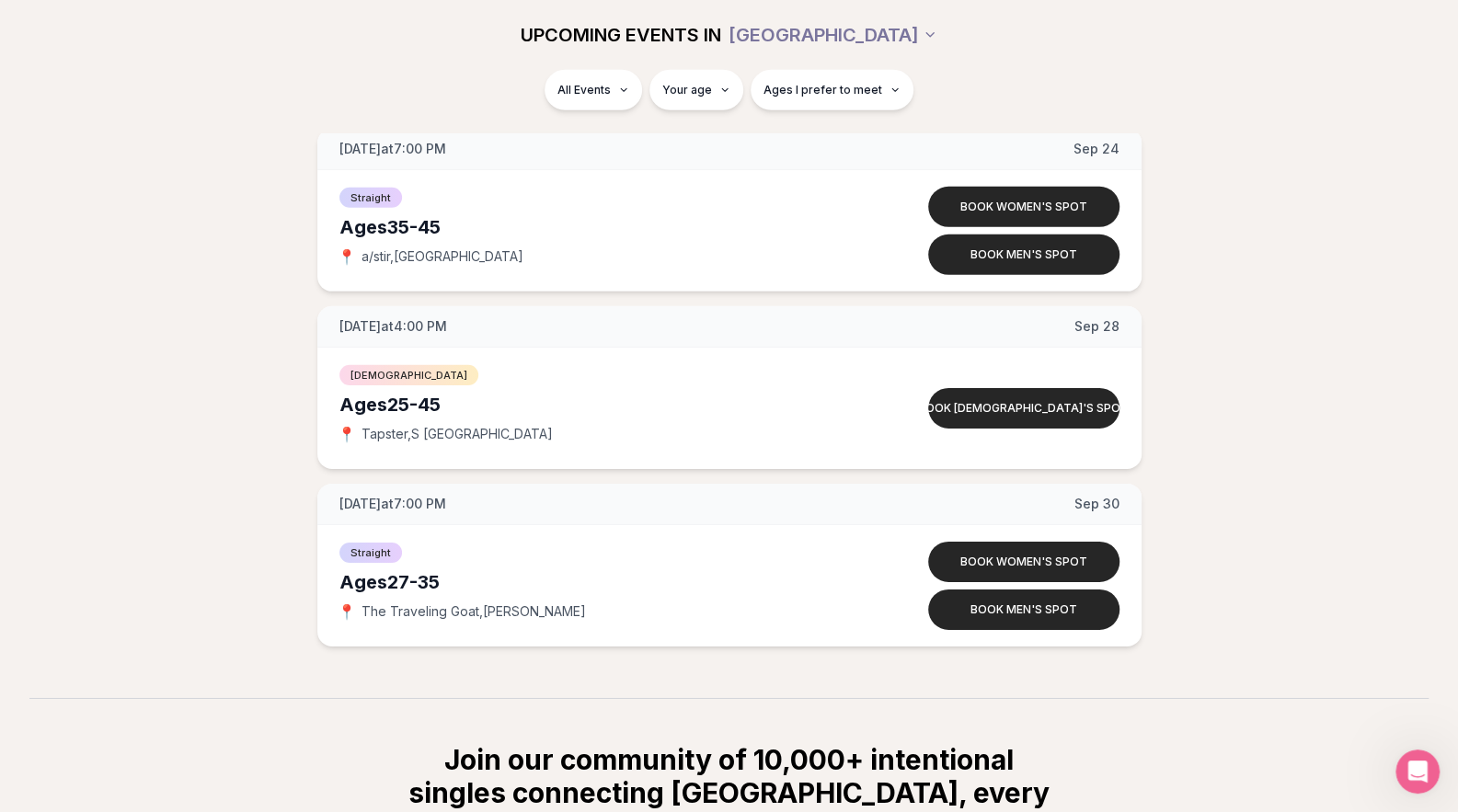
scroll to position [3485, 0]
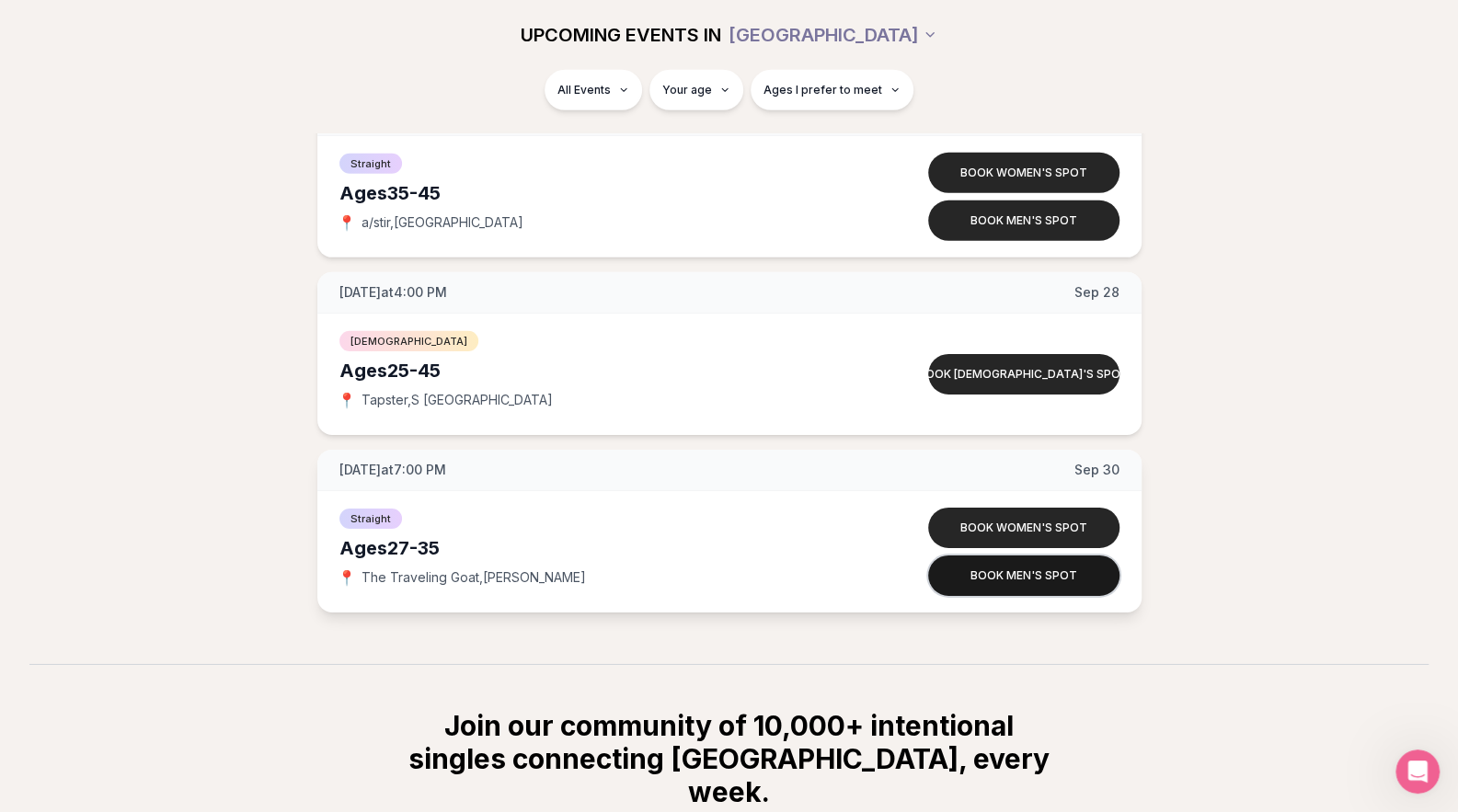
click at [1038, 574] on button "Book men's spot" at bounding box center [1024, 576] width 192 height 41
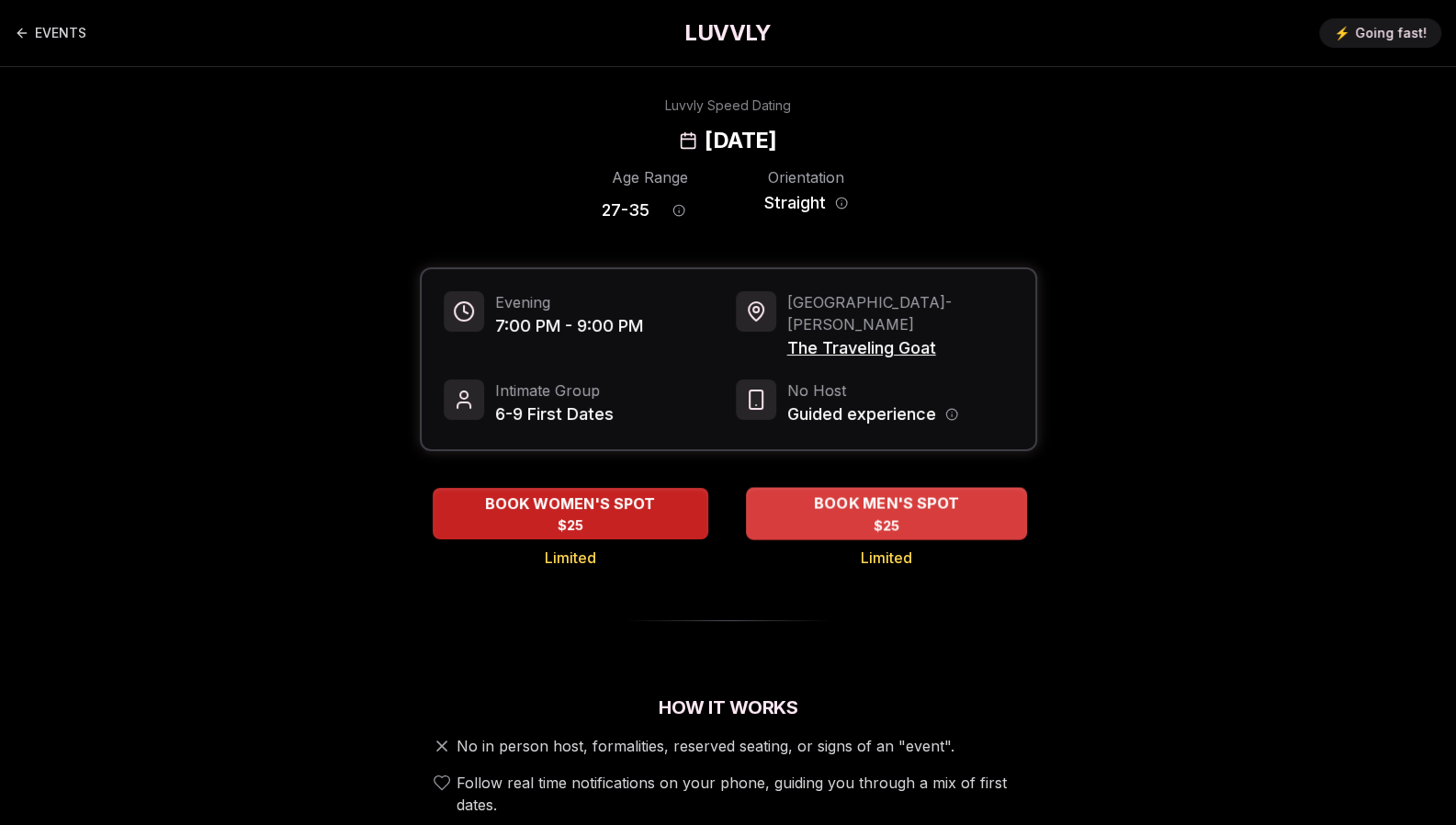
click at [872, 509] on div "BOOK MEN'S SPOT $25" at bounding box center [885, 513] width 281 height 51
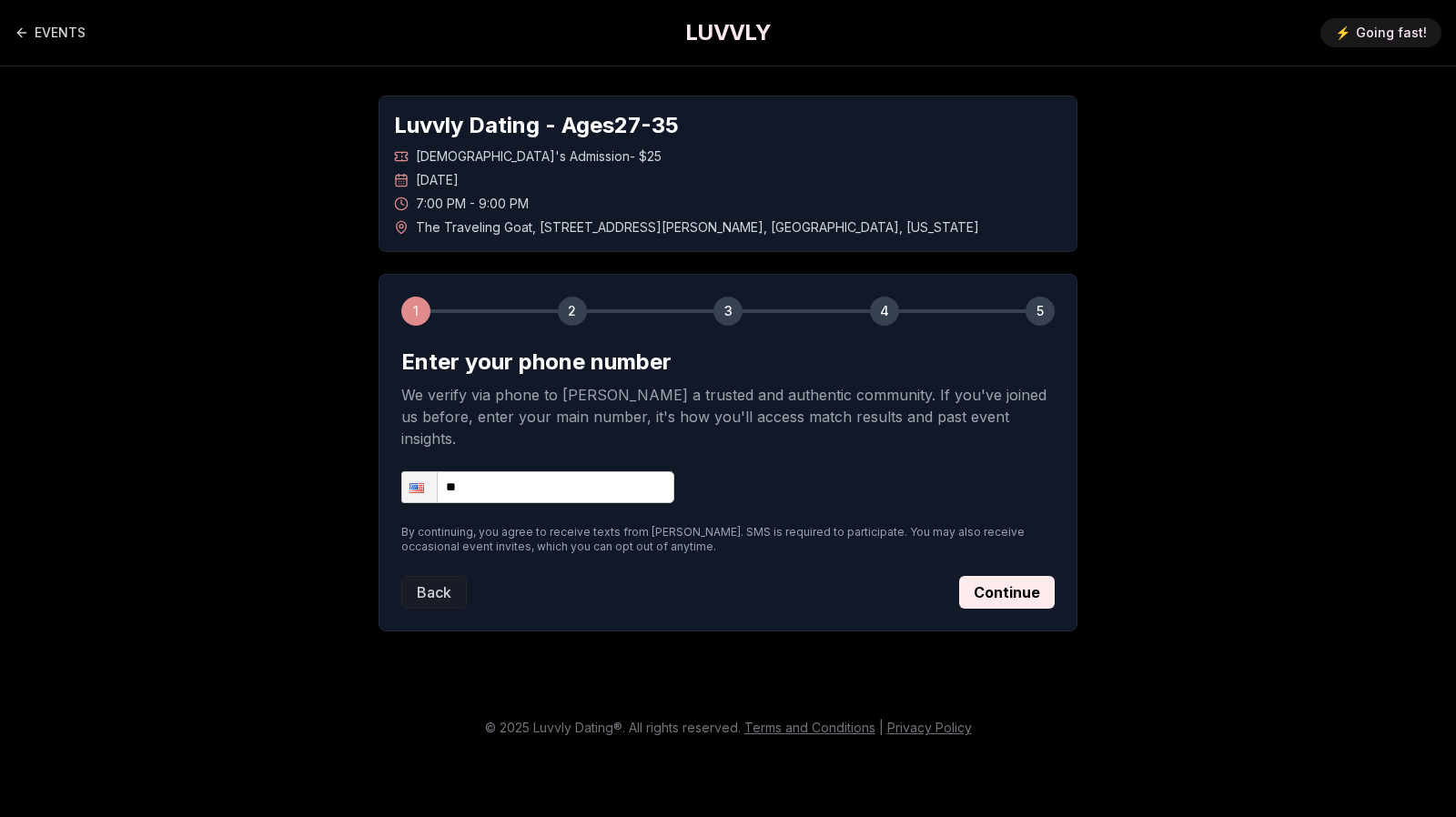
click at [514, 471] on input "**" at bounding box center [537, 487] width 273 height 32
type input "**********"
click at [1022, 576] on button "Continue" at bounding box center [1007, 593] width 96 height 33
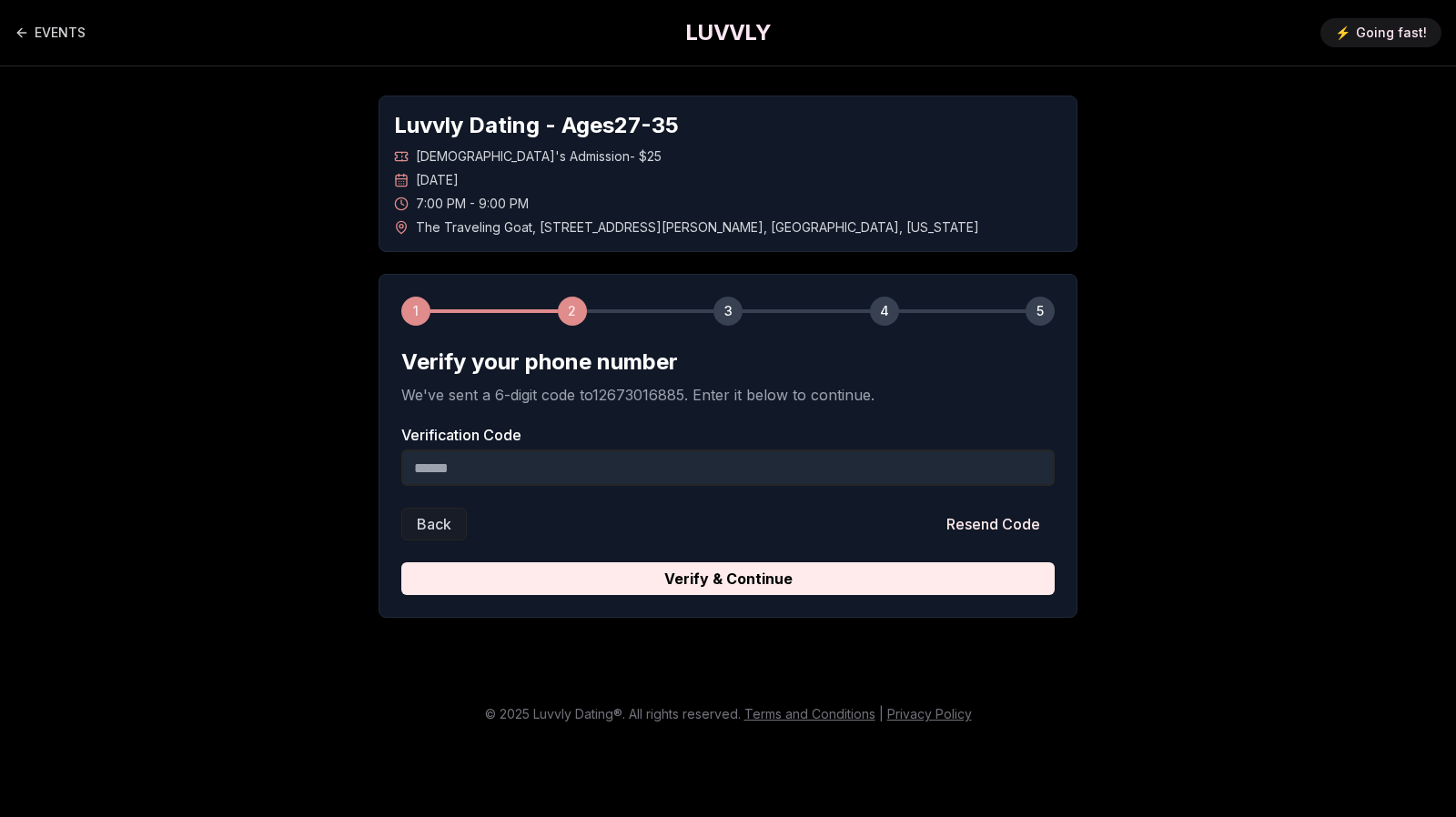
click at [683, 471] on input "Verification Code" at bounding box center [728, 468] width 653 height 36
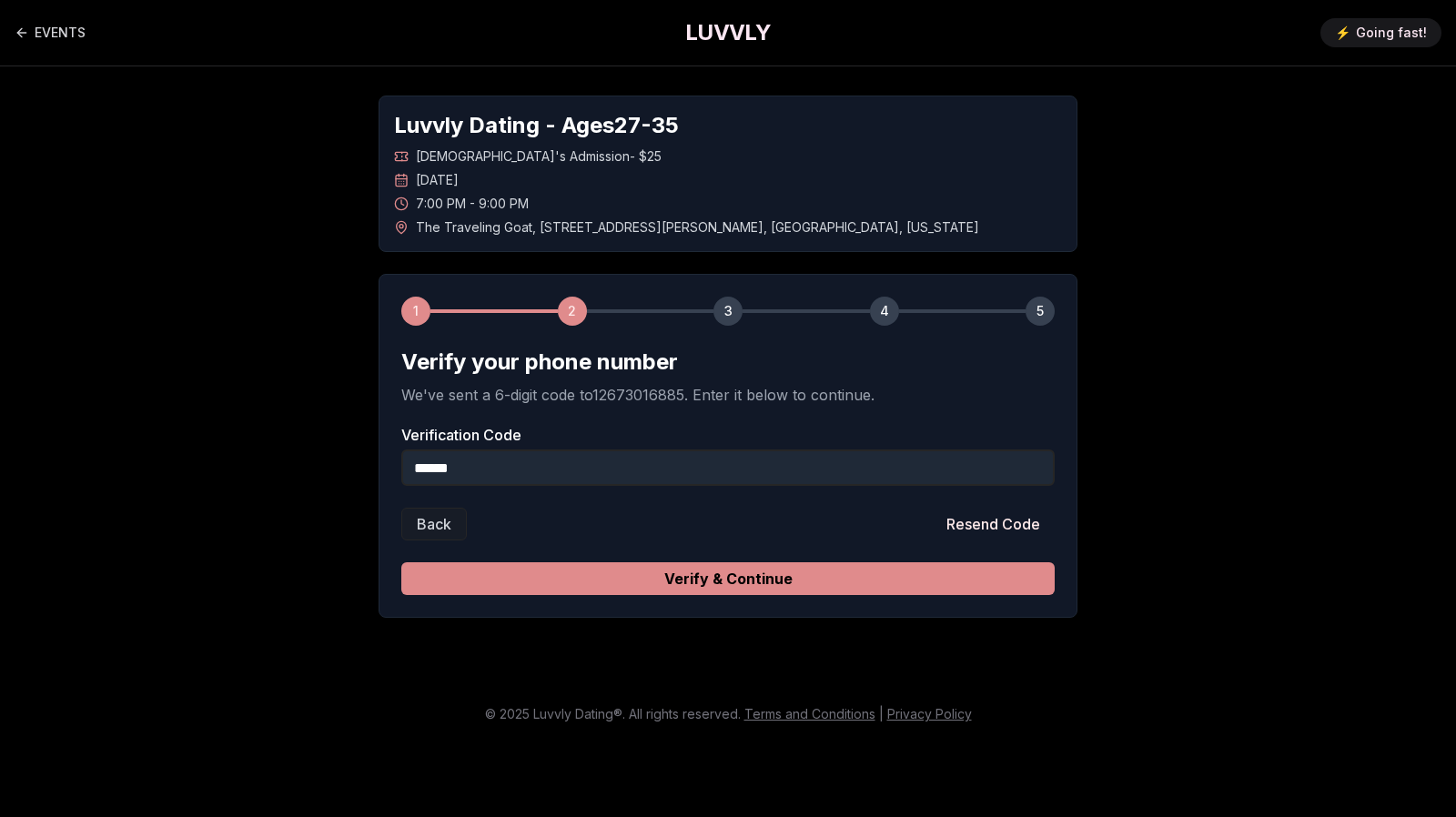
type input "******"
click at [754, 585] on button "Verify & Continue" at bounding box center [728, 579] width 653 height 33
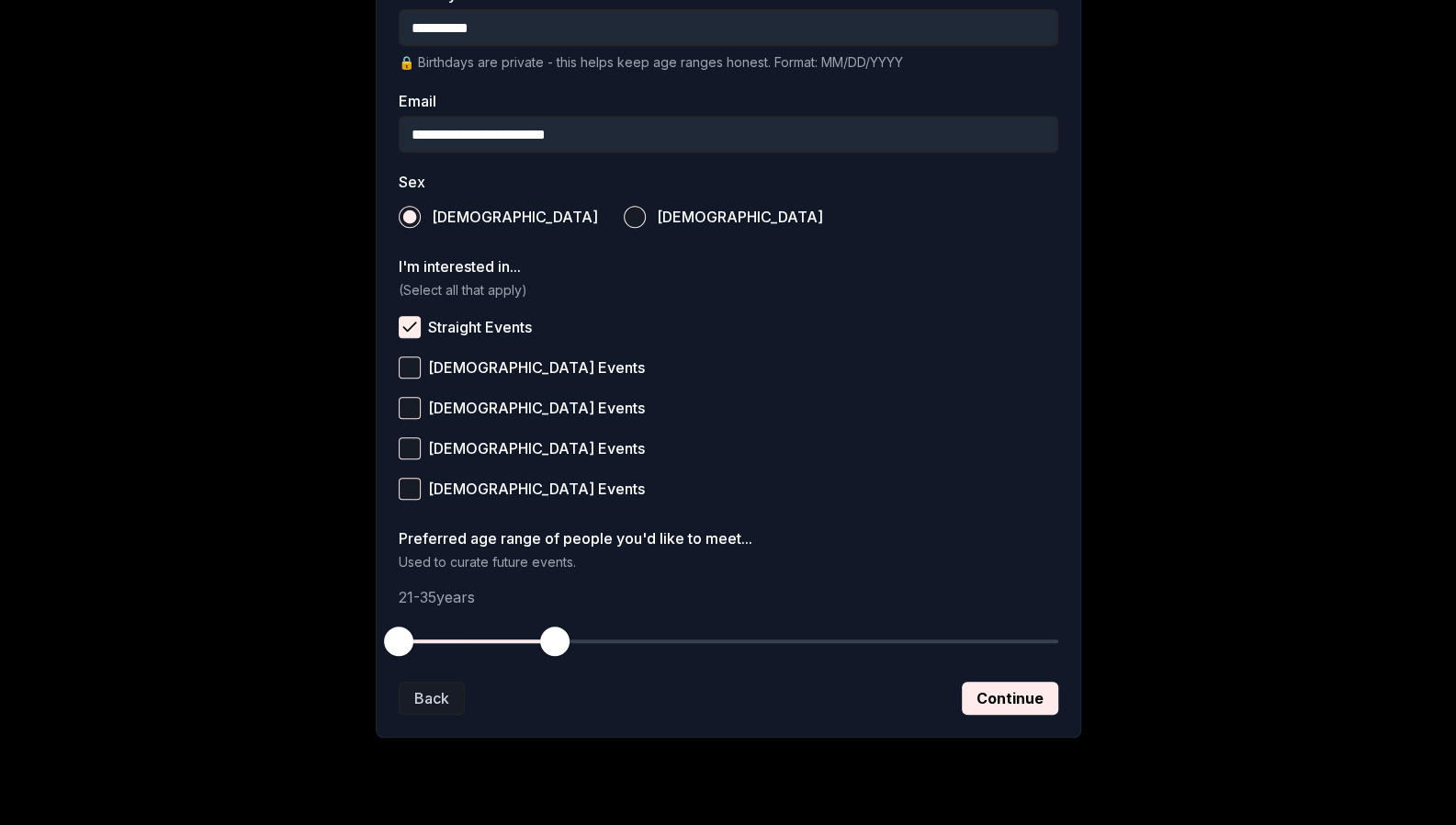
scroll to position [558, 0]
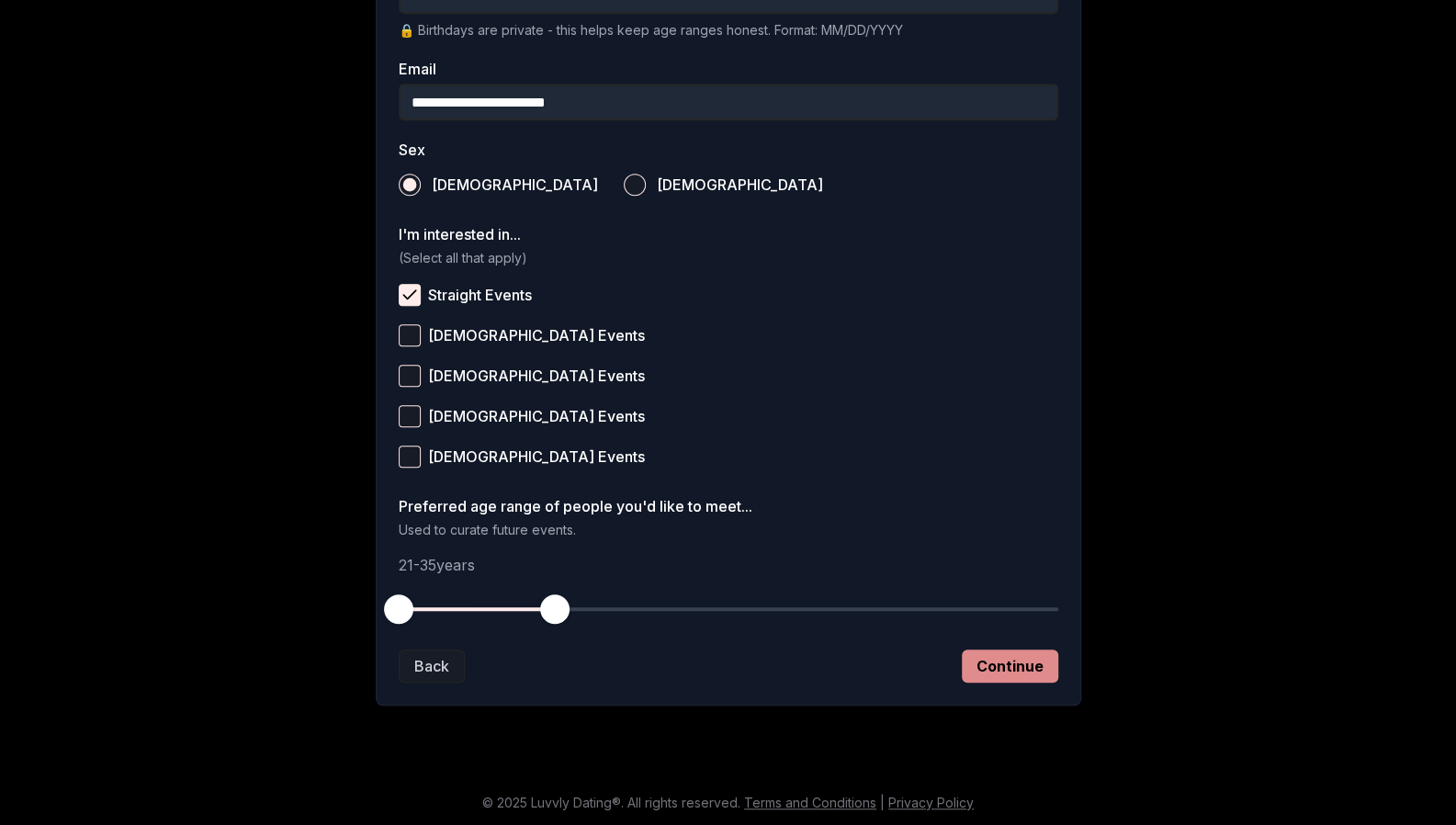
click at [1036, 653] on button "Continue" at bounding box center [1010, 666] width 97 height 33
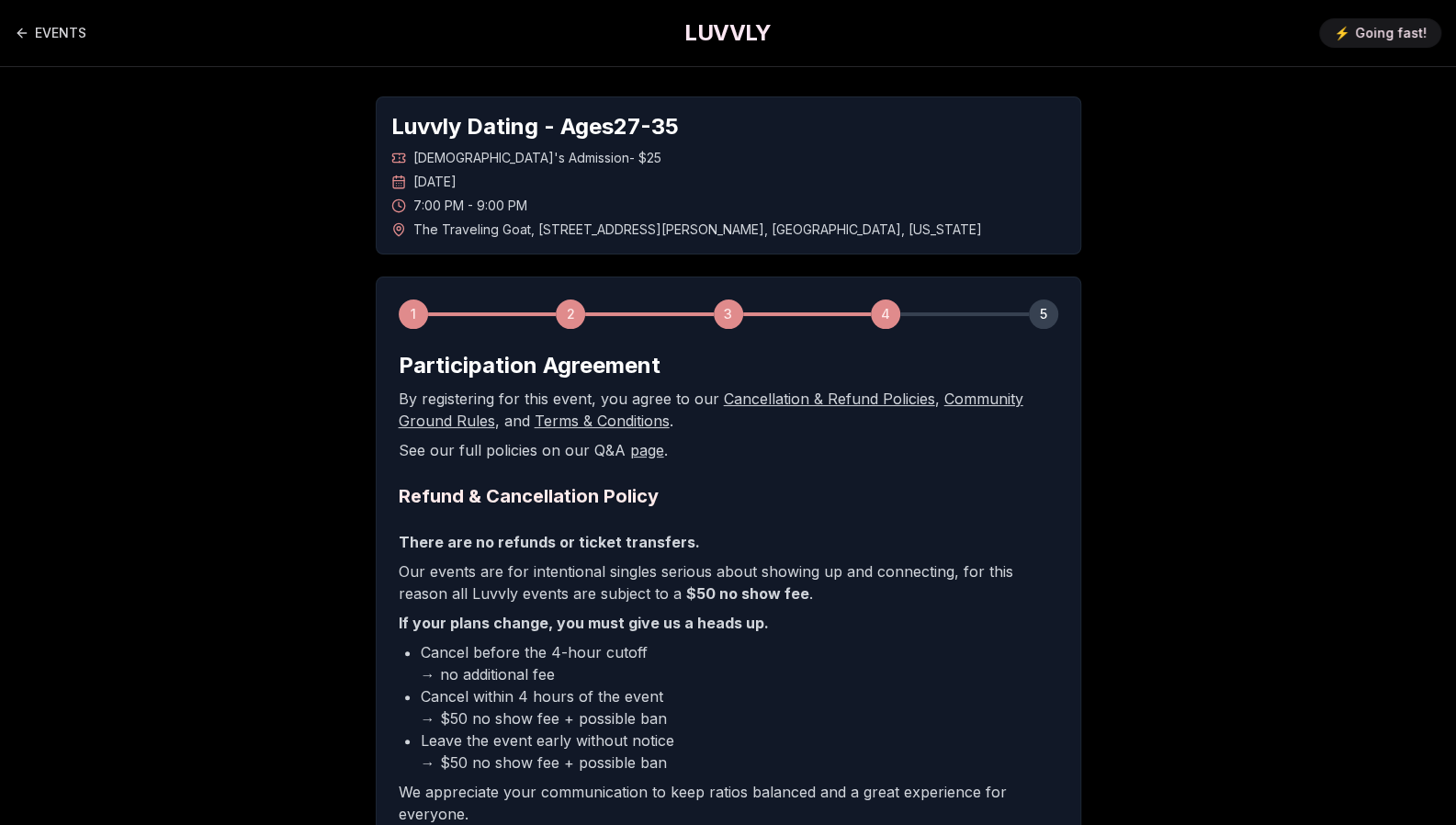
scroll to position [260, 0]
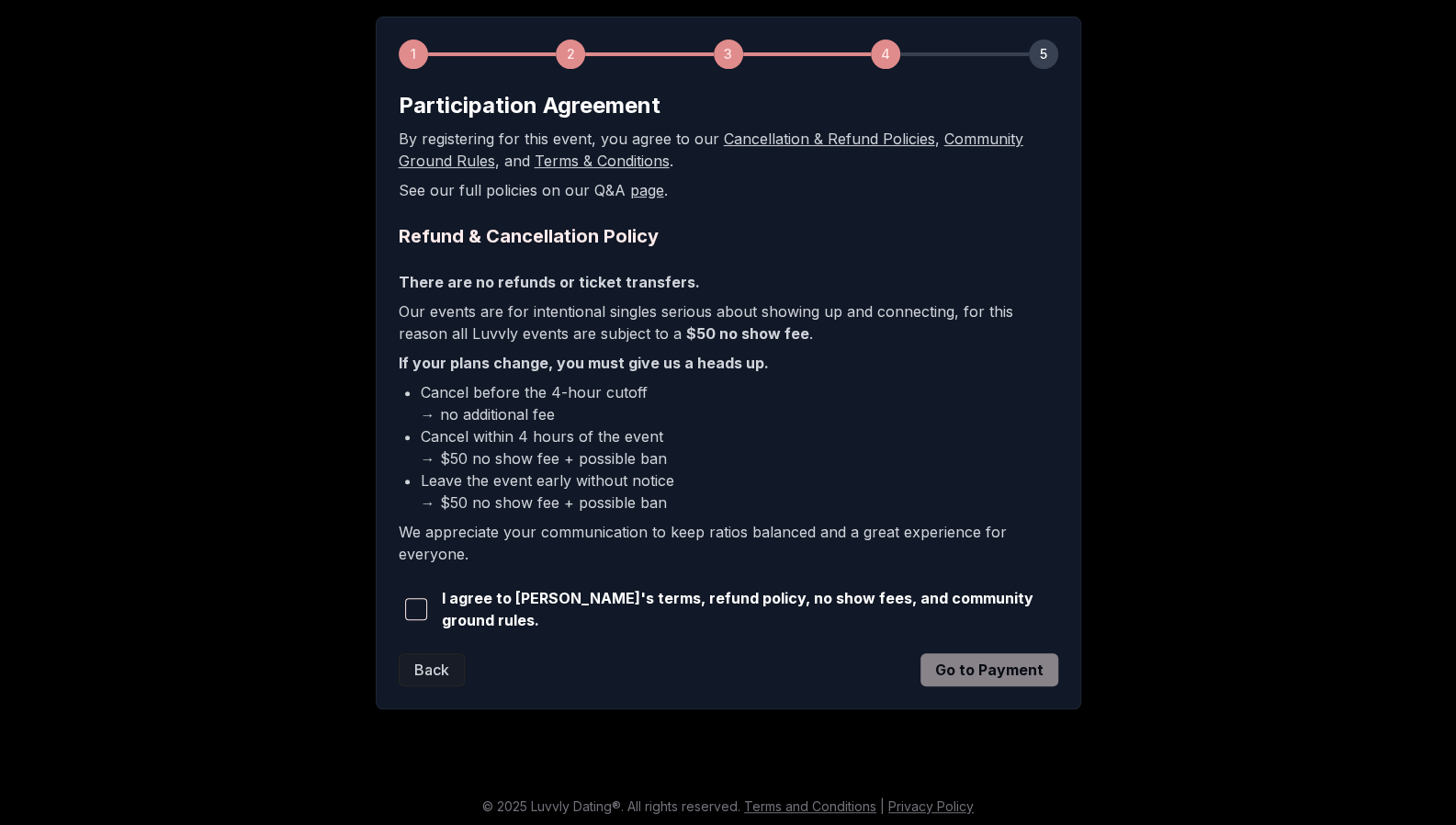
click at [408, 610] on span "button" at bounding box center [416, 610] width 22 height 22
click at [990, 677] on button "Go to Payment" at bounding box center [989, 669] width 138 height 33
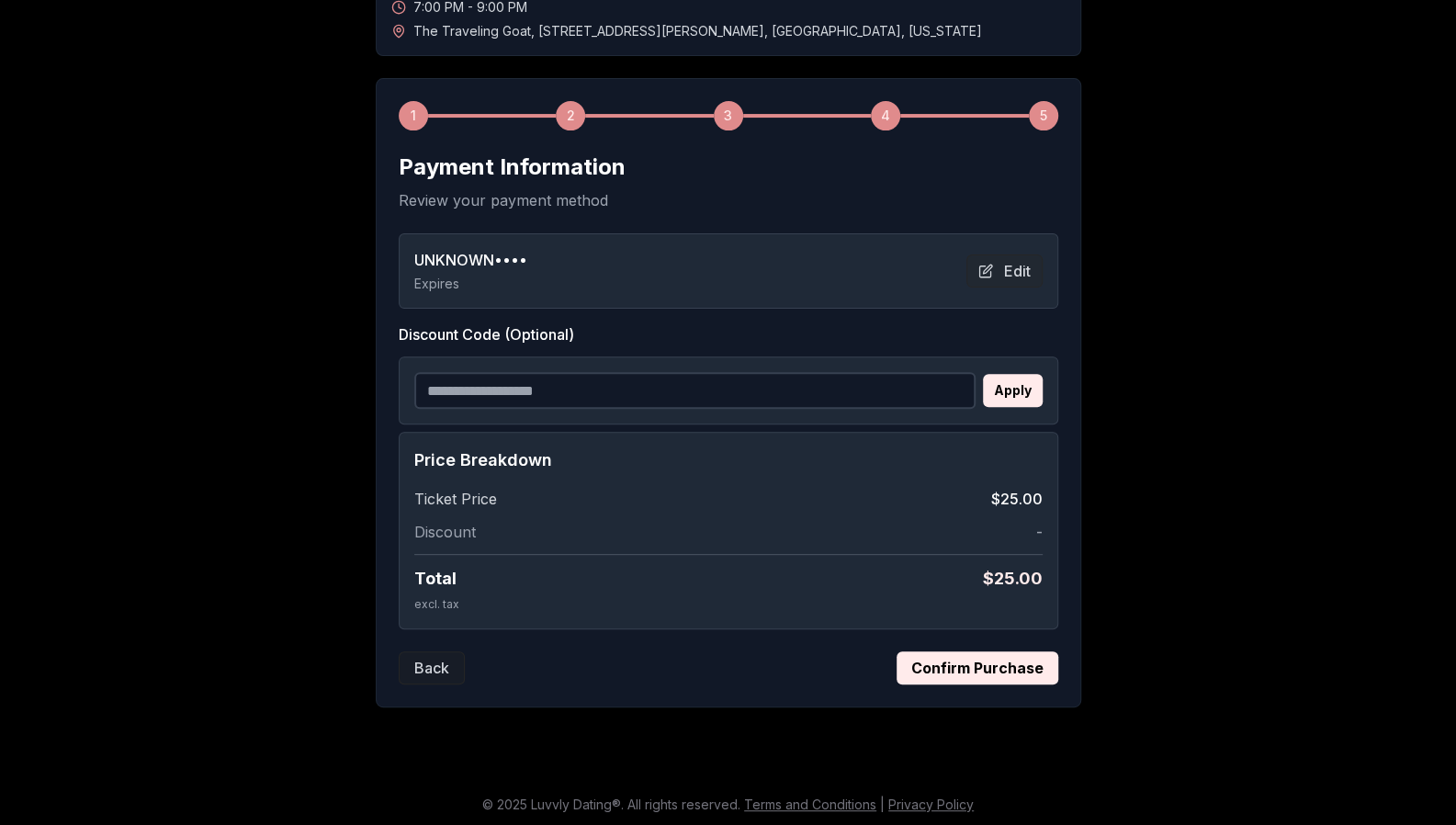
click at [982, 666] on button "Confirm Purchase" at bounding box center [977, 668] width 162 height 33
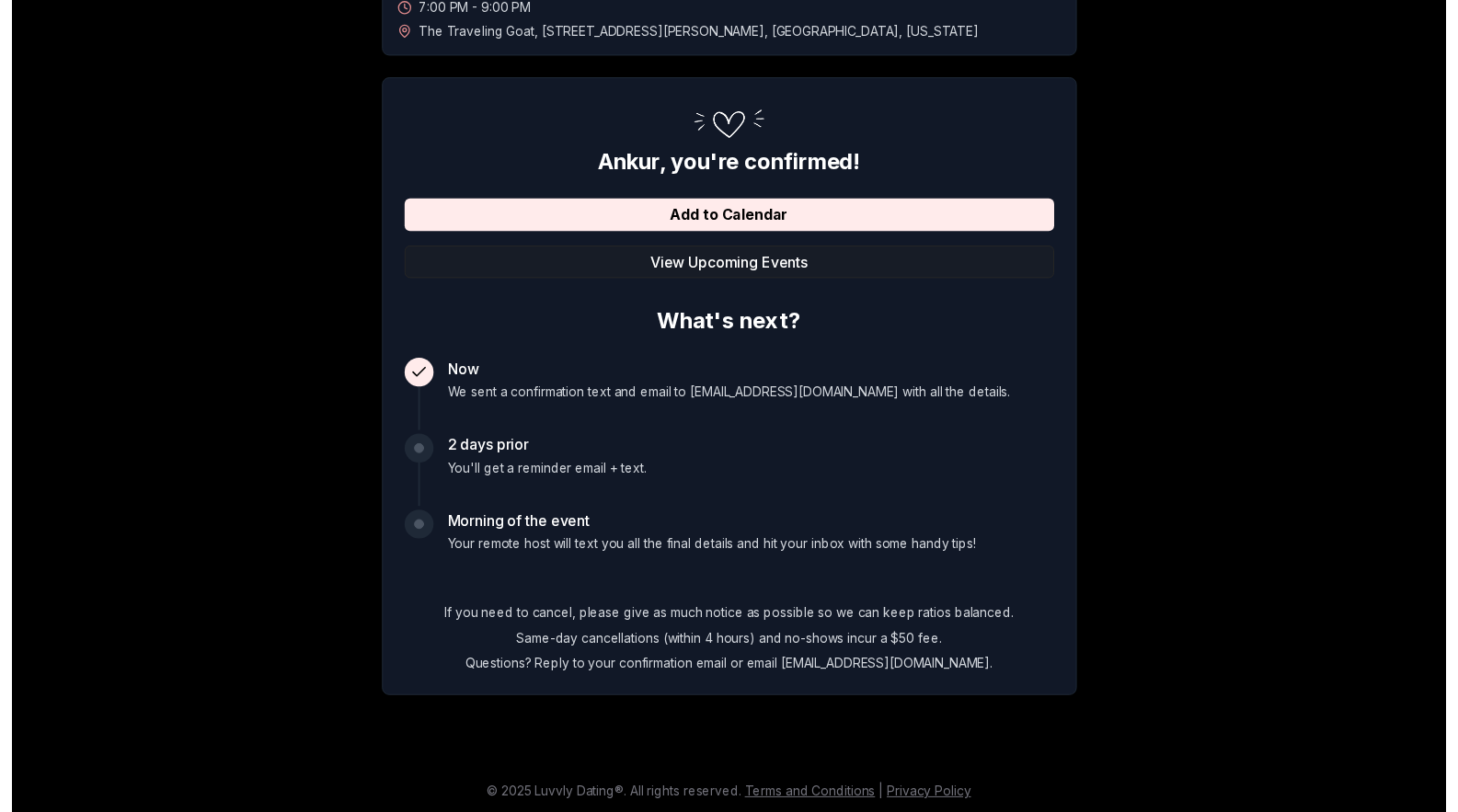
scroll to position [0, 0]
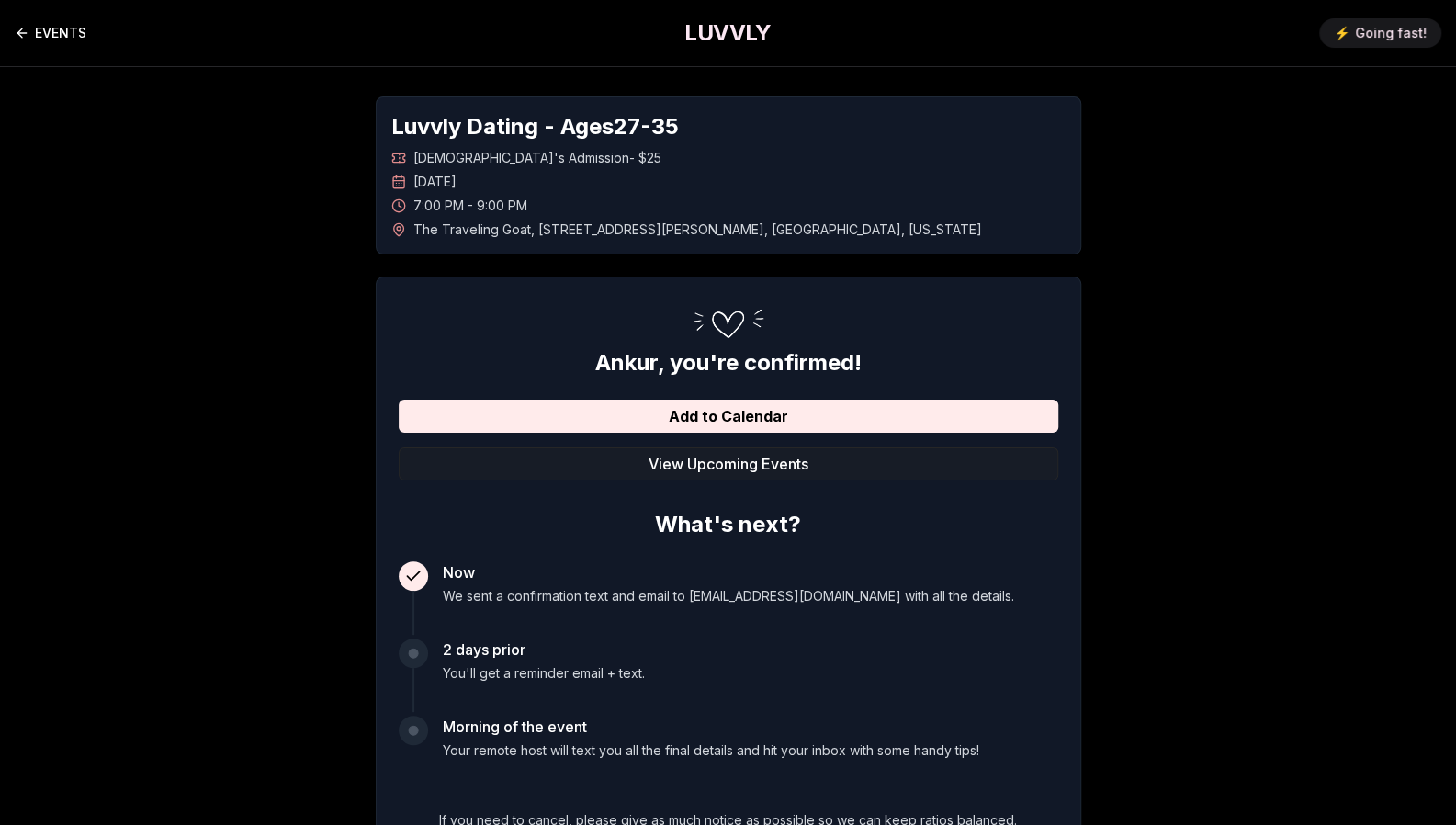
click at [59, 34] on link "EVENTS" at bounding box center [51, 33] width 72 height 37
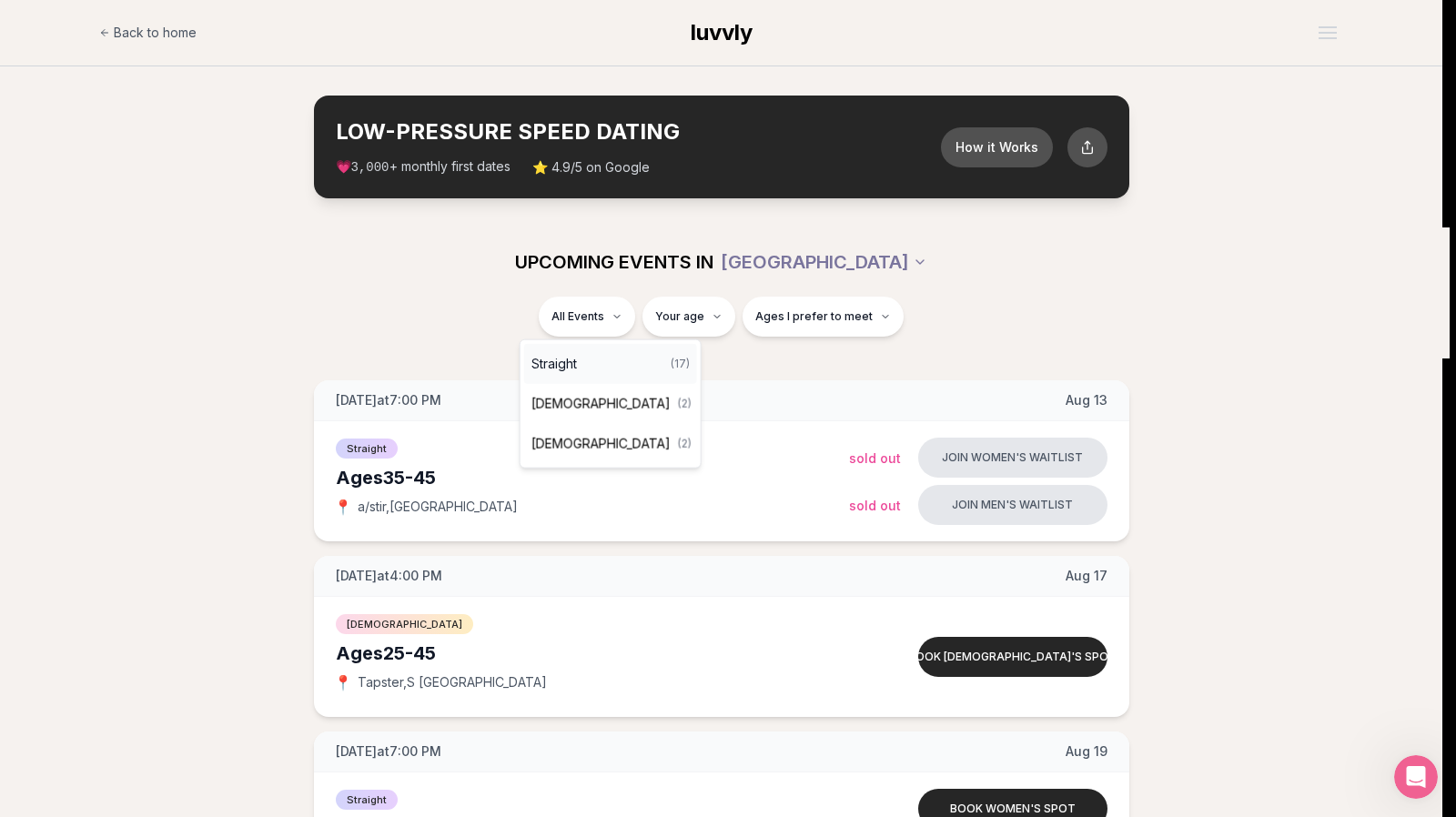
click at [554, 356] on span "Straight" at bounding box center [554, 364] width 46 height 18
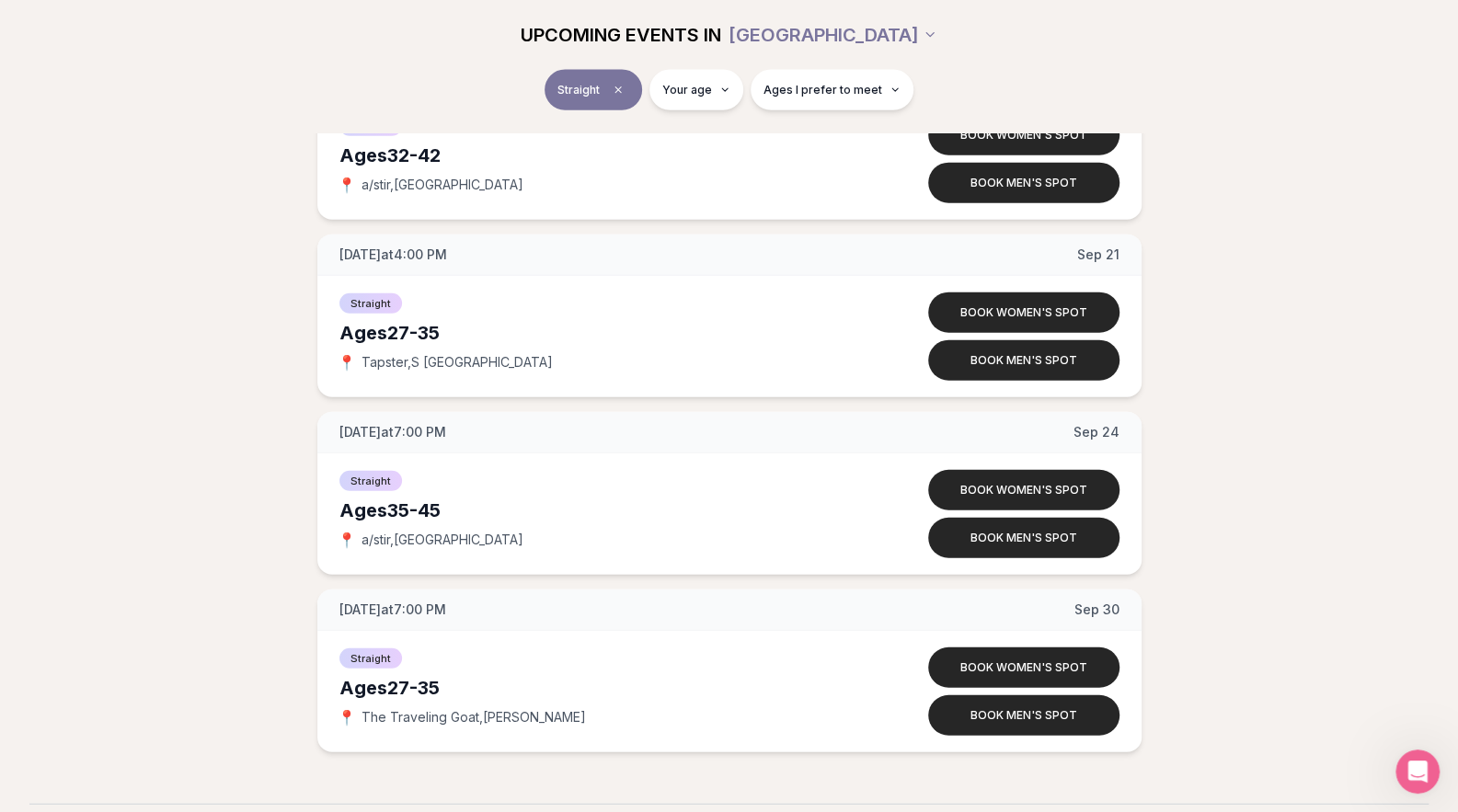
scroll to position [2637, 3]
